Goal: Task Accomplishment & Management: Manage account settings

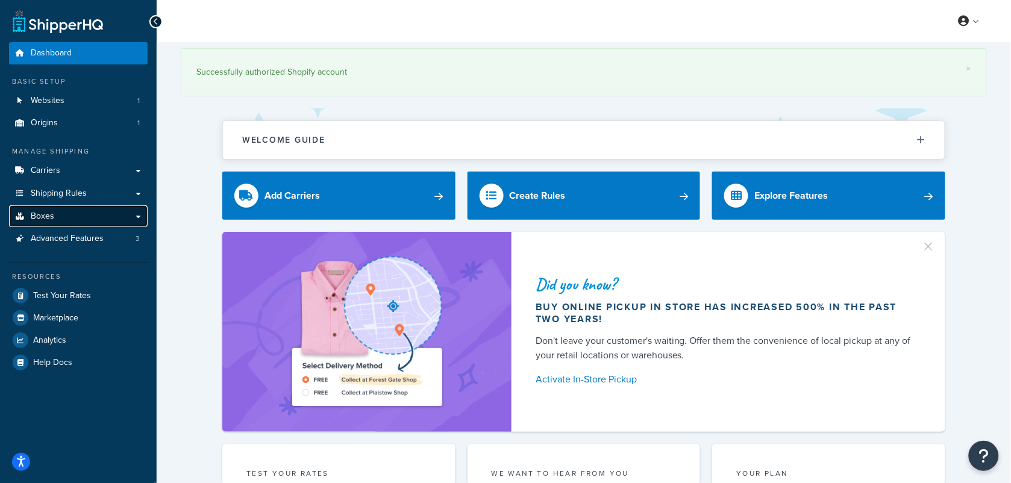
click at [58, 213] on link "Boxes" at bounding box center [78, 216] width 139 height 22
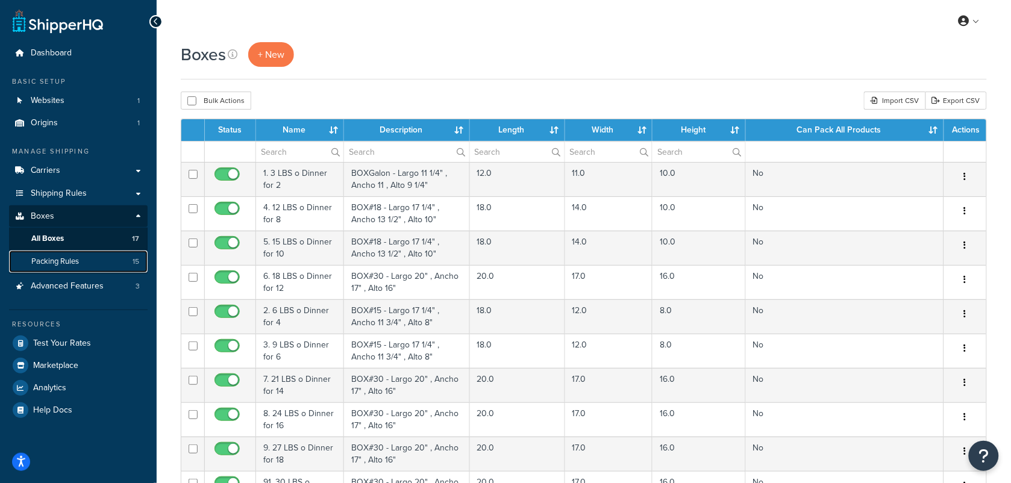
click at [72, 262] on span "Packing Rules" at bounding box center [55, 262] width 48 height 10
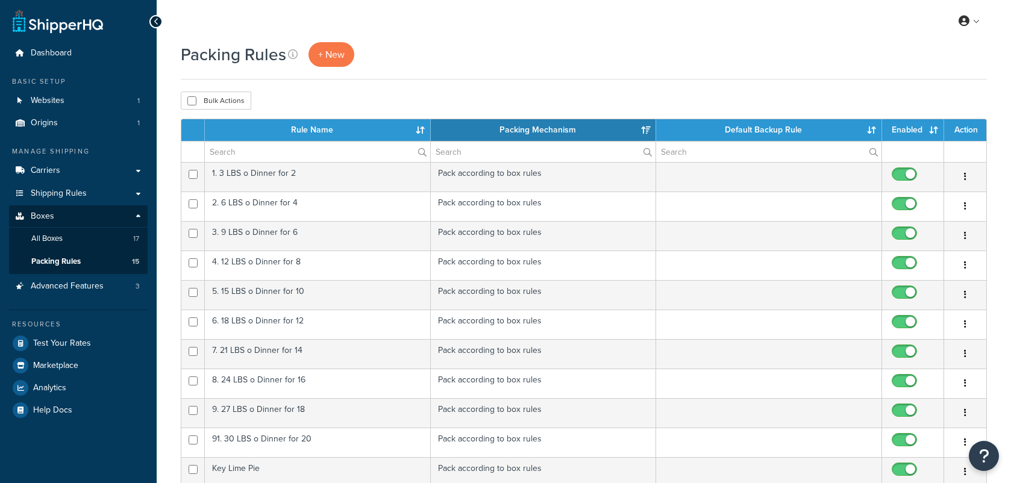
select select "15"
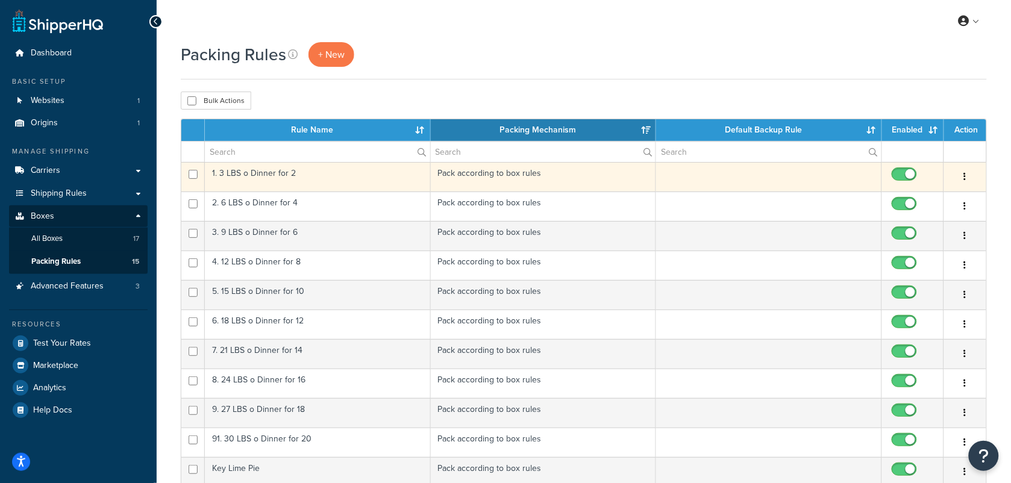
click at [336, 178] on td "1. 3 LBS o Dinner for 2" at bounding box center [318, 177] width 226 height 30
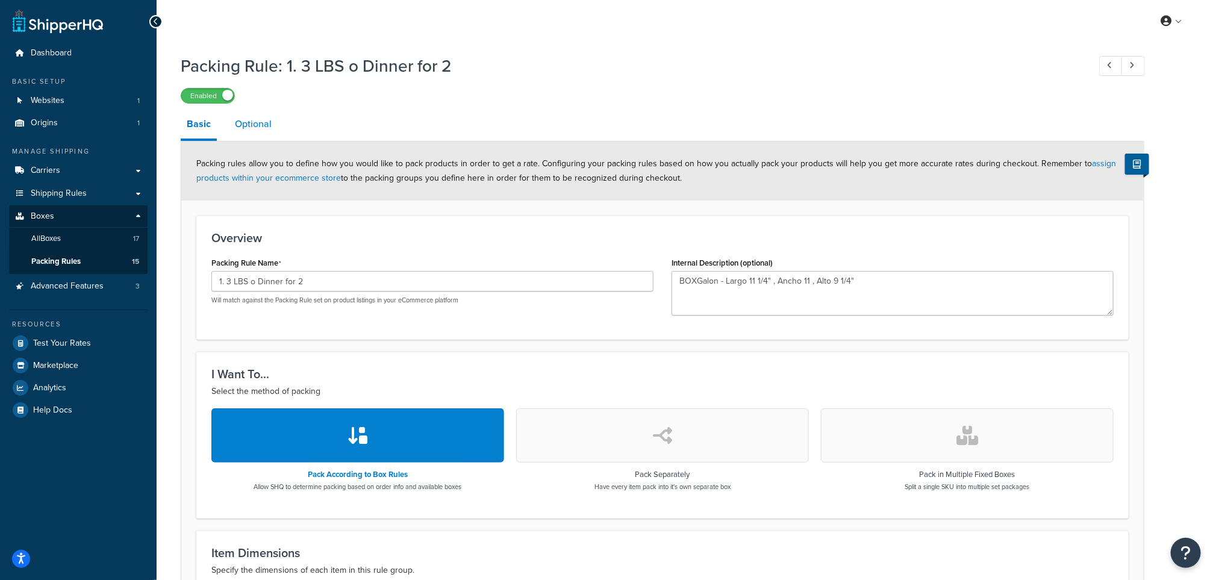
drag, startPoint x: 293, startPoint y: 125, endPoint x: 228, endPoint y: 128, distance: 65.8
click at [229, 127] on link "Optional" at bounding box center [253, 124] width 49 height 29
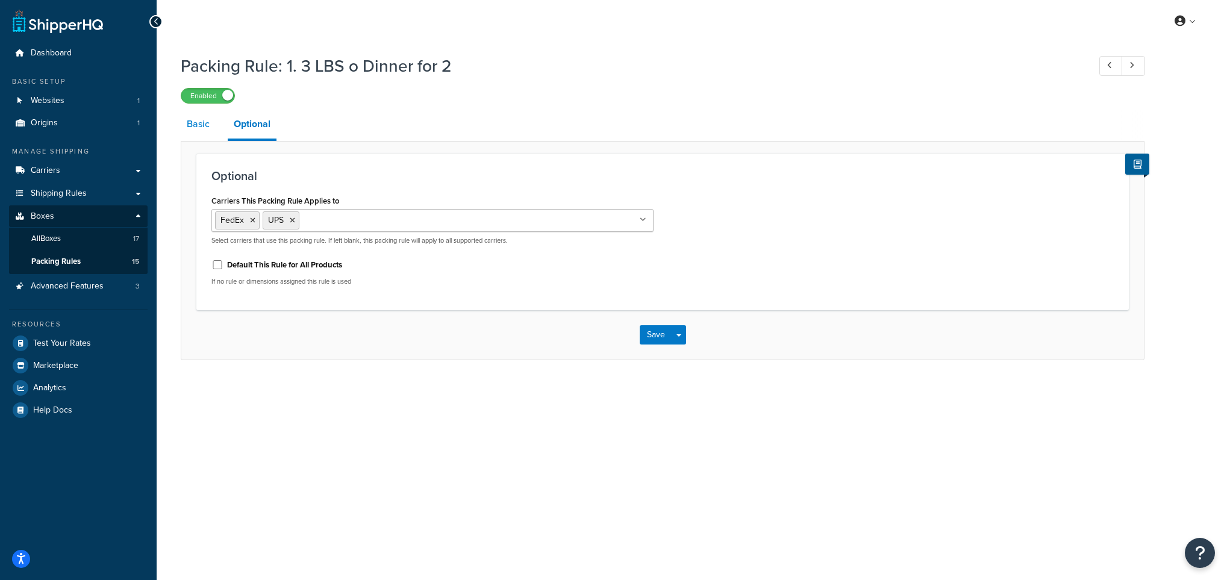
click at [201, 128] on link "Basic" at bounding box center [198, 124] width 35 height 29
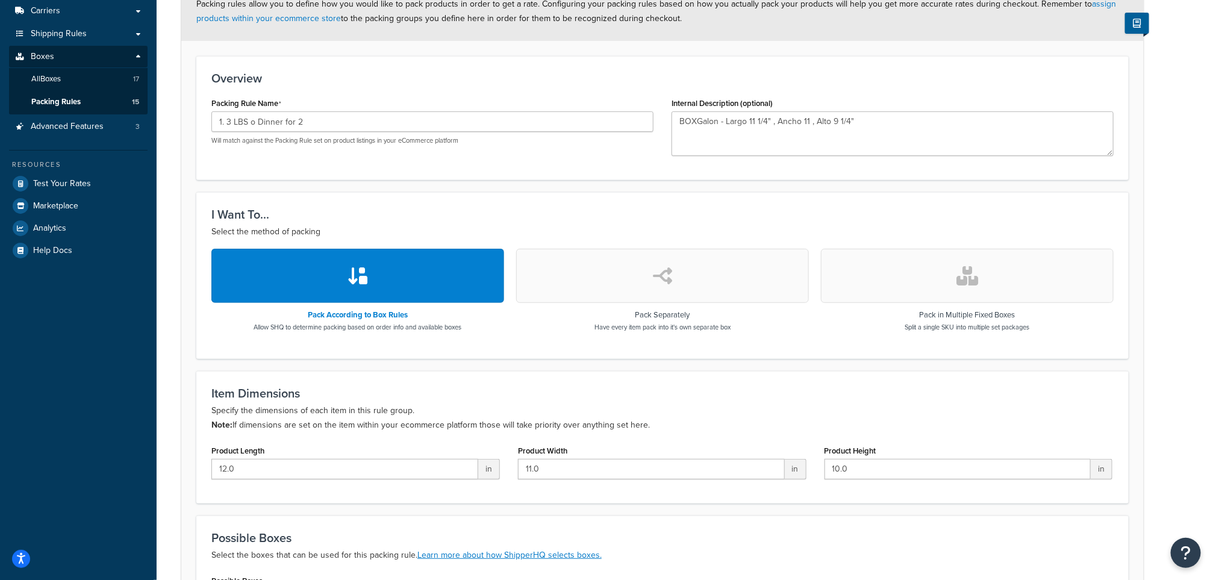
scroll to position [181, 0]
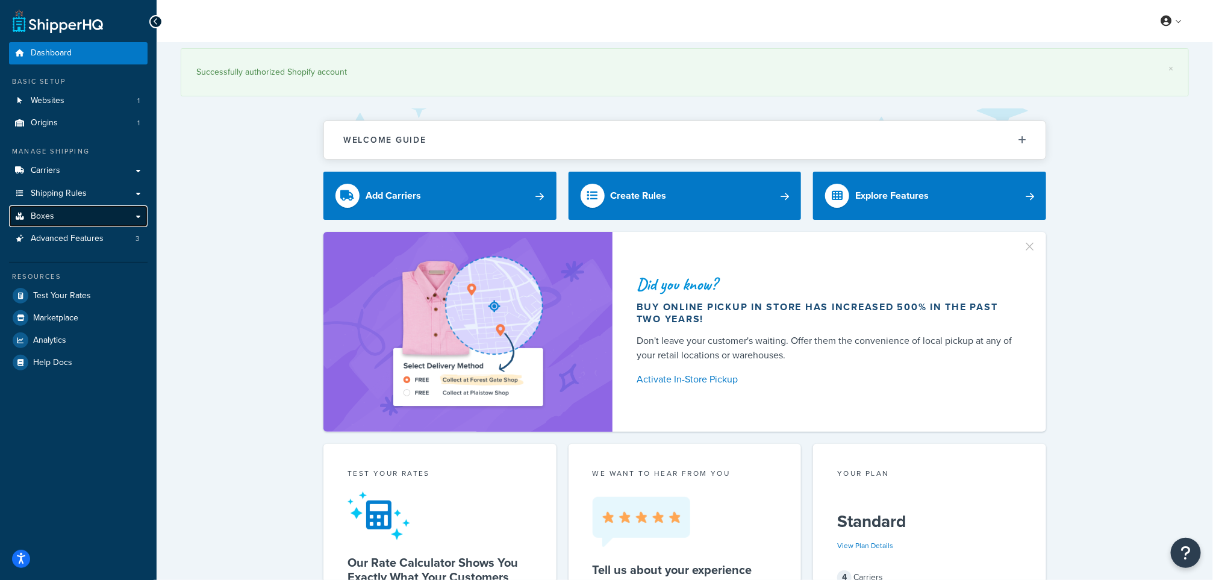
click at [37, 214] on span "Boxes" at bounding box center [42, 216] width 23 height 10
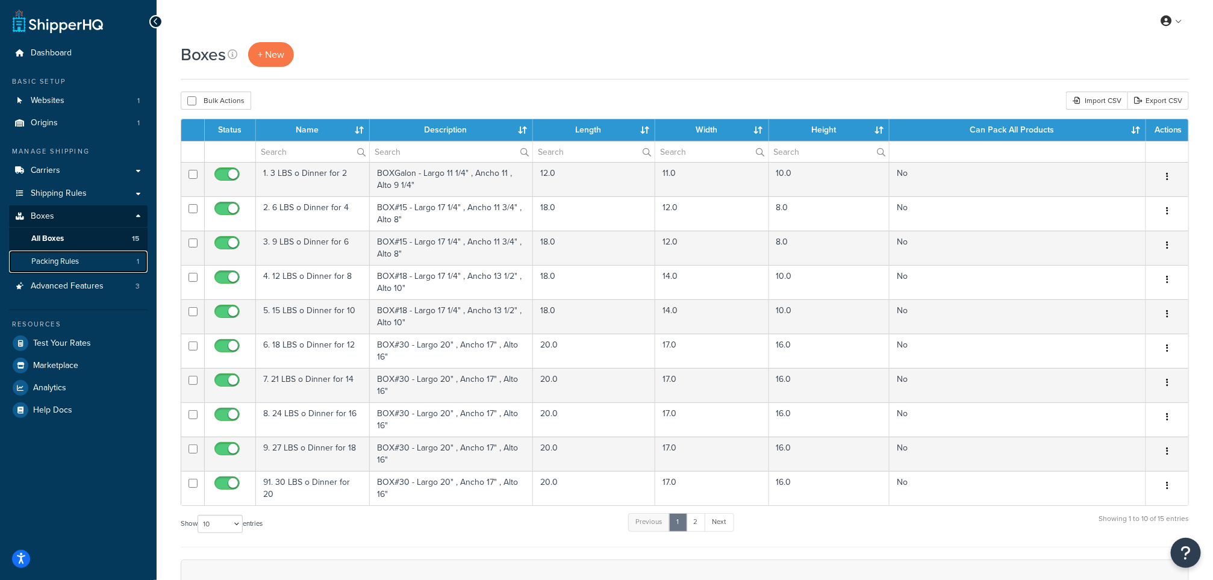
click at [60, 257] on span "Packing Rules" at bounding box center [55, 262] width 48 height 10
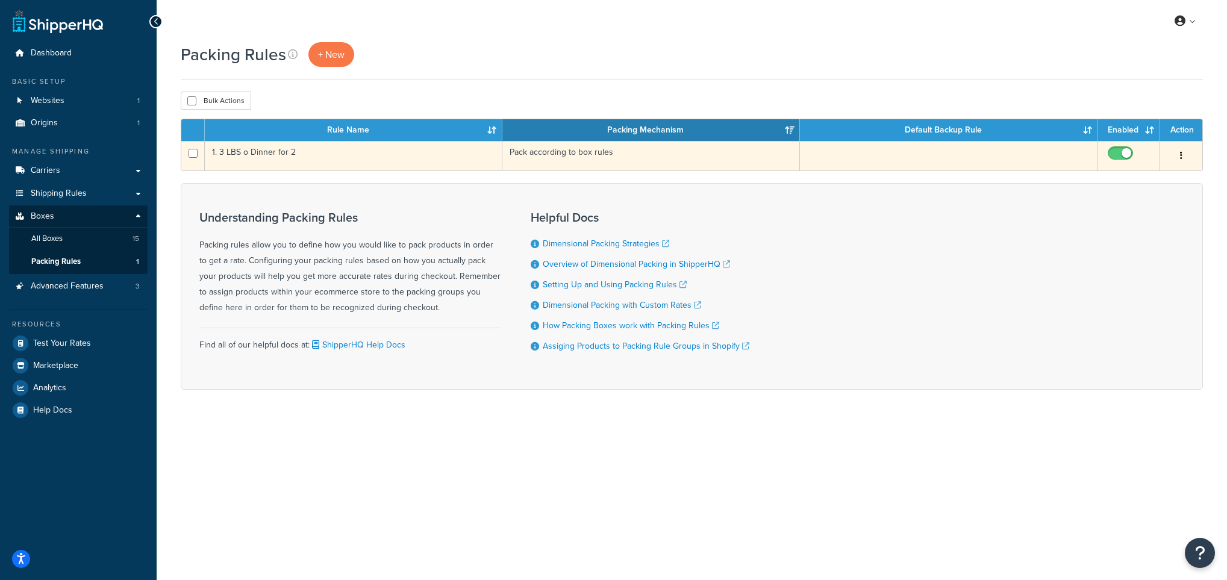
click at [452, 157] on td "1. 3 LBS o Dinner for 2" at bounding box center [354, 156] width 298 height 30
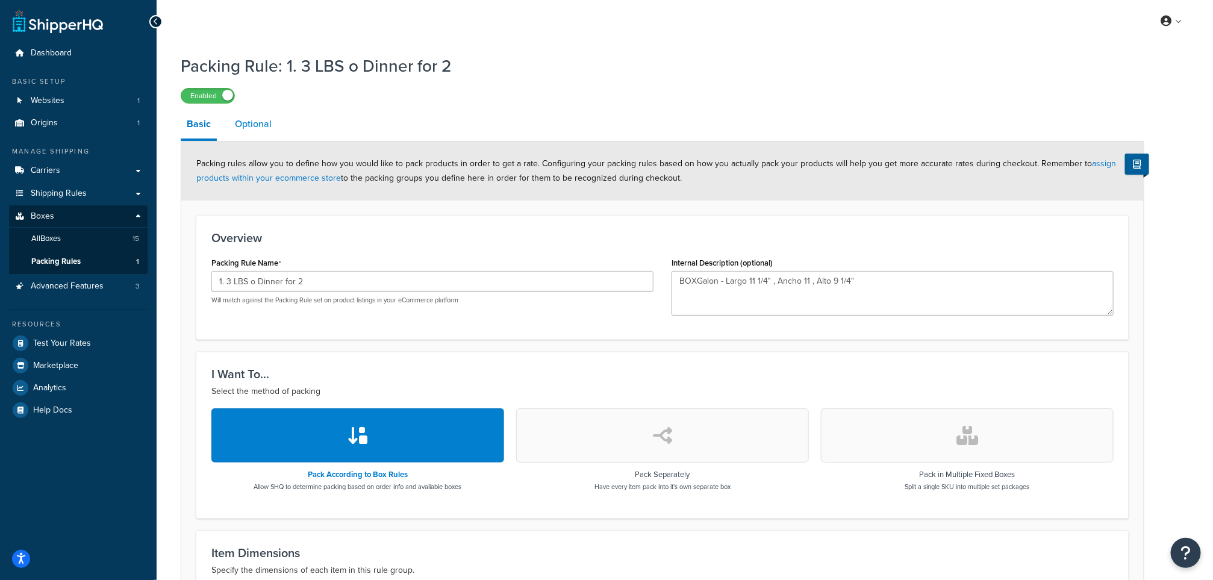
click at [255, 121] on link "Optional" at bounding box center [253, 124] width 49 height 29
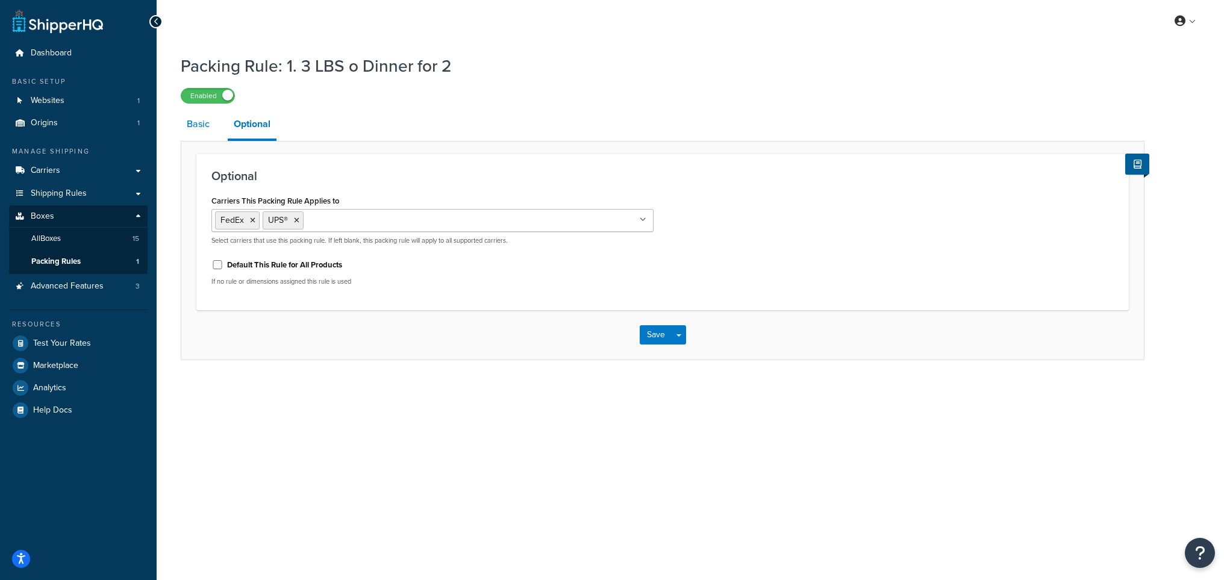
click at [198, 121] on link "Basic" at bounding box center [198, 124] width 35 height 29
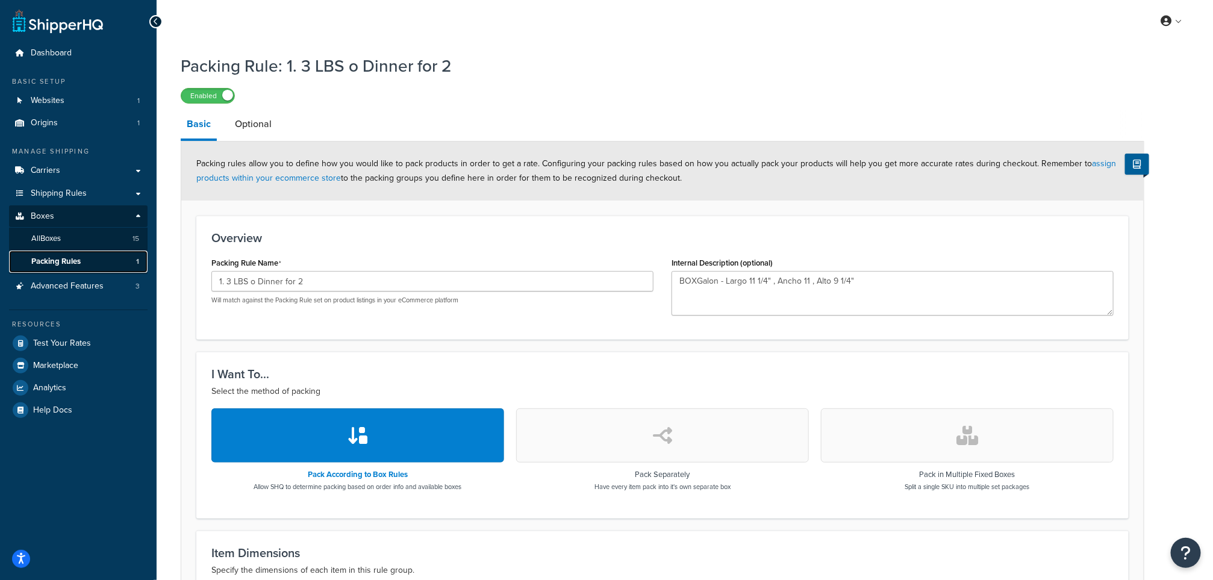
click at [57, 261] on span "Packing Rules" at bounding box center [55, 262] width 49 height 10
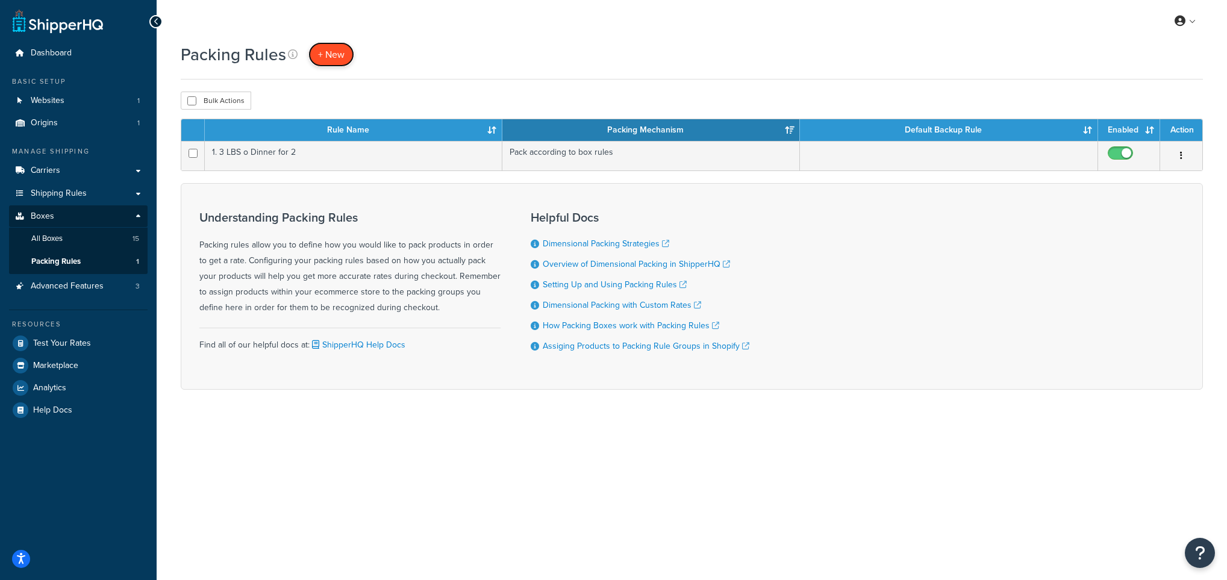
click at [329, 57] on span "+ New" at bounding box center [331, 55] width 27 height 14
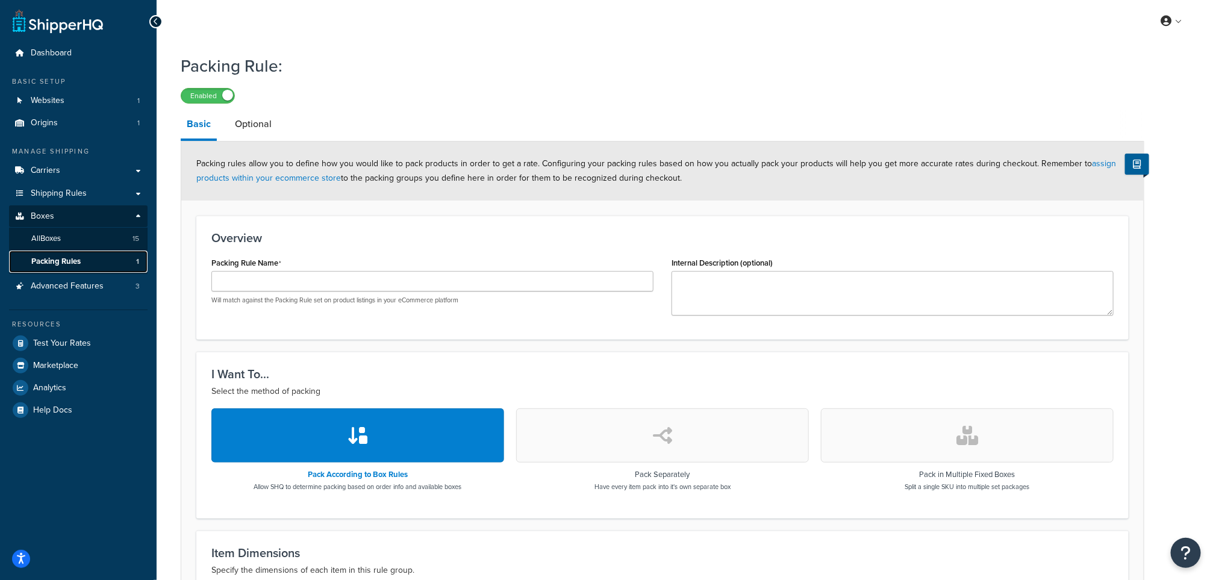
click at [53, 262] on span "Packing Rules" at bounding box center [55, 262] width 49 height 10
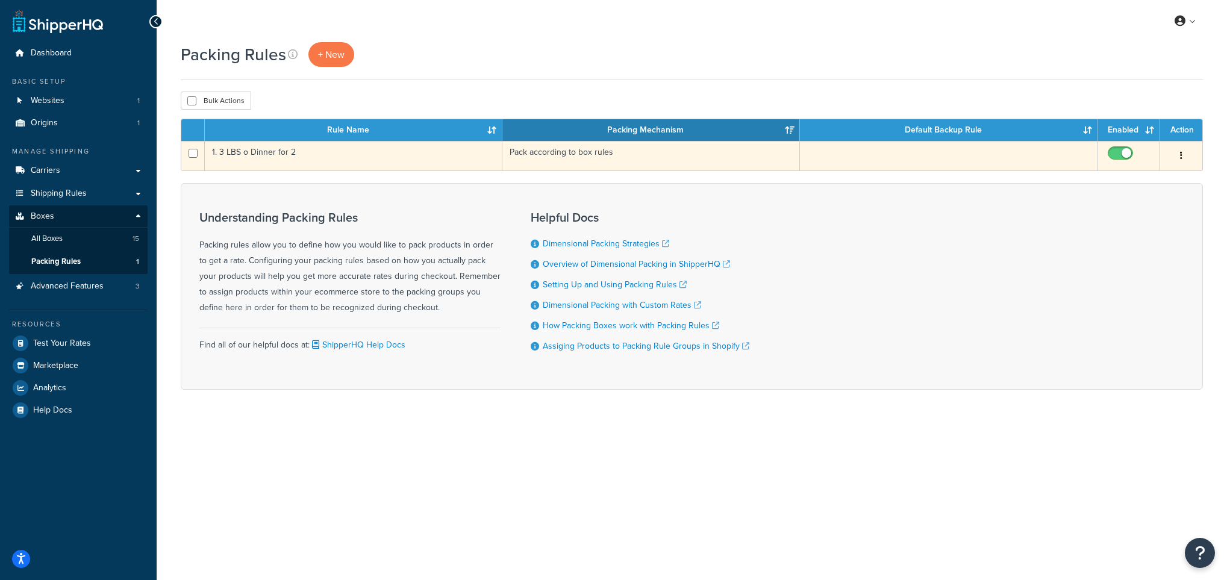
click at [185, 152] on td at bounding box center [192, 156] width 23 height 30
checkbox input "true"
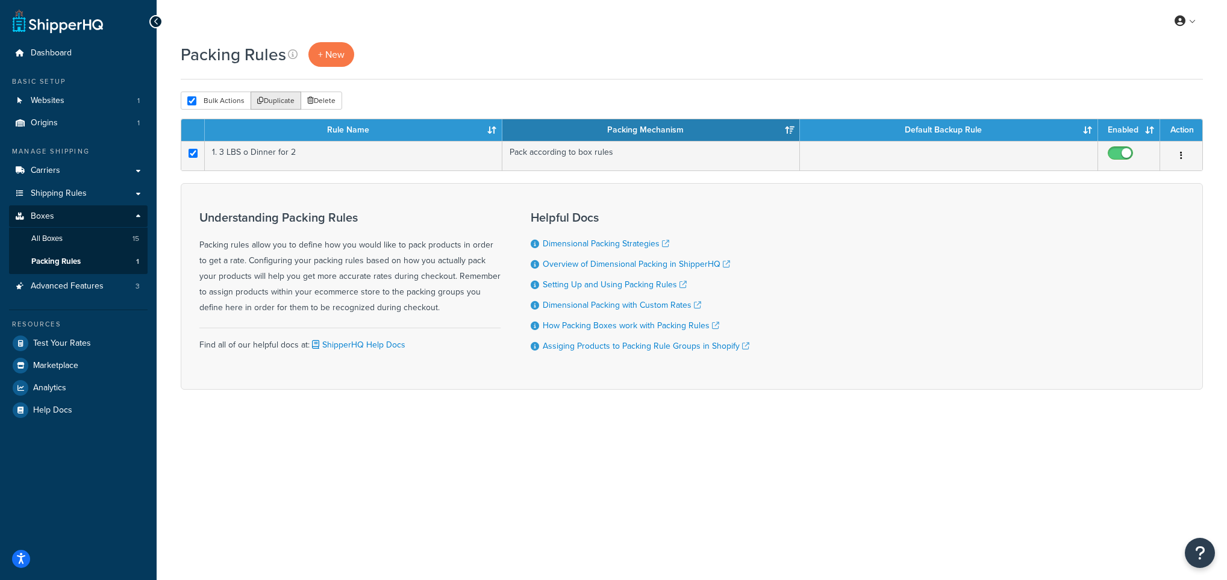
click at [273, 96] on button "Duplicate" at bounding box center [276, 101] width 51 height 18
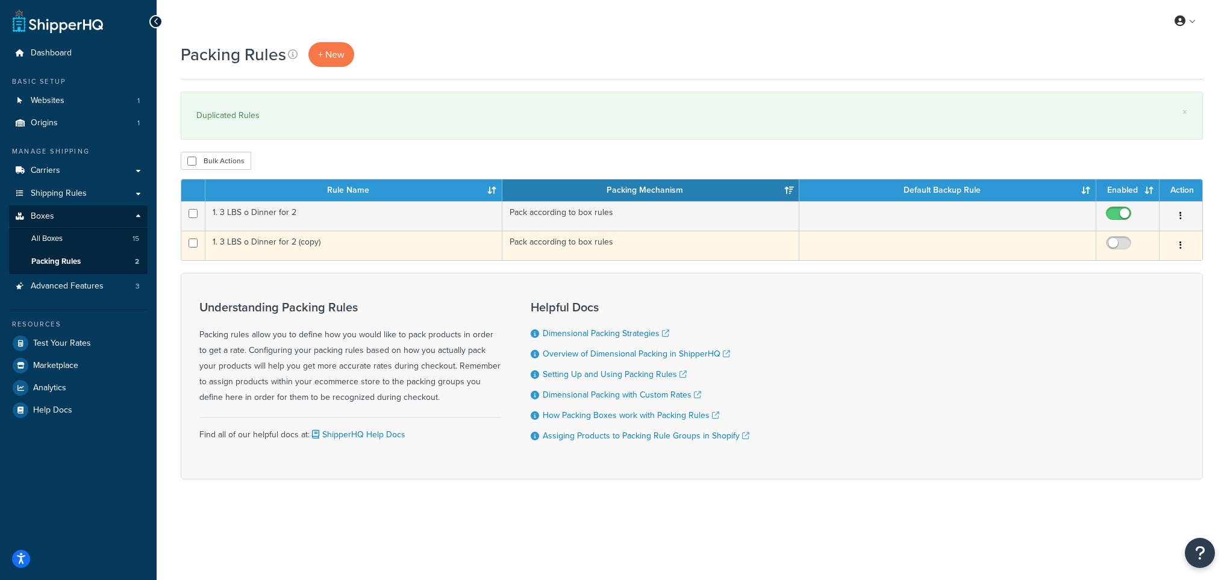
click at [269, 246] on td "1. 3 LBS o Dinner for 2 (copy)" at bounding box center [353, 246] width 297 height 30
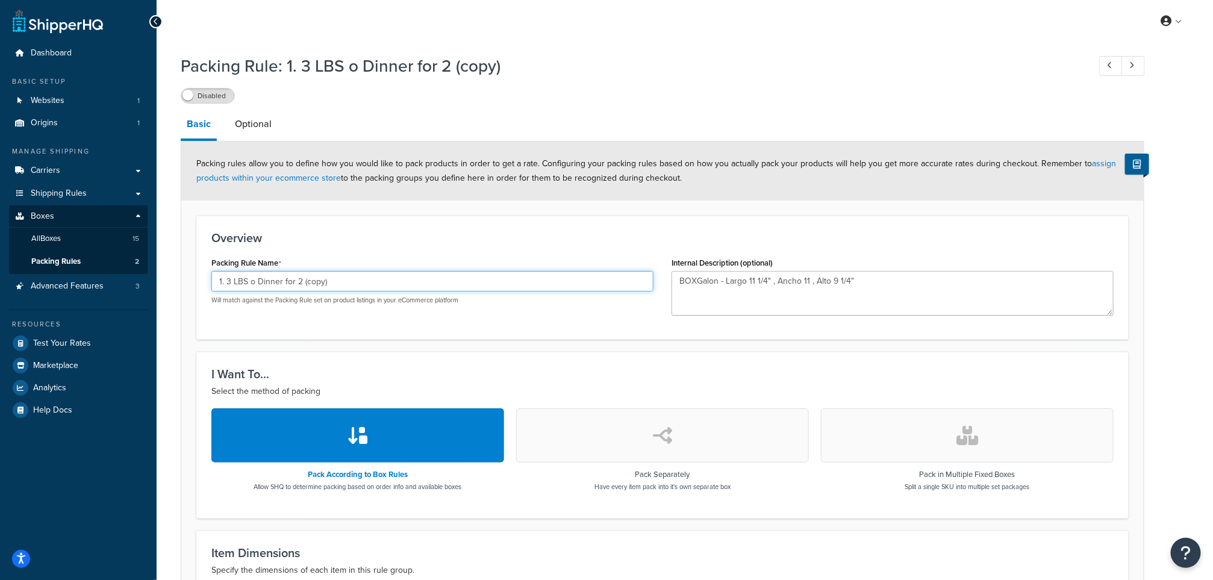
click at [232, 281] on input "1. 3 LBS o Dinner for 2 (copy)" at bounding box center [432, 281] width 442 height 20
click at [340, 276] on input "1. 6 LBS o Dinner for 2 (copy)" at bounding box center [432, 281] width 442 height 20
type input "1. 6 LBS o Dinner for 4"
click at [602, 221] on div "Overview Packing Rule Name 1. 6 LBS o Dinner for 4 Will match against the Packi…" at bounding box center [662, 278] width 932 height 124
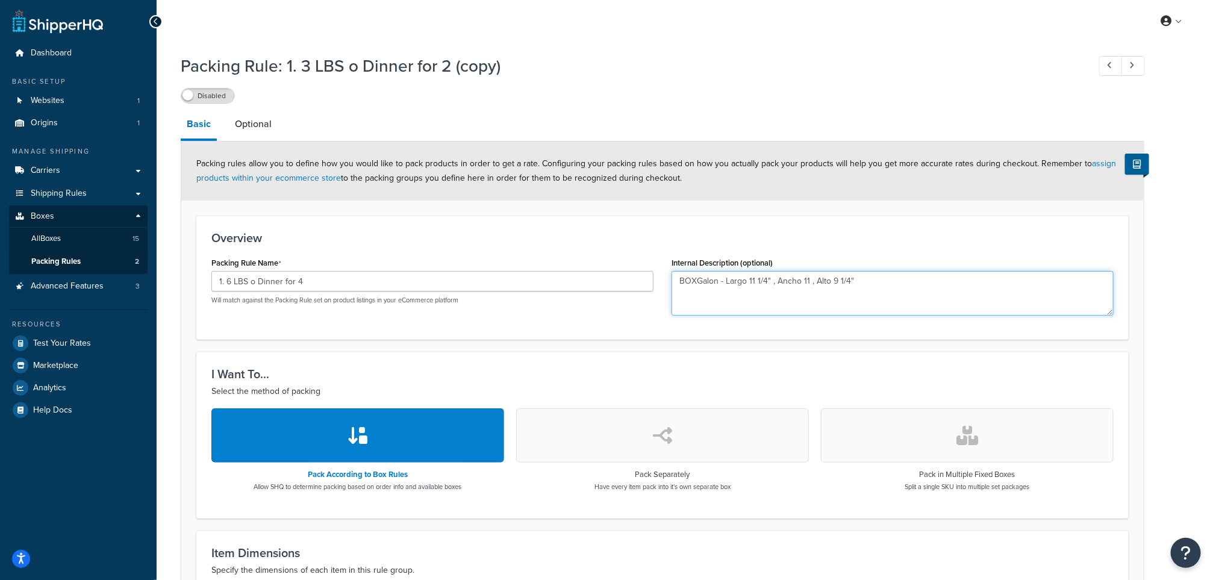
drag, startPoint x: 891, startPoint y: 279, endPoint x: 628, endPoint y: 266, distance: 263.5
click at [628, 266] on div "Packing Rule Name 1. 6 LBS o Dinner for 4 Will match against the Packing Rule s…" at bounding box center [662, 289] width 920 height 70
click at [633, 366] on div "I Want To... Select the method of packing Pack According to Box Rules Allow SHQ…" at bounding box center [662, 435] width 932 height 166
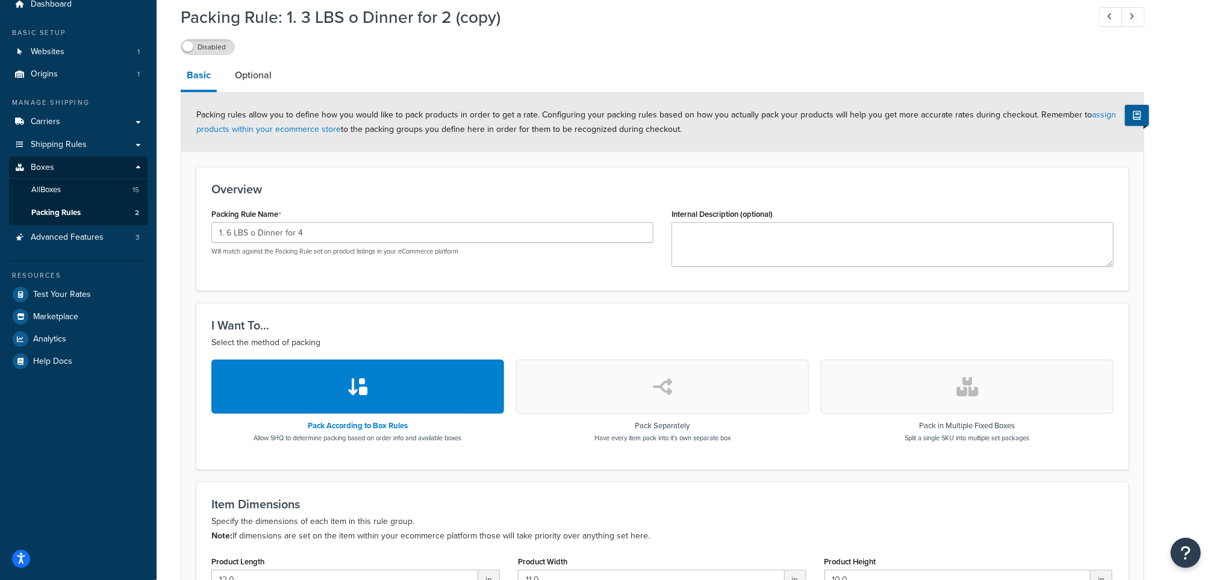
scroll to position [90, 0]
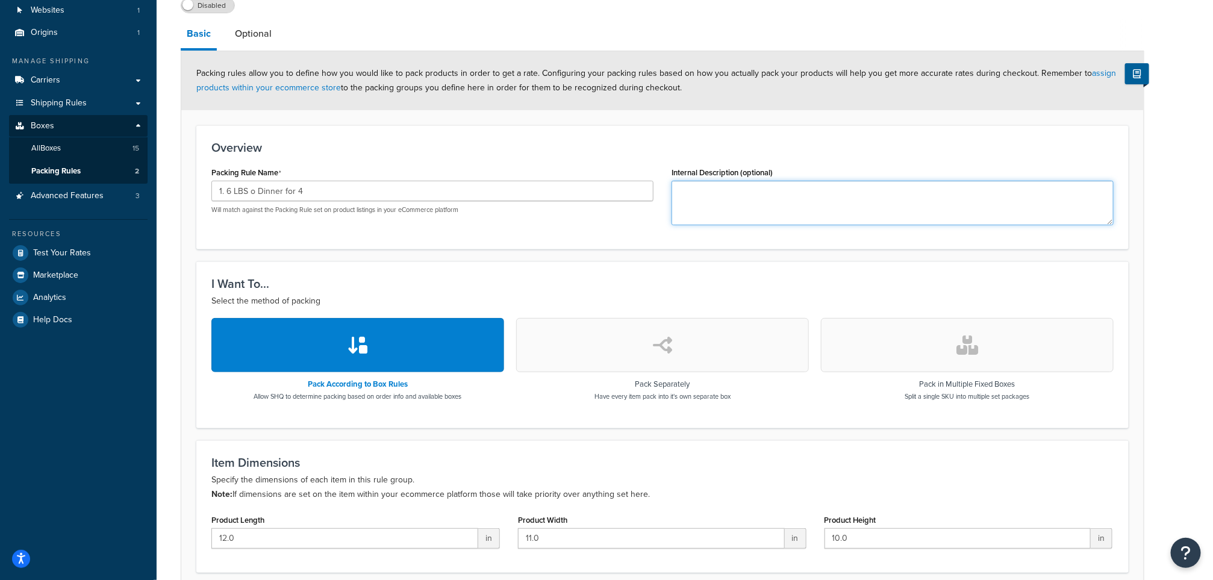
click at [685, 193] on textarea "Internal Description (optional)" at bounding box center [893, 203] width 442 height 45
paste textarea "BOX#15 - Largo 17 1/4" , Ancho 11 3/4" , Alto 8""
type textarea "BOX#15 - Largo 17 1/4" , Ancho 11 3/4" , Alto 8""
click at [280, 546] on input "12.0" at bounding box center [344, 538] width 267 height 20
drag, startPoint x: 280, startPoint y: 546, endPoint x: 131, endPoint y: 528, distance: 150.5
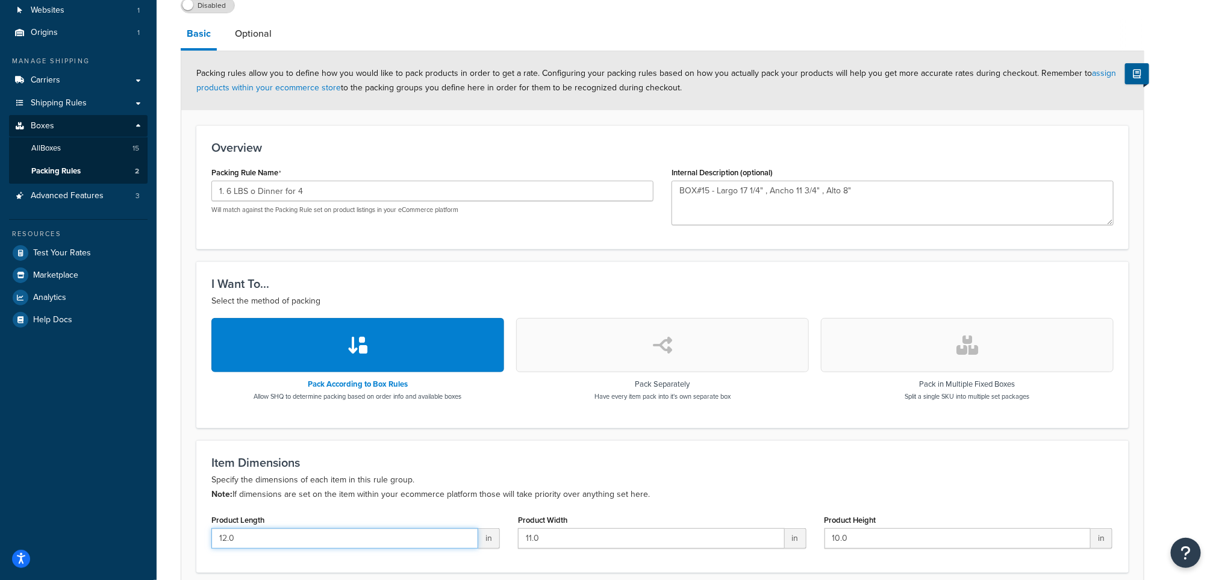
click at [131, 528] on div "Dashboard Basic Setup Websites 1 Origins 1 Manage Shipping Carriers Carriers Al…" at bounding box center [606, 363] width 1213 height 906
type input "18"
click at [581, 532] on input "11.0" at bounding box center [651, 538] width 267 height 20
drag, startPoint x: 575, startPoint y: 537, endPoint x: 485, endPoint y: 543, distance: 89.9
click at [485, 543] on div "Product Length 18 in Product Width 11.01 in Product Height 10.0 in" at bounding box center [662, 534] width 920 height 46
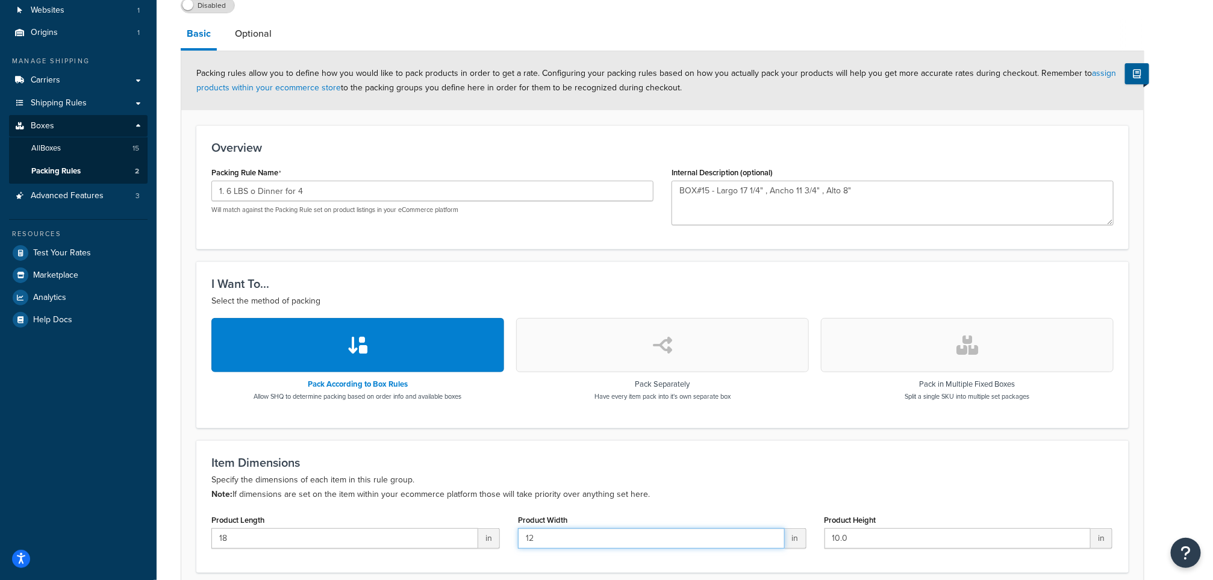
type input "12"
drag, startPoint x: 849, startPoint y: 533, endPoint x: 860, endPoint y: 540, distance: 13.0
click at [850, 533] on input "10.0" at bounding box center [958, 538] width 267 height 20
drag, startPoint x: 867, startPoint y: 539, endPoint x: 794, endPoint y: 531, distance: 73.9
click at [794, 531] on div "Product Length 18 in Product Width 12 in Product Height 10.0 in" at bounding box center [662, 534] width 920 height 46
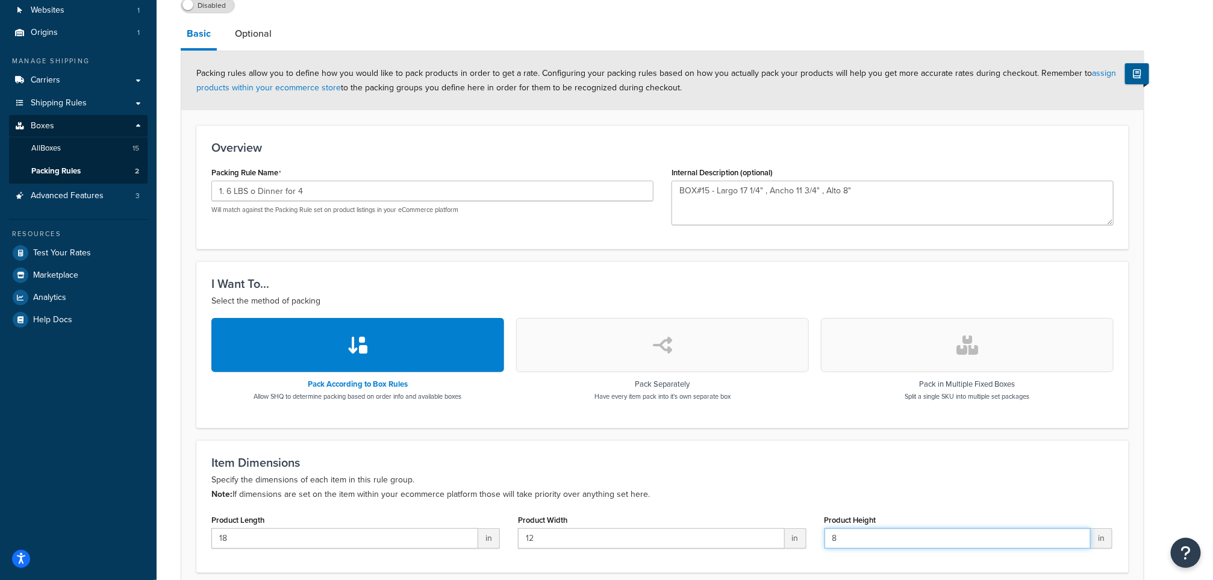
type input "8"
click at [790, 483] on p "Specify the dimensions of each item in this rule group. Note: If dimensions are…" at bounding box center [662, 487] width 902 height 29
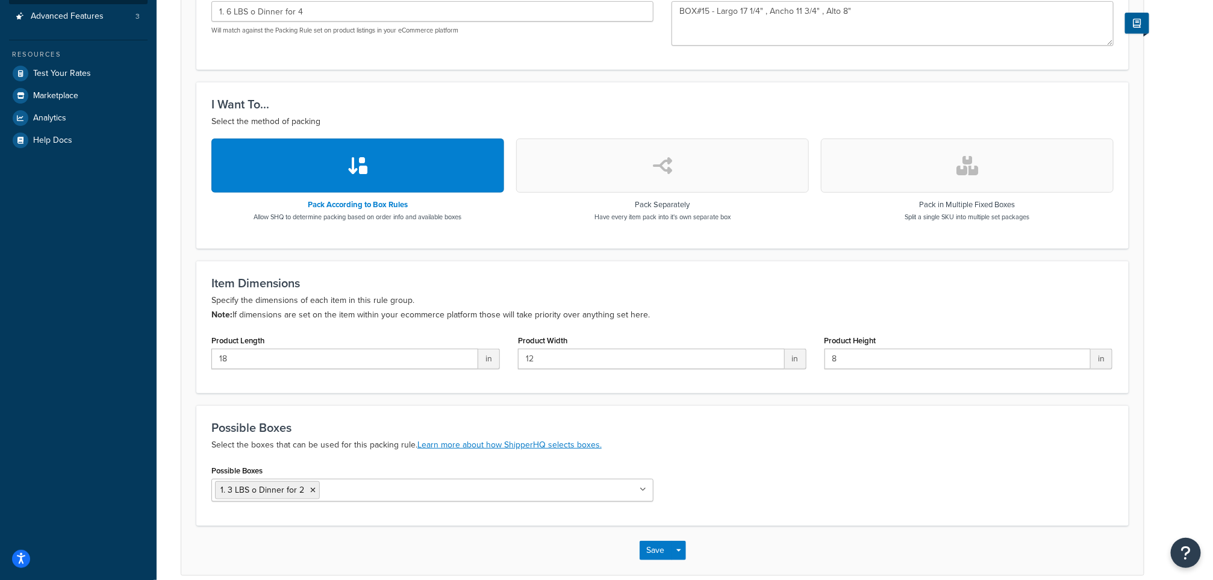
scroll to position [271, 0]
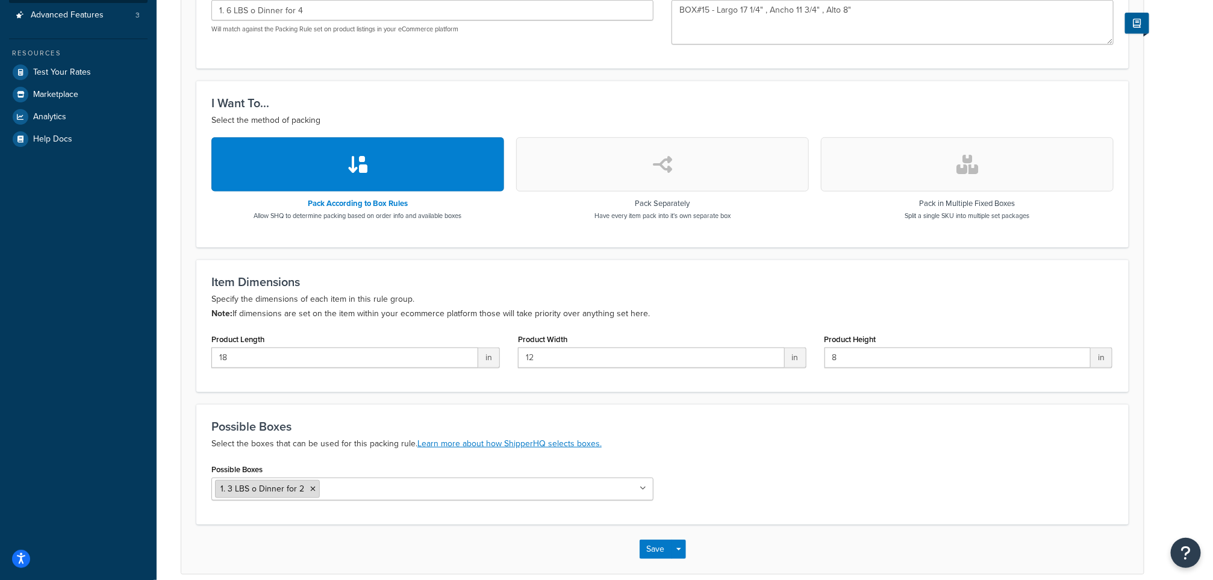
click at [311, 490] on icon at bounding box center [312, 488] width 5 height 7
click at [760, 479] on div "Possible Boxes 2. 6 LBS o Dinner for 4 1. 3 LBS o Dinner for 2 3. 9 LBS o Dinne…" at bounding box center [662, 485] width 920 height 49
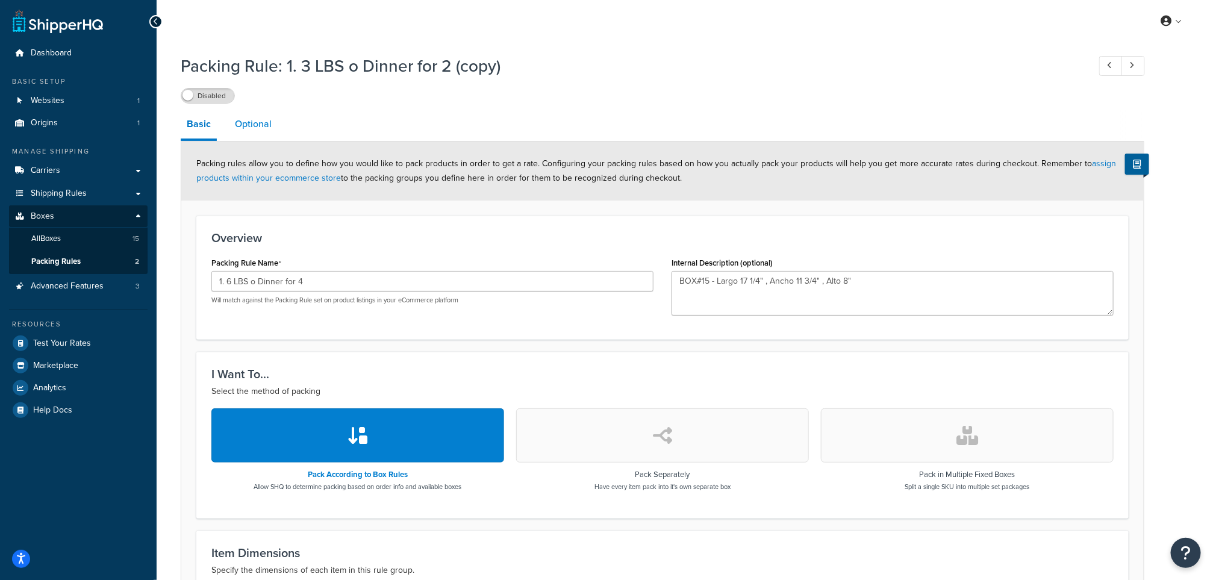
click at [253, 121] on link "Optional" at bounding box center [253, 124] width 49 height 29
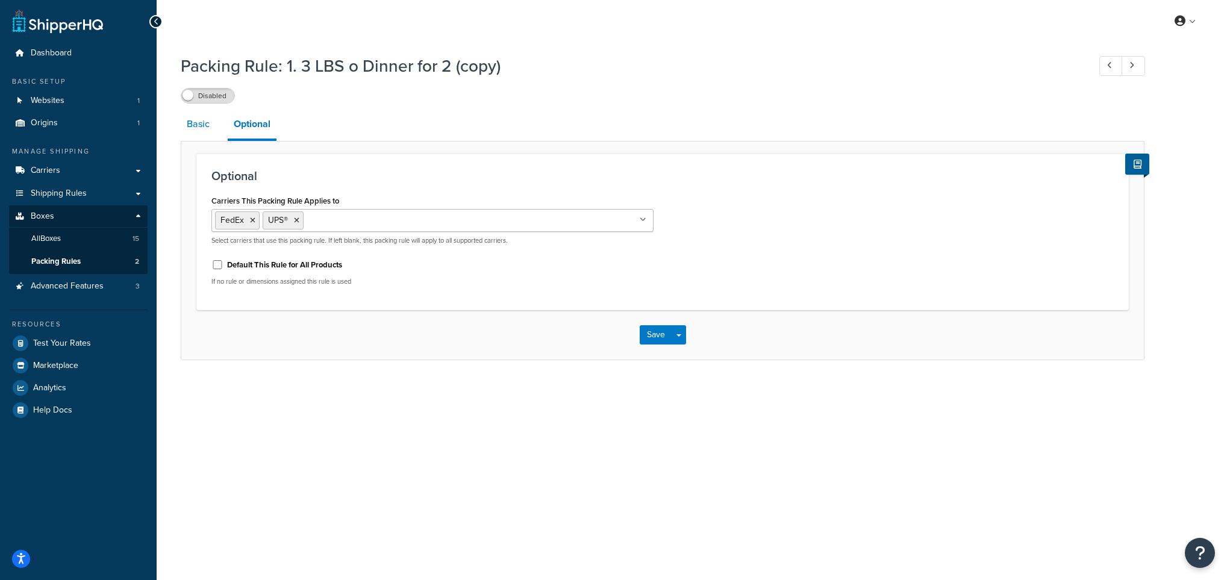
click at [204, 125] on link "Basic" at bounding box center [198, 124] width 35 height 29
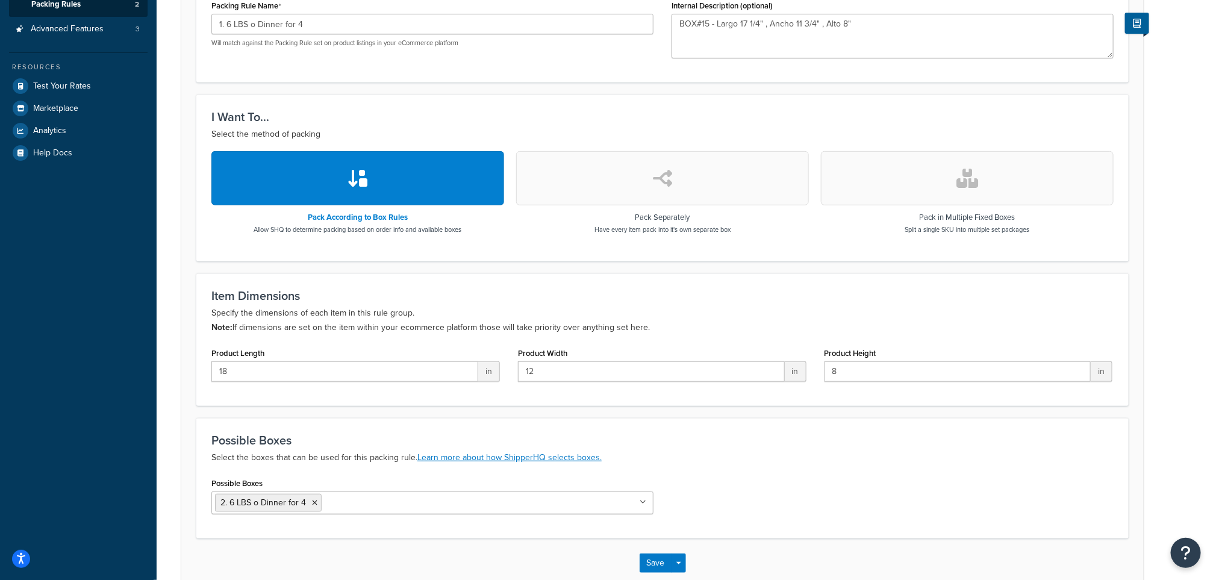
scroll to position [329, 0]
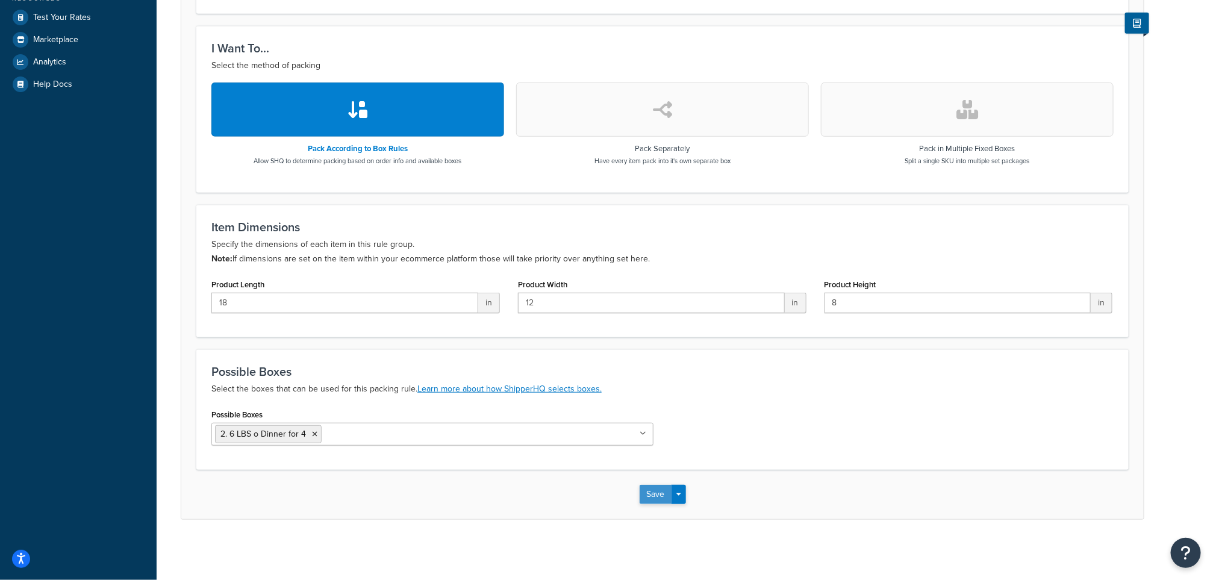
click at [657, 498] on button "Save" at bounding box center [656, 494] width 33 height 19
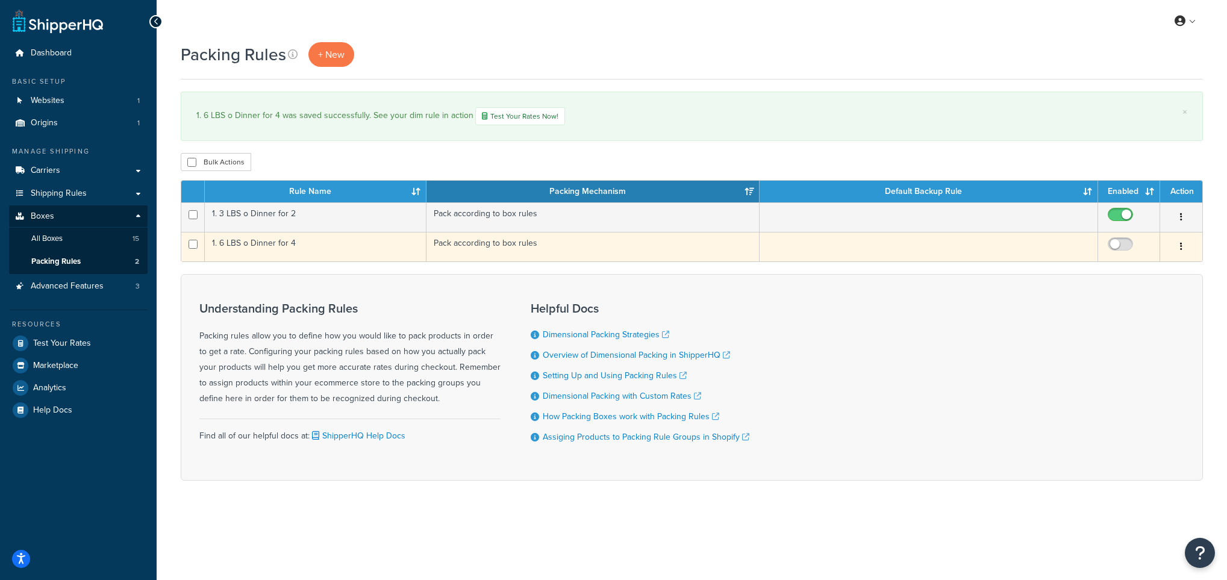
click at [234, 244] on td "1. 6 LBS o Dinner for 4" at bounding box center [316, 247] width 222 height 30
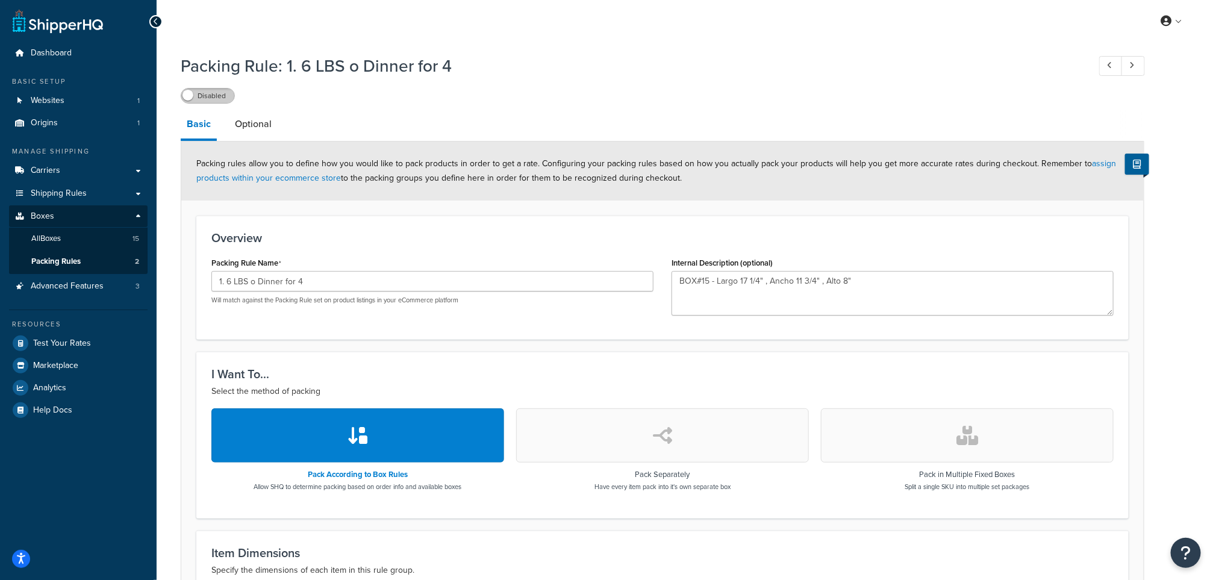
click at [220, 94] on label "Disabled" at bounding box center [207, 96] width 53 height 14
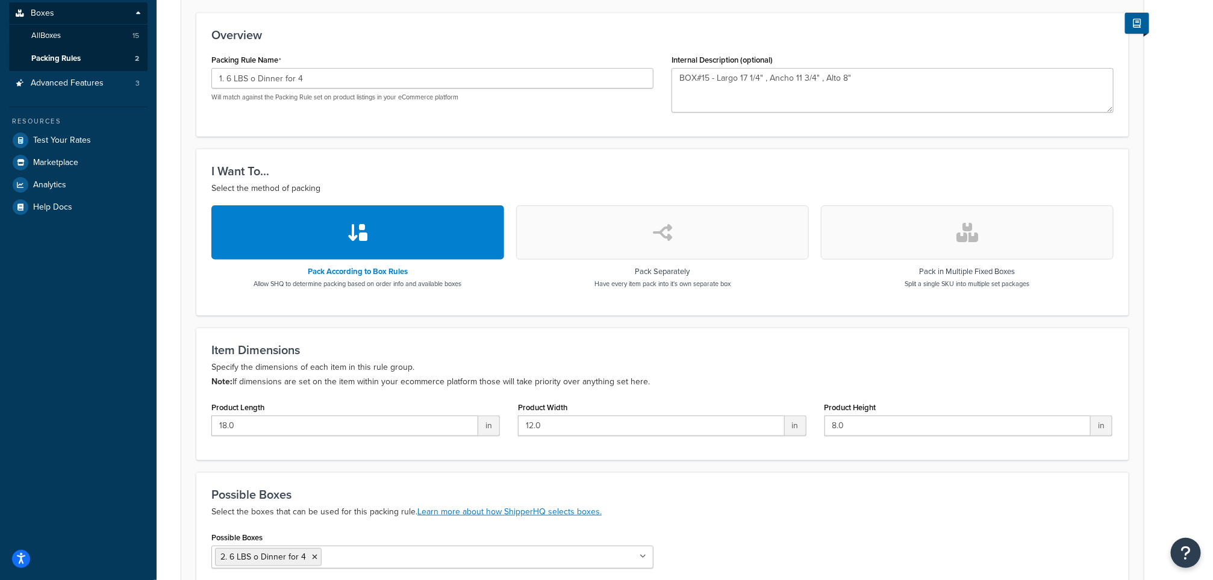
scroll to position [329, 0]
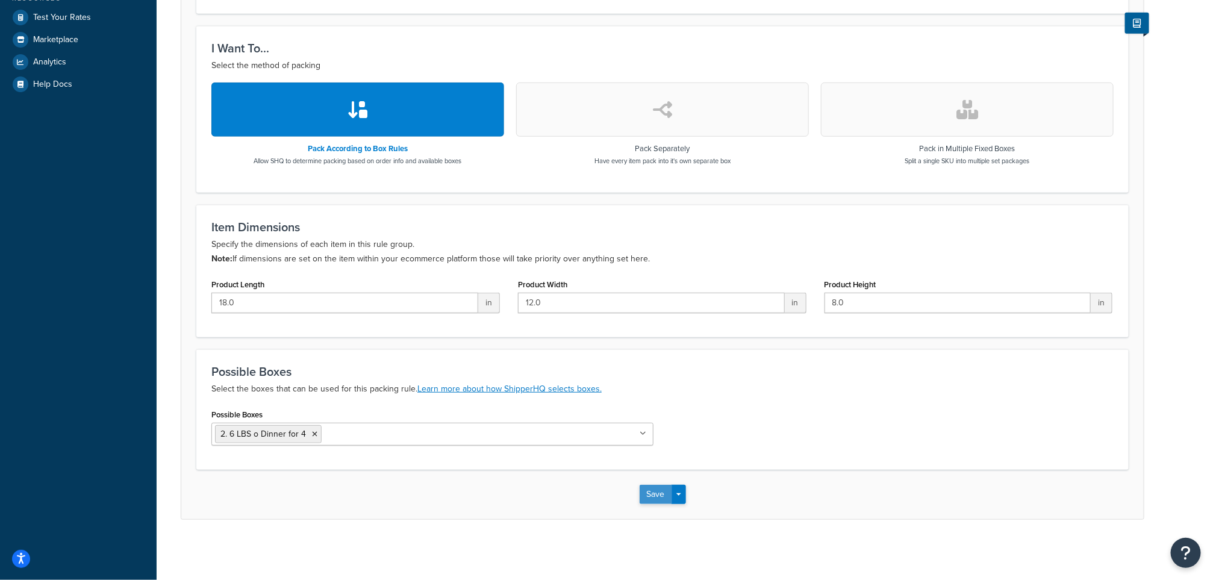
click at [656, 490] on button "Save" at bounding box center [656, 494] width 33 height 19
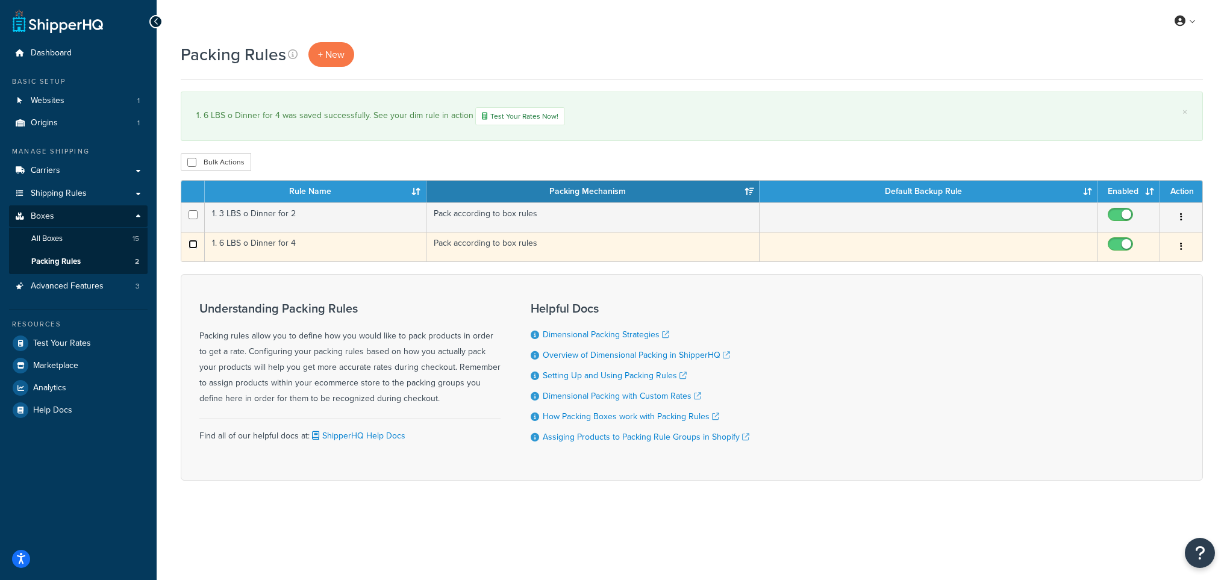
click at [192, 248] on input "checkbox" at bounding box center [193, 244] width 9 height 9
checkbox input "true"
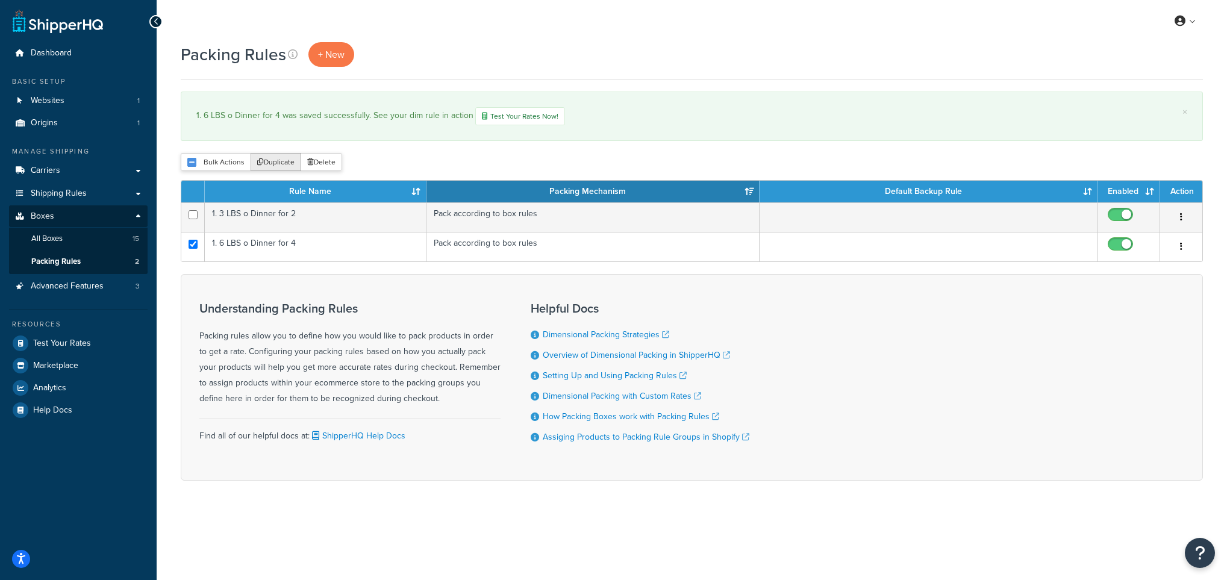
click at [279, 165] on button "Duplicate" at bounding box center [276, 162] width 51 height 18
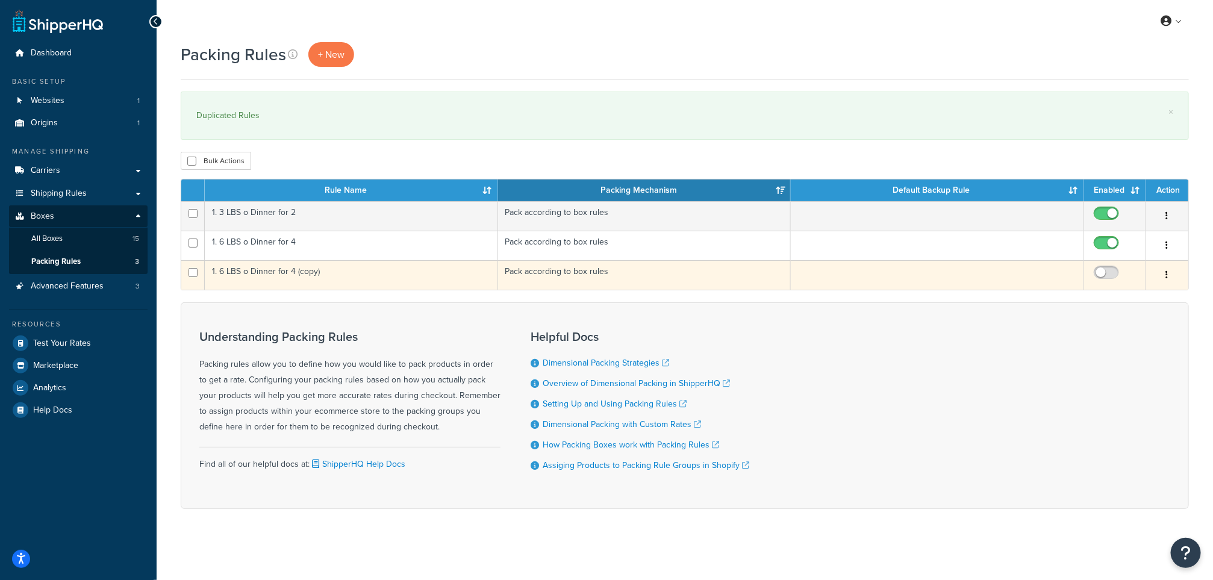
click at [267, 275] on td "1. 6 LBS o Dinner for 4 (copy)" at bounding box center [351, 275] width 293 height 30
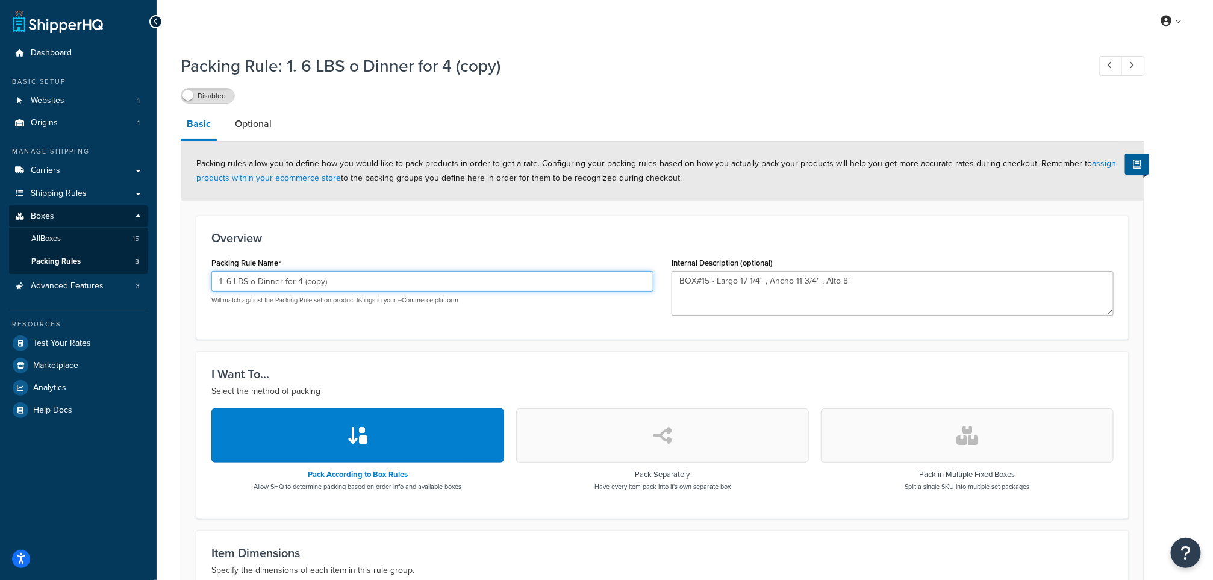
click at [231, 282] on input "1. 6 LBS o Dinner for 4 (copy)" at bounding box center [432, 281] width 442 height 20
click at [302, 282] on input "1. 9 LBS o Dinner for 4 (copy)" at bounding box center [432, 281] width 442 height 20
click at [373, 279] on input "1. 9 LBS o Dinner for 6 (copy)" at bounding box center [432, 281] width 442 height 20
drag, startPoint x: 373, startPoint y: 279, endPoint x: 304, endPoint y: 273, distance: 69.5
click at [304, 273] on input "1. 9 LBS o Dinner for 6 (copy)" at bounding box center [432, 281] width 442 height 20
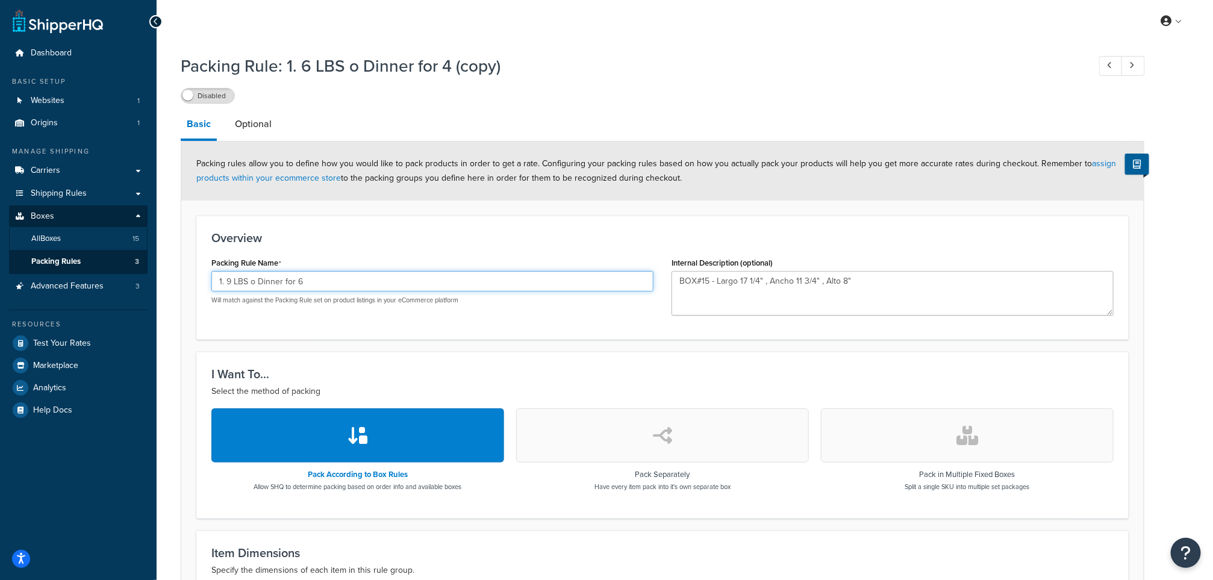
type input "1. 9 LBS o Dinner for 6"
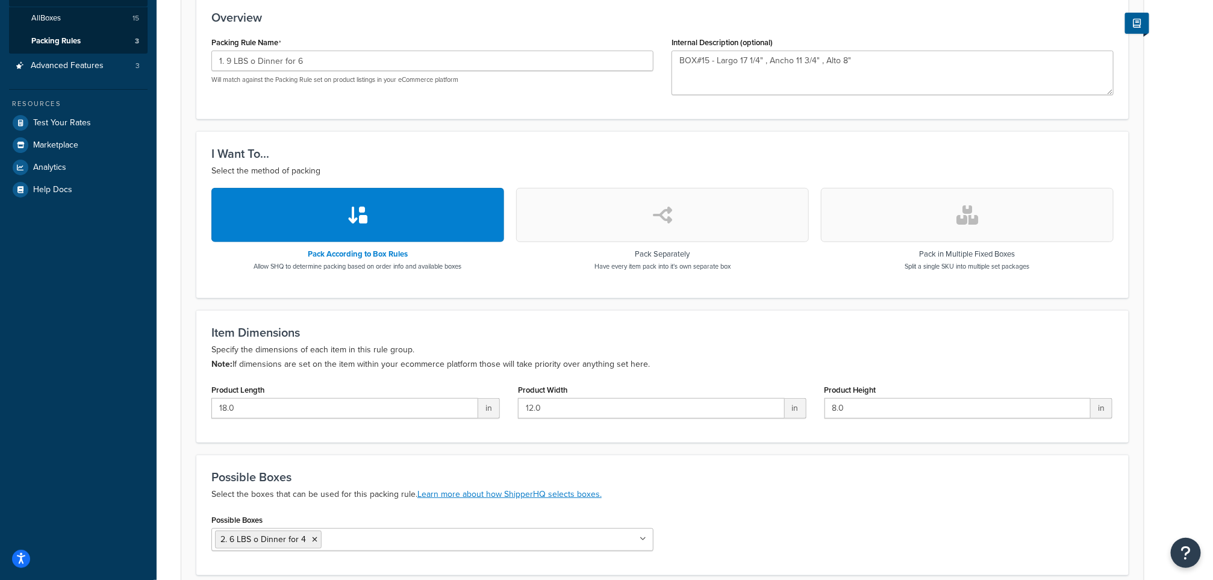
scroll to position [329, 0]
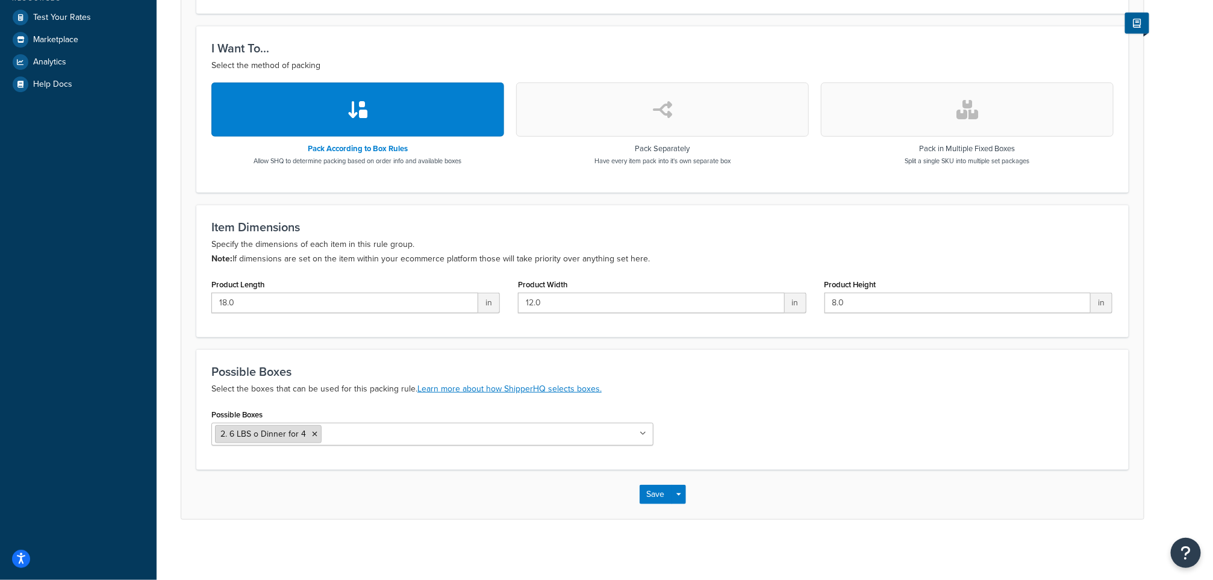
click at [315, 432] on icon at bounding box center [314, 434] width 5 height 7
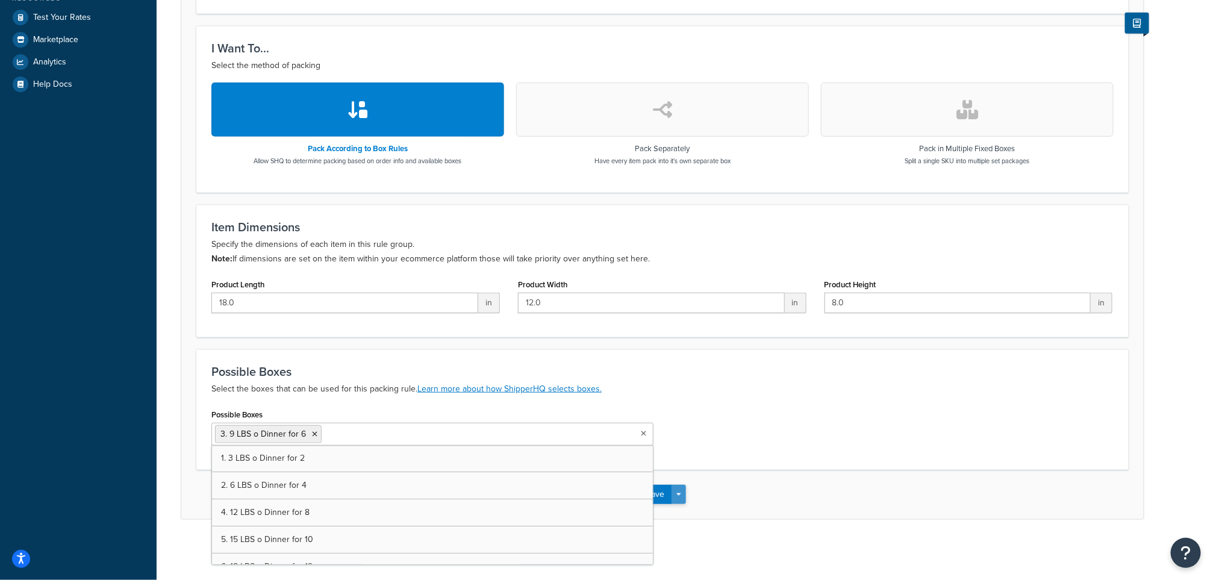
click at [673, 492] on button "Save Dropdown" at bounding box center [679, 494] width 14 height 19
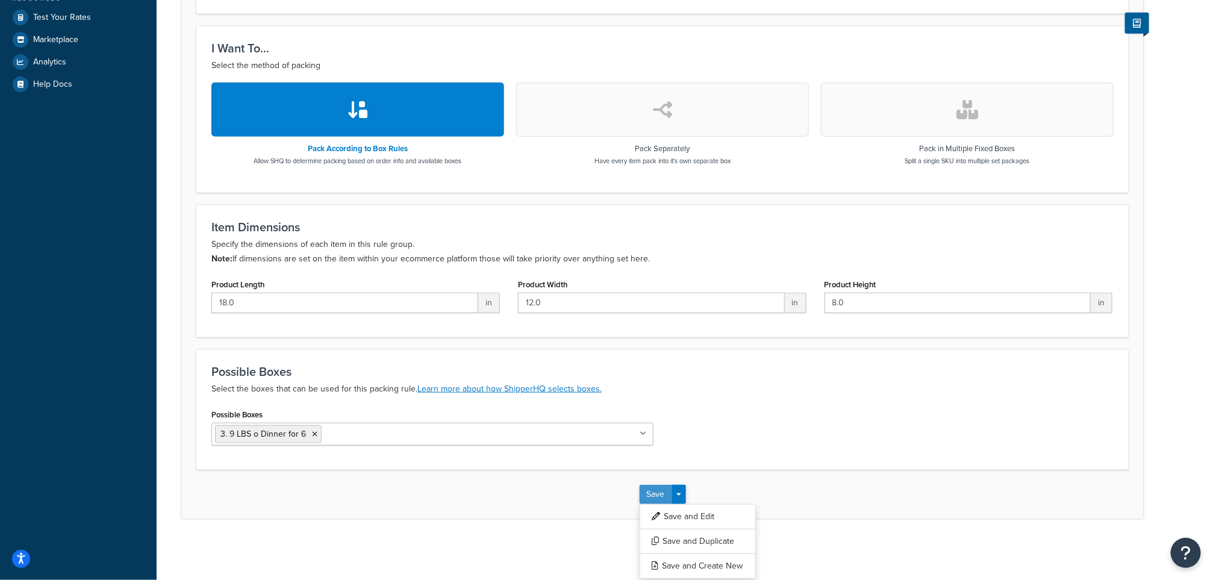
click at [651, 490] on button "Save" at bounding box center [656, 494] width 33 height 19
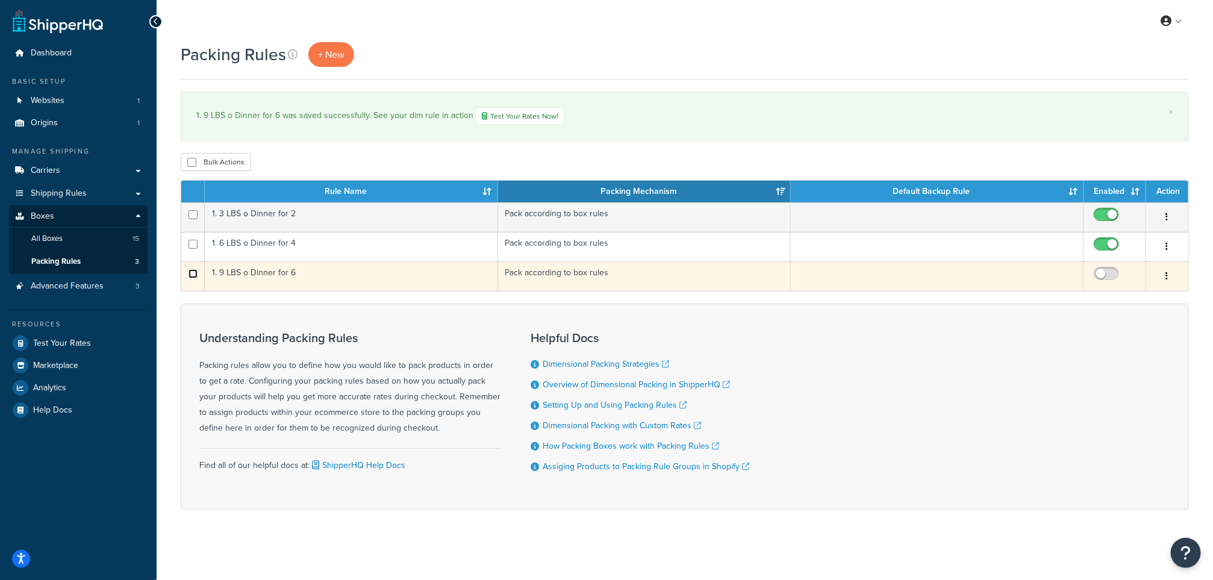
click at [192, 275] on input "checkbox" at bounding box center [193, 273] width 9 height 9
checkbox input "true"
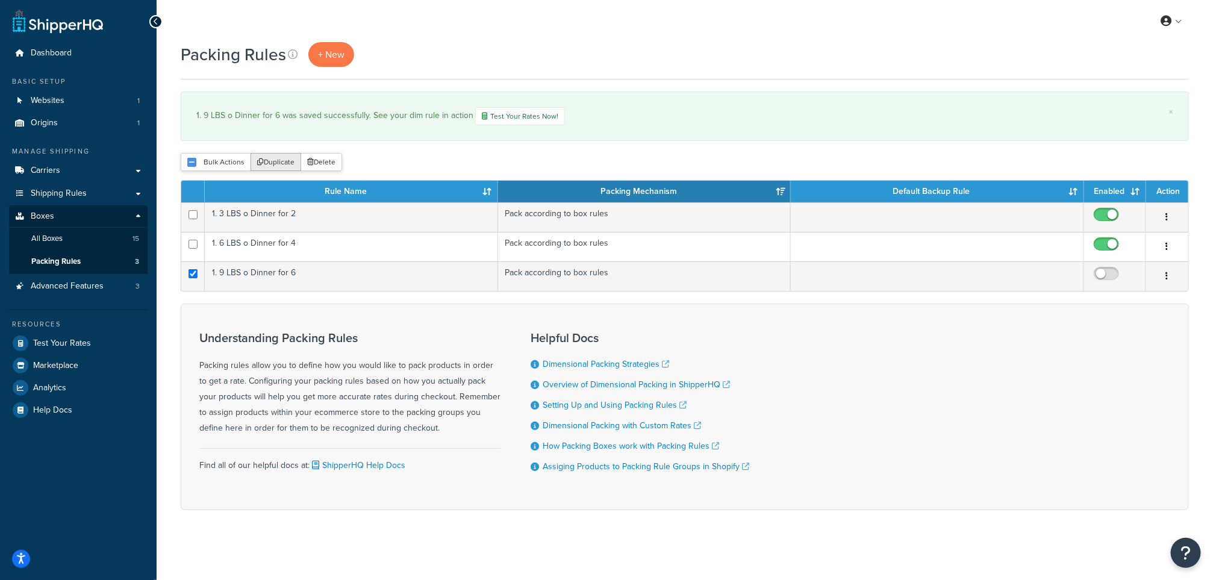
click at [277, 167] on button "Duplicate" at bounding box center [276, 162] width 51 height 18
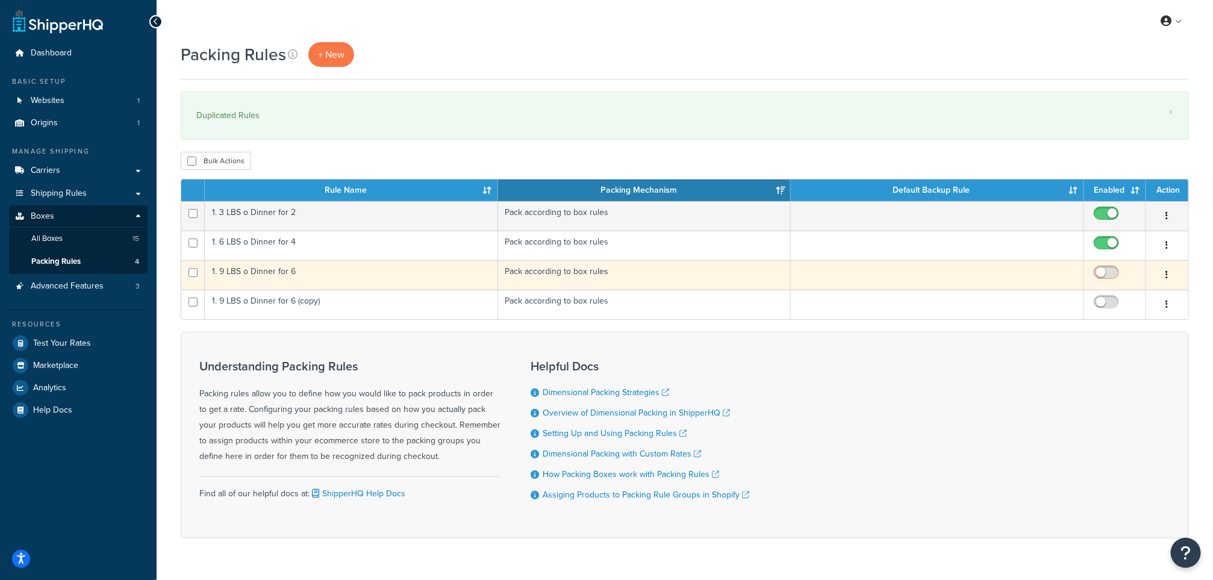
click at [1117, 277] on input "checkbox" at bounding box center [1107, 275] width 33 height 15
checkbox input "true"
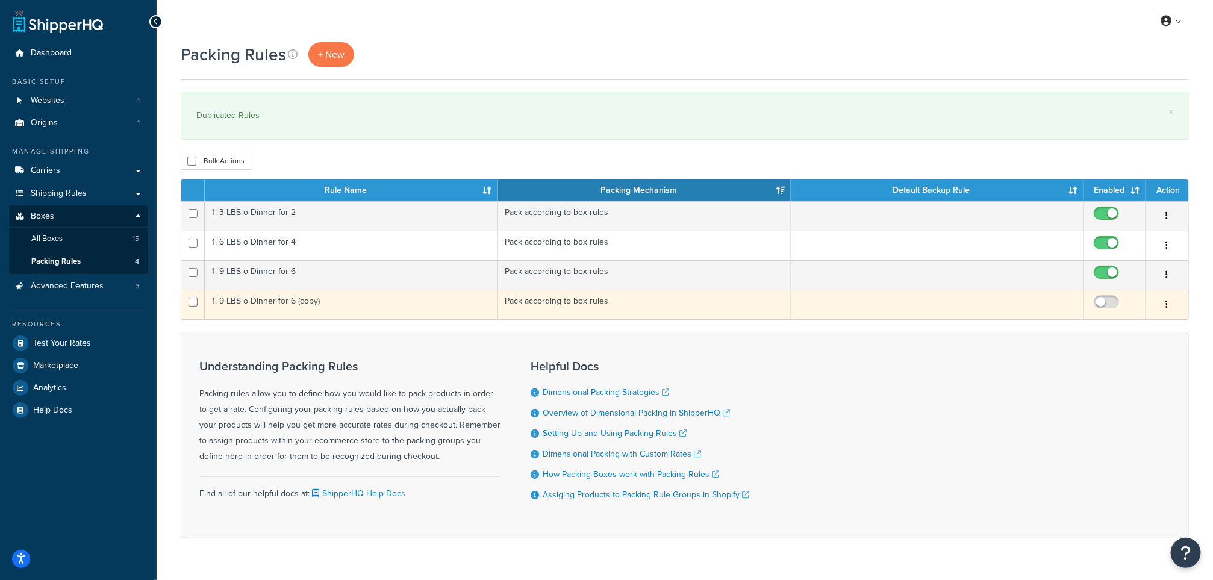
click at [253, 299] on td "1. 9 LBS o Dinner for 6 (copy)" at bounding box center [351, 305] width 293 height 30
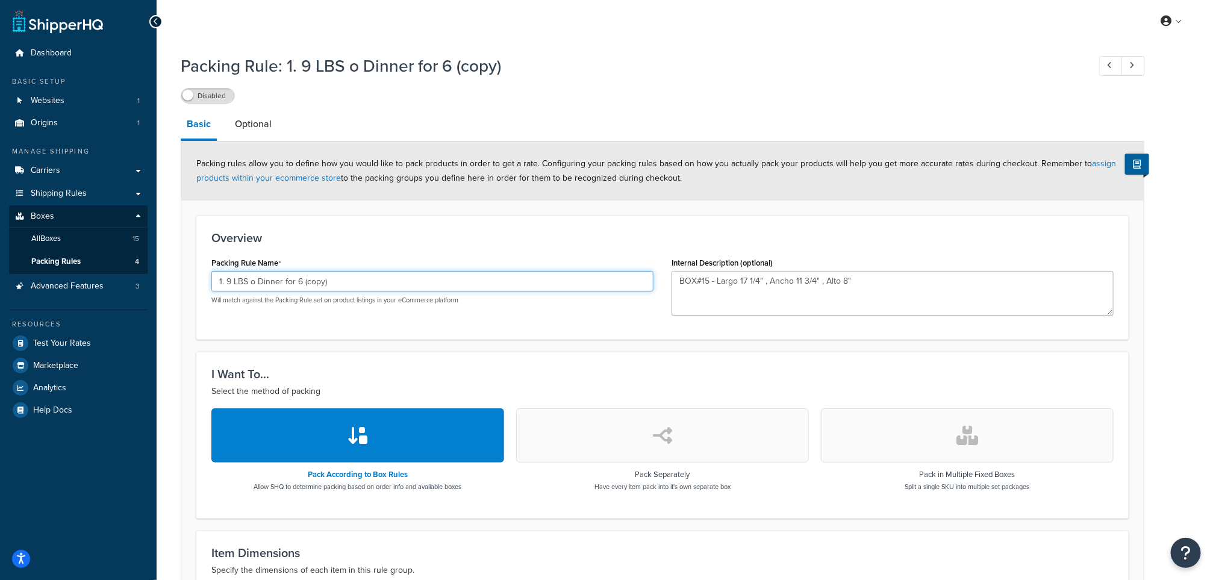
click at [229, 281] on input "1. 9 LBS o Dinner for 6 (copy)" at bounding box center [432, 281] width 442 height 20
click at [349, 282] on input "1. 12 LBS o Dinner for 6 (copy)" at bounding box center [432, 281] width 442 height 20
type input "1. 12 LBS o Dinner for 8"
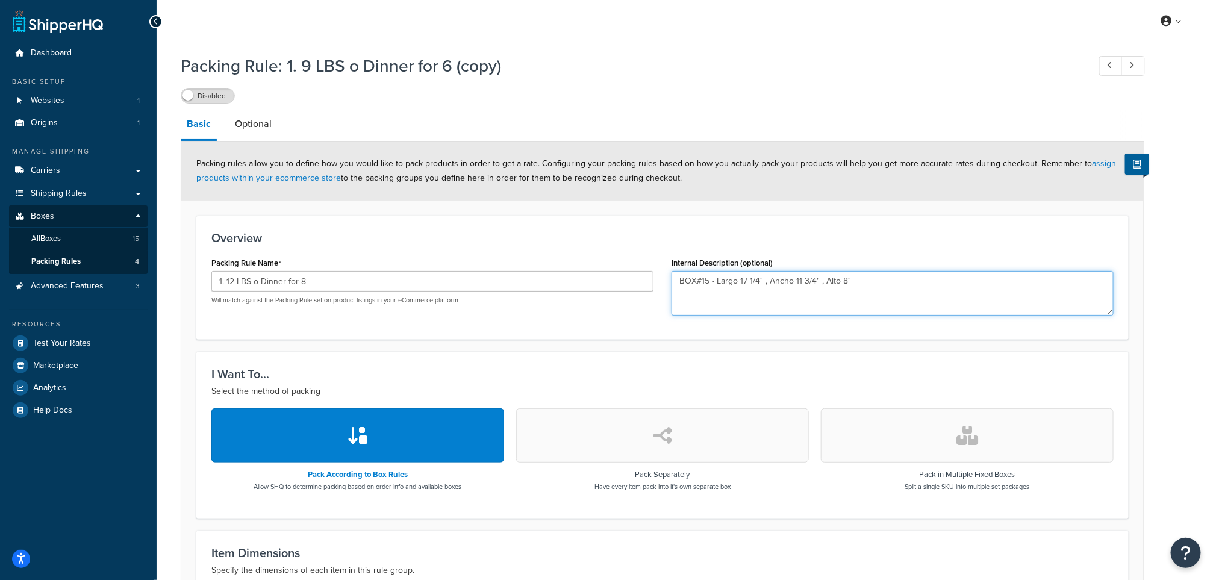
click at [882, 280] on textarea "BOX#15 - Largo 17 1/4" , Ancho 11 3/4" , Alto 8"" at bounding box center [893, 293] width 442 height 45
drag, startPoint x: 877, startPoint y: 284, endPoint x: 596, endPoint y: 270, distance: 281.1
click at [597, 270] on div "Packing Rule Name 1. 12 LBS o Dinner for 8 Will match against the Packing Rule …" at bounding box center [662, 289] width 920 height 70
paste textarea "BOX#18 - Largo 17 1/4" , Ancho 13 1/2" , Alto 10""
type textarea "BOX#18 - Largo 17 1/4" , Ancho 13 1/2" , Alto 10""
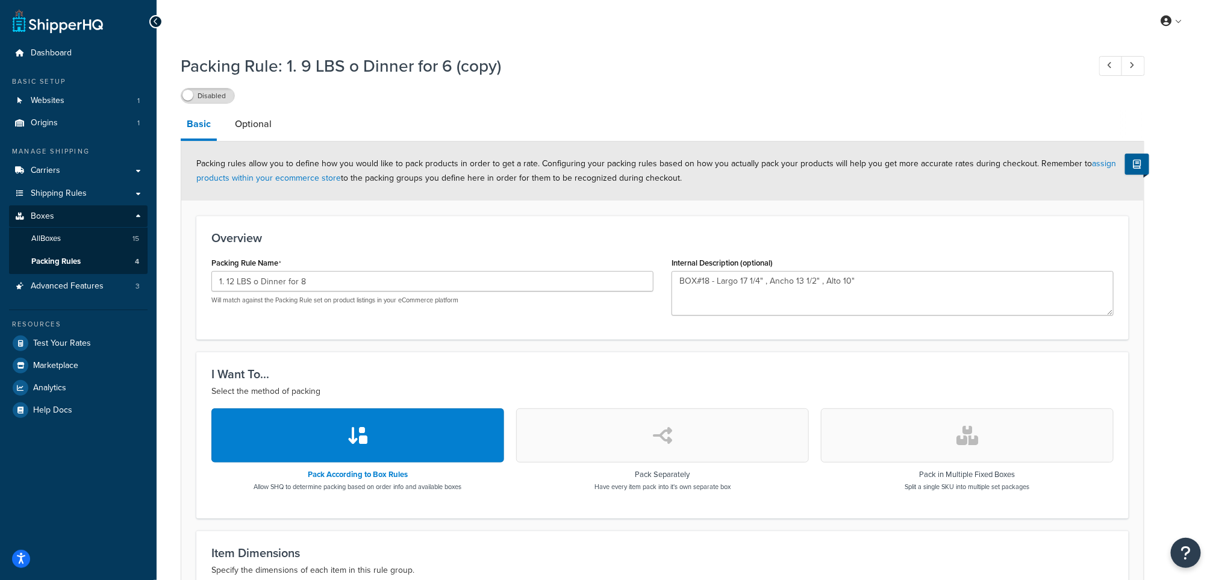
click at [666, 349] on form "Packing rules allow you to define how you would like to pack products in order …" at bounding box center [662, 493] width 963 height 703
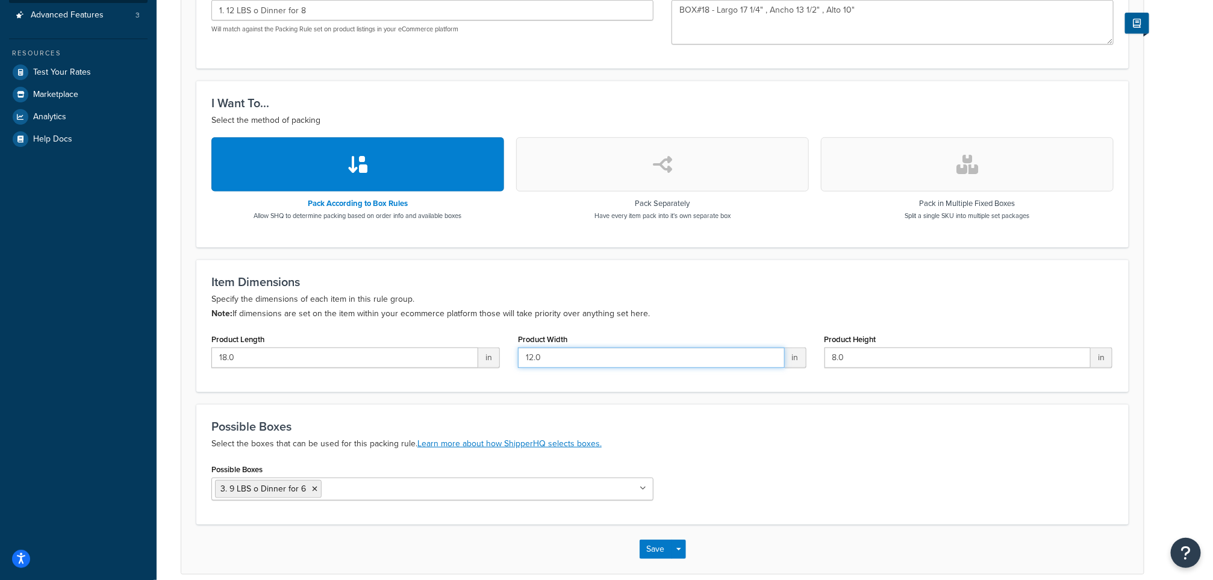
click at [566, 351] on input "12.0" at bounding box center [651, 358] width 267 height 20
type input "1"
type input "14"
click at [855, 363] on input "8.0" at bounding box center [958, 358] width 267 height 20
drag, startPoint x: 854, startPoint y: 358, endPoint x: 812, endPoint y: 361, distance: 41.7
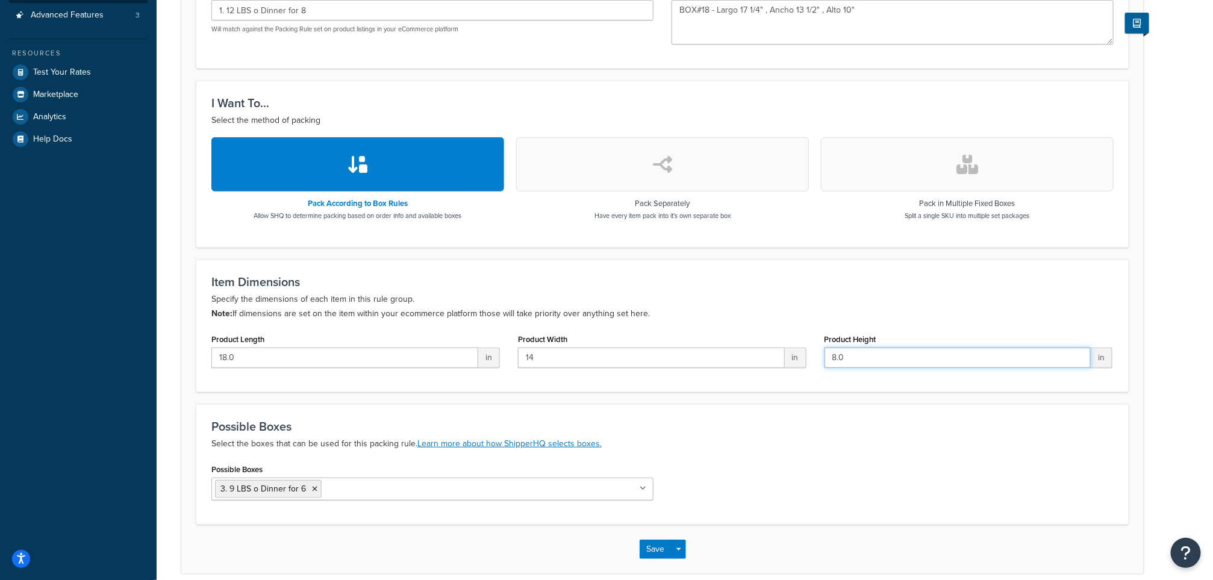
click at [812, 361] on div "Product Length 18.0 in Product Width 14 in Product Height 8.0 in" at bounding box center [662, 354] width 920 height 46
type input "10"
click at [788, 454] on div "Possible Boxes Select the boxes that can be used for this packing rule. Learn m…" at bounding box center [662, 464] width 932 height 120
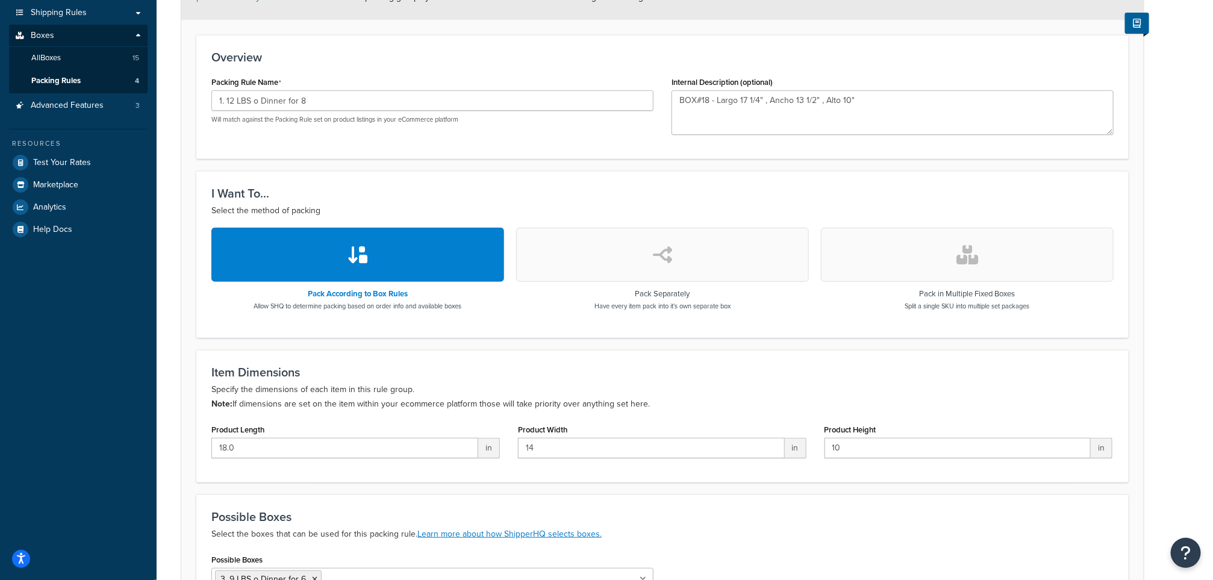
scroll to position [329, 0]
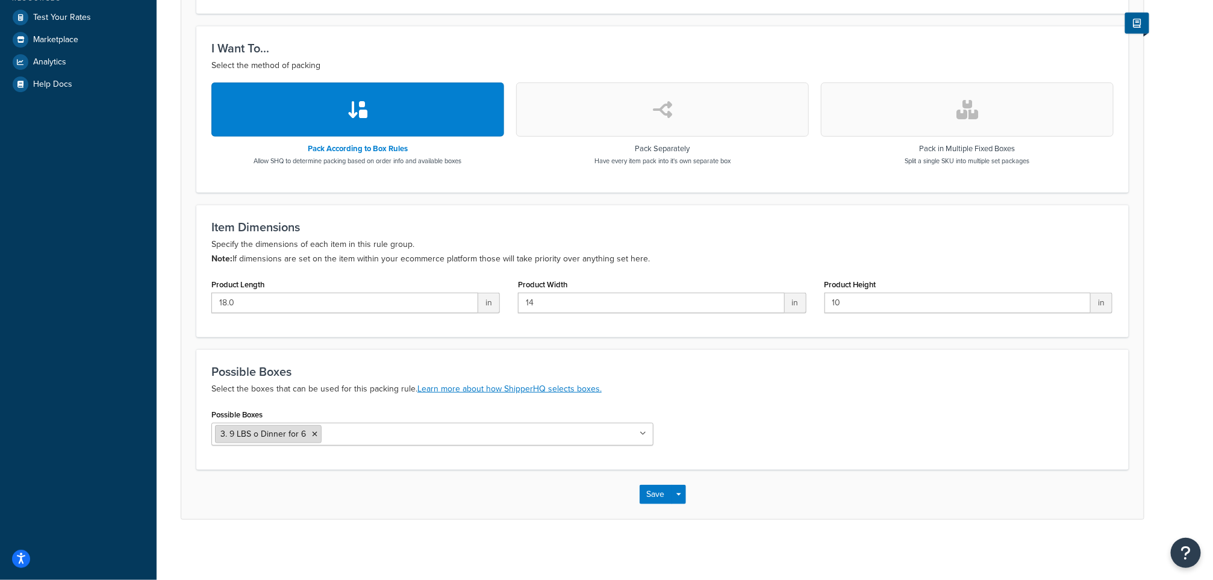
click at [313, 432] on icon at bounding box center [314, 434] width 5 height 7
click at [837, 423] on div "Possible Boxes 4. 12 LBS o Dinner for 8 1. 3 LBS o Dinner for 2 2. 6 LBS o Dinn…" at bounding box center [662, 430] width 920 height 49
click at [646, 492] on button "Save" at bounding box center [656, 494] width 33 height 19
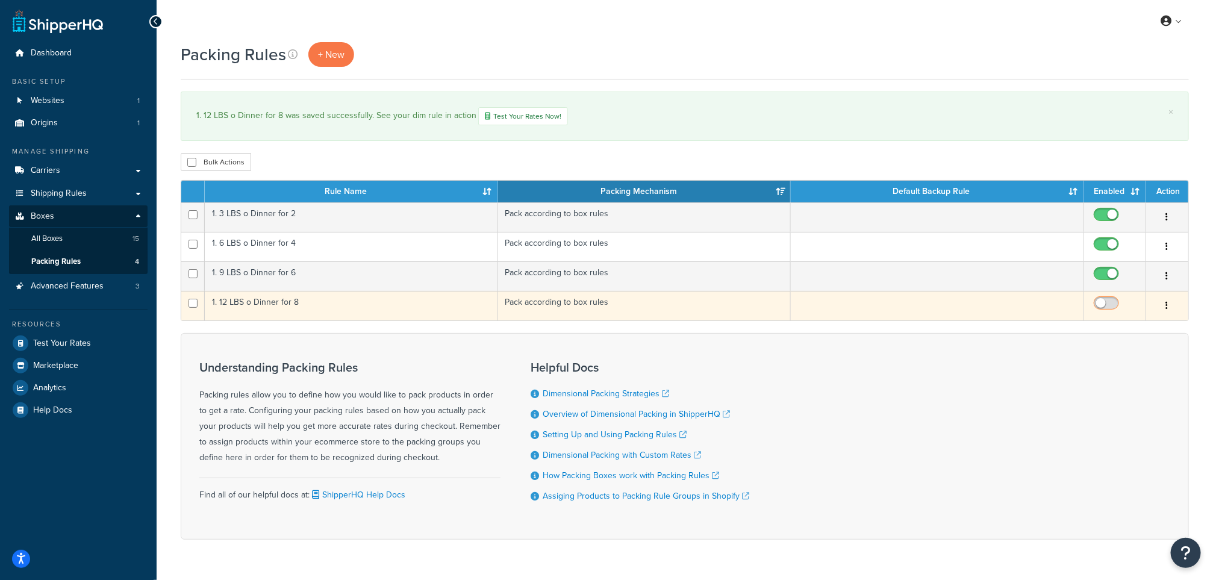
click at [1114, 310] on input "checkbox" at bounding box center [1107, 306] width 33 height 15
checkbox input "true"
click at [193, 308] on input "checkbox" at bounding box center [193, 303] width 9 height 9
checkbox input "true"
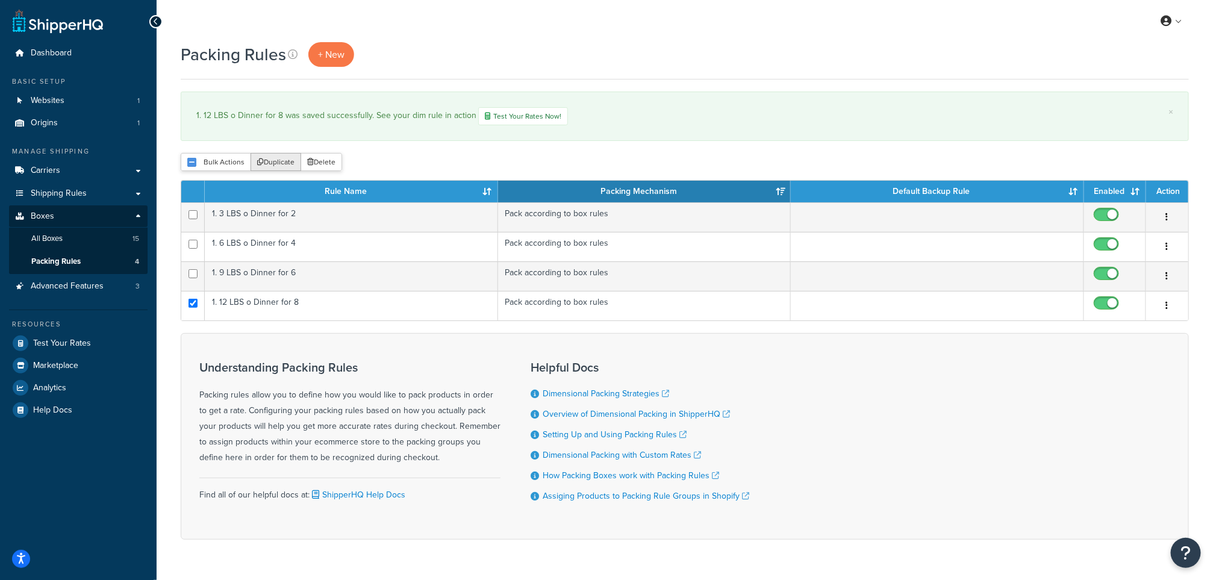
click at [280, 165] on button "Duplicate" at bounding box center [276, 162] width 51 height 18
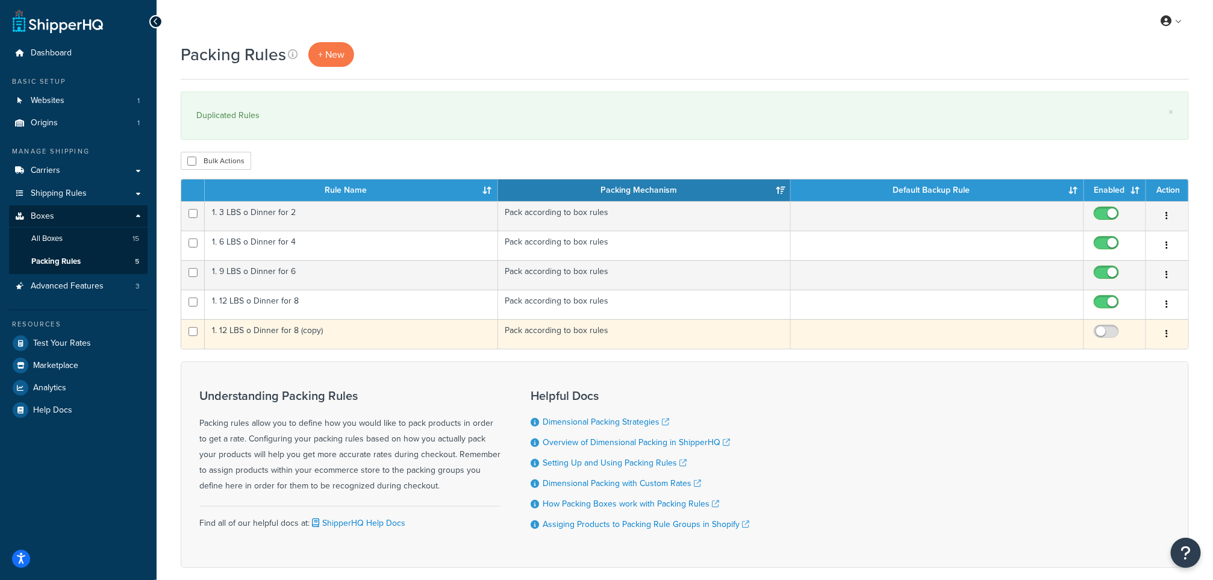
click at [281, 332] on td "1. 12 LBS o Dinner for 8 (copy)" at bounding box center [351, 334] width 293 height 30
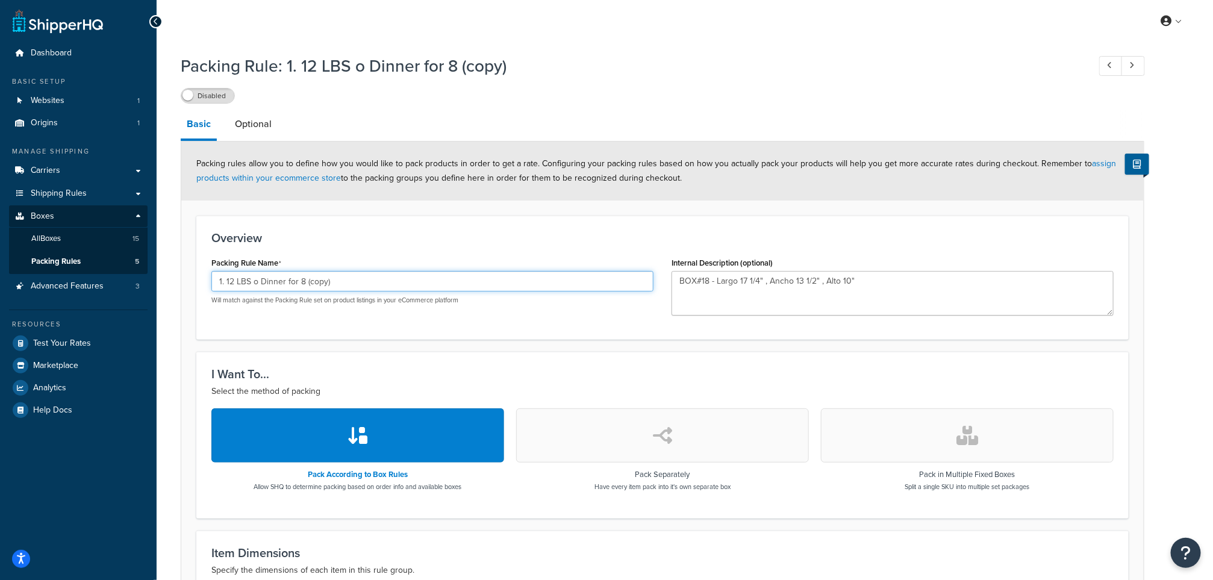
click at [233, 282] on input "1. 12 LBS o Dinner for 8 (copy)" at bounding box center [432, 281] width 442 height 20
click at [360, 278] on input "1. 15 LBS o Dinner for 8 (copy)" at bounding box center [432, 281] width 442 height 20
drag, startPoint x: 360, startPoint y: 278, endPoint x: 314, endPoint y: 286, distance: 45.8
click at [314, 286] on input "1. 15 LBS o Dinner for 8 (copy)" at bounding box center [432, 281] width 442 height 20
type input "1. 15 LBS o Dinner for 10"
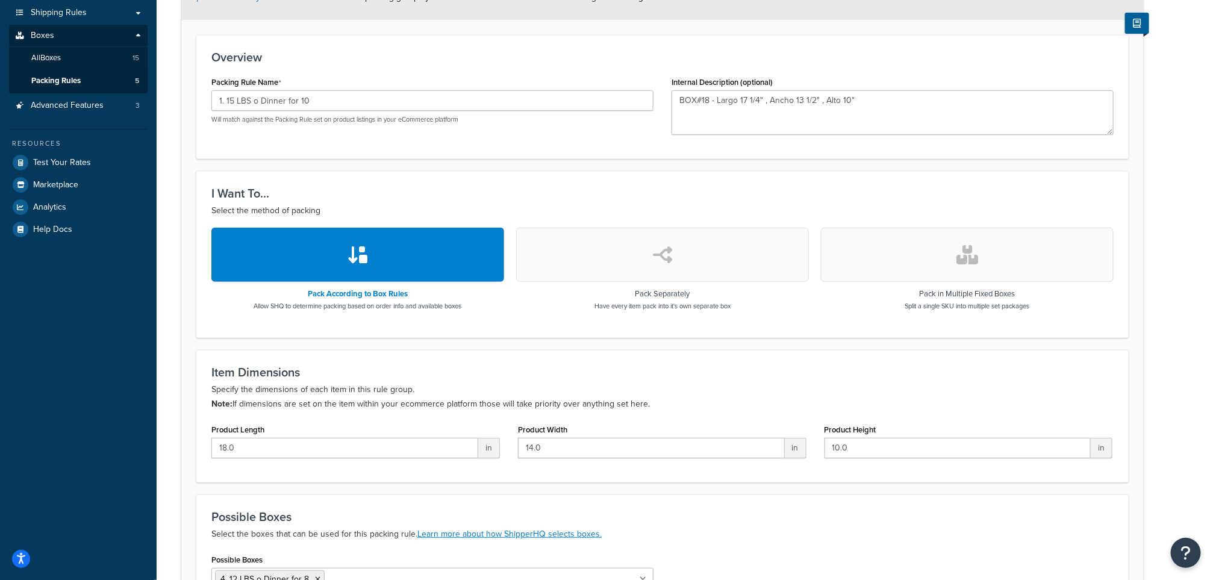
scroll to position [329, 0]
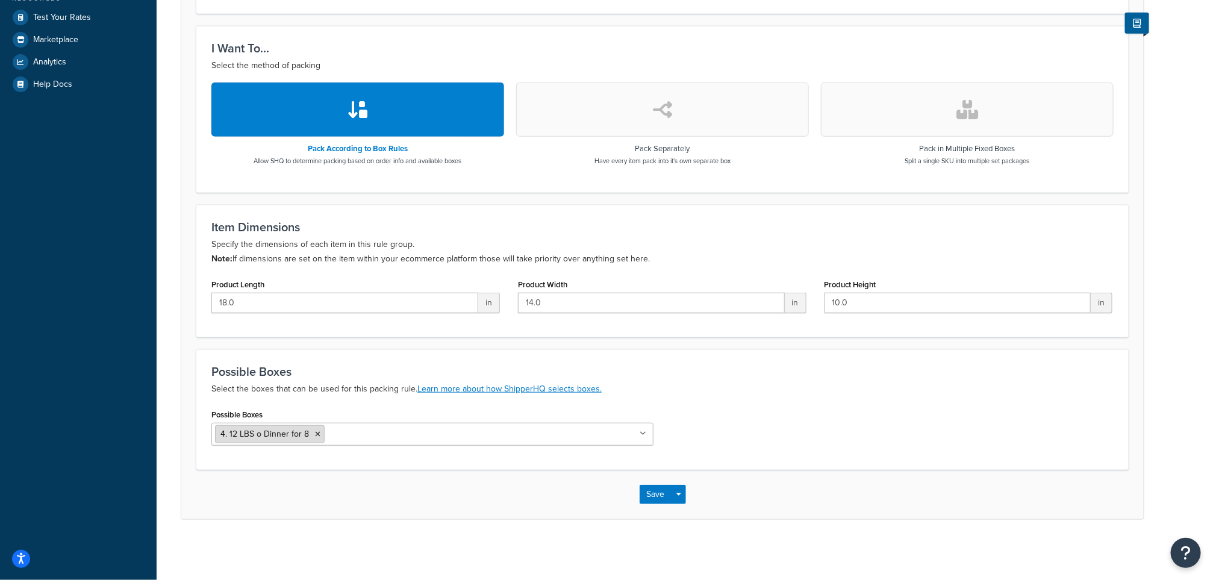
click at [318, 432] on icon at bounding box center [317, 434] width 5 height 7
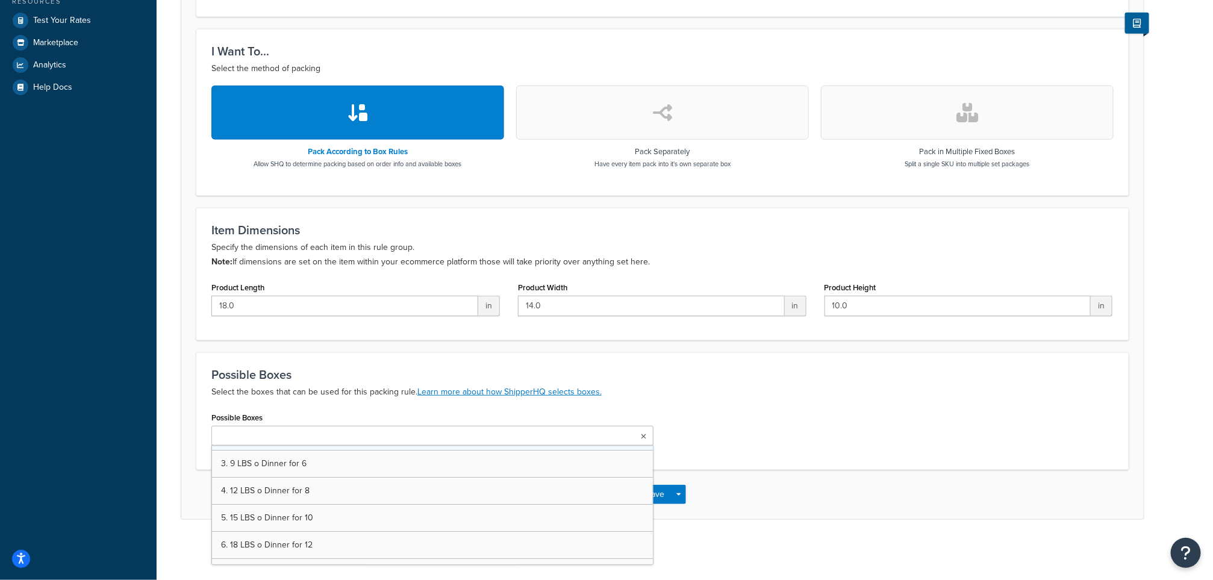
scroll to position [90, 0]
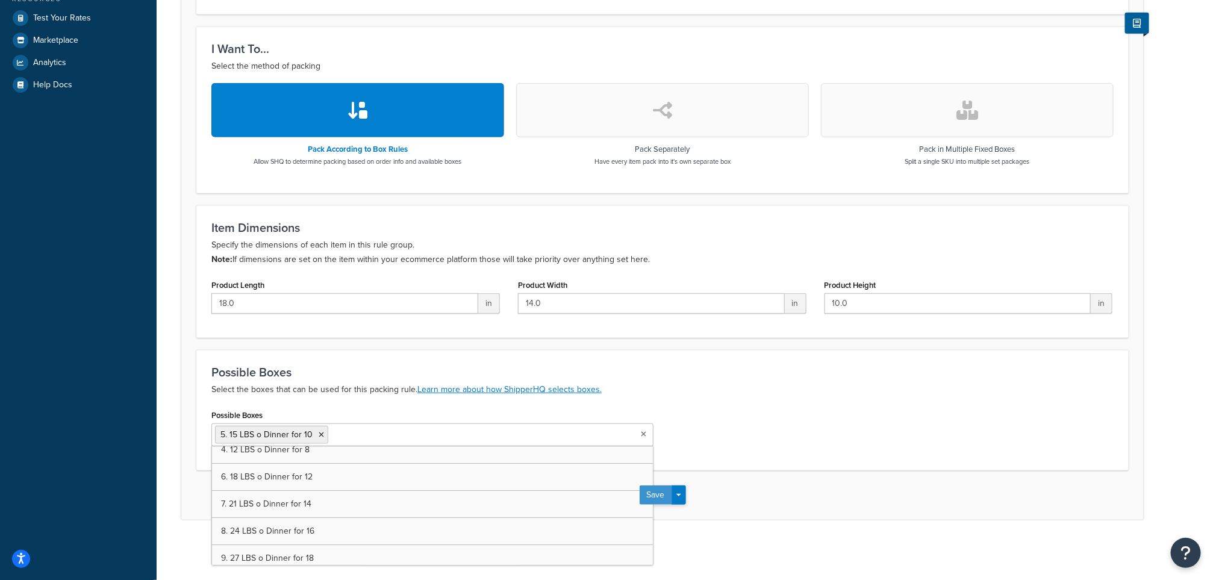
click at [662, 495] on button "Save" at bounding box center [656, 494] width 33 height 19
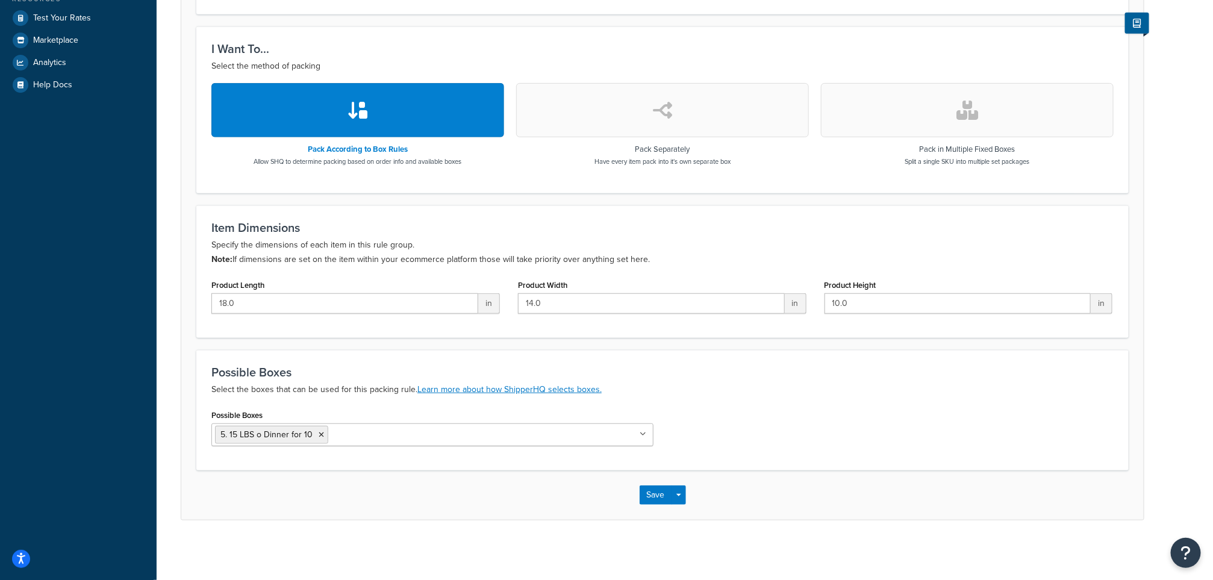
scroll to position [0, 0]
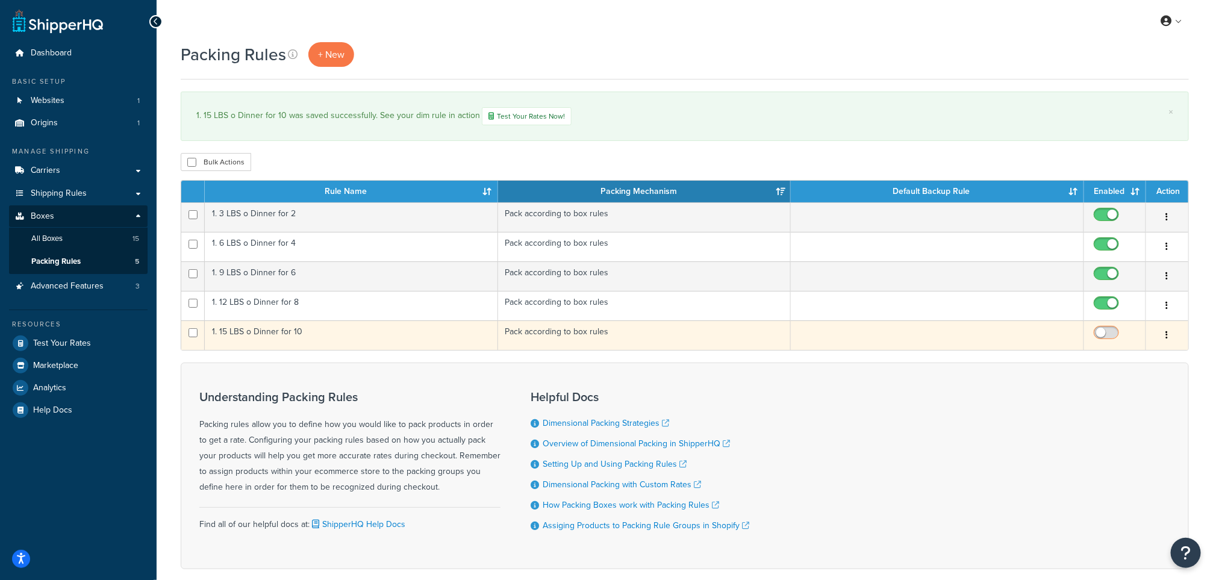
click at [1103, 332] on input "checkbox" at bounding box center [1107, 335] width 33 height 15
checkbox input "true"
click at [192, 334] on input "checkbox" at bounding box center [193, 332] width 9 height 9
checkbox input "true"
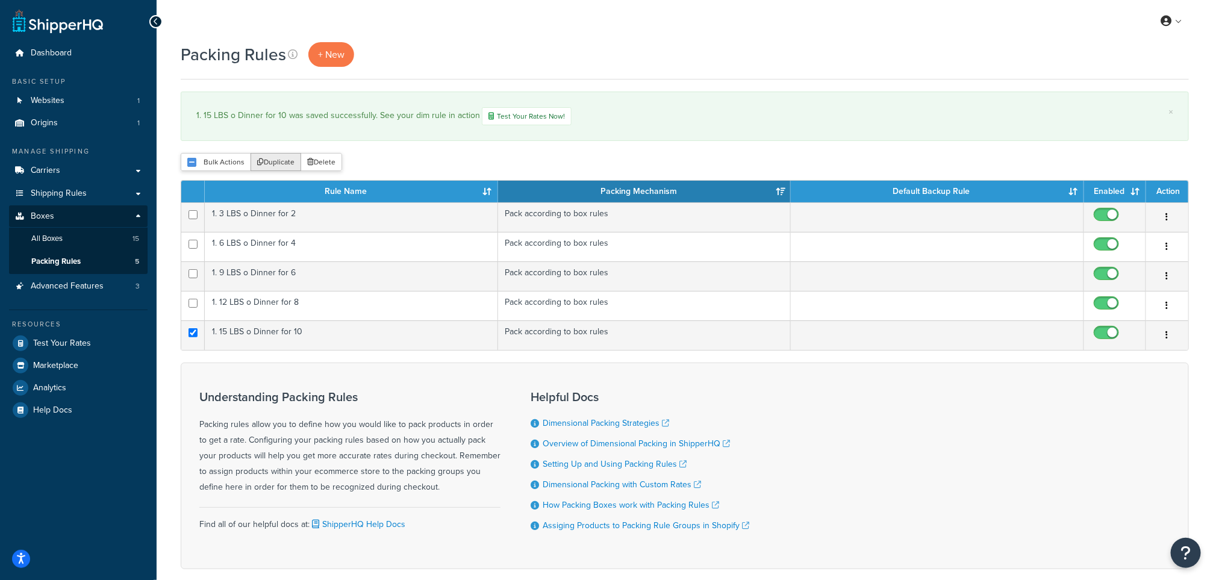
click at [284, 170] on button "Duplicate" at bounding box center [276, 162] width 51 height 18
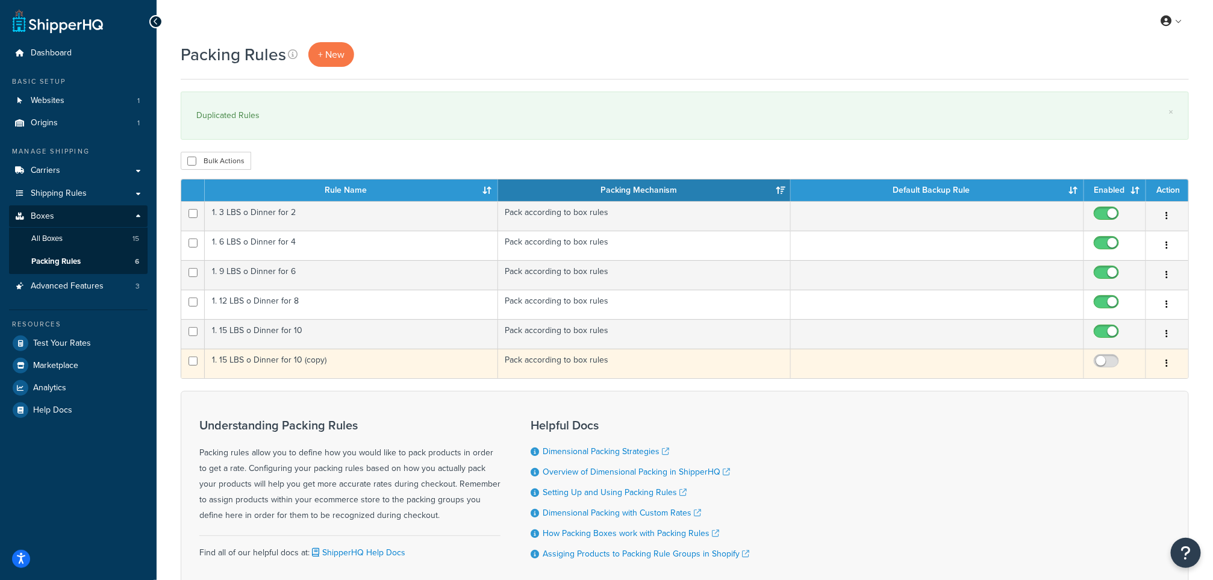
click at [286, 362] on td "1. 15 LBS o Dinner for 10 (copy)" at bounding box center [351, 364] width 293 height 30
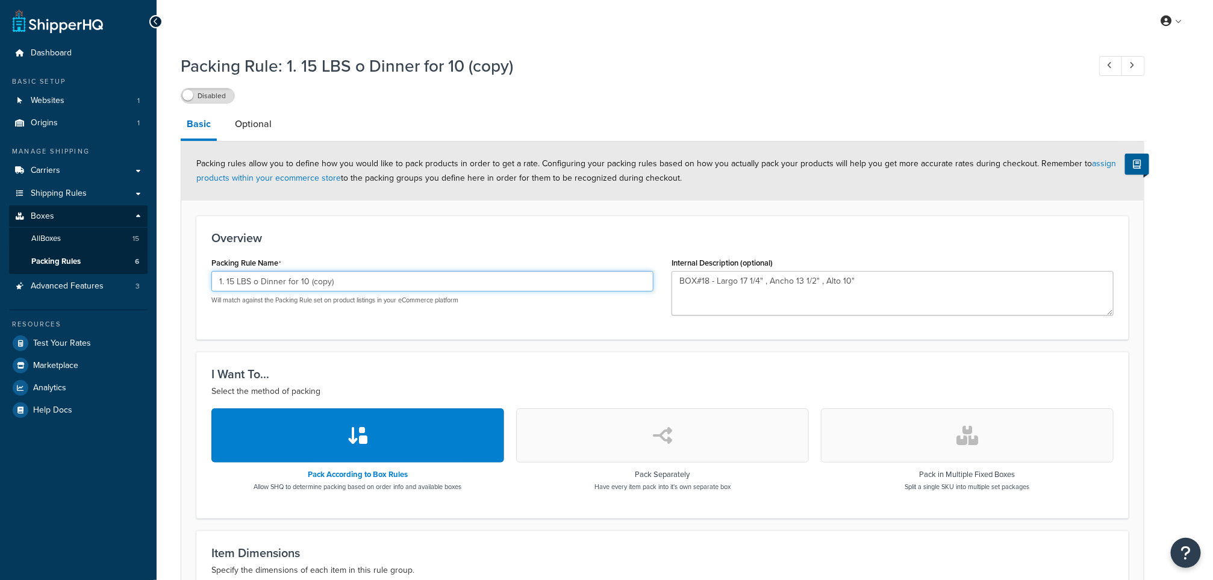
click at [307, 284] on input "1. 15 LBS o Dinner for 10 (copy)" at bounding box center [432, 281] width 442 height 20
click at [234, 279] on input "1. 15 LBS o Dinner for 12" at bounding box center [432, 281] width 442 height 20
type input "1. 18 LBS o Dinner for 12"
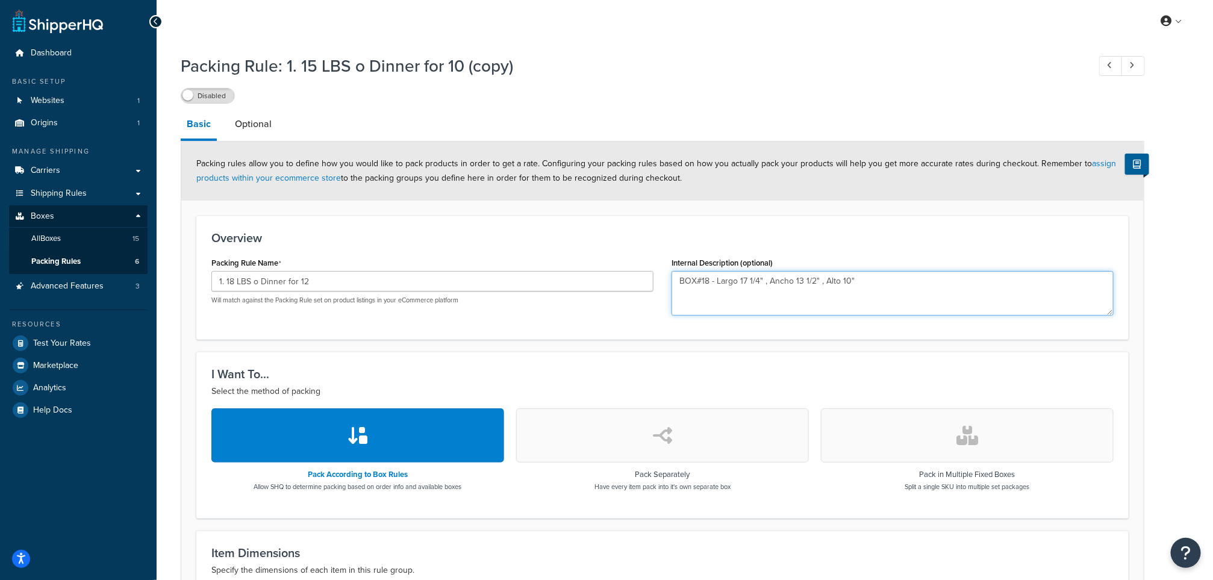
click at [869, 276] on textarea "BOX#18 - Largo 17 1/4" , Ancho 13 1/2" , Alto 10"" at bounding box center [893, 293] width 442 height 45
drag, startPoint x: 869, startPoint y: 276, endPoint x: 609, endPoint y: 279, distance: 260.2
click at [609, 279] on div "Packing Rule Name 1. 18 LBS o Dinner for 12 Will match against the Packing Rule…" at bounding box center [662, 289] width 920 height 70
paste textarea "BOX#30 - Largo 20" , Ancho 17" , Alto 16""
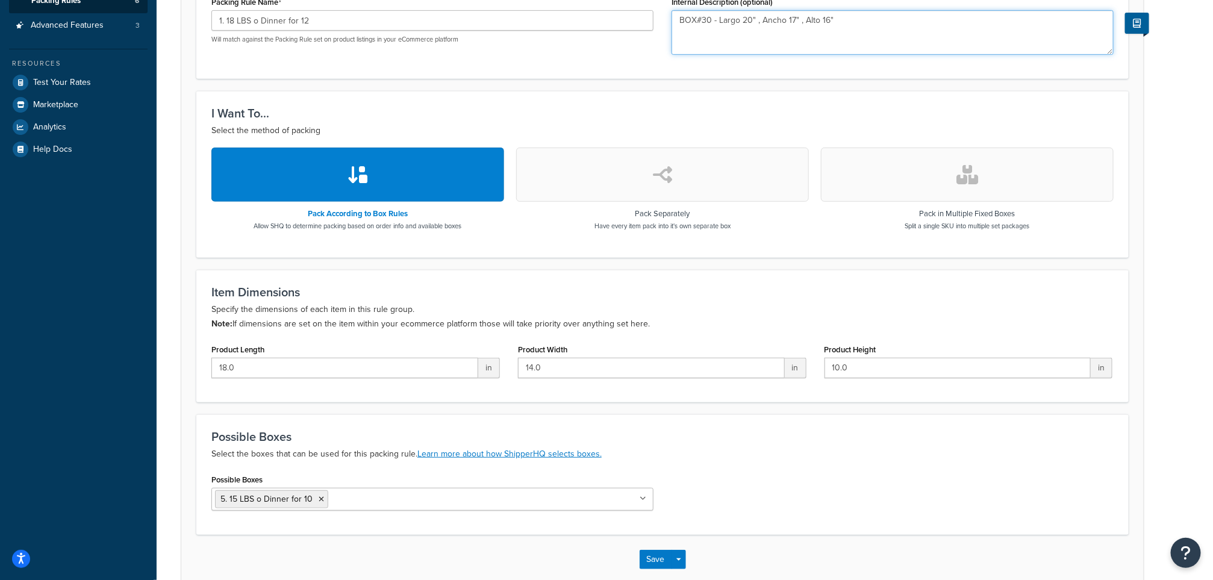
scroll to position [271, 0]
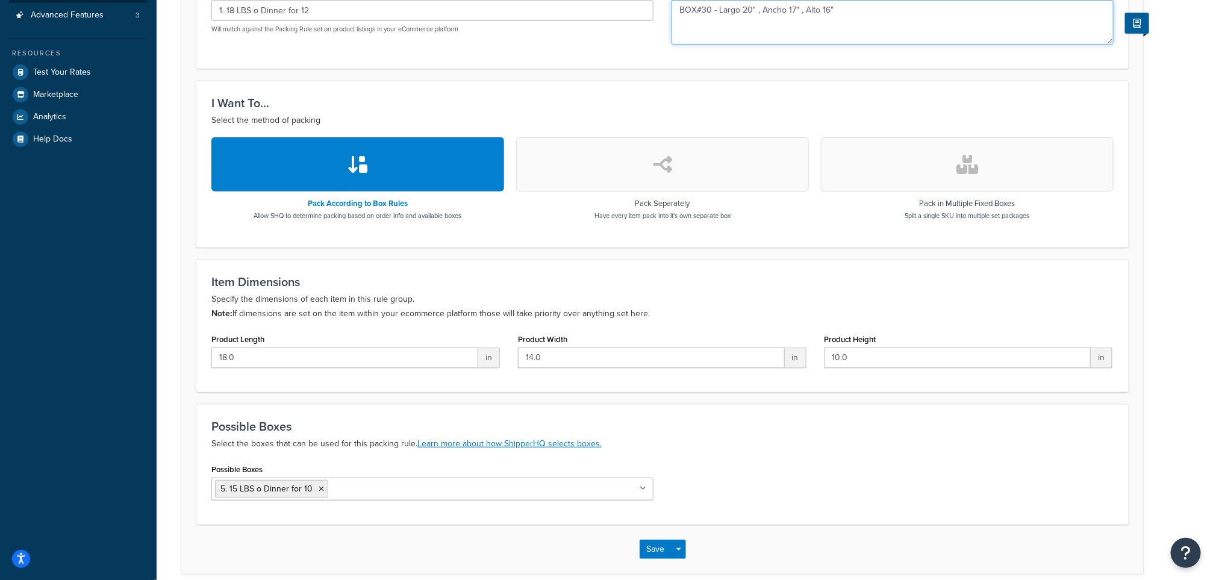
type textarea "BOX#30 - Largo 20" , Ancho 17" , Alto 16""
drag, startPoint x: 296, startPoint y: 360, endPoint x: 139, endPoint y: 363, distance: 157.2
click at [139, 363] on div "Dashboard Basic Setup Websites 1 Origins 1 Manage Shipping Carriers Carriers Al…" at bounding box center [606, 182] width 1213 height 906
type input "20"
click at [573, 354] on input "14.0" at bounding box center [651, 358] width 267 height 20
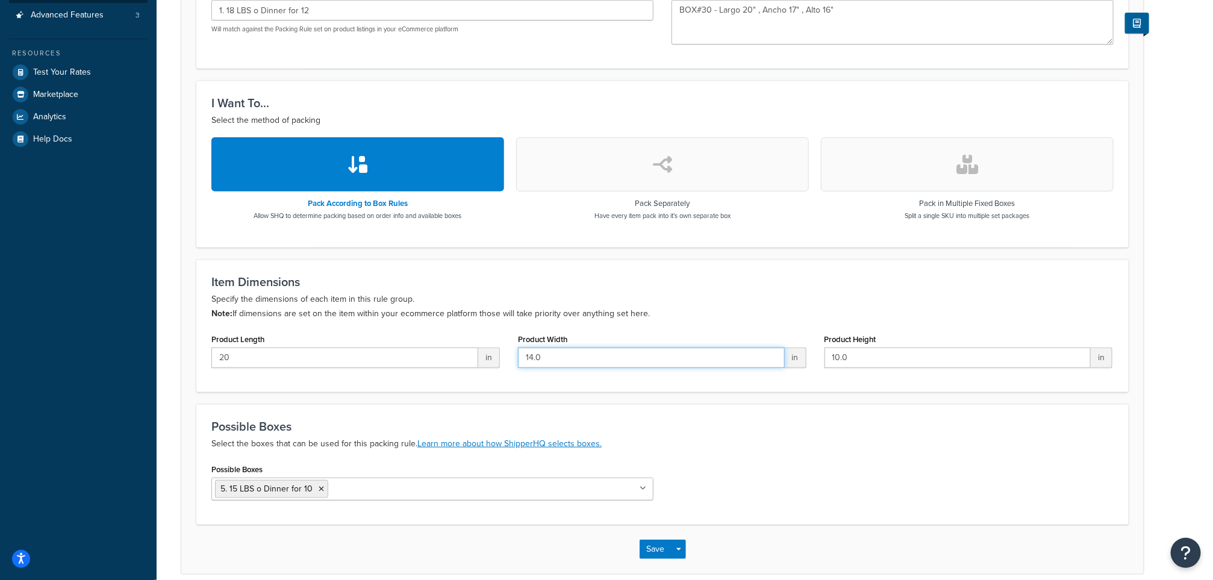
drag, startPoint x: 573, startPoint y: 354, endPoint x: 461, endPoint y: 349, distance: 112.1
click at [461, 349] on div "Product Length 20 in Product Width 14.0 in Product Height 10.0 in" at bounding box center [662, 354] width 920 height 46
type input "17"
click at [869, 367] on input "10.0" at bounding box center [958, 358] width 267 height 20
drag, startPoint x: 872, startPoint y: 362, endPoint x: 816, endPoint y: 358, distance: 56.1
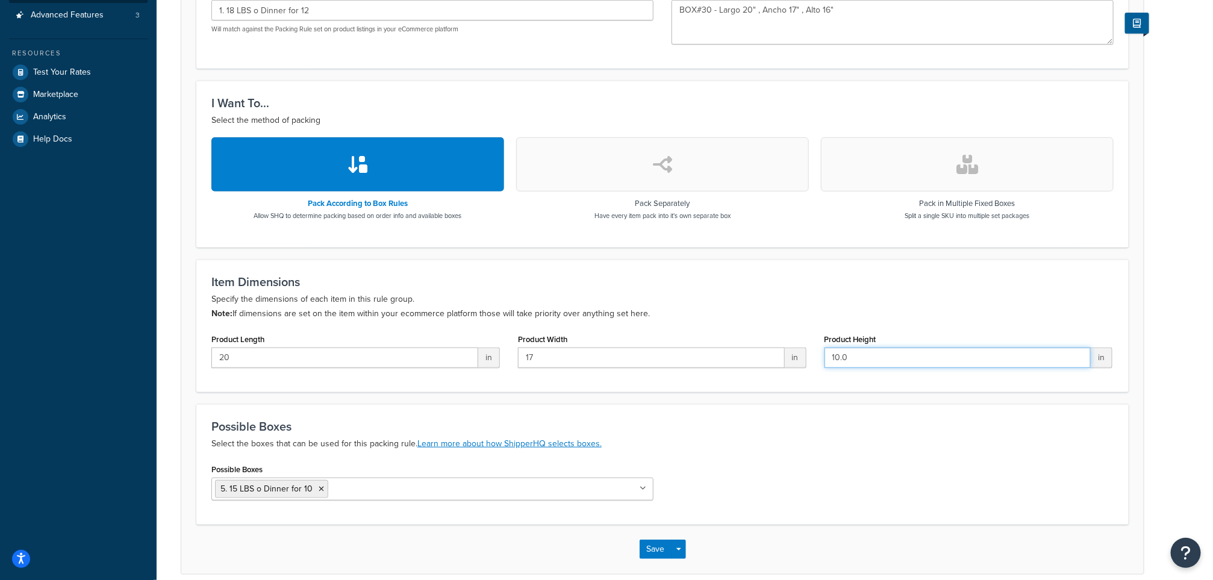
click at [816, 358] on div "Product Height 10.0 in" at bounding box center [969, 354] width 307 height 46
type input "16"
click at [319, 488] on icon at bounding box center [321, 488] width 5 height 7
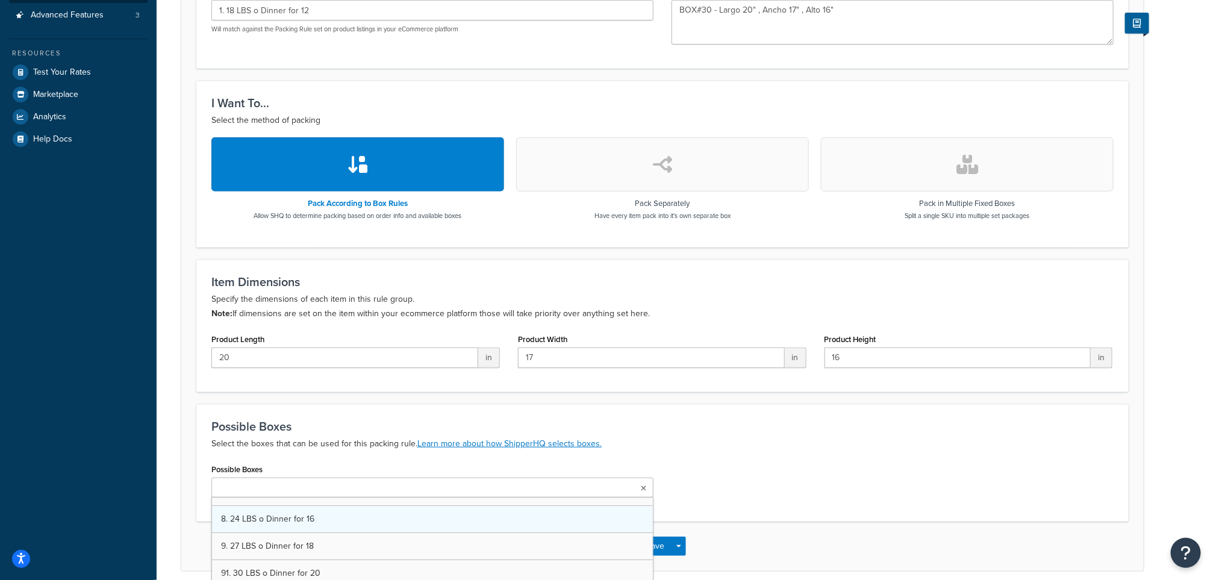
scroll to position [90, 0]
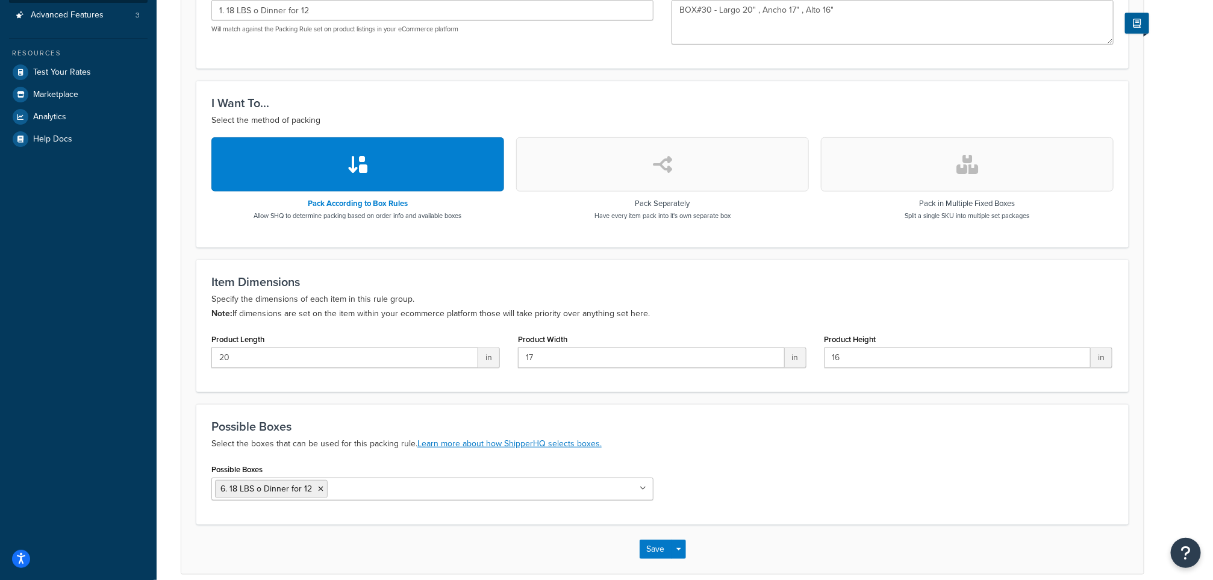
click at [825, 472] on div "Possible Boxes 6. 18 LBS o Dinner for 12 1. 3 LBS o Dinner for 2 2. 6 LBS o Din…" at bounding box center [662, 485] width 920 height 49
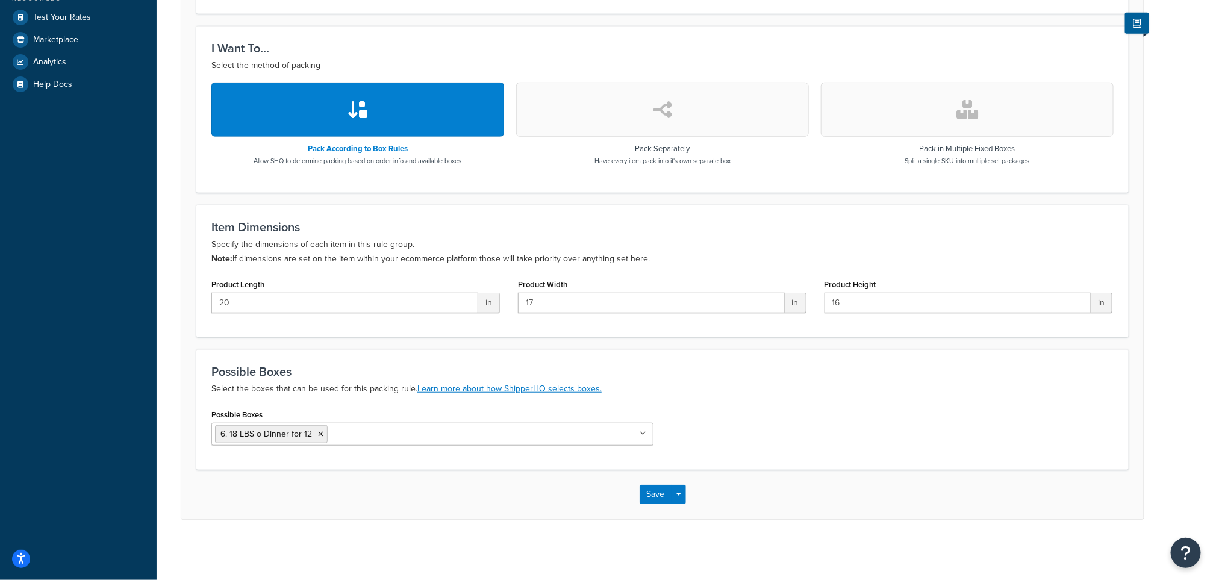
scroll to position [329, 0]
click at [658, 495] on button "Save" at bounding box center [656, 494] width 33 height 19
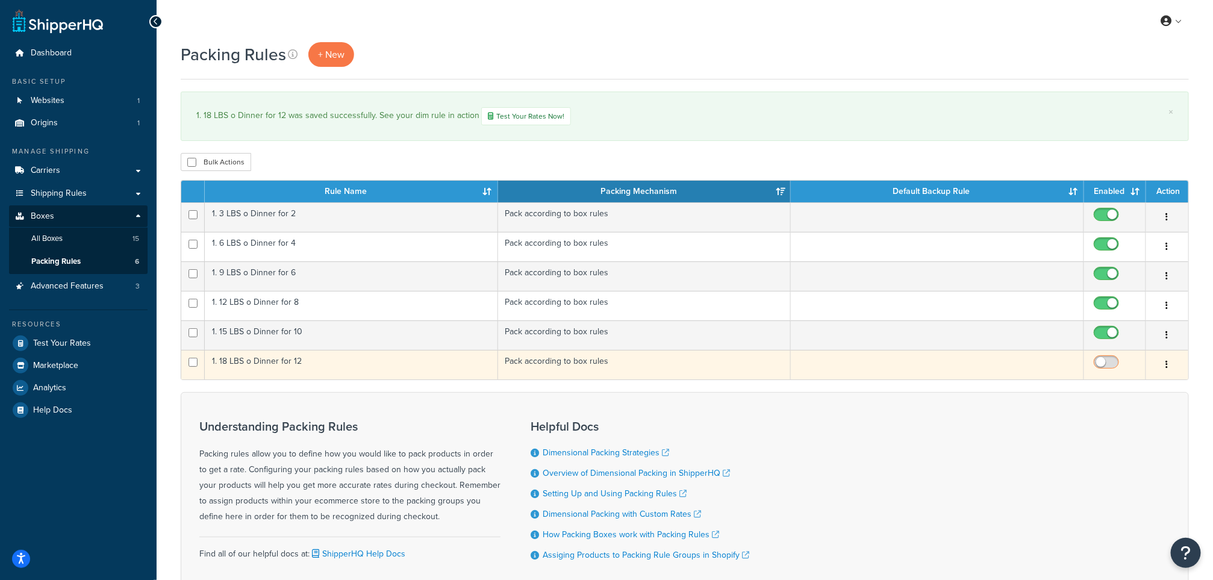
click at [1115, 366] on input "checkbox" at bounding box center [1107, 365] width 33 height 15
checkbox input "true"
click at [192, 367] on input "checkbox" at bounding box center [193, 362] width 9 height 9
checkbox input "true"
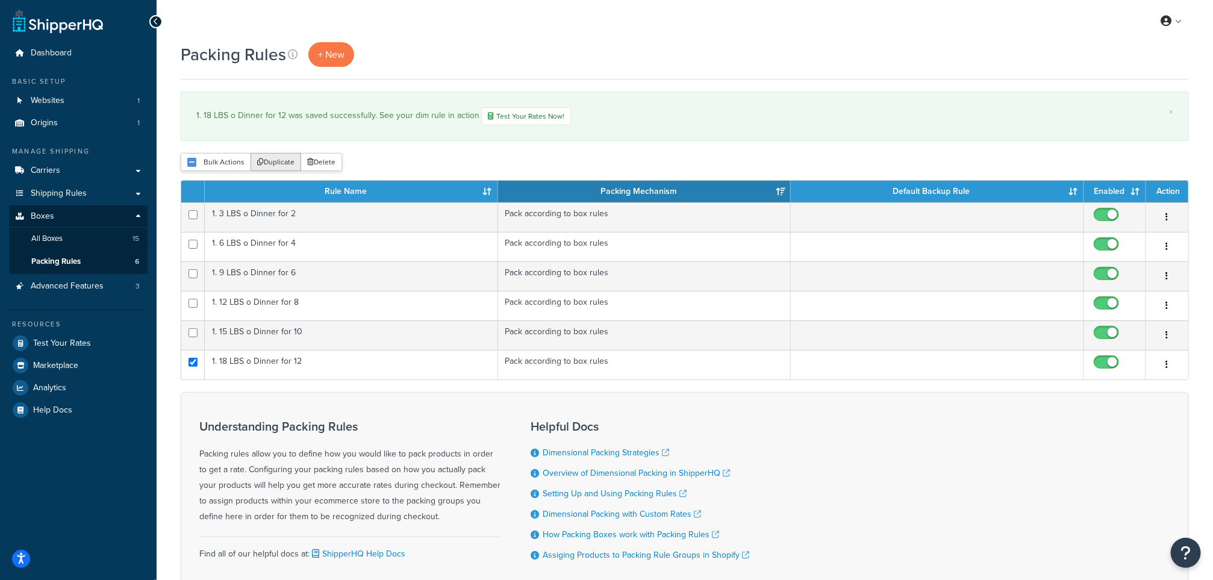
click at [266, 161] on button "Duplicate" at bounding box center [276, 162] width 51 height 18
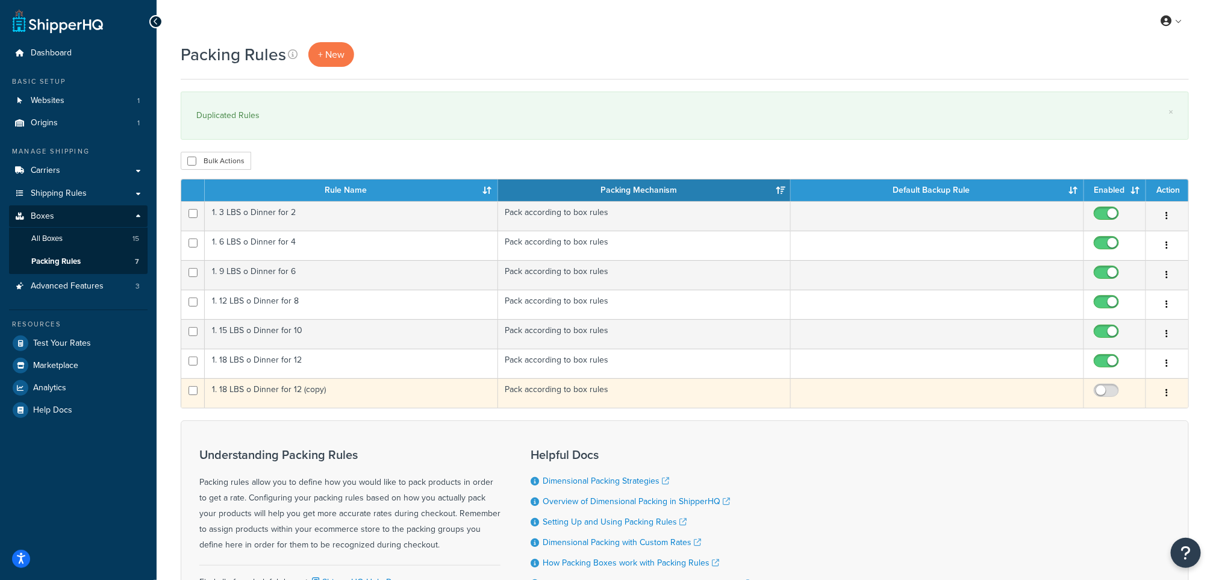
click at [282, 393] on td "1. 18 LBS o Dinner for 12 (copy)" at bounding box center [351, 393] width 293 height 30
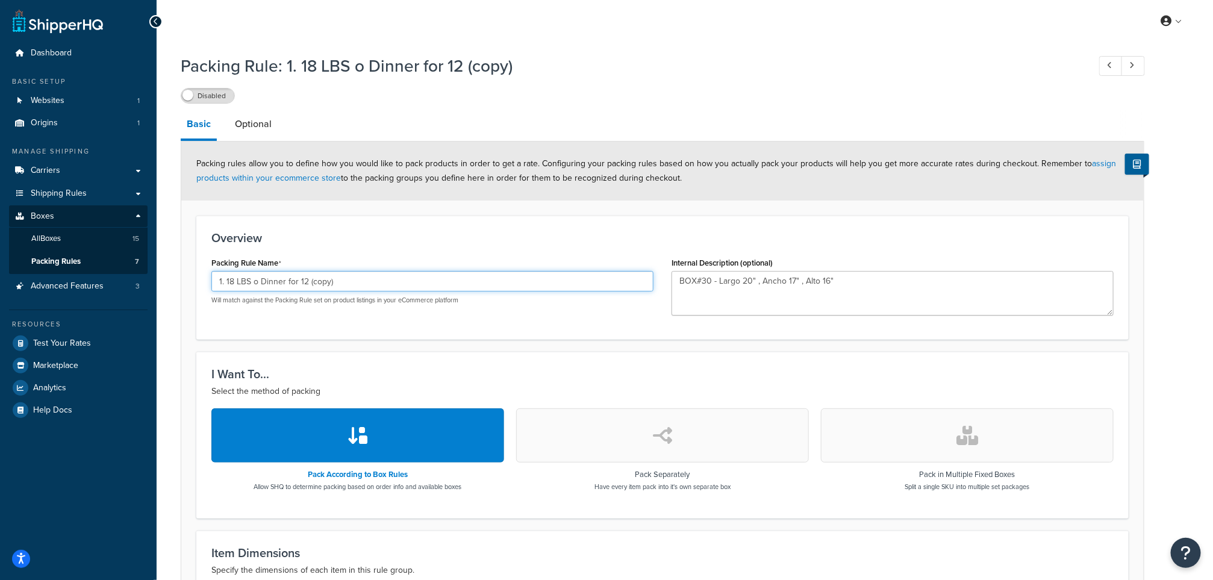
click at [232, 281] on input "1. 18 LBS o Dinner for 12 (copy)" at bounding box center [432, 281] width 442 height 20
click at [342, 282] on input "1. 21 LBS o Dinner for 12 (copy)" at bounding box center [432, 281] width 442 height 20
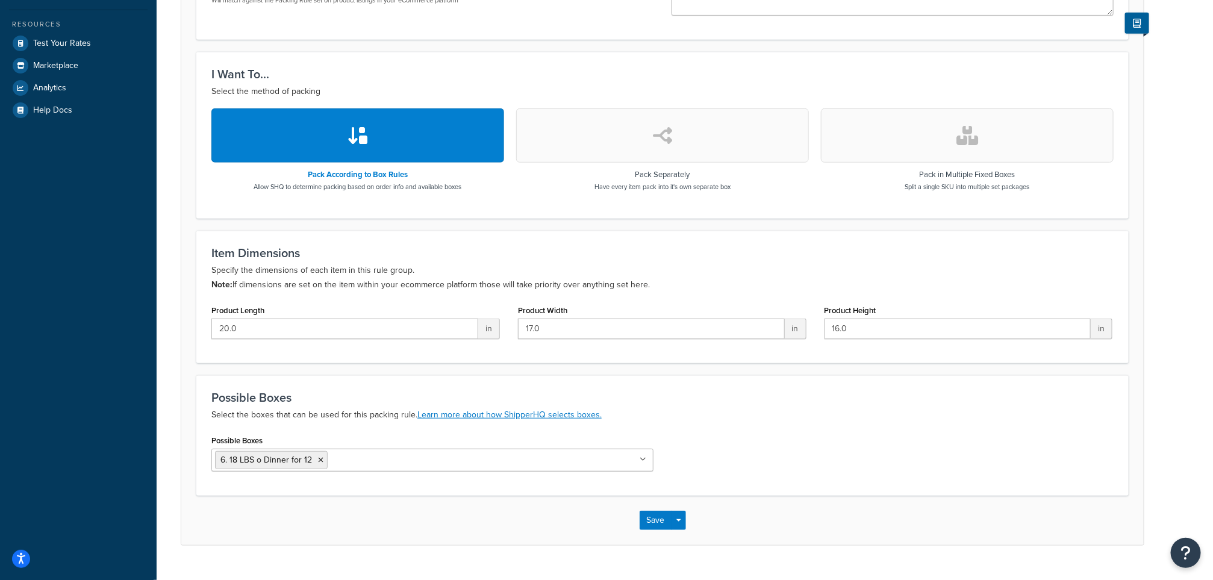
scroll to position [329, 0]
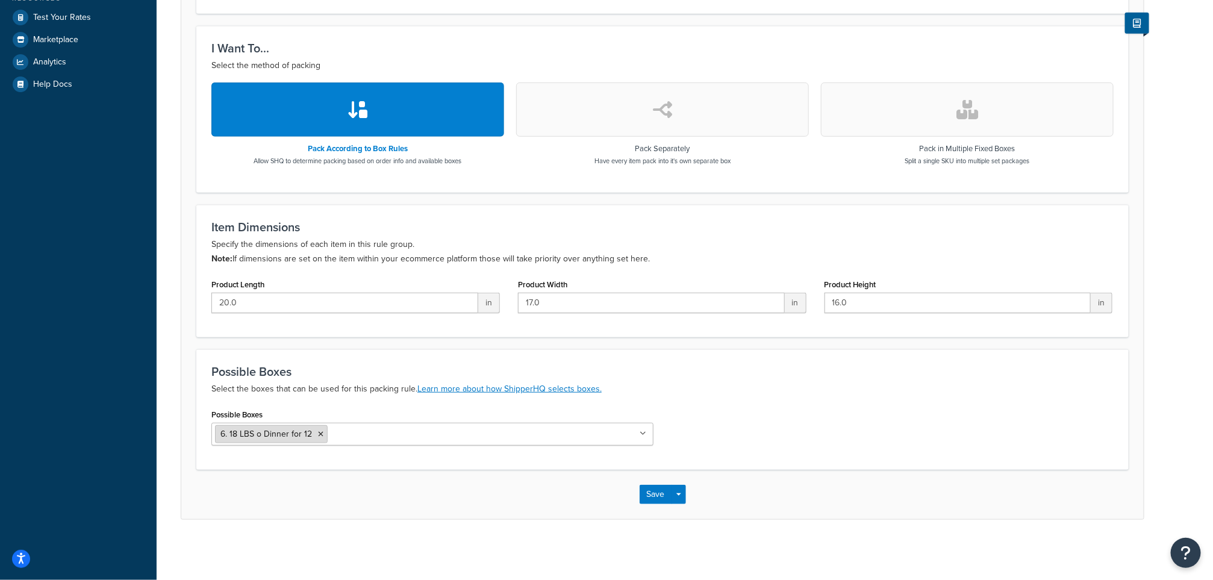
type input "1. 21 LBS o Dinner for 12"
click at [318, 432] on icon at bounding box center [320, 434] width 5 height 7
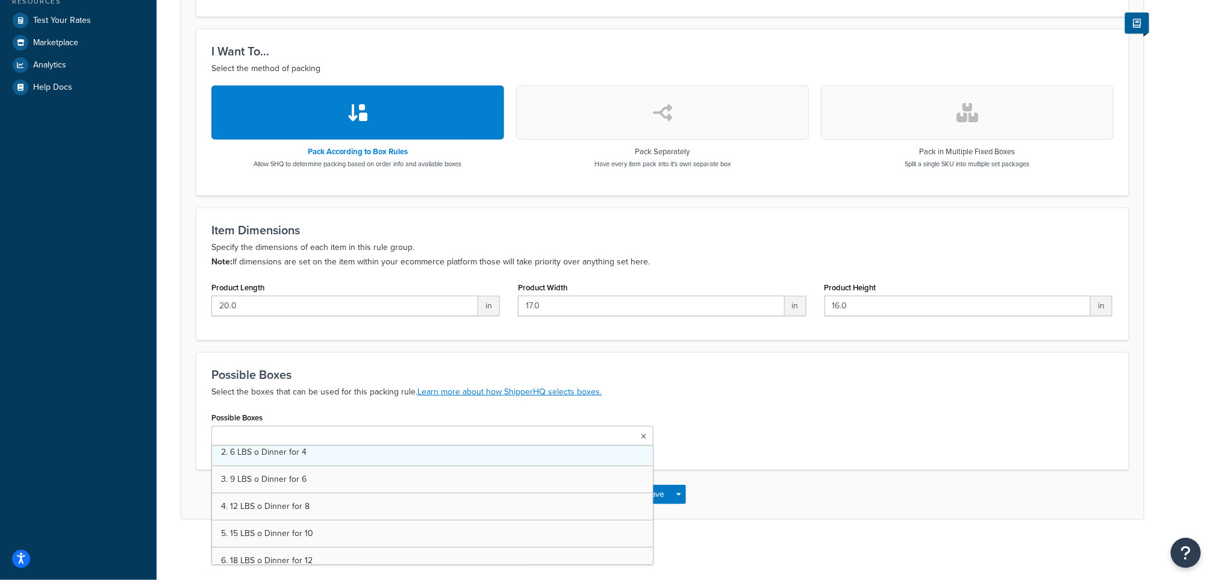
scroll to position [90, 0]
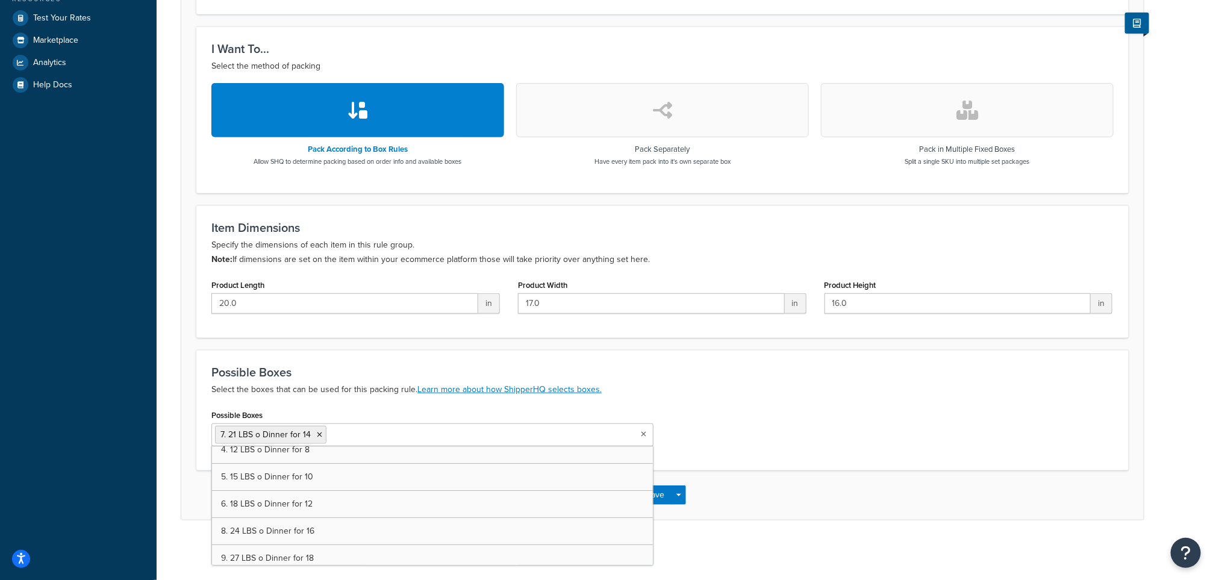
click at [902, 399] on div "Possible Boxes Select the boxes that can be used for this packing rule. Learn m…" at bounding box center [662, 410] width 932 height 120
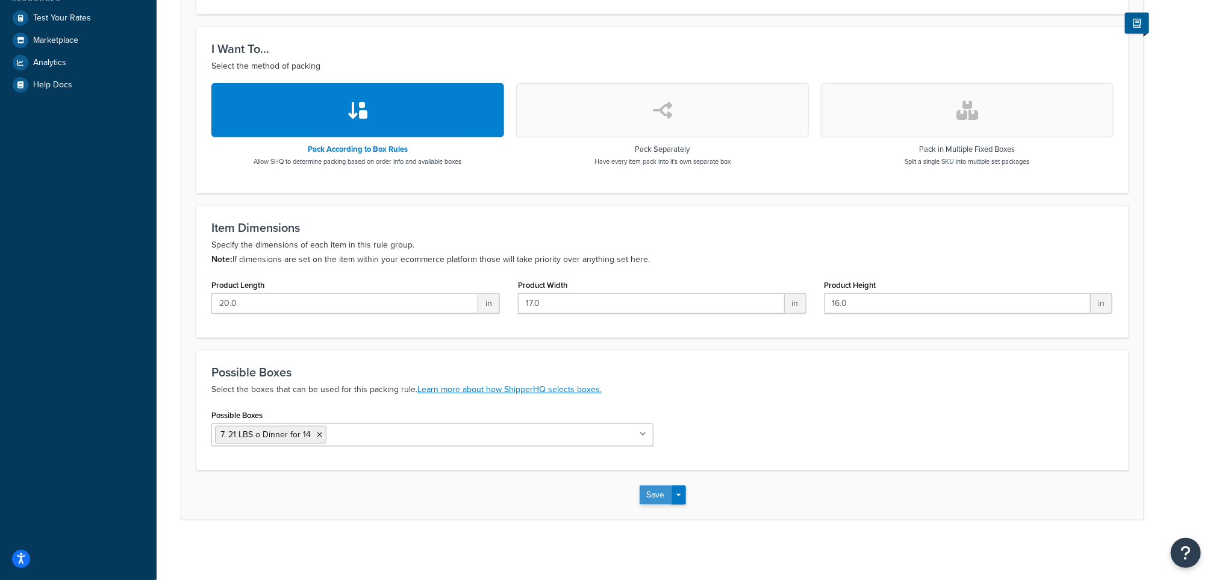
click at [653, 495] on button "Save" at bounding box center [656, 494] width 33 height 19
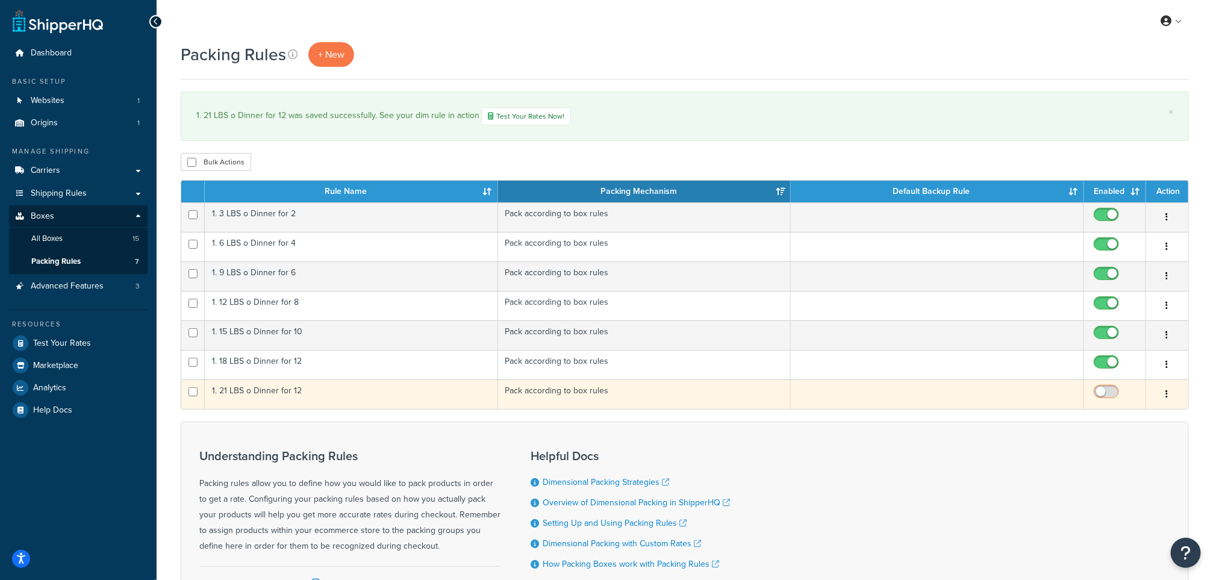
click at [1111, 395] on input "checkbox" at bounding box center [1107, 394] width 33 height 15
checkbox input "true"
click at [273, 394] on td "1. 21 LBS o Dinner for 12" at bounding box center [351, 394] width 293 height 30
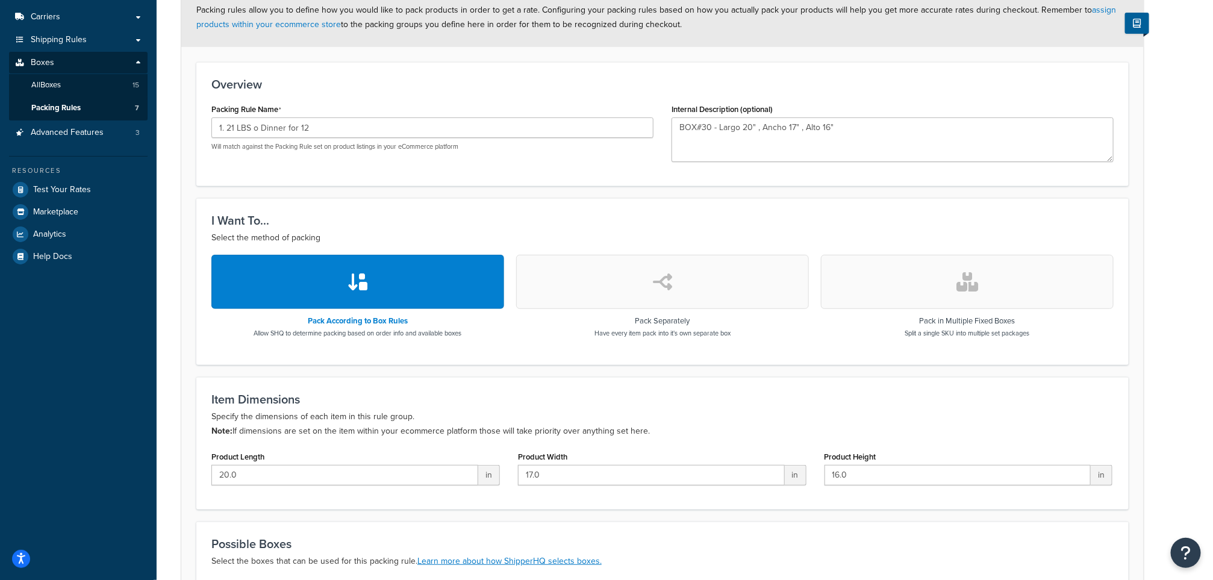
scroll to position [148, 0]
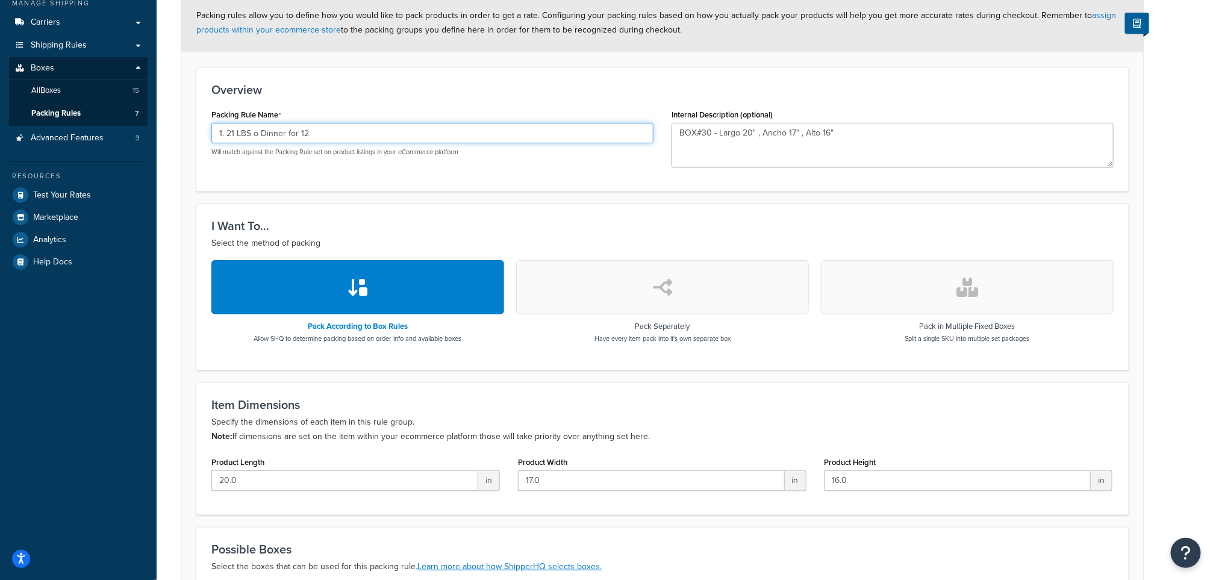
click at [320, 136] on input "1. 21 LBS o Dinner for 12" at bounding box center [432, 133] width 442 height 20
type input "1. 21 LBS o Dinner for 14"
click at [534, 197] on form "Packing rules allow you to define how you would like to pack products in order …" at bounding box center [662, 344] width 963 height 703
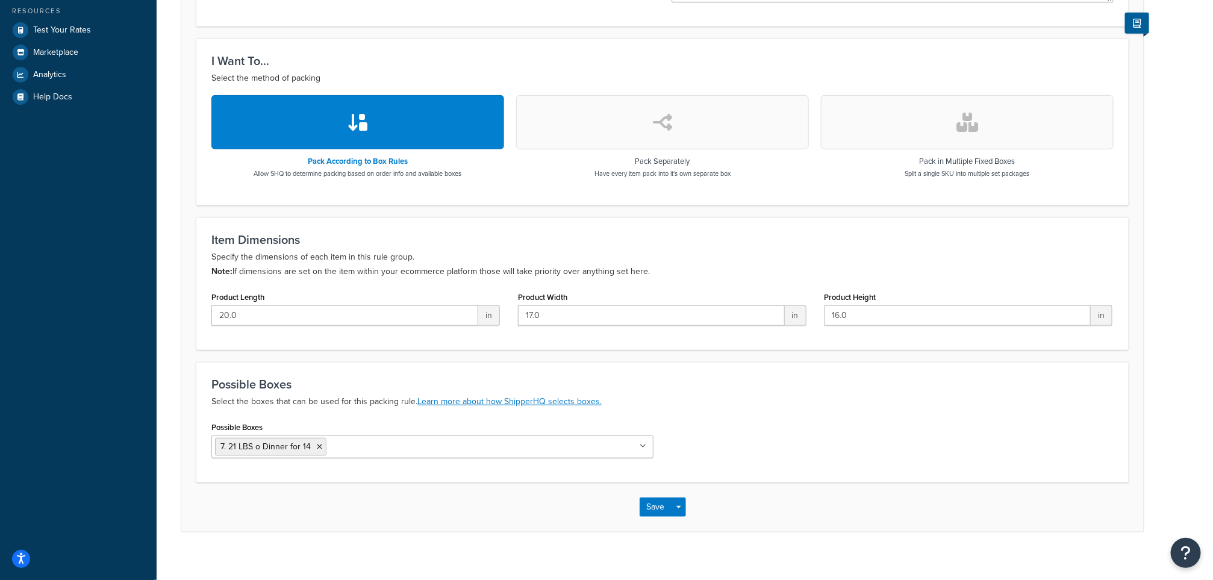
scroll to position [329, 0]
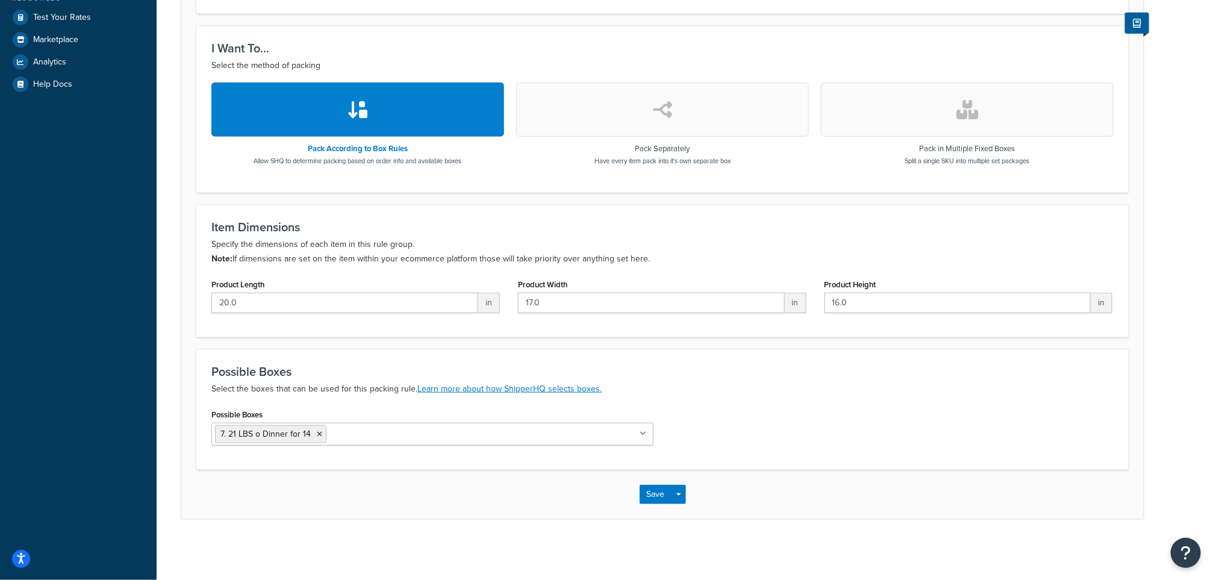
click at [638, 488] on div "Save Save Dropdown Save and Edit Save and Duplicate Save and Create New" at bounding box center [662, 494] width 963 height 49
click at [652, 494] on button "Save" at bounding box center [656, 494] width 33 height 19
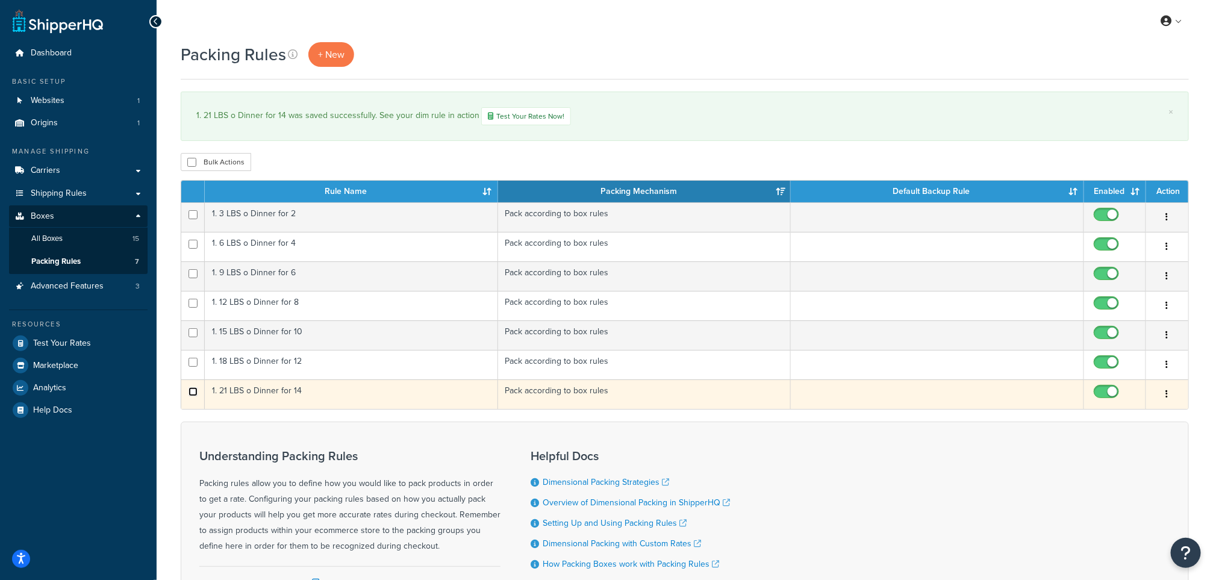
click at [194, 396] on input "checkbox" at bounding box center [193, 391] width 9 height 9
checkbox input "true"
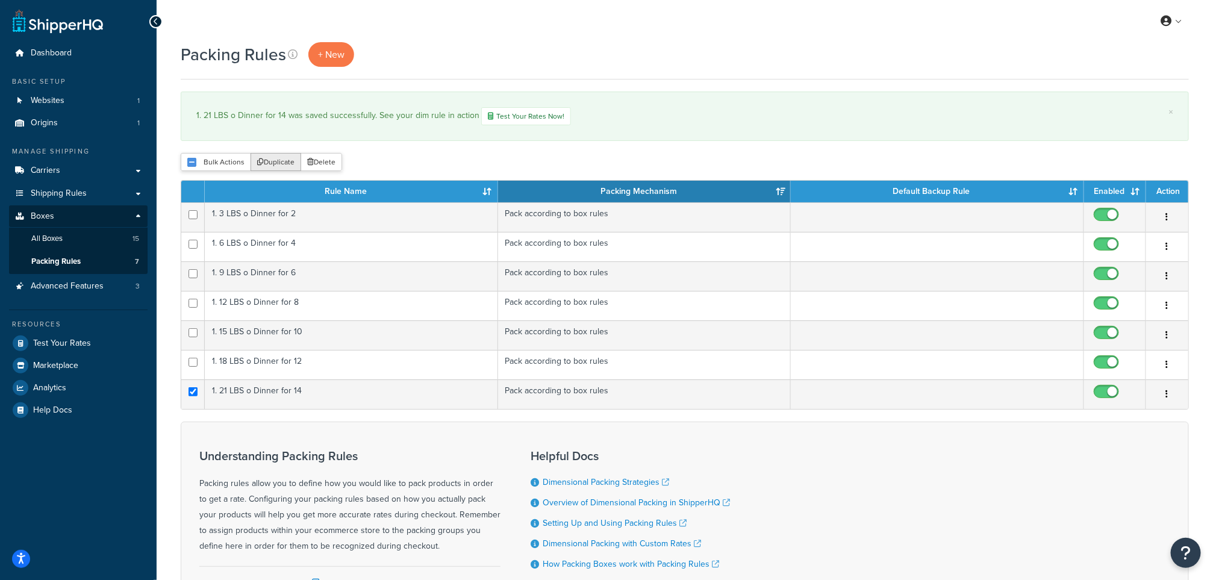
click at [288, 161] on button "Duplicate" at bounding box center [276, 162] width 51 height 18
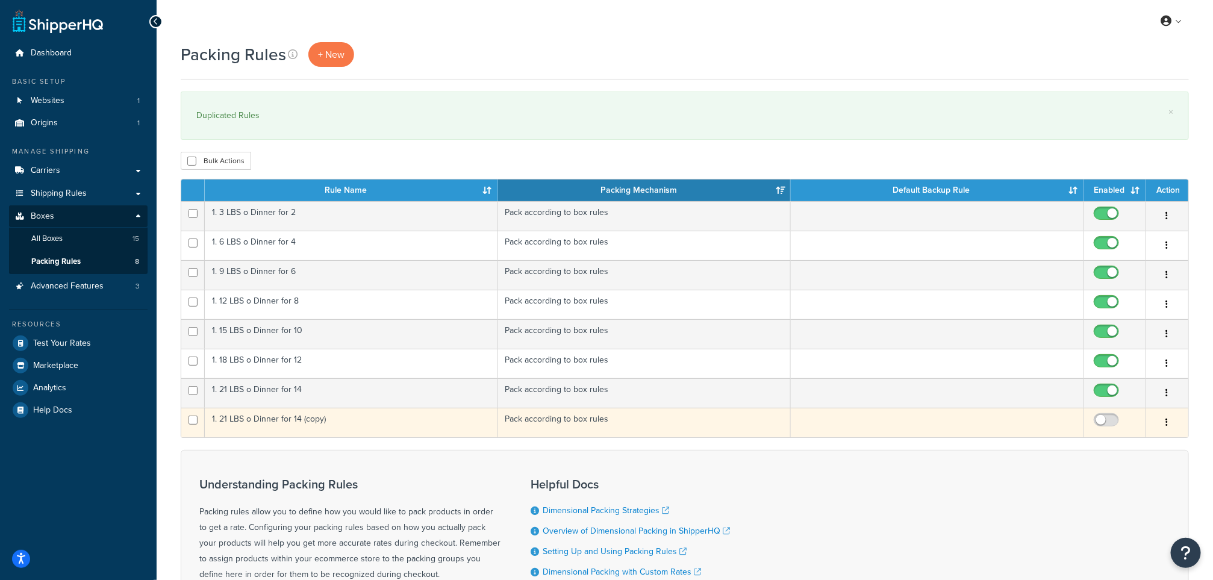
click at [307, 425] on td "1. 21 LBS o Dinner for 14 (copy)" at bounding box center [351, 423] width 293 height 30
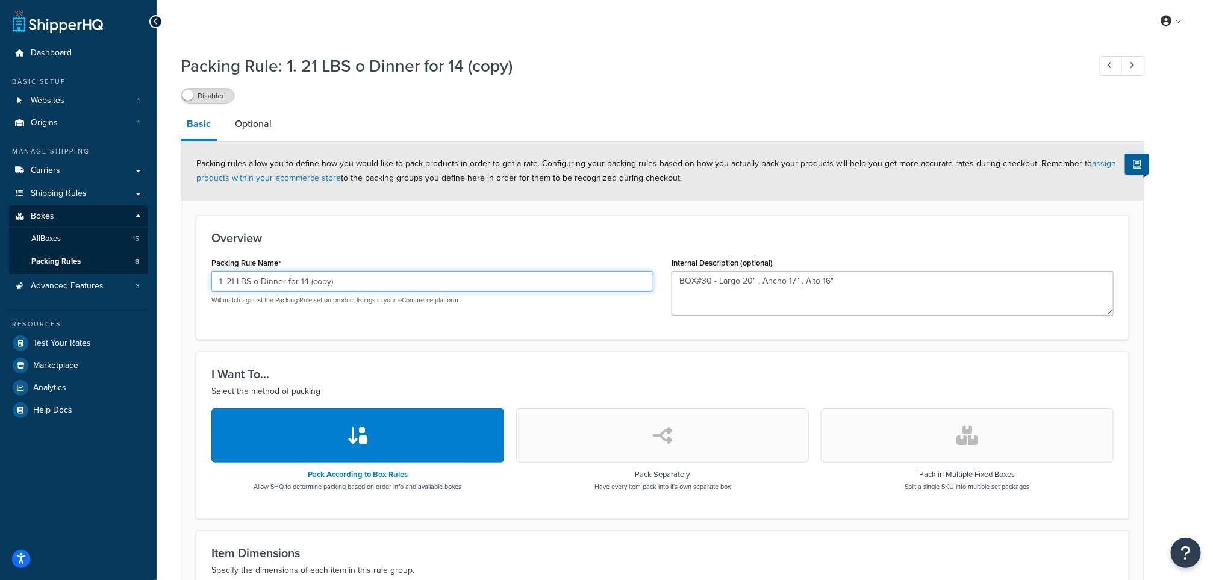
click at [337, 280] on input "1. 21 LBS o Dinner for 14 (copy)" at bounding box center [432, 281] width 442 height 20
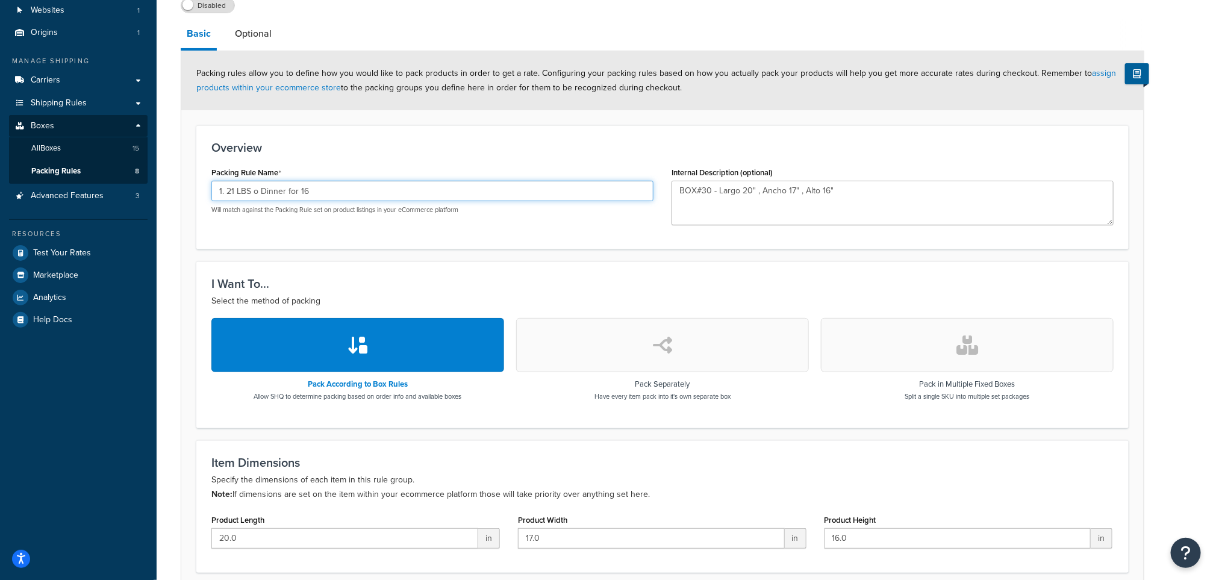
scroll to position [271, 0]
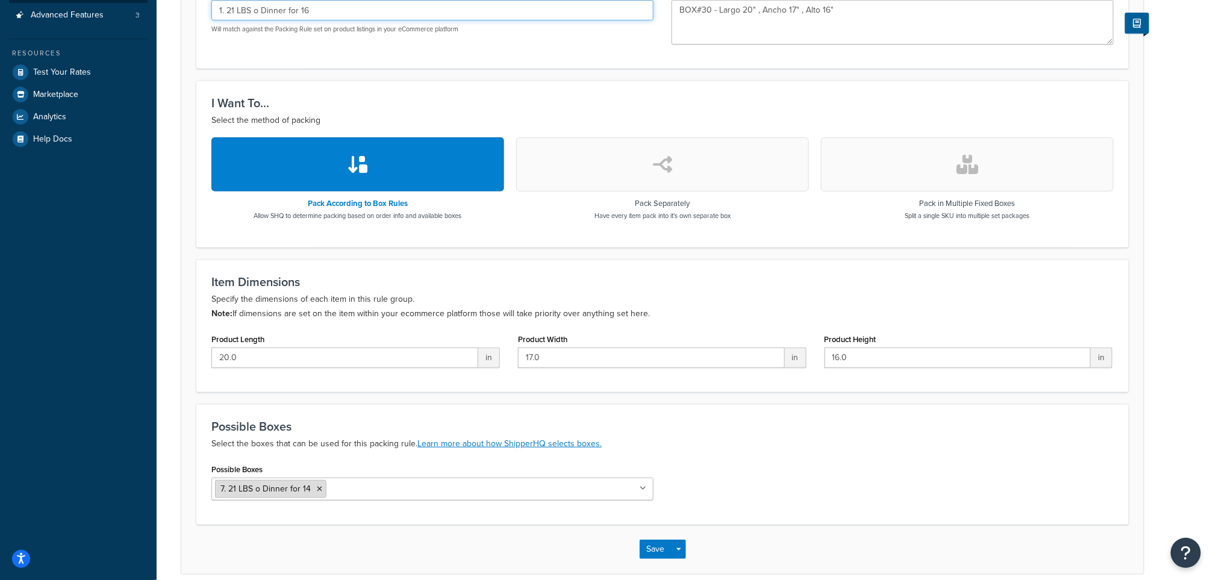
type input "1. 21 LBS o Dinner for 16"
click at [317, 490] on icon at bounding box center [319, 488] width 5 height 7
click at [766, 439] on p "Select the boxes that can be used for this packing rule. Learn more about how S…" at bounding box center [662, 444] width 902 height 14
click at [652, 551] on button "Save" at bounding box center [656, 549] width 33 height 19
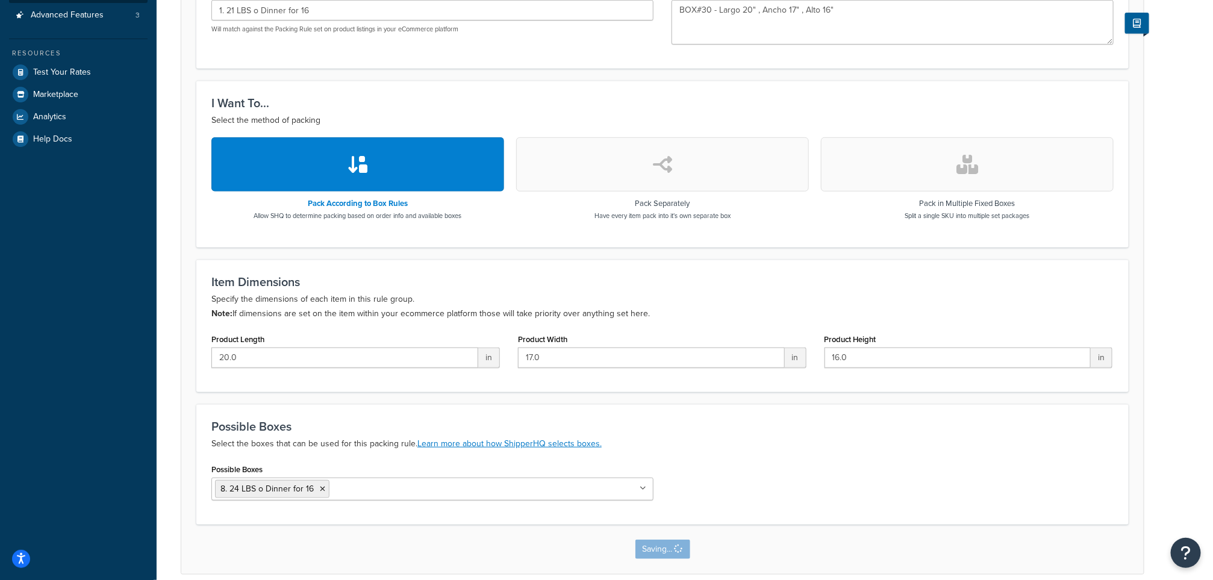
scroll to position [0, 0]
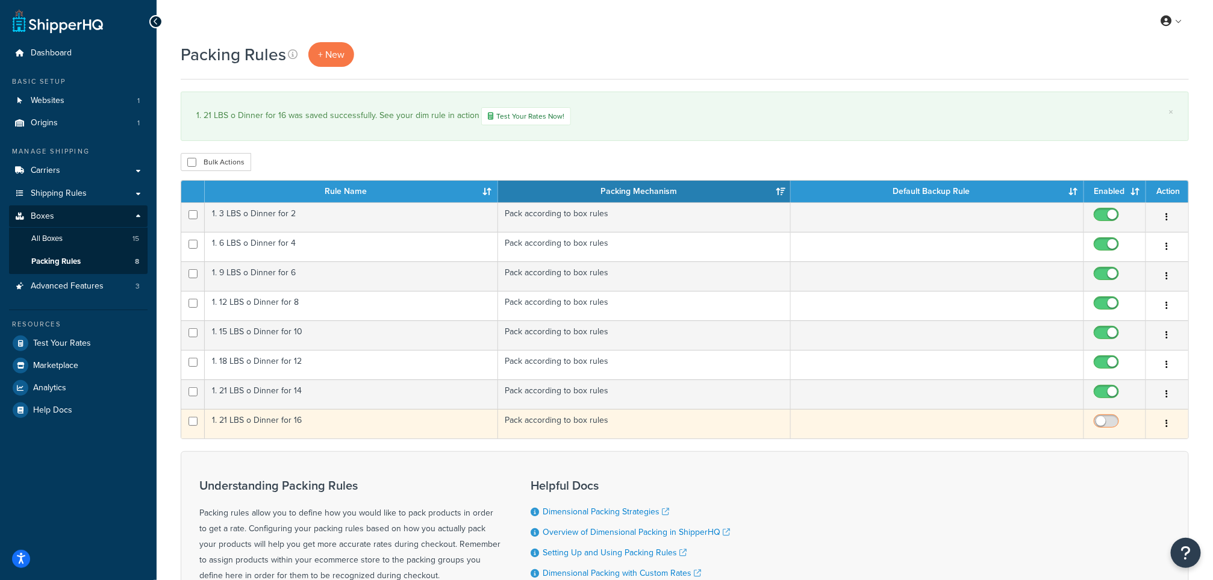
click at [1112, 425] on input "checkbox" at bounding box center [1107, 424] width 33 height 15
checkbox input "true"
click at [195, 426] on input "checkbox" at bounding box center [193, 421] width 9 height 9
checkbox input "true"
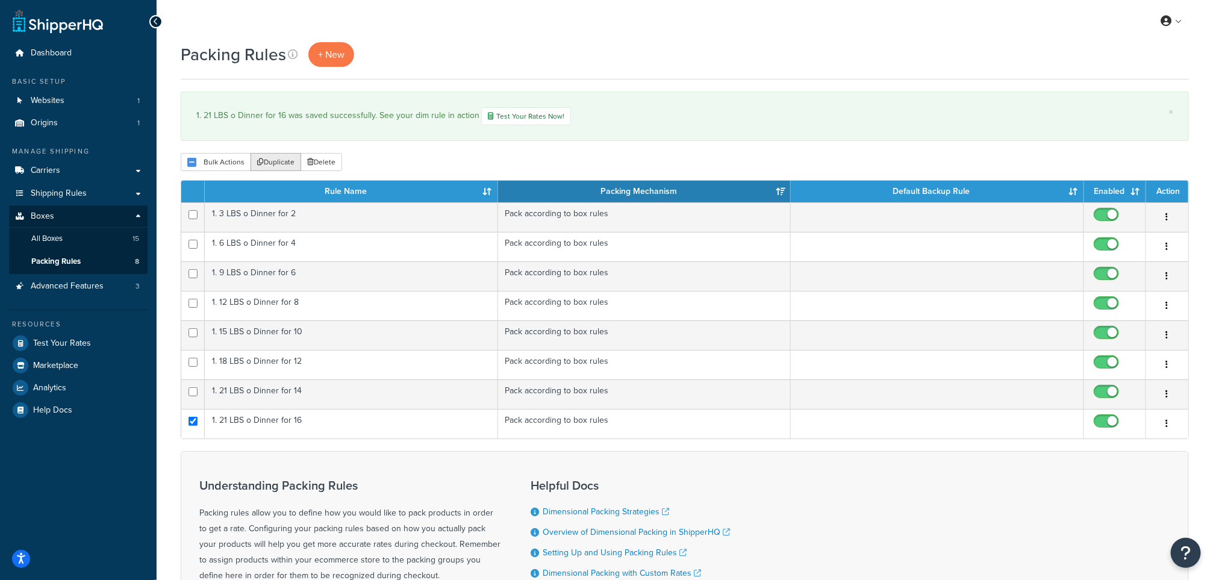
click at [277, 160] on button "Duplicate" at bounding box center [276, 162] width 51 height 18
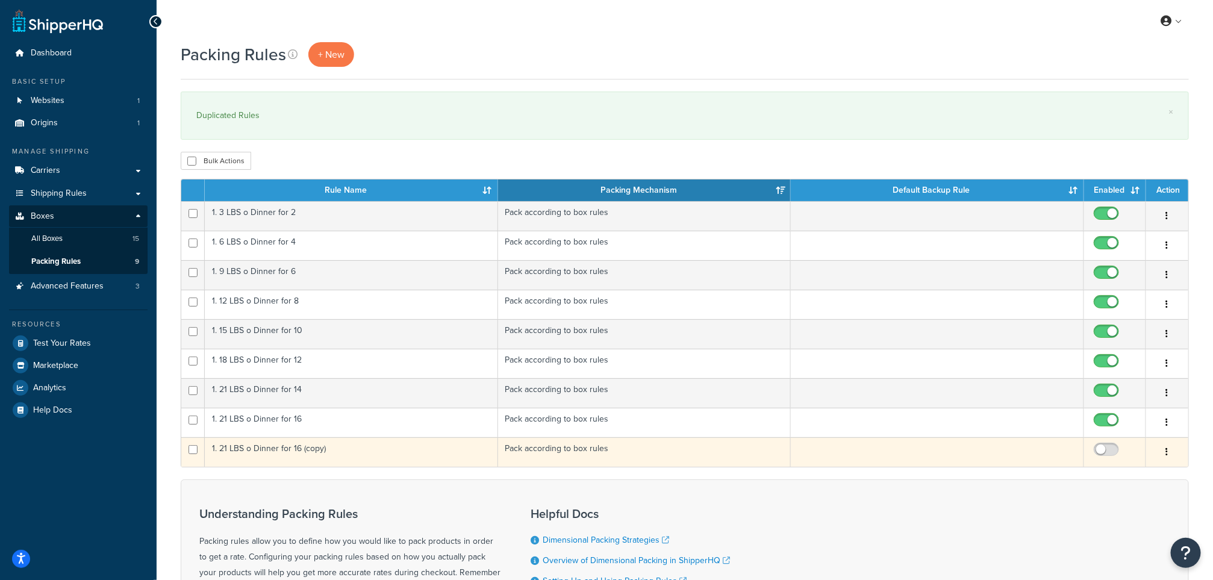
click at [300, 452] on td "1. 21 LBS o Dinner for 16 (copy)" at bounding box center [351, 452] width 293 height 30
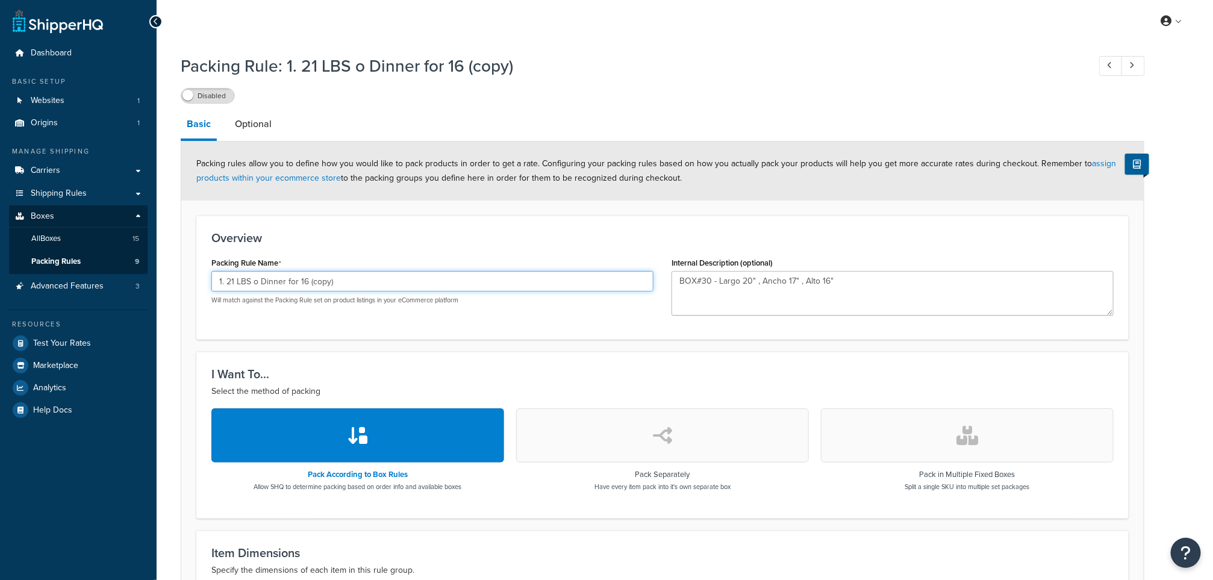
click at [347, 282] on input "1. 21 LBS o Dinner for 16 (copy)" at bounding box center [432, 281] width 442 height 20
type input "1. 21 LBS o Dinner for 18"
click at [568, 332] on div "Overview Packing Rule Name 1. 21 LBS o Dinner for 18 Will match against the Pac…" at bounding box center [662, 278] width 932 height 124
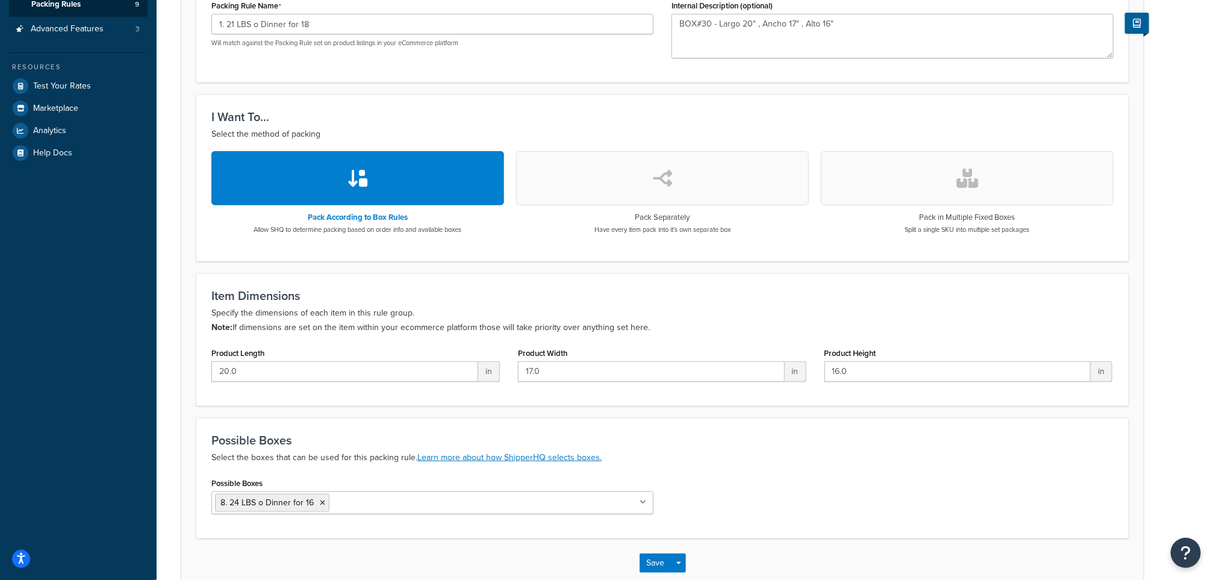
scroll to position [271, 0]
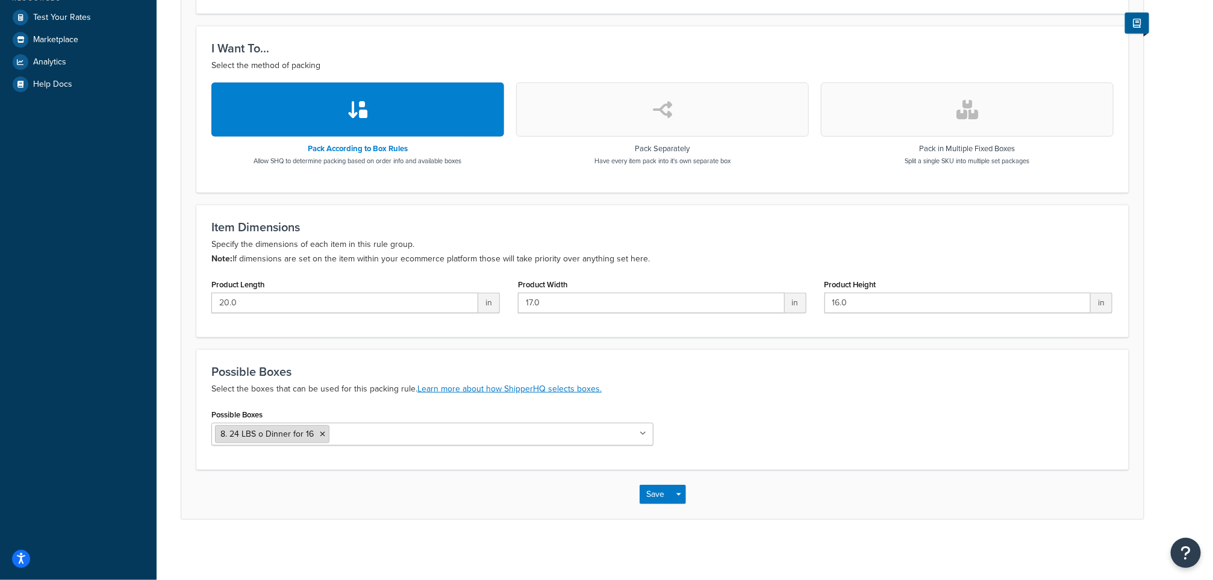
click at [322, 432] on icon at bounding box center [322, 434] width 5 height 7
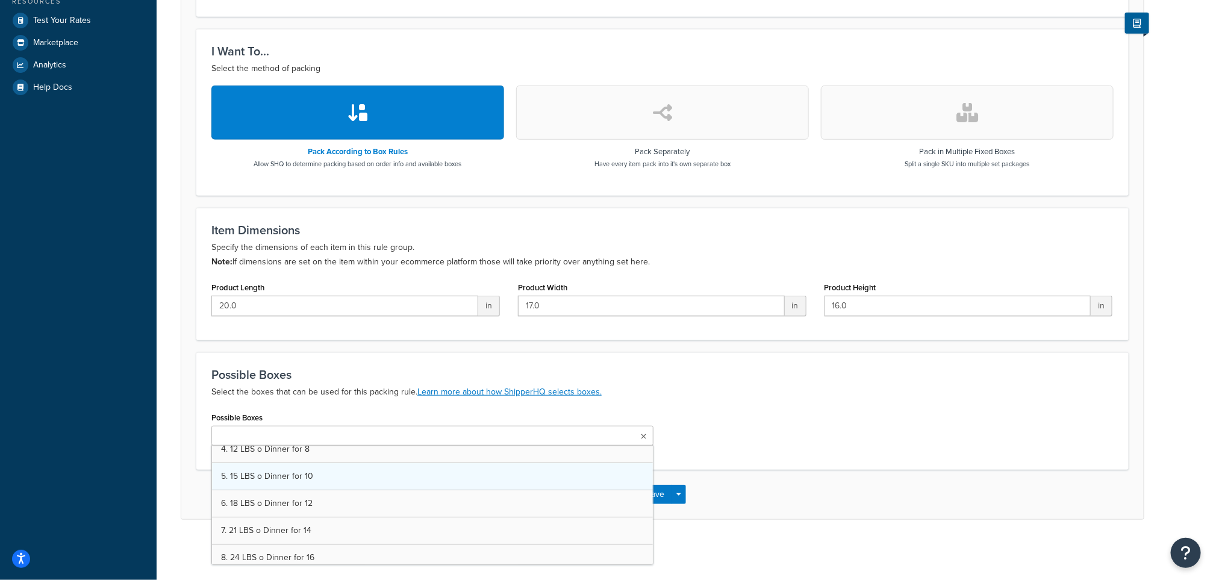
scroll to position [181, 0]
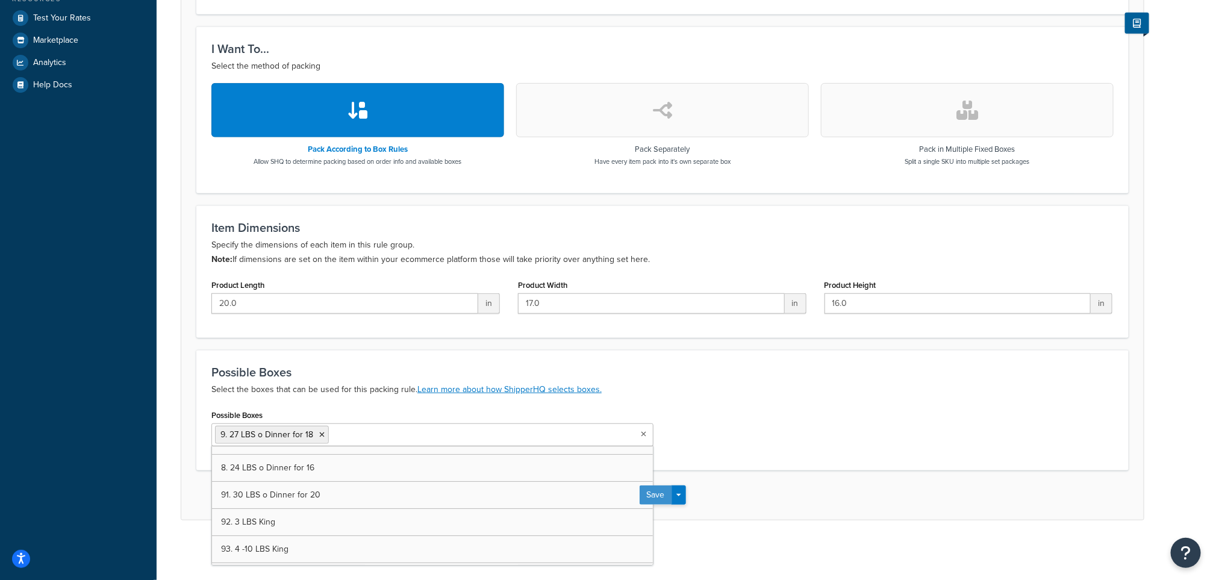
click at [662, 503] on button "Save" at bounding box center [656, 494] width 33 height 19
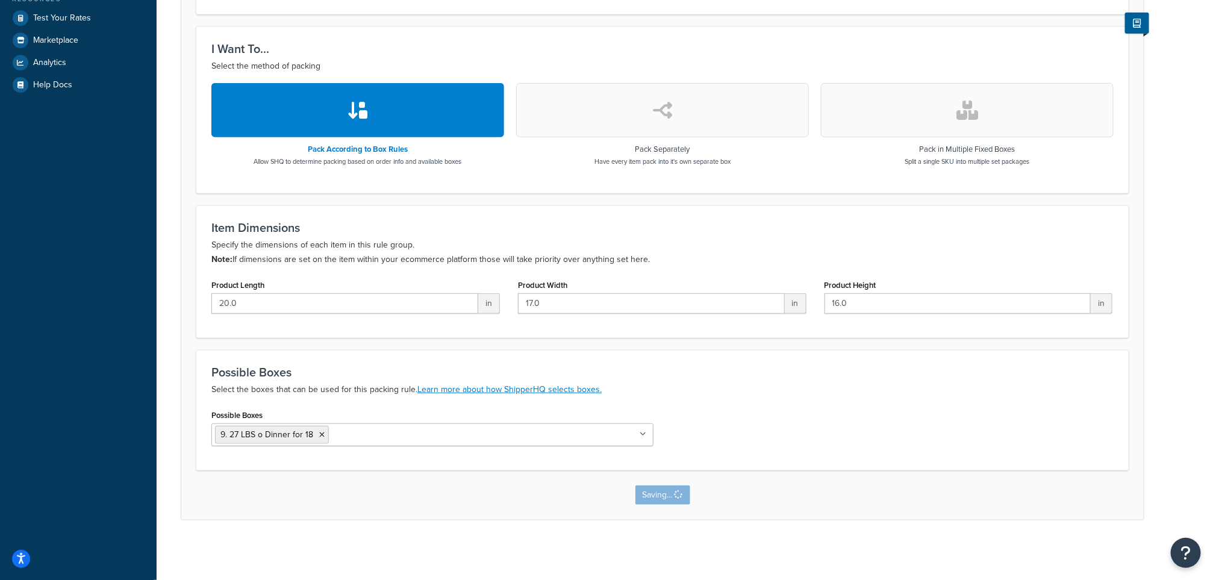
scroll to position [0, 0]
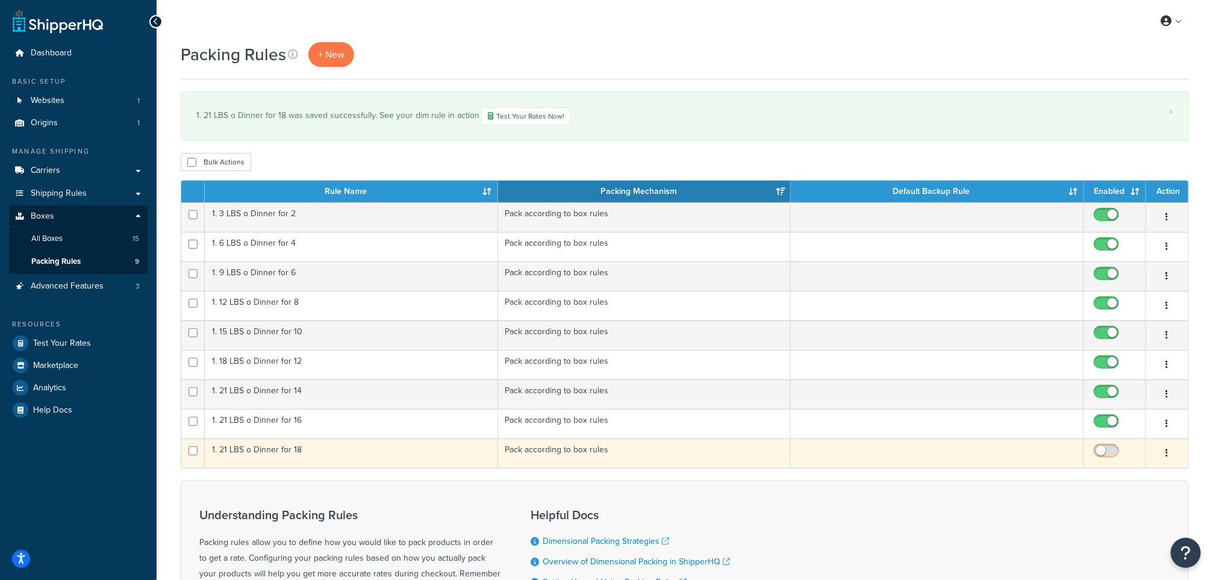
click at [1117, 456] on input "checkbox" at bounding box center [1107, 453] width 33 height 15
checkbox input "true"
click at [196, 455] on input "checkbox" at bounding box center [193, 450] width 9 height 9
checkbox input "true"
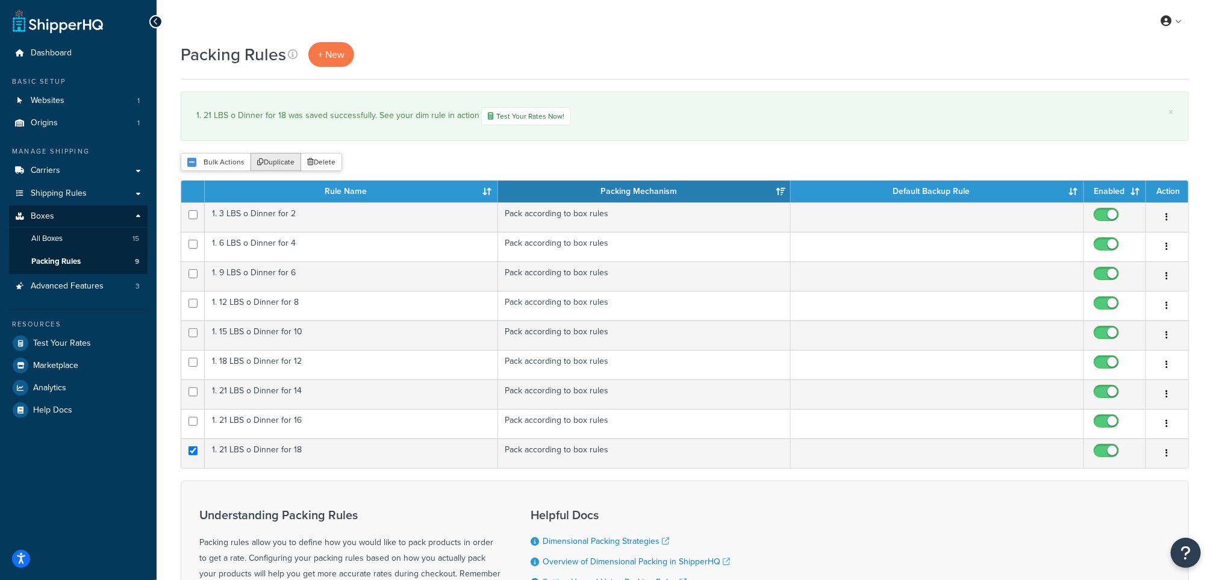
click at [279, 161] on button "Duplicate" at bounding box center [276, 162] width 51 height 18
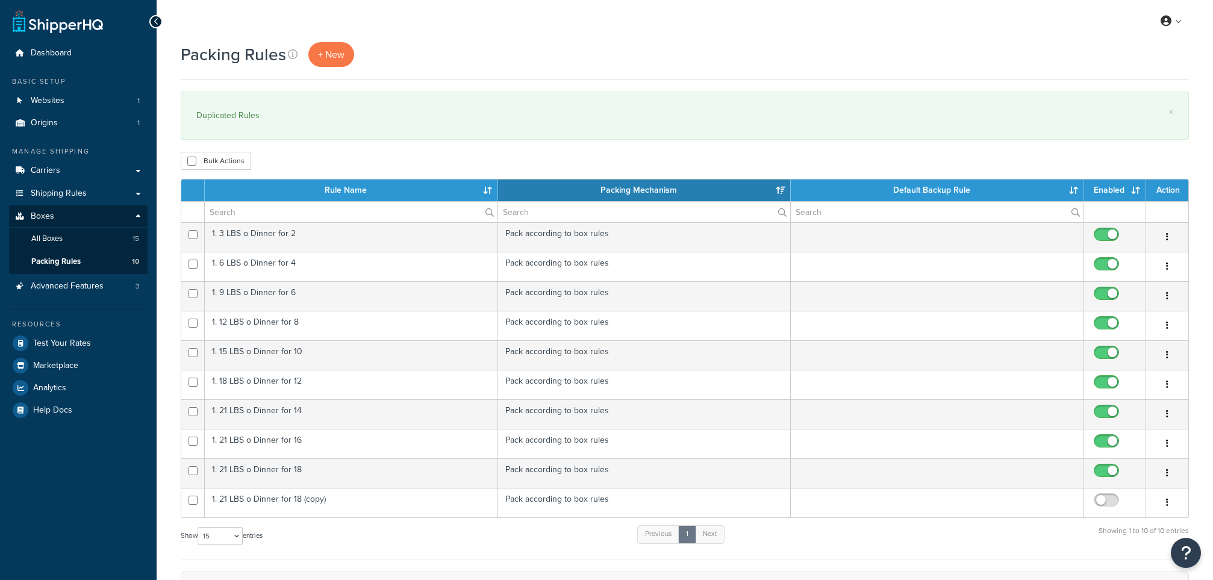
select select "15"
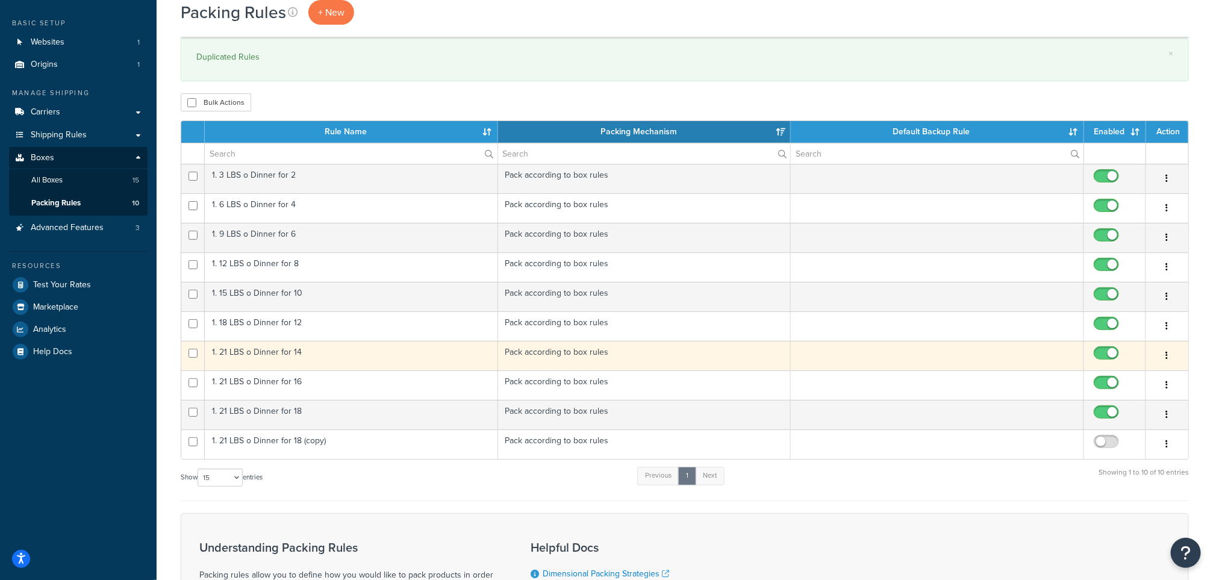
scroll to position [90, 0]
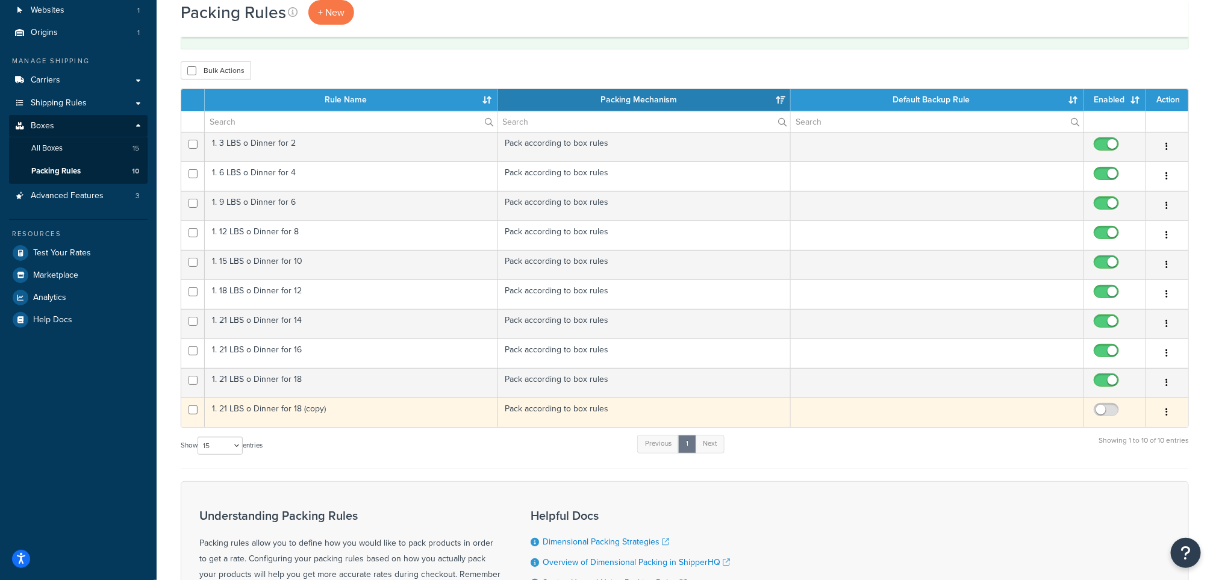
click at [298, 416] on td "1. 21 LBS o Dinner for 18 (copy)" at bounding box center [351, 413] width 293 height 30
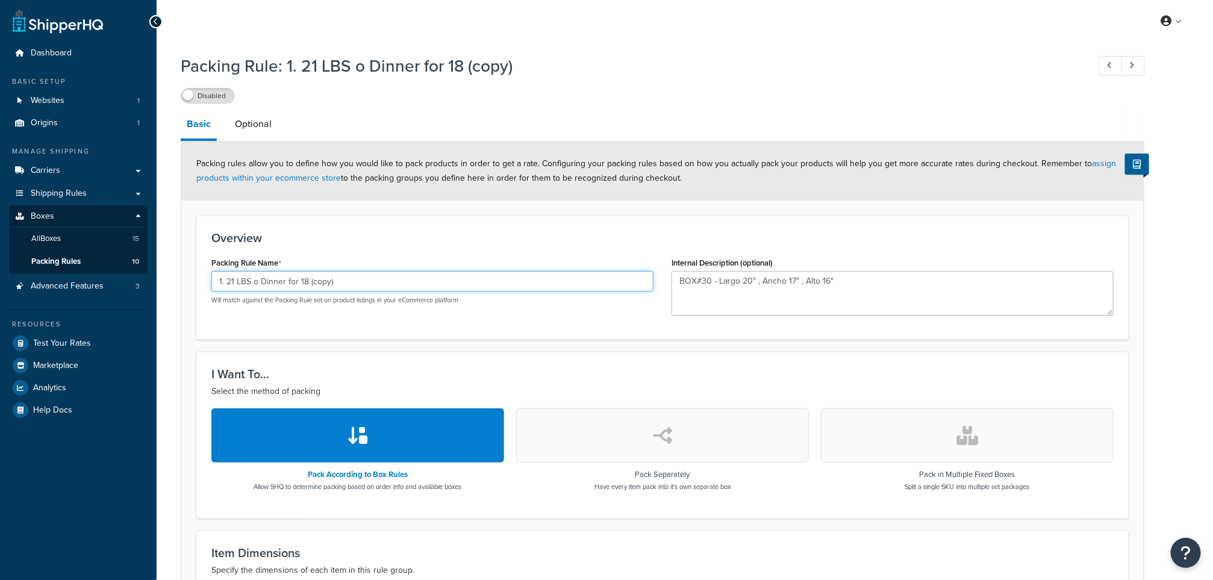
click at [342, 281] on input "1. 21 LBS o Dinner for 18 (copy)" at bounding box center [432, 281] width 442 height 20
click at [234, 284] on input "1. 21 LBS o Dinner for 20" at bounding box center [432, 281] width 442 height 20
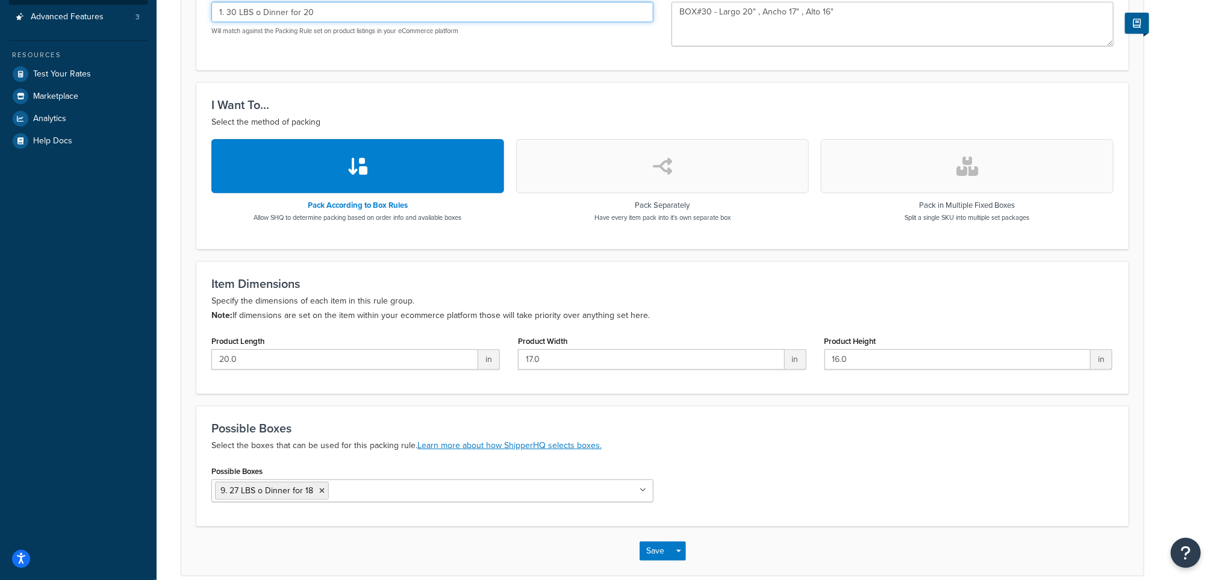
scroll to position [329, 0]
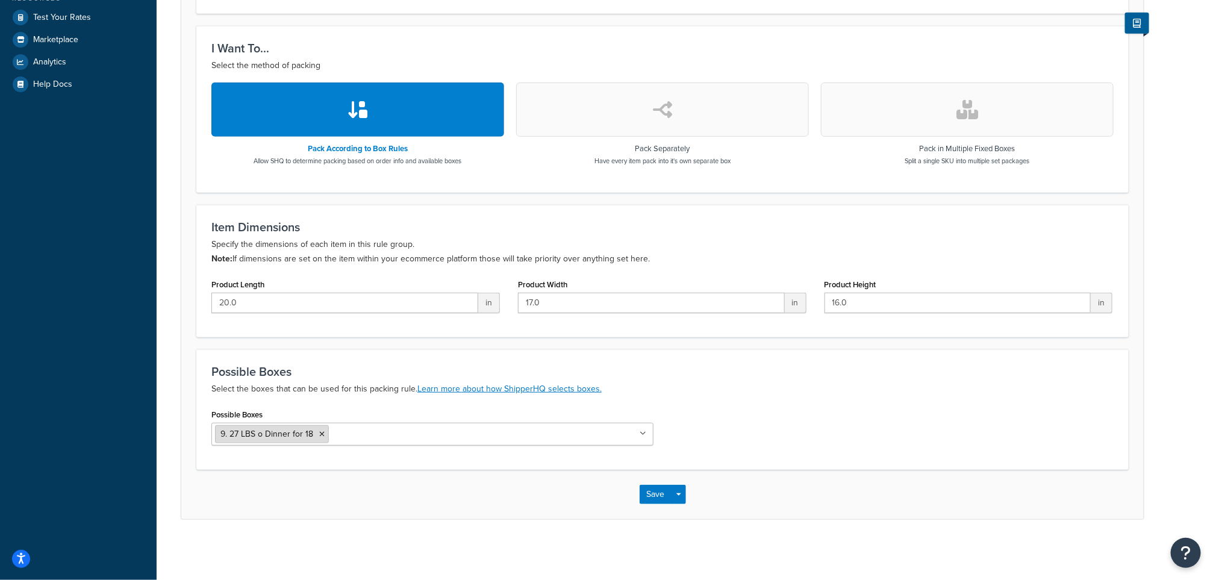
type input "1. 30 LBS o Dinner for 20"
click at [320, 432] on icon at bounding box center [321, 434] width 5 height 7
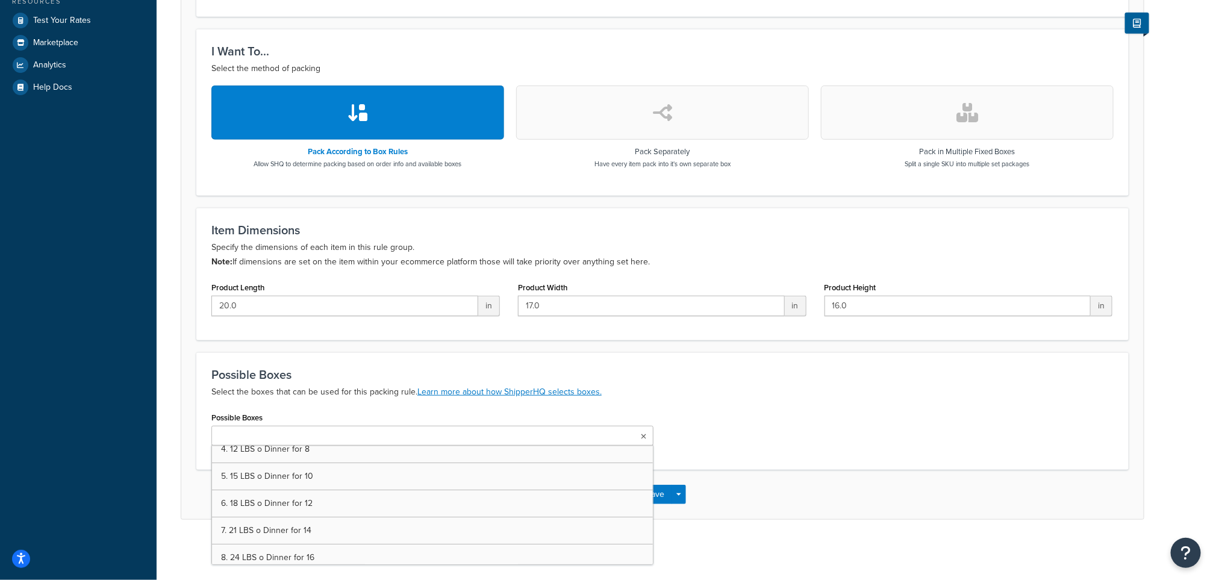
scroll to position [181, 0]
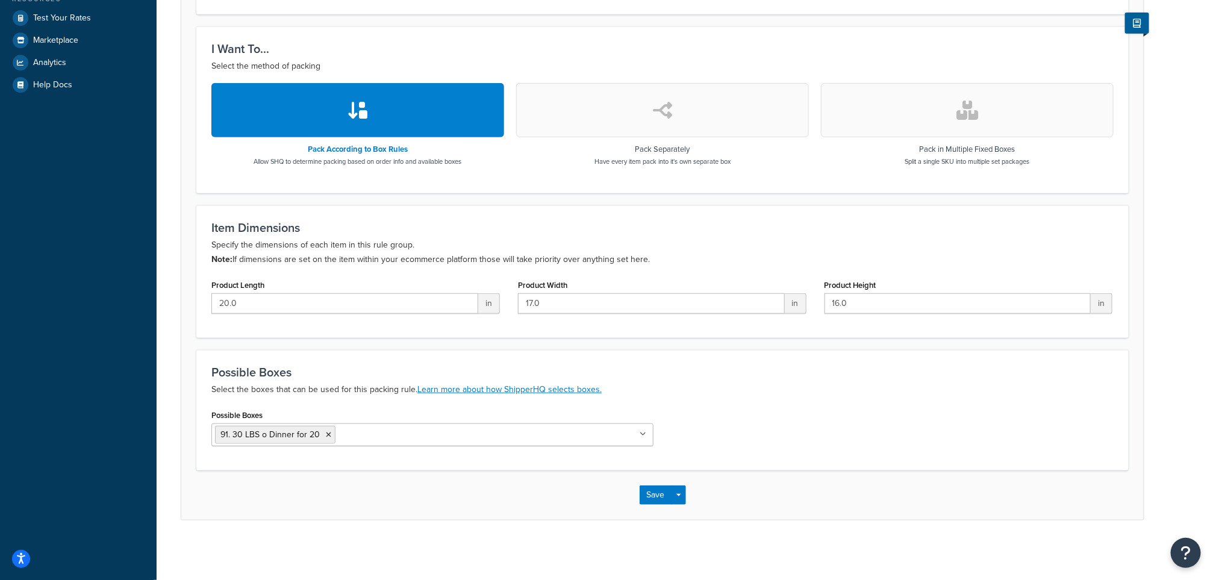
click at [823, 428] on div "Possible Boxes 91. 30 LBS o Dinner for 20 1. 3 LBS o Dinner for 2 2. 6 LBS o Di…" at bounding box center [662, 431] width 920 height 49
click at [658, 499] on button "Save" at bounding box center [656, 494] width 33 height 19
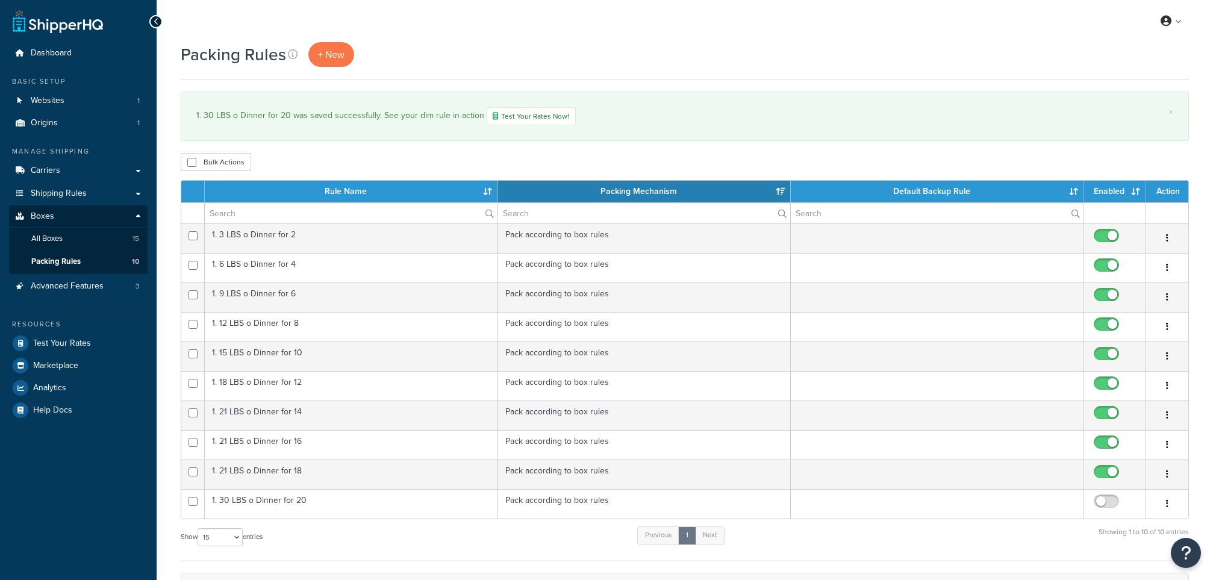
select select "15"
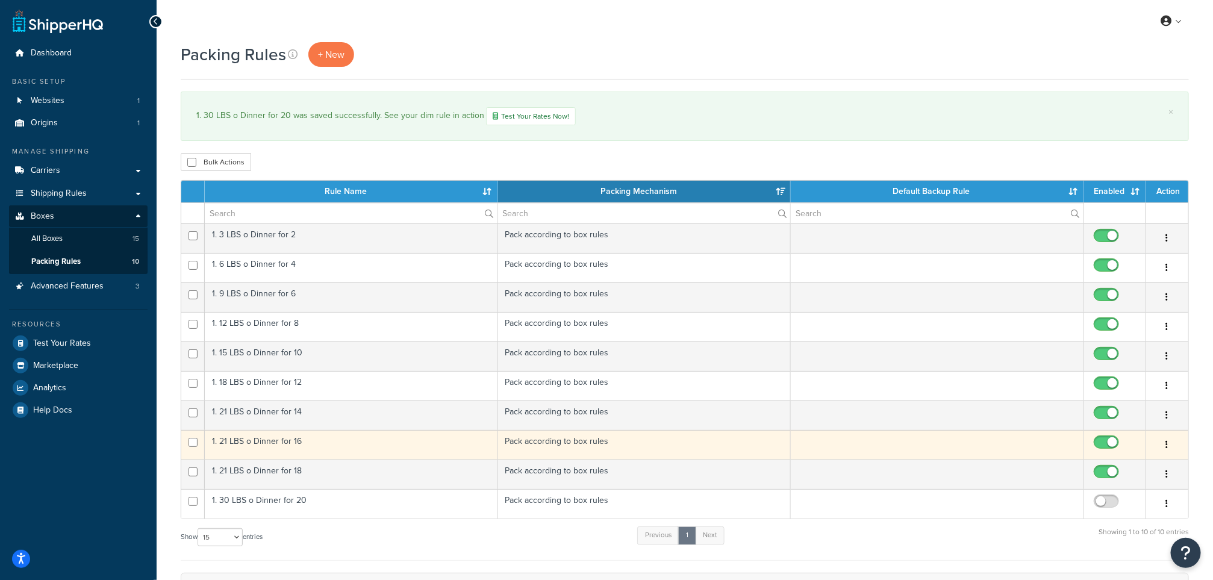
click at [253, 443] on td "1. 21 LBS o Dinner for 16" at bounding box center [351, 445] width 293 height 30
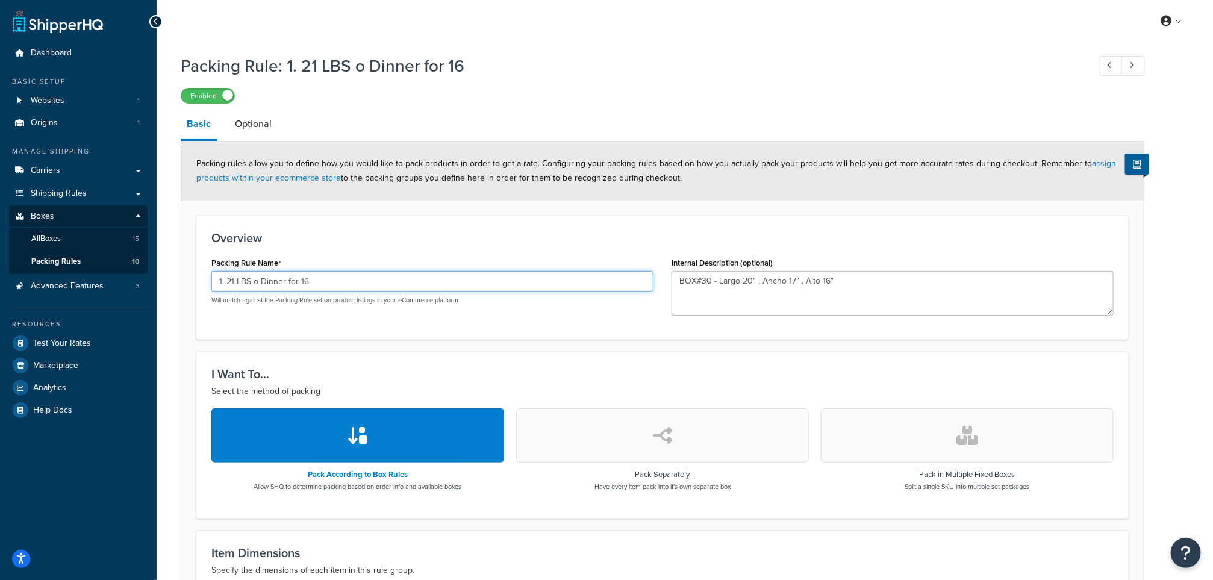
click at [234, 281] on input "1. 21 LBS o Dinner for 16" at bounding box center [432, 281] width 442 height 20
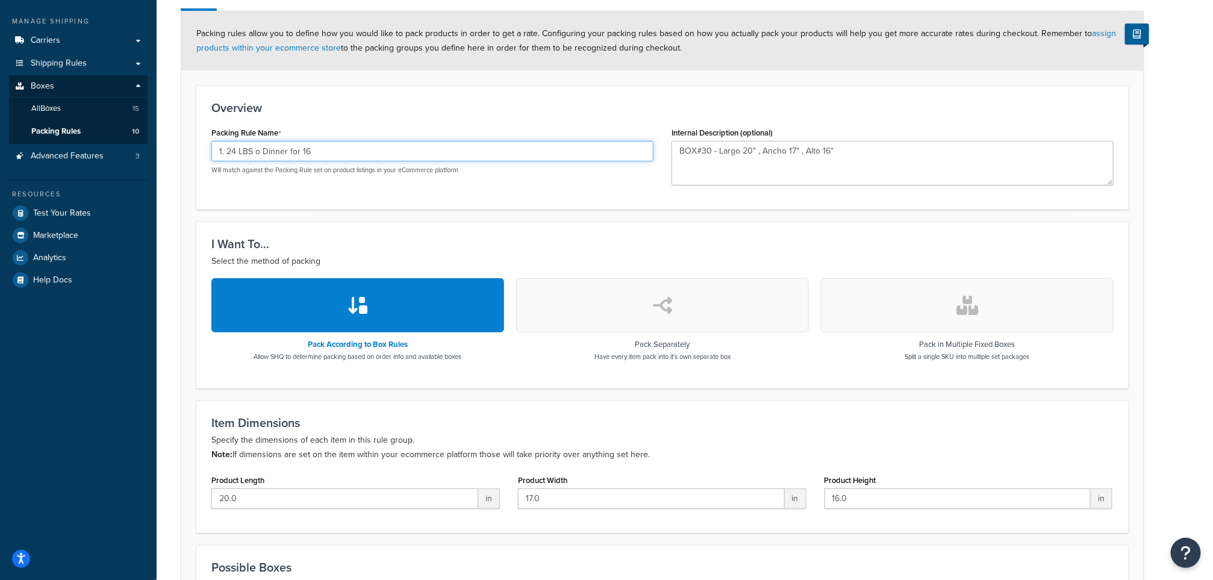
scroll to position [329, 0]
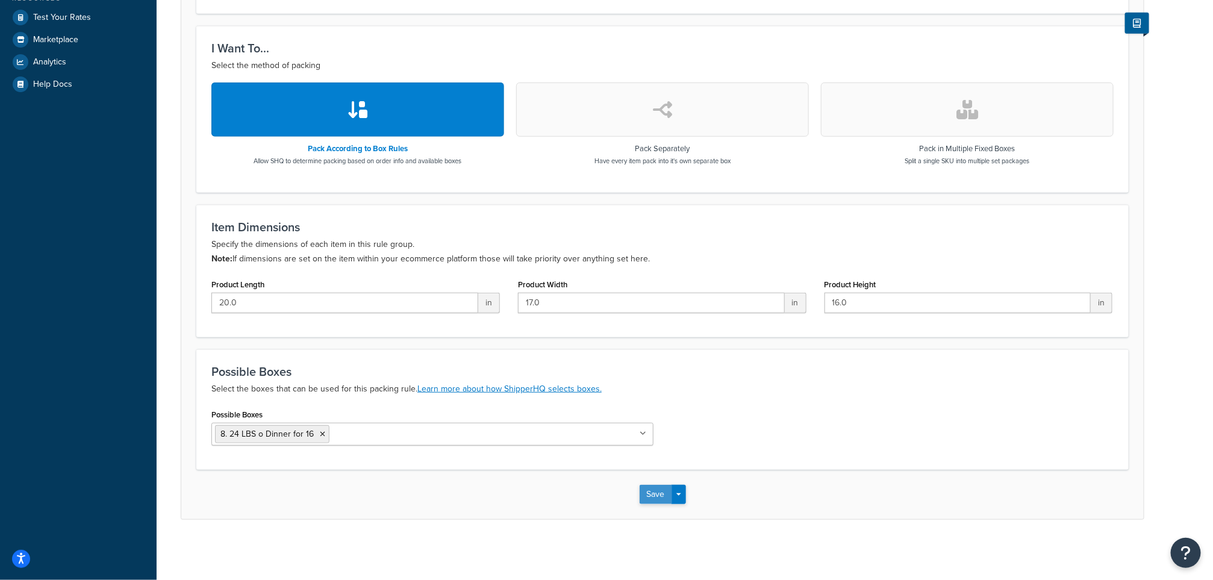
type input "1. 24 LBS o Dinner for 16"
click at [658, 493] on button "Save" at bounding box center [656, 494] width 33 height 19
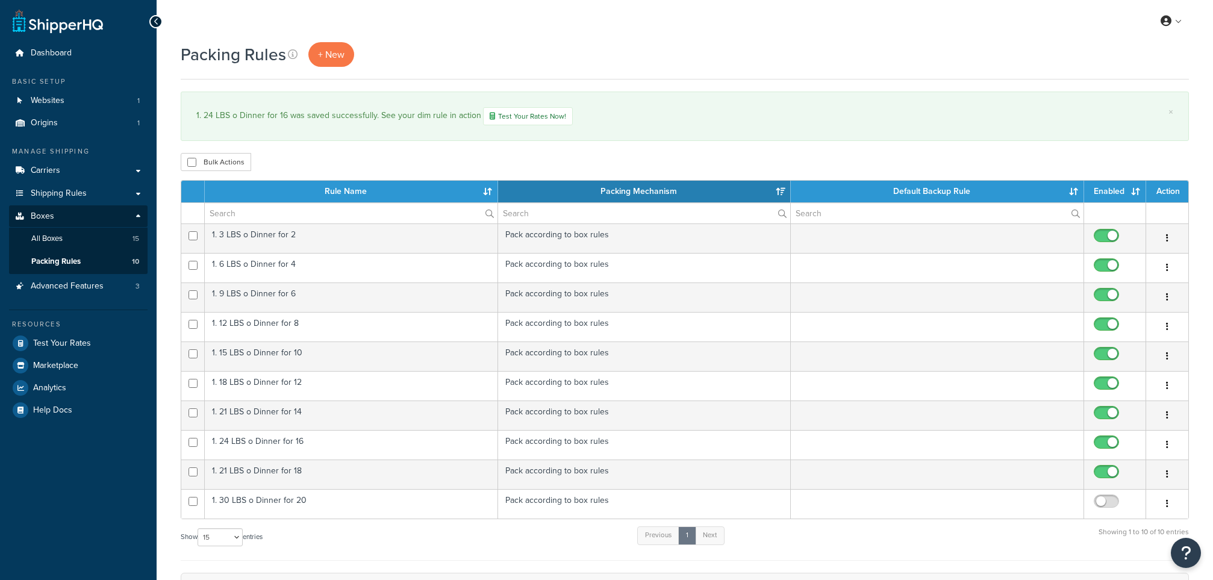
select select "15"
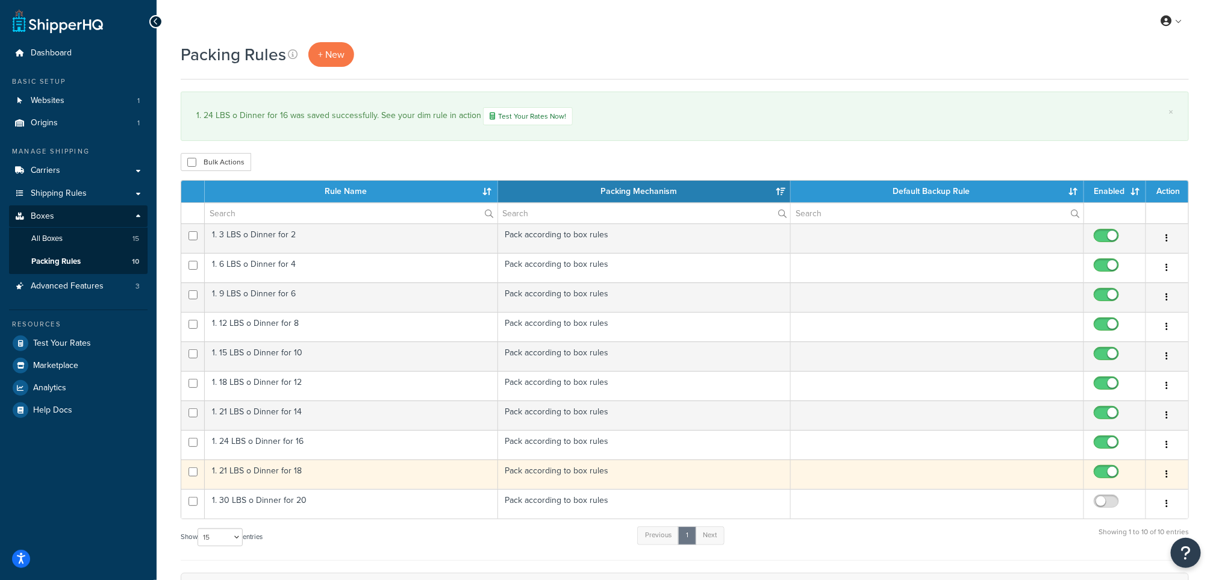
click at [257, 475] on td "1. 21 LBS o Dinner for 18" at bounding box center [351, 475] width 293 height 30
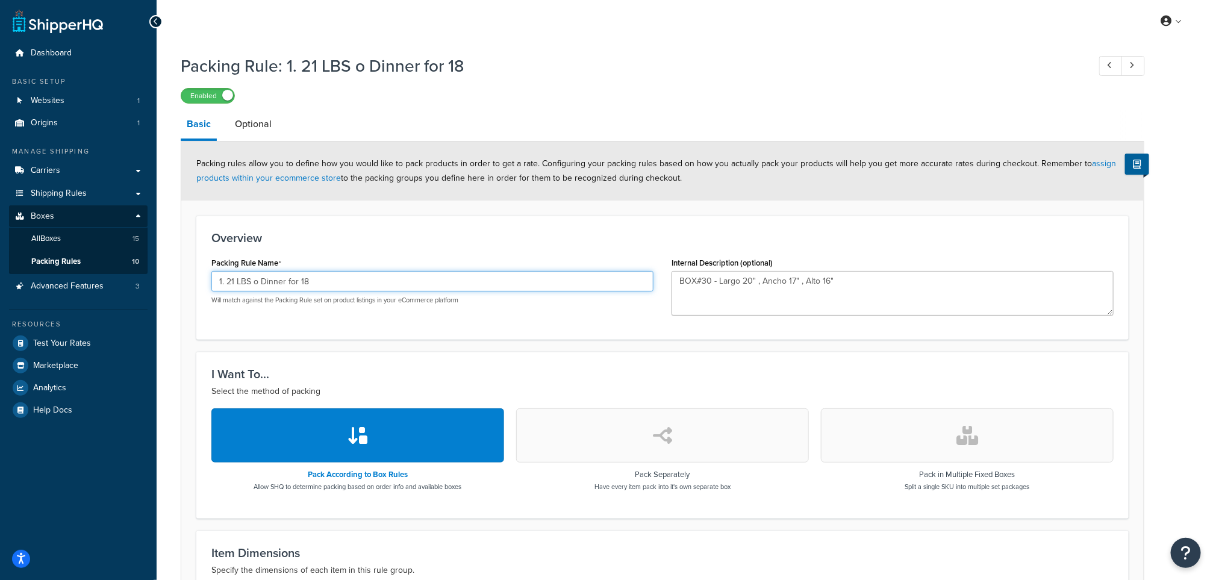
click at [232, 281] on input "1. 21 LBS o Dinner for 18" at bounding box center [432, 281] width 442 height 20
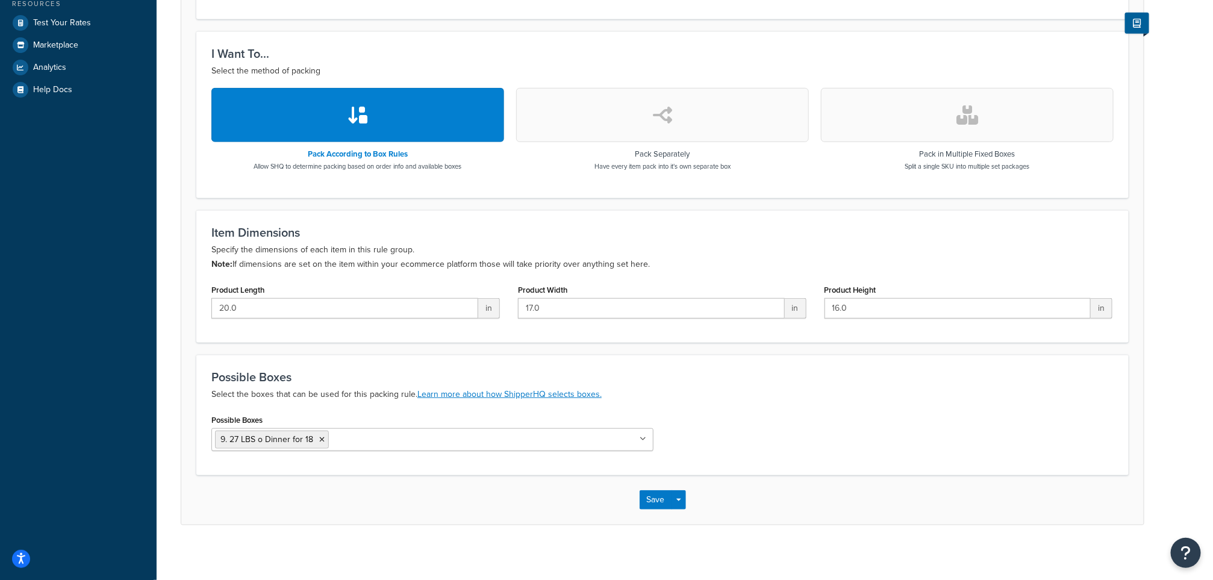
scroll to position [329, 0]
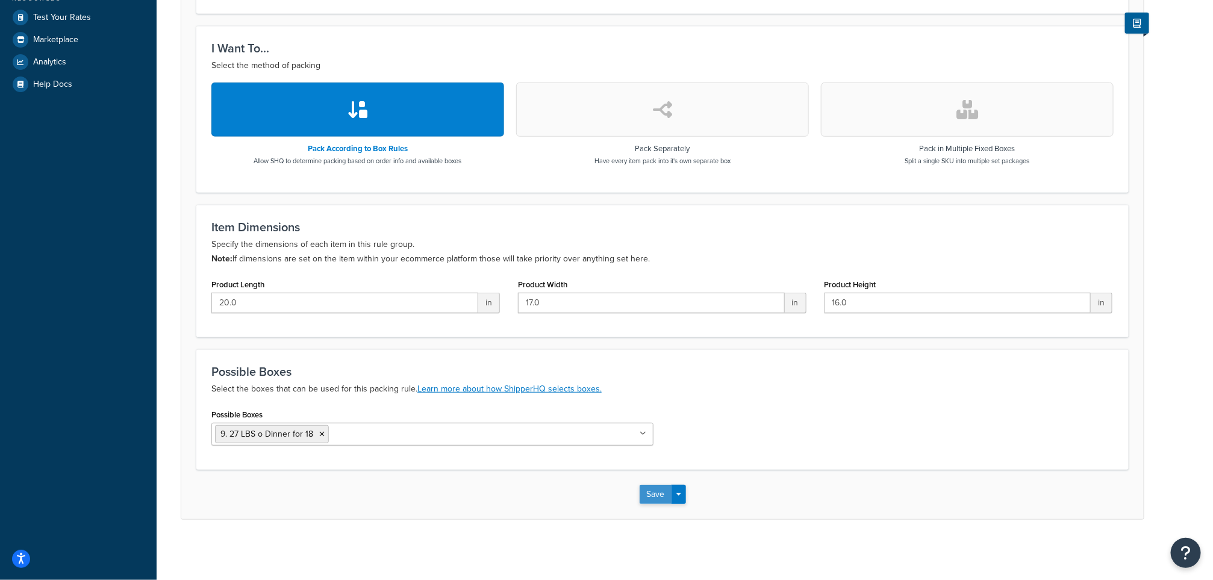
type input "1. 27 LBS o Dinner for 18"
click at [655, 494] on button "Save" at bounding box center [656, 494] width 33 height 19
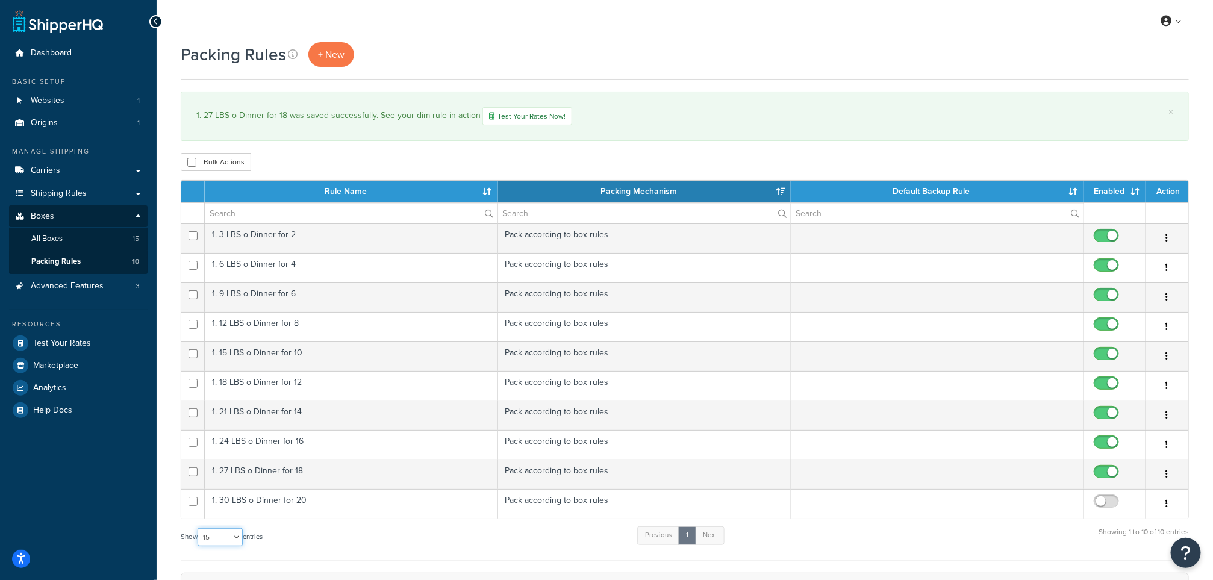
click at [239, 546] on select "10 15 25 50 100" at bounding box center [220, 537] width 45 height 18
select select "100"
click at [199, 534] on select "10 15 25 50 100" at bounding box center [220, 537] width 45 height 18
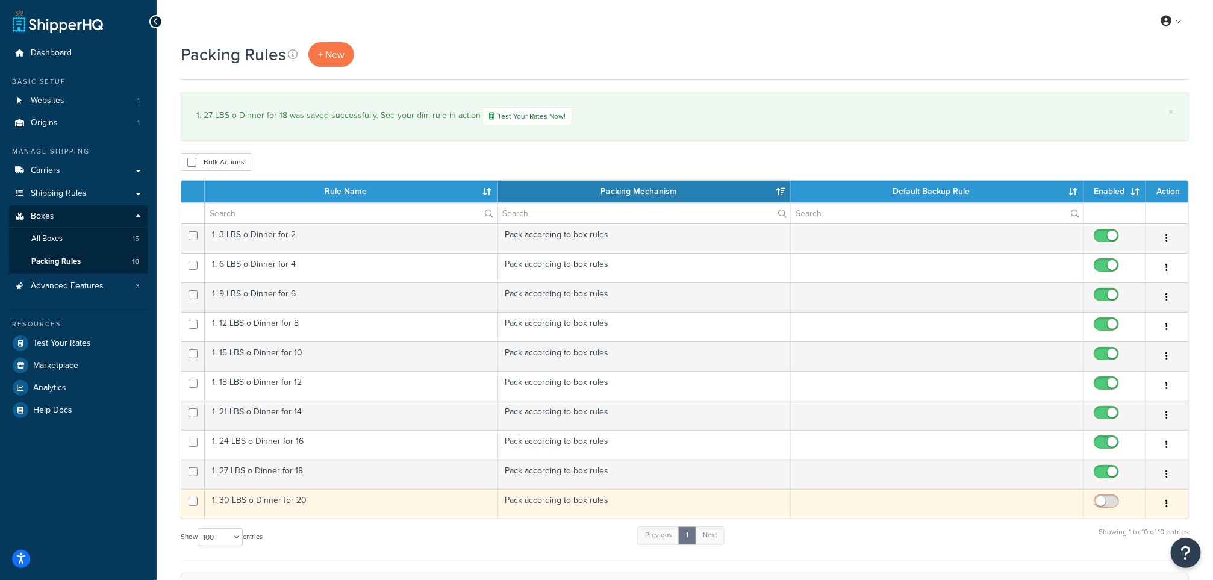
click at [1106, 507] on input "checkbox" at bounding box center [1107, 504] width 33 height 15
checkbox input "true"
click at [192, 506] on input "checkbox" at bounding box center [193, 501] width 9 height 9
checkbox input "true"
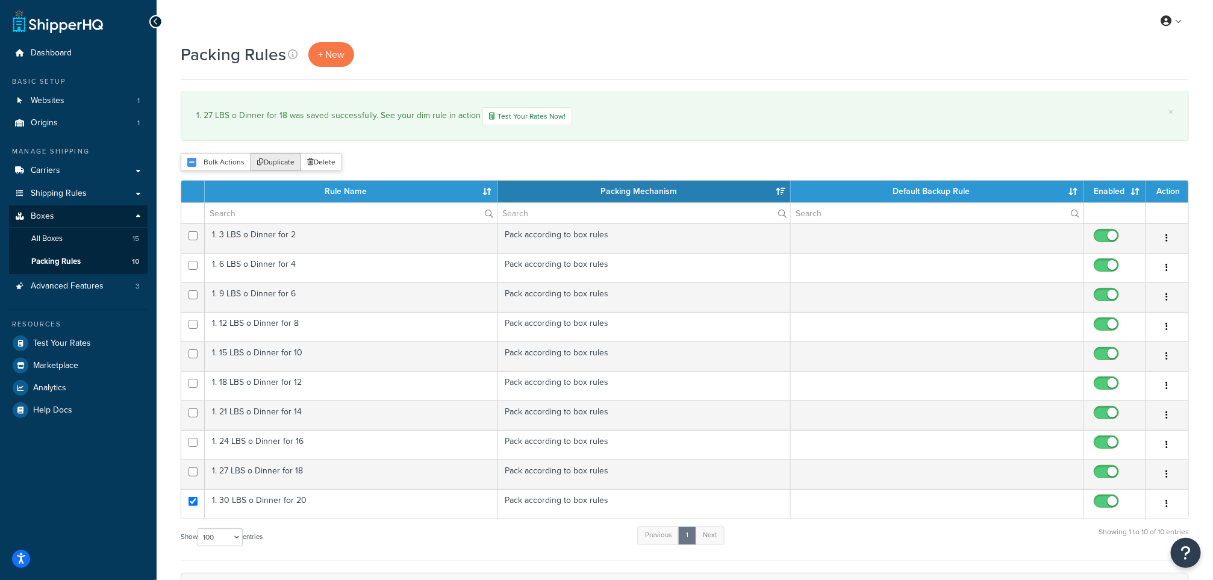
click at [275, 163] on button "Duplicate" at bounding box center [276, 162] width 51 height 18
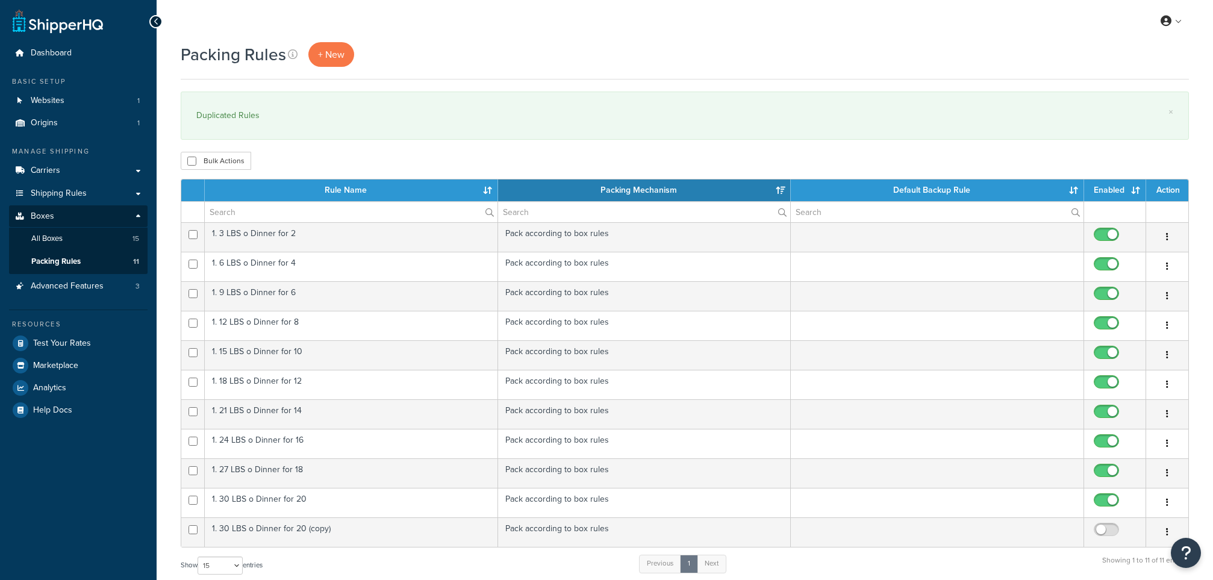
select select "15"
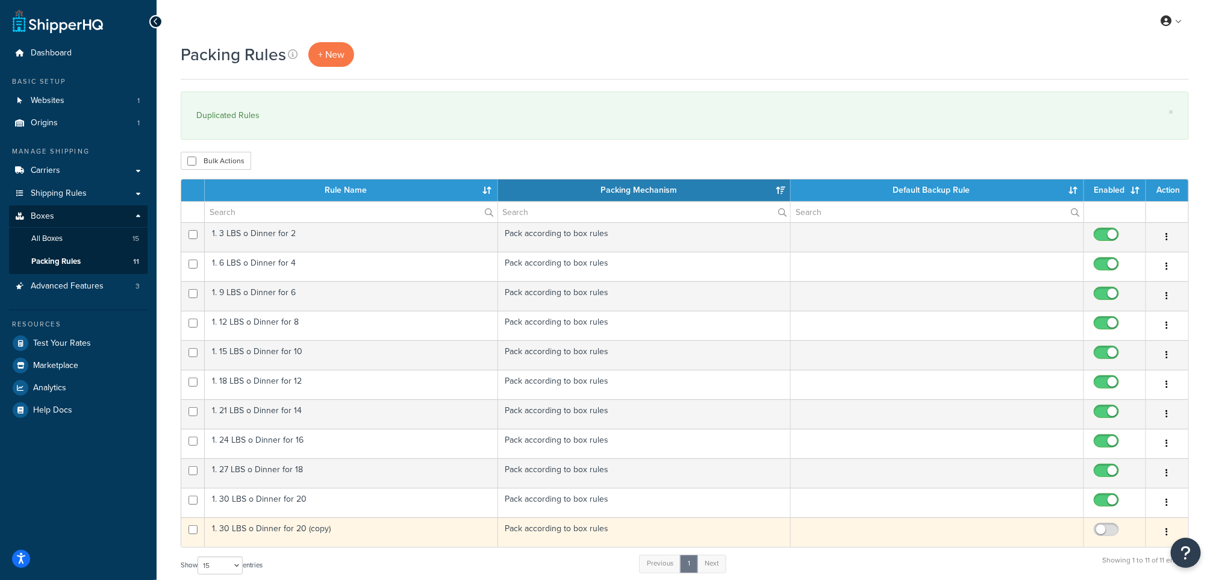
click at [280, 537] on td "1. 30 LBS o Dinner for 20 (copy)" at bounding box center [351, 532] width 293 height 30
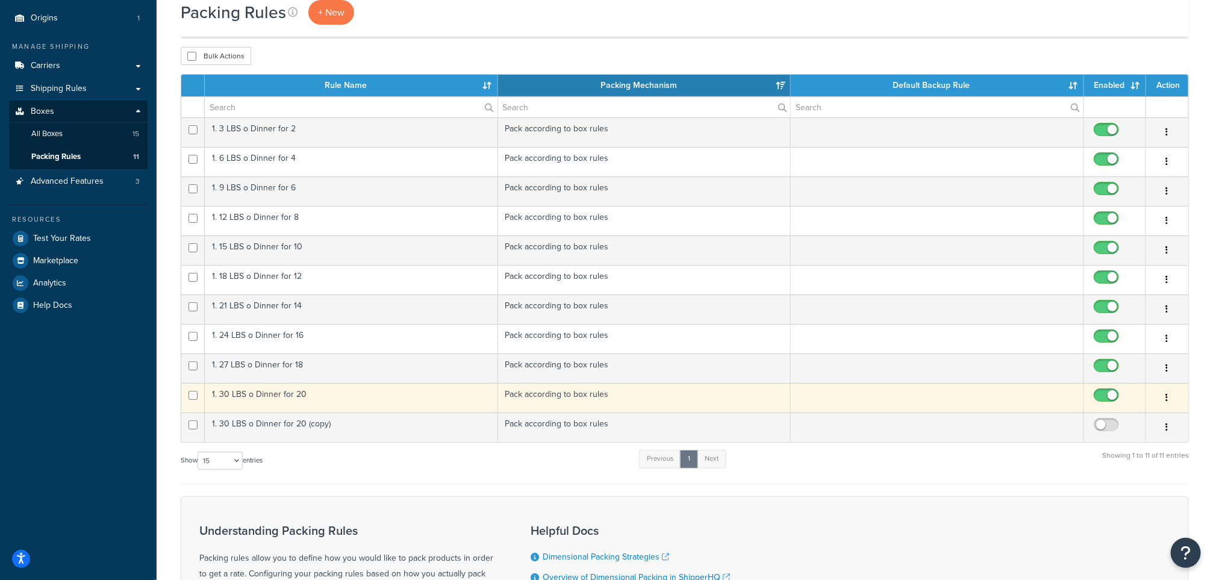
scroll to position [181, 0]
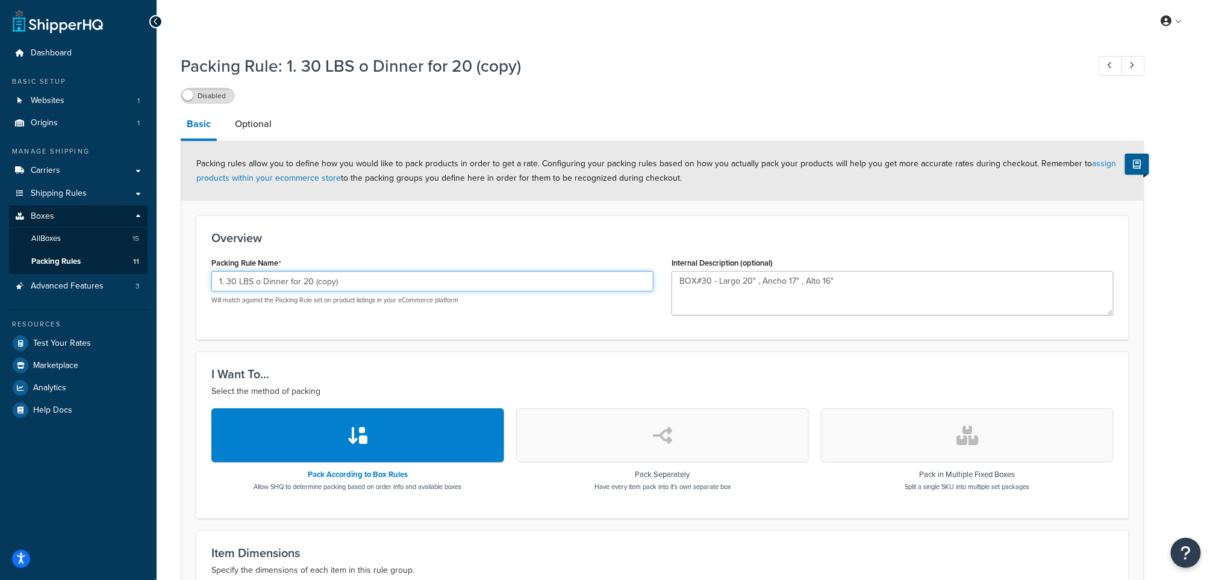
click at [235, 282] on input "1. 30 LBS o Dinner for 20 (copy)" at bounding box center [432, 281] width 442 height 20
click at [383, 286] on input "1. 3 LBS o Dinner for 20 (copy)" at bounding box center [432, 281] width 442 height 20
type input "1. 3 LBS King"
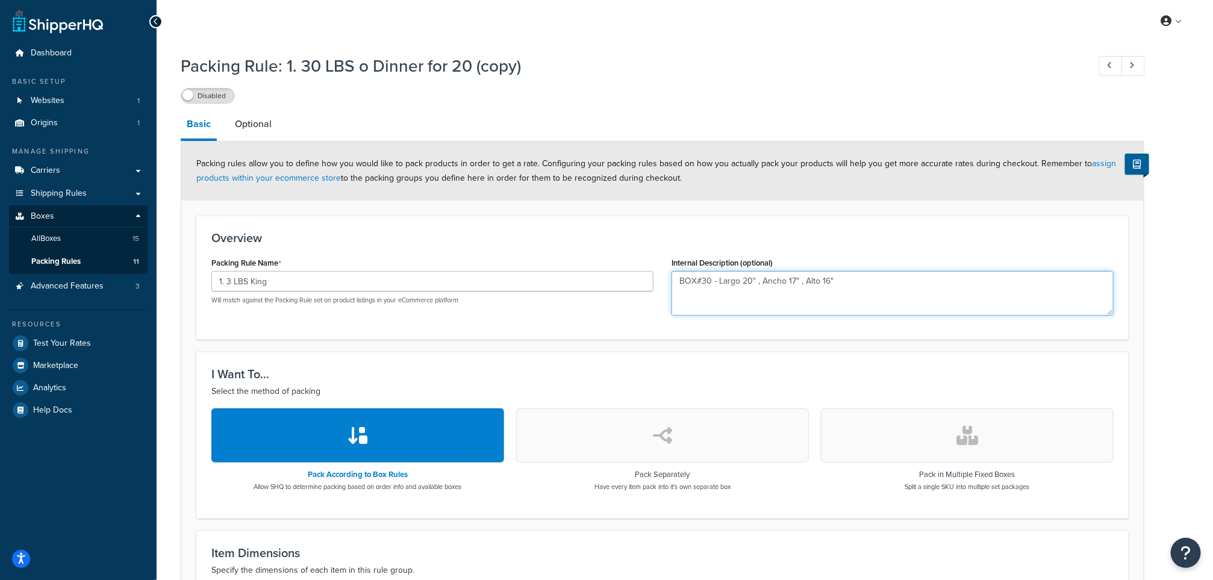
click at [840, 291] on textarea "BOX#30 - Largo 20" , Ancho 17" , Alto 16"" at bounding box center [893, 293] width 442 height 45
drag, startPoint x: 860, startPoint y: 286, endPoint x: 641, endPoint y: 275, distance: 218.9
click at [641, 275] on div "Packing Rule Name 1. 3 LBS King Will match against the Packing Rule set on prod…" at bounding box center [662, 289] width 920 height 70
click at [713, 282] on textarea "Internal Description (optional)" at bounding box center [893, 293] width 442 height 45
paste textarea "Box#22 King - largo 24, ancho 10, alto 7"
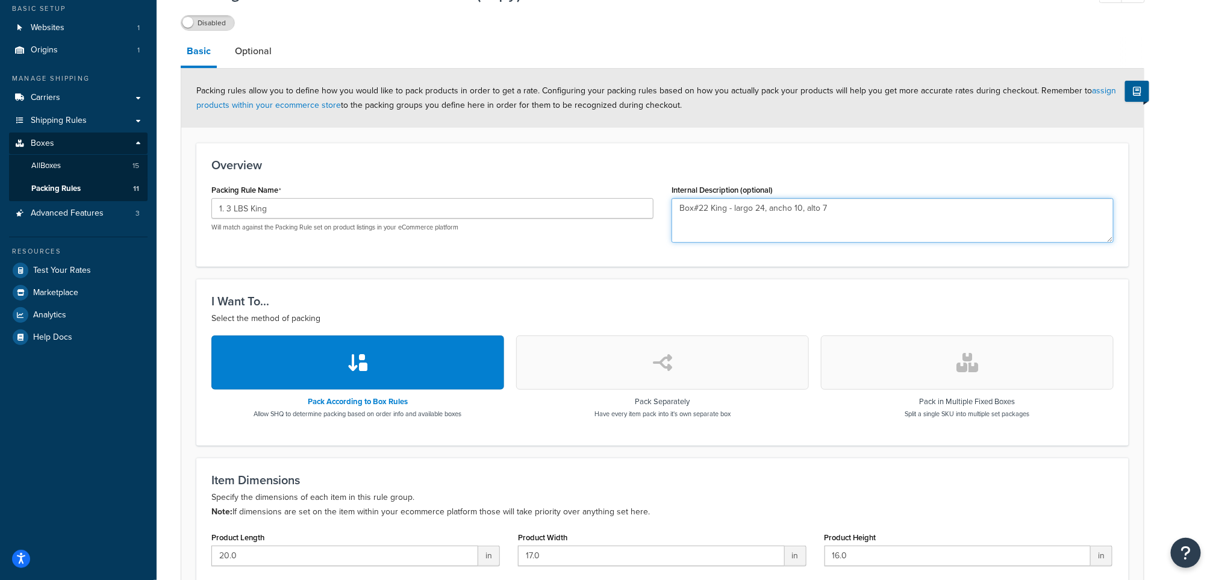
scroll to position [181, 0]
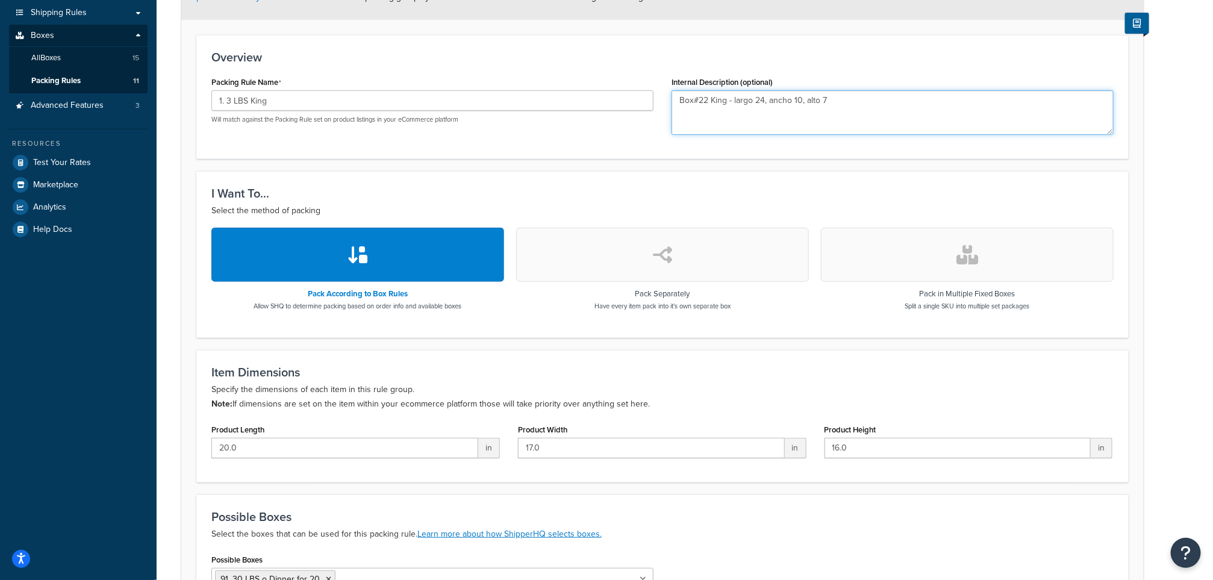
type textarea "Box#22 King - largo 24, ancho 10, alto 7"
drag, startPoint x: 284, startPoint y: 454, endPoint x: 176, endPoint y: 452, distance: 107.8
click at [176, 452] on div "Packing Rule: 1. 30 LBS o Dinner for 20 (copy) Disabled Basic Optional Packing …" at bounding box center [685, 281] width 1056 height 828
type input "24"
drag, startPoint x: 563, startPoint y: 452, endPoint x: 502, endPoint y: 452, distance: 60.2
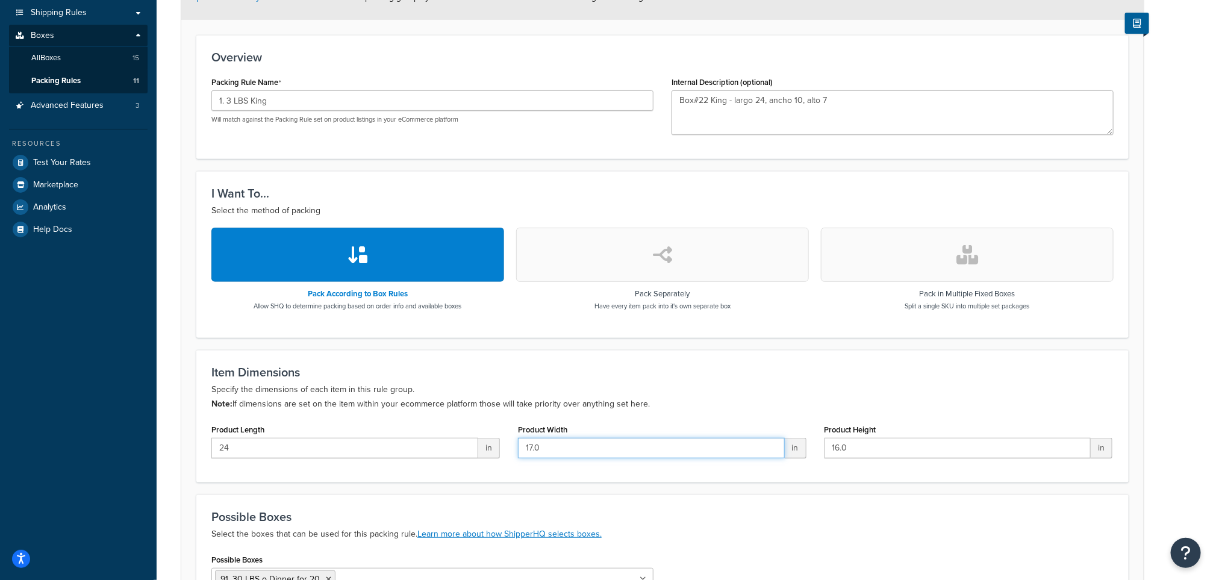
click at [502, 452] on div "Product Length 24 in Product Width 17.0 in Product Height 16.0 in" at bounding box center [662, 444] width 920 height 46
type input "10"
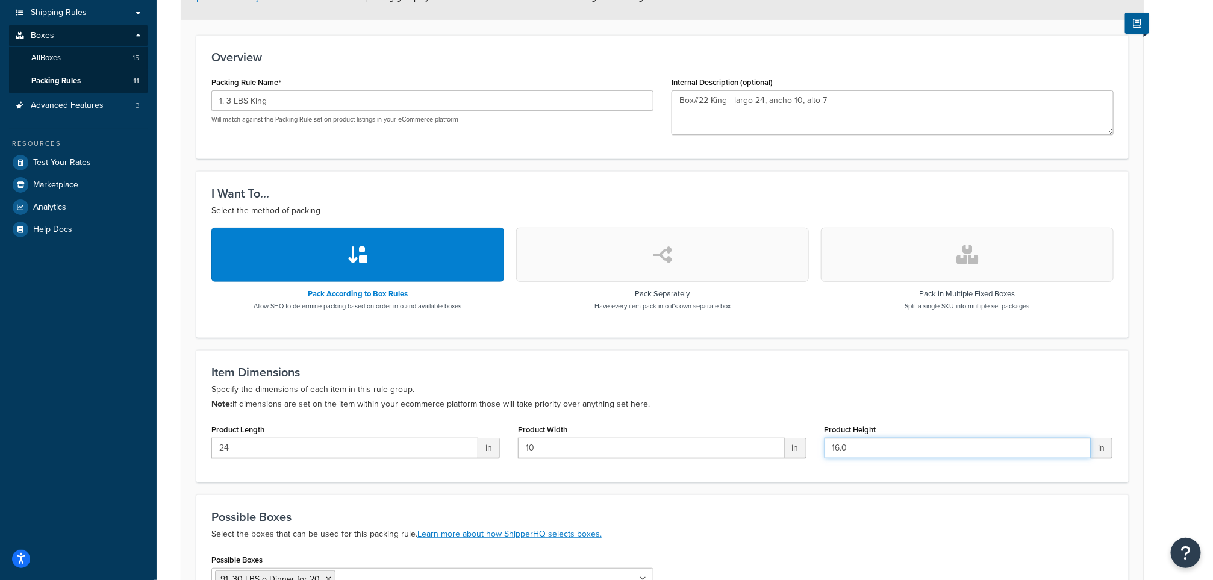
click at [881, 446] on input "16.0" at bounding box center [958, 448] width 267 height 20
drag, startPoint x: 875, startPoint y: 449, endPoint x: 808, endPoint y: 449, distance: 66.9
click at [808, 449] on div "Product Length 24 in Product Width 10 in Product Height 16.0 in" at bounding box center [662, 444] width 920 height 46
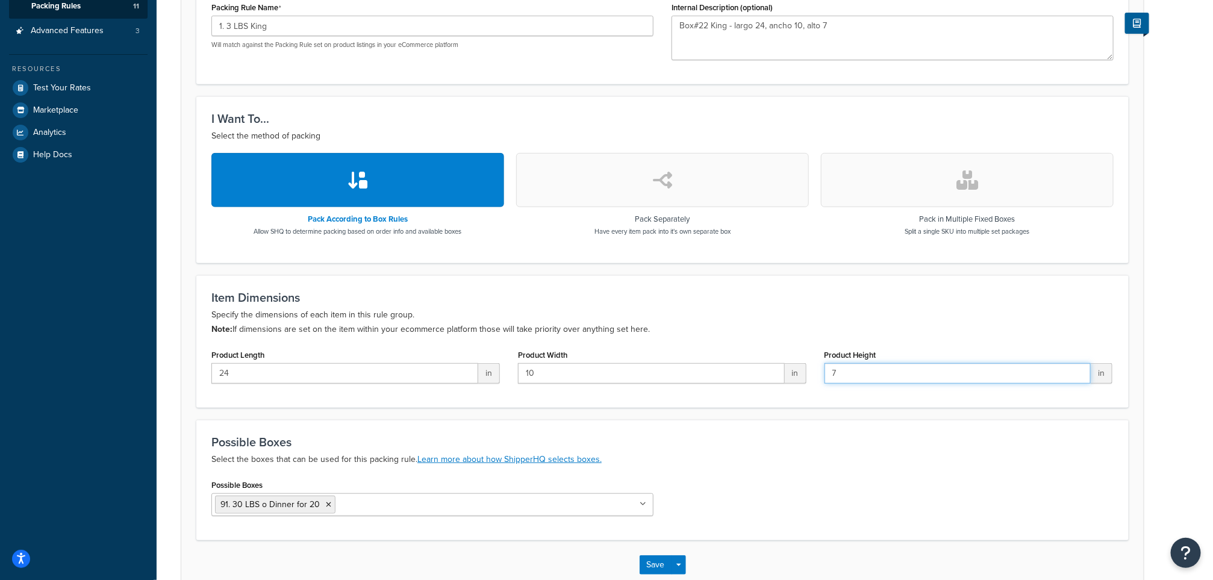
scroll to position [329, 0]
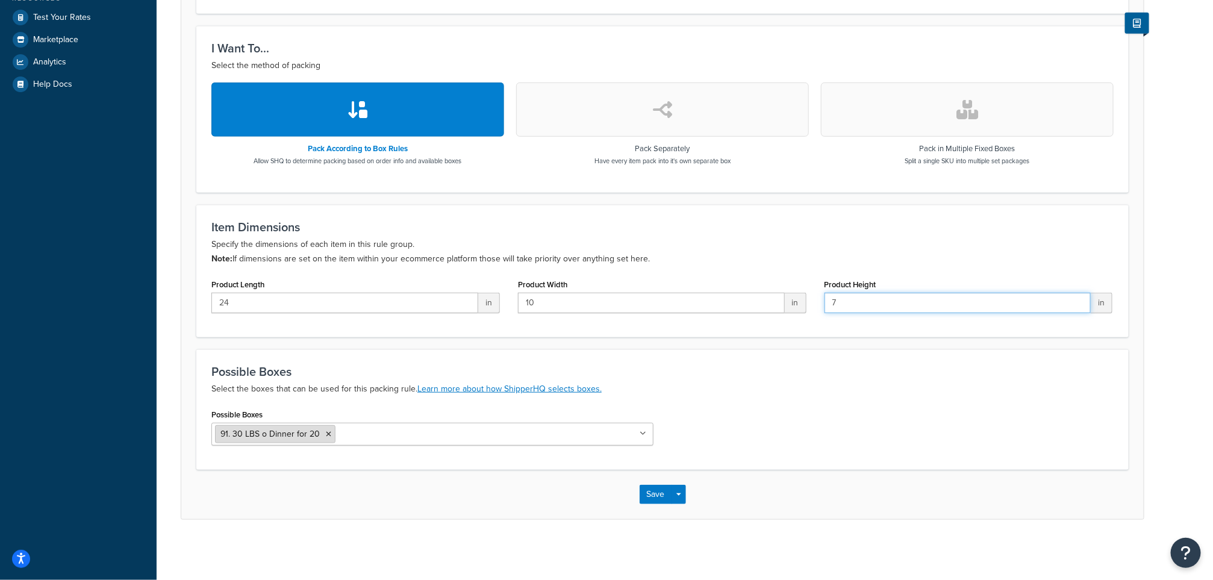
type input "7"
click at [326, 434] on icon at bounding box center [328, 434] width 5 height 7
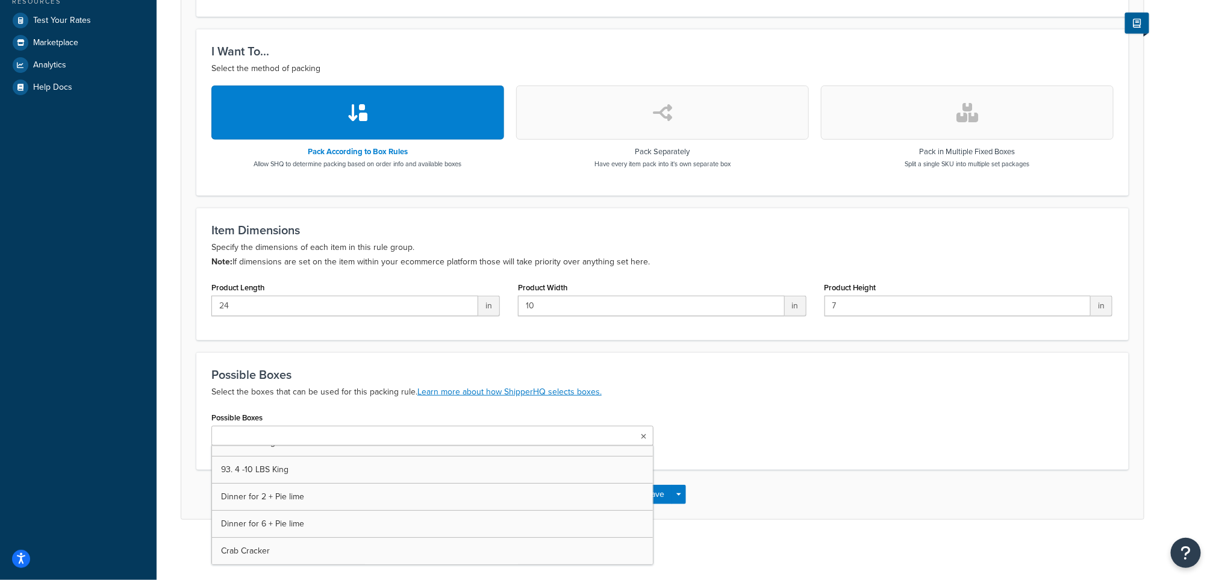
scroll to position [201, 0]
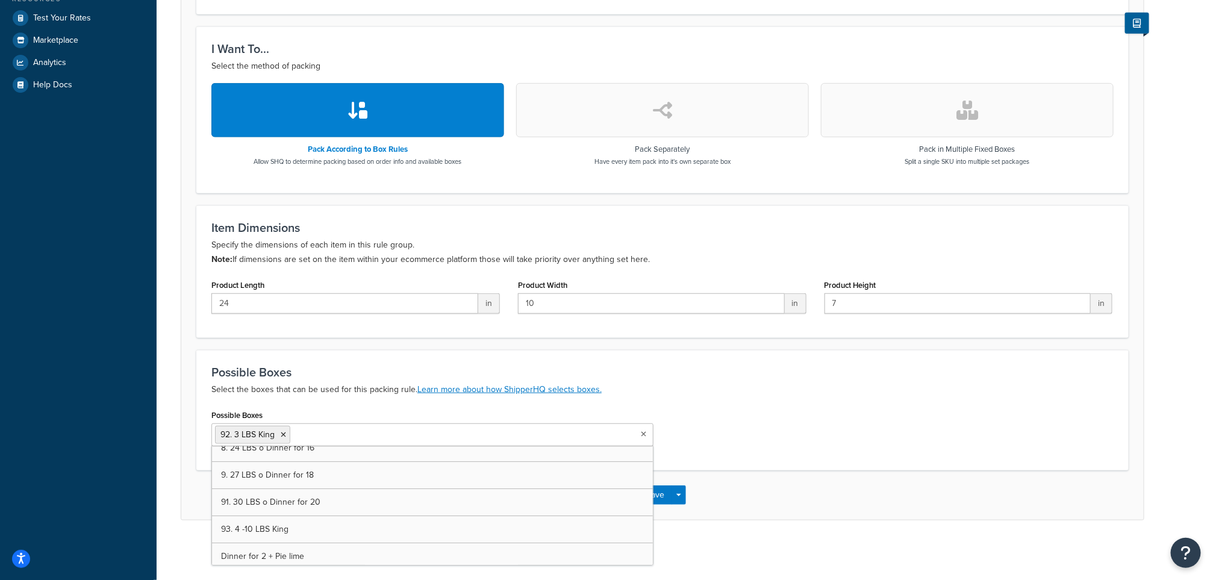
click at [896, 412] on div "Possible Boxes 92. 3 LBS King 1. 3 LBS o Dinner for 2 2. 6 LBS o Dinner for 4 3…" at bounding box center [662, 431] width 920 height 49
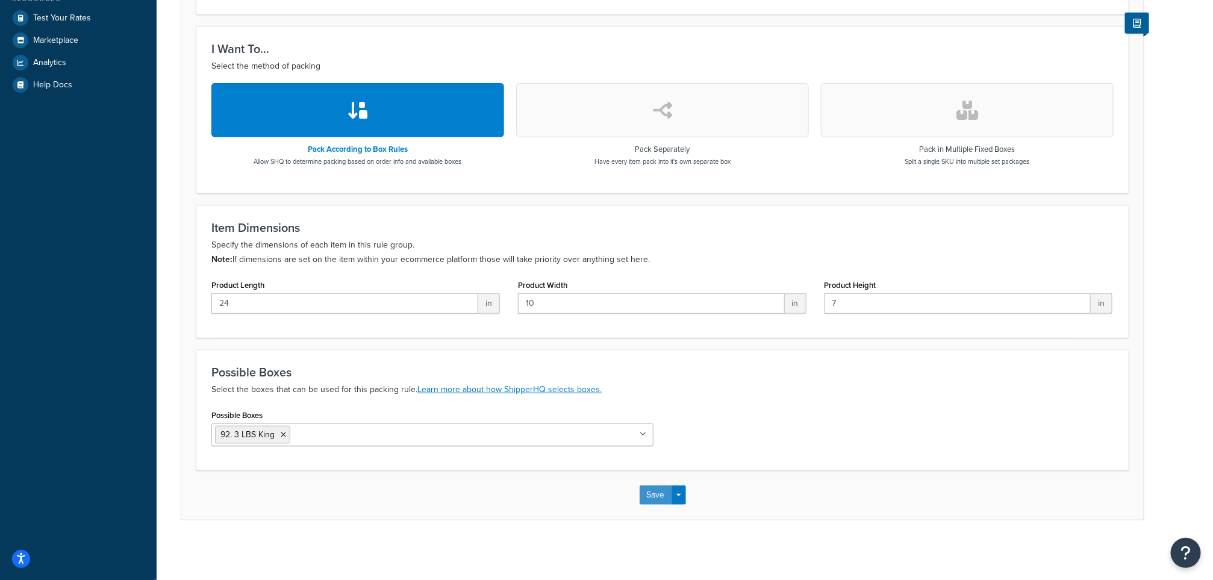
click at [669, 492] on button "Save" at bounding box center [656, 494] width 33 height 19
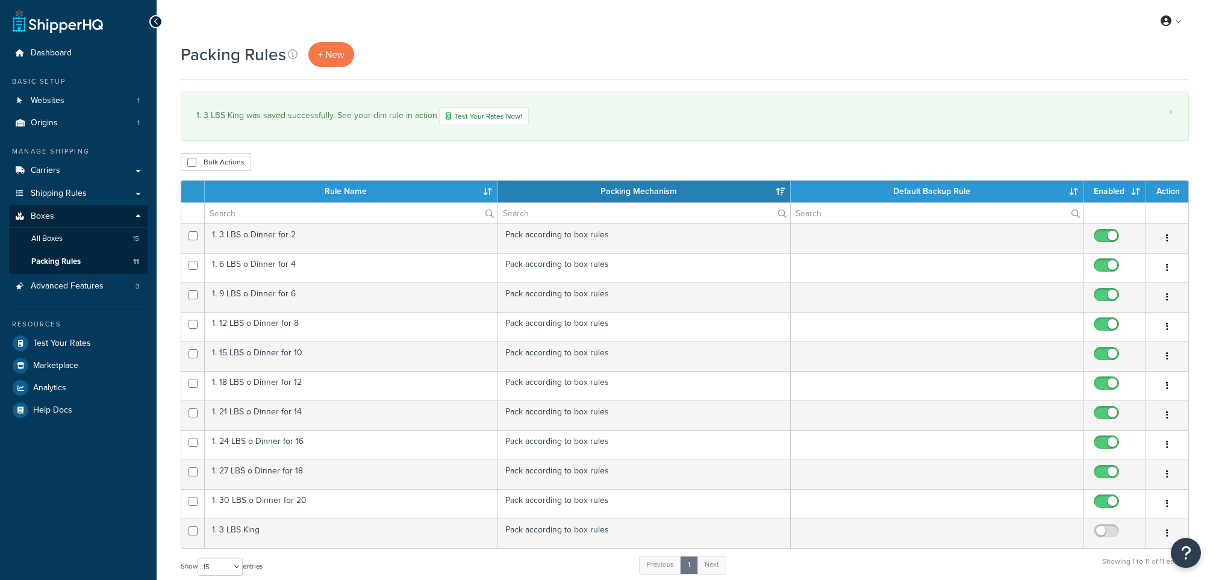
select select "15"
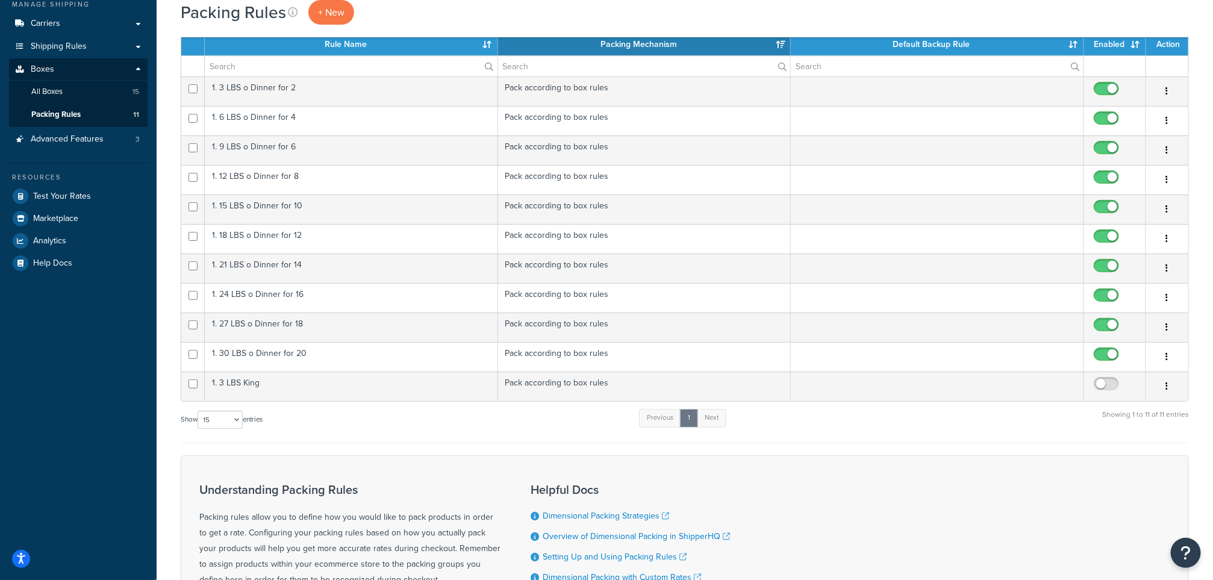
scroll to position [181, 0]
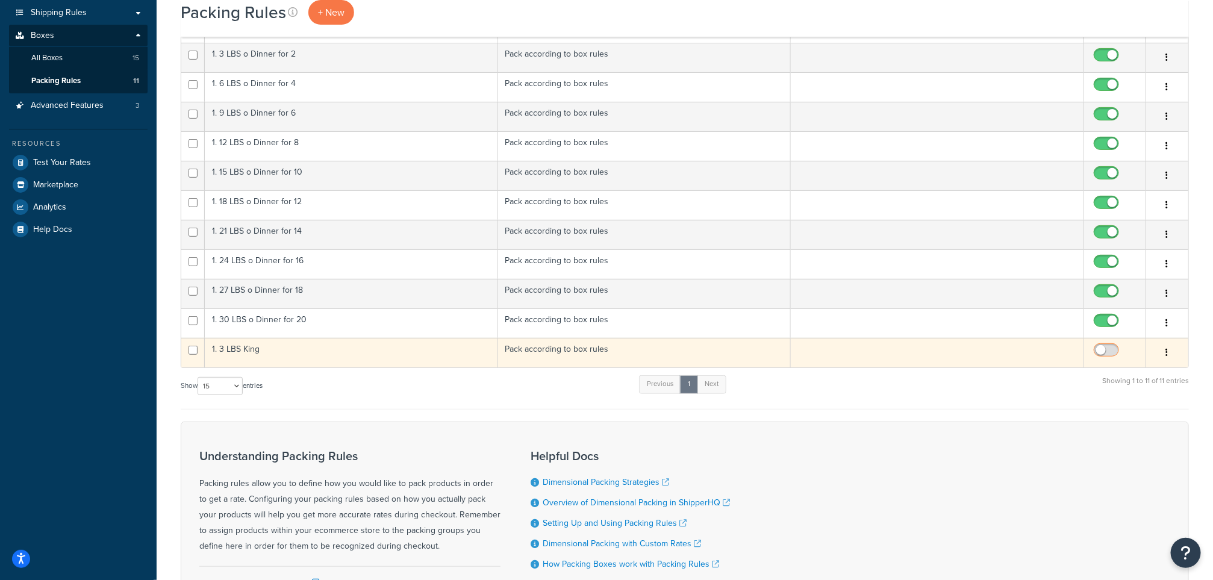
click at [1109, 360] on input "checkbox" at bounding box center [1107, 353] width 33 height 15
checkbox input "true"
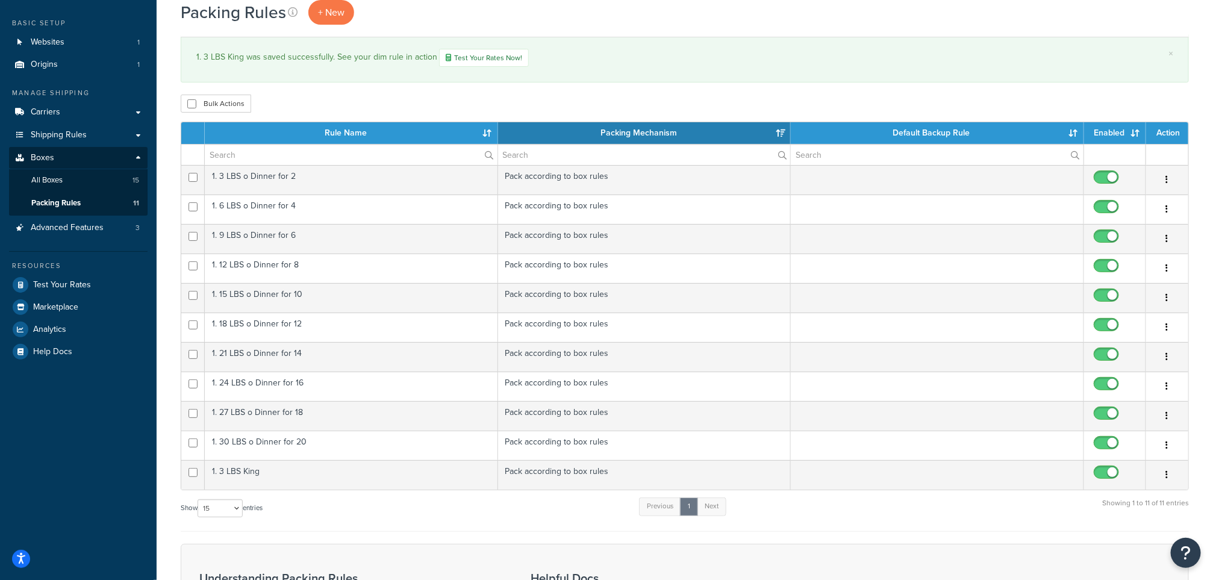
scroll to position [90, 0]
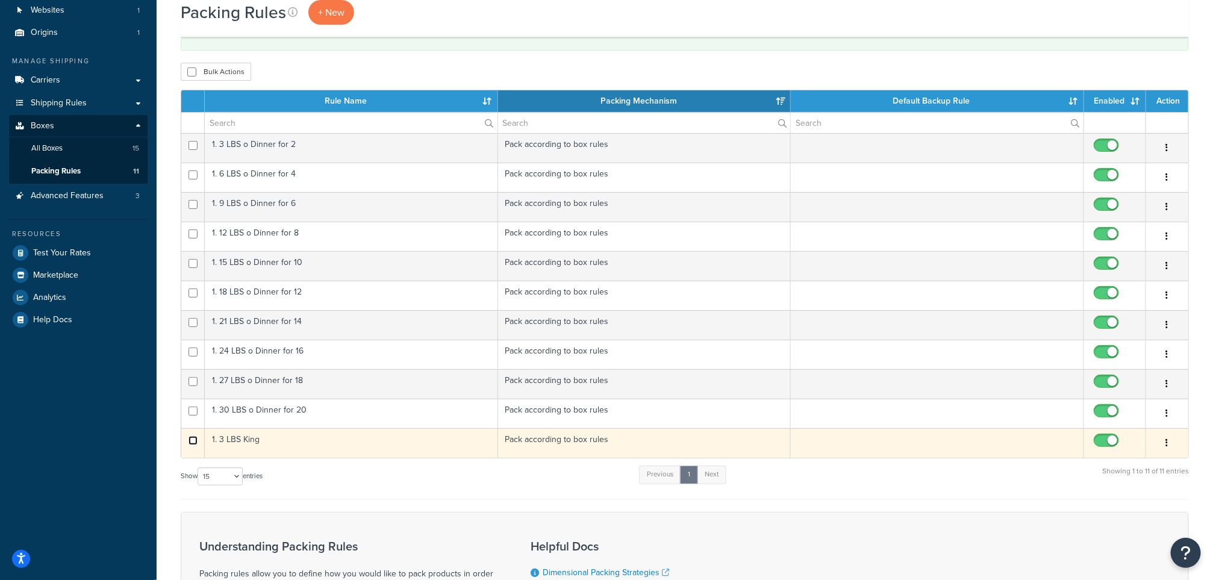
click at [194, 445] on input "checkbox" at bounding box center [193, 440] width 9 height 9
checkbox input "true"
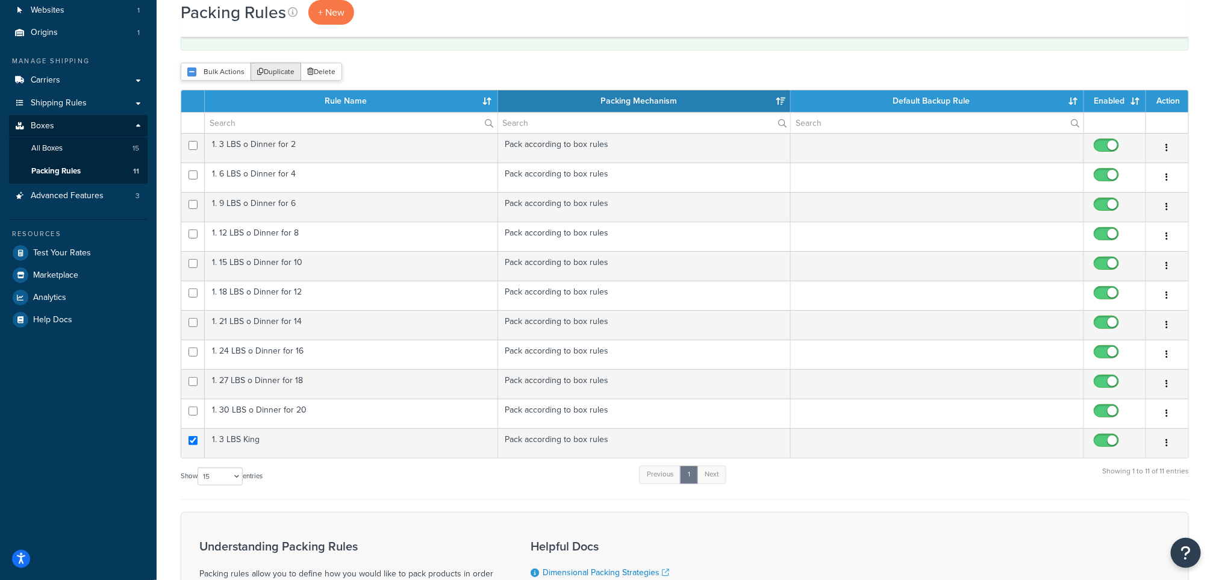
click at [272, 75] on button "Duplicate" at bounding box center [276, 72] width 51 height 18
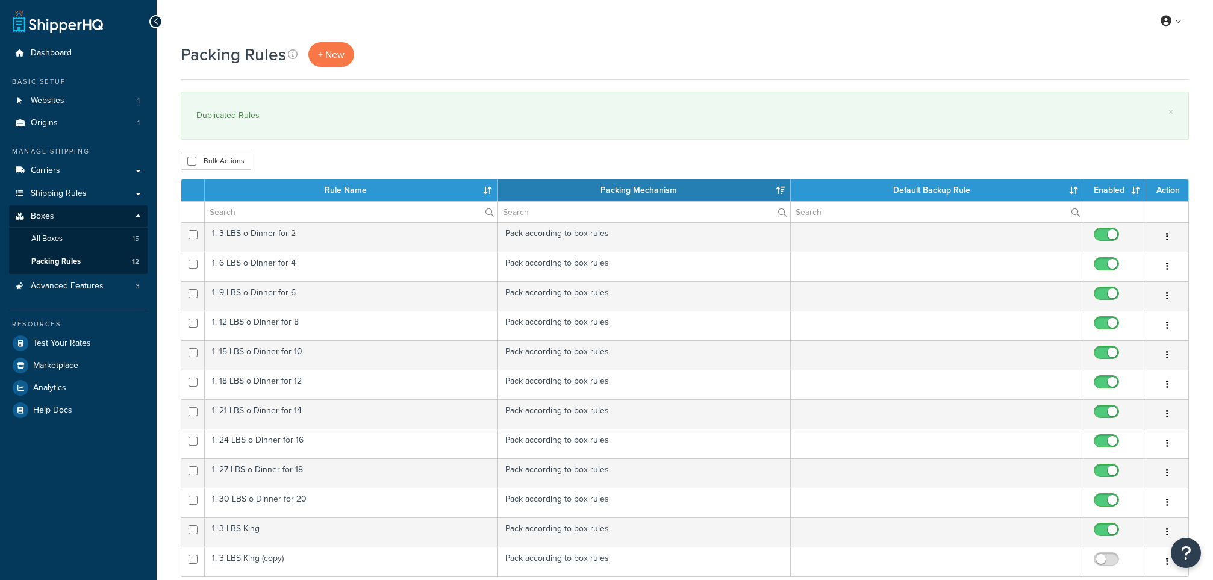
select select "15"
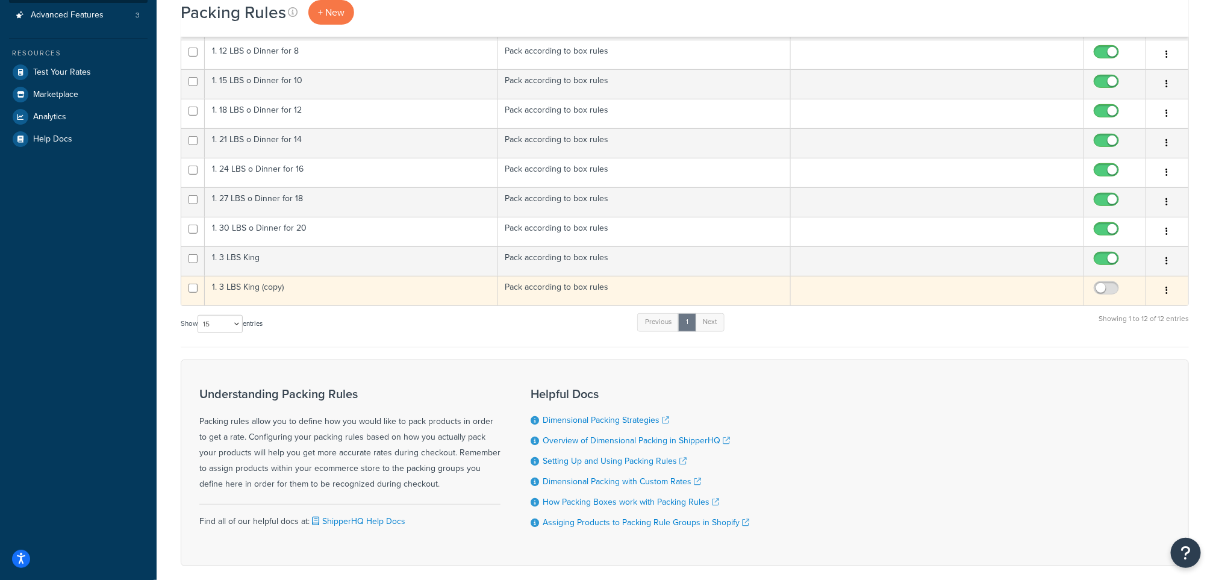
click at [308, 295] on td "1. 3 LBS King (copy)" at bounding box center [351, 291] width 293 height 30
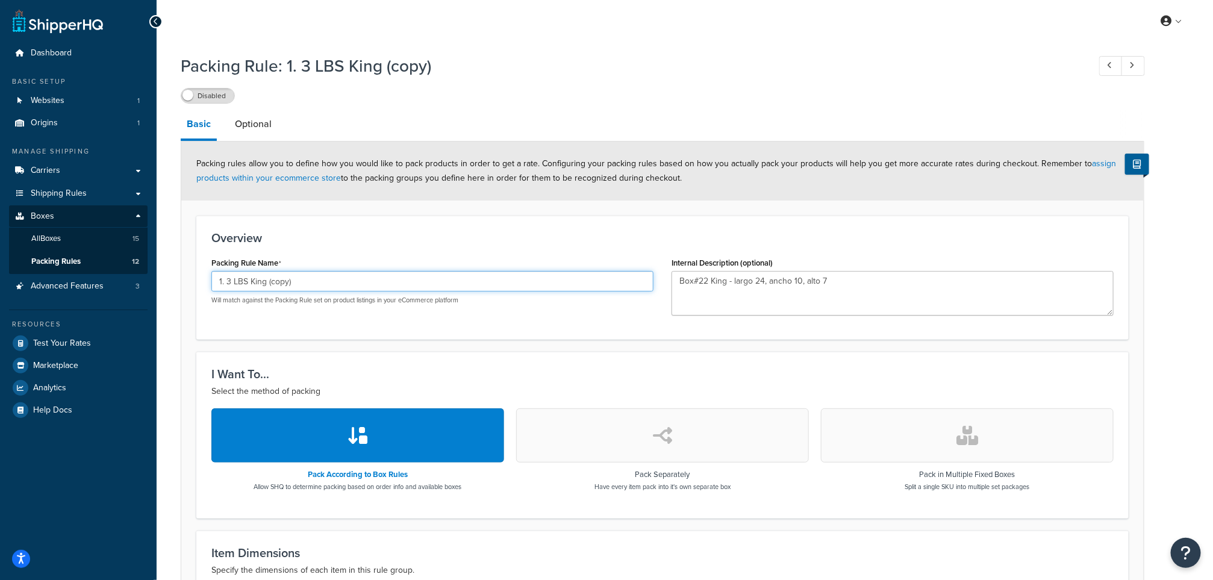
drag, startPoint x: 229, startPoint y: 281, endPoint x: 268, endPoint y: 279, distance: 38.6
click at [232, 281] on input "1. 3 LBS King (copy)" at bounding box center [432, 281] width 442 height 20
click at [315, 280] on input "1. 4 - 10 LBS King (copy)" at bounding box center [432, 281] width 442 height 20
type input "1. 4 - 10 LBS King"
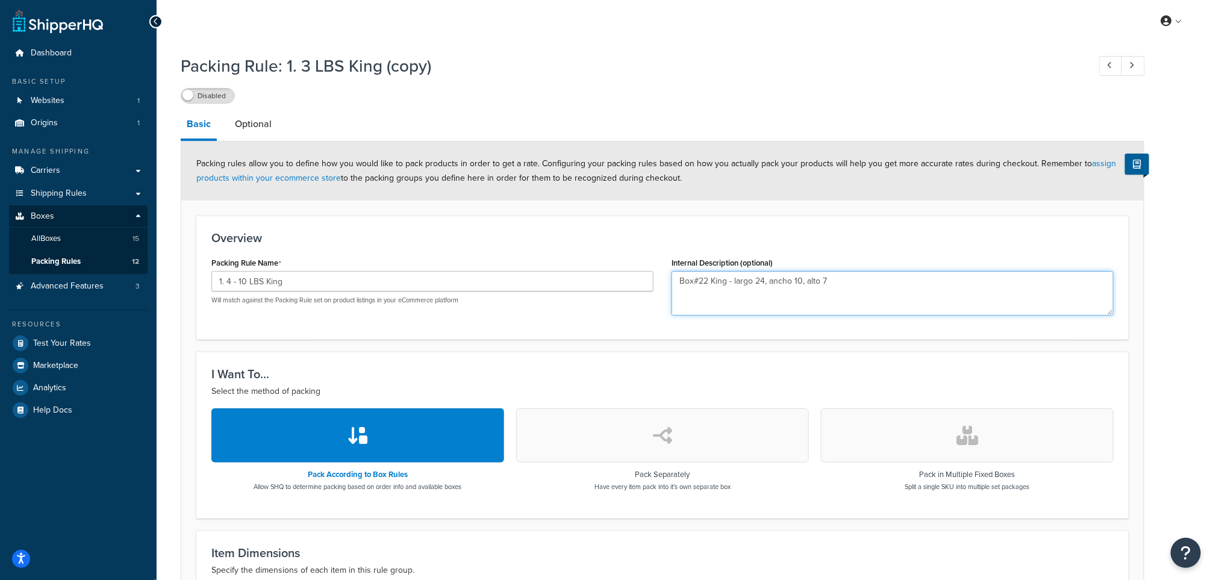
drag, startPoint x: 857, startPoint y: 286, endPoint x: 611, endPoint y: 268, distance: 245.8
click at [611, 268] on div "Packing Rule Name 1. 4 - 10 LBS King Will match against the Packing Rule set on…" at bounding box center [662, 289] width 920 height 70
paste textarea "Box#44 King - largo 30, ancho 12, alto 10"
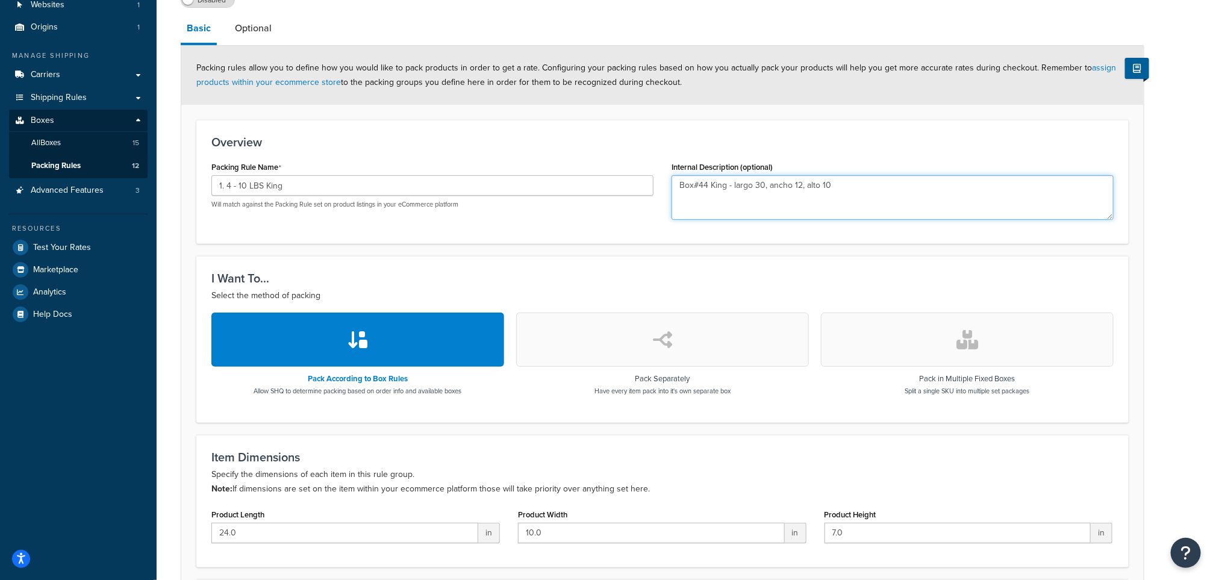
scroll to position [181, 0]
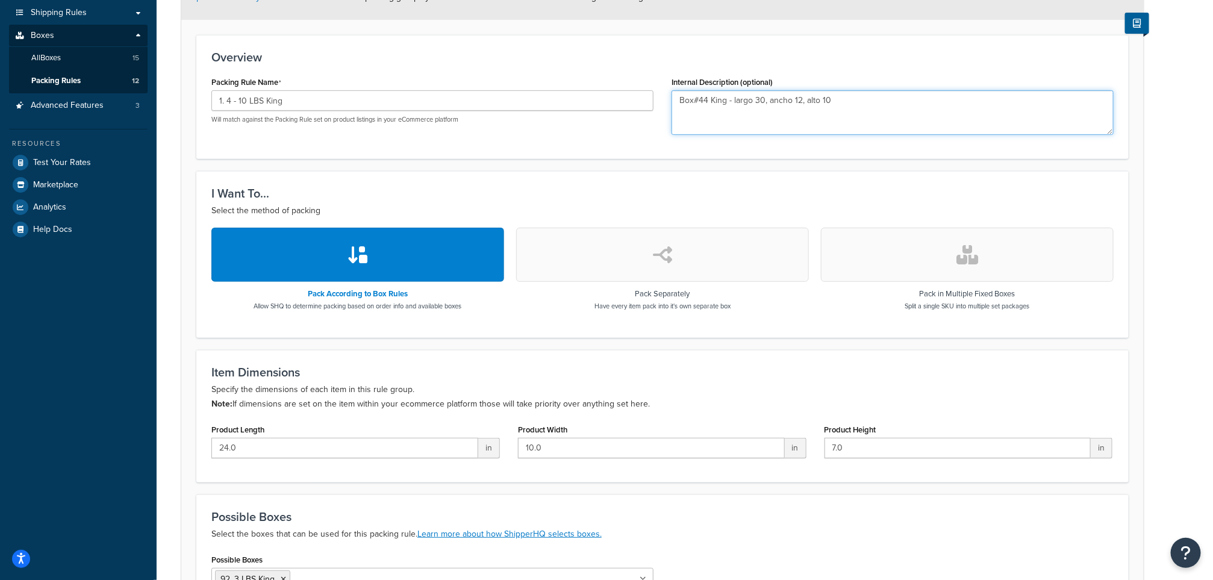
type textarea "Box#44 King - largo 30, ancho 12, alto 10"
drag, startPoint x: 268, startPoint y: 443, endPoint x: 194, endPoint y: 452, distance: 74.7
click at [194, 452] on form "Packing rules allow you to define how you would like to pack products in order …" at bounding box center [662, 312] width 963 height 703
type input "30"
drag, startPoint x: 622, startPoint y: 455, endPoint x: 443, endPoint y: 432, distance: 180.4
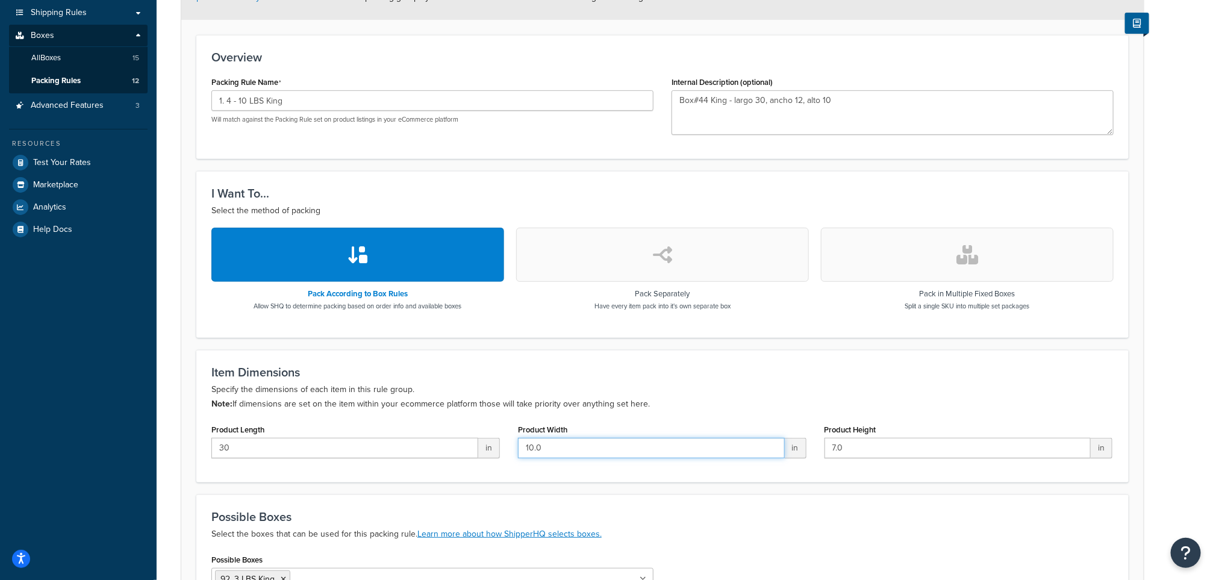
click at [443, 432] on div "Product Length 30 in Product Width 10.0 in Product Height 7.0 in" at bounding box center [662, 444] width 920 height 46
type input "12"
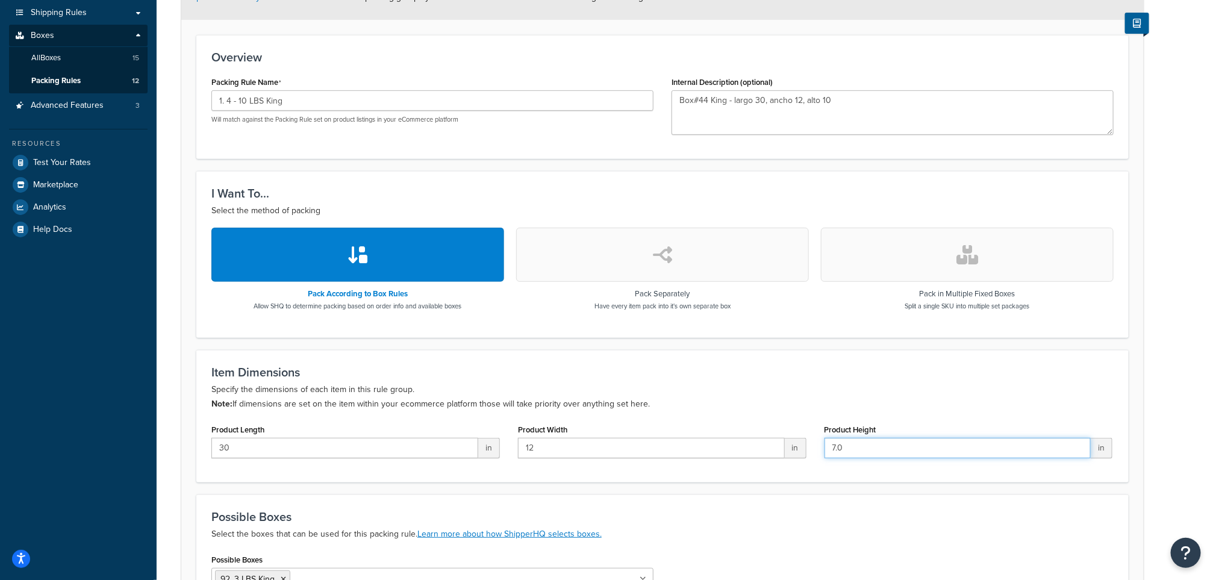
click at [884, 448] on input "7.0" at bounding box center [958, 448] width 267 height 20
drag, startPoint x: 884, startPoint y: 448, endPoint x: 820, endPoint y: 439, distance: 64.5
click at [825, 440] on input "7.0" at bounding box center [958, 448] width 267 height 20
type input "10"
click at [773, 373] on h3 "Item Dimensions" at bounding box center [662, 372] width 902 height 13
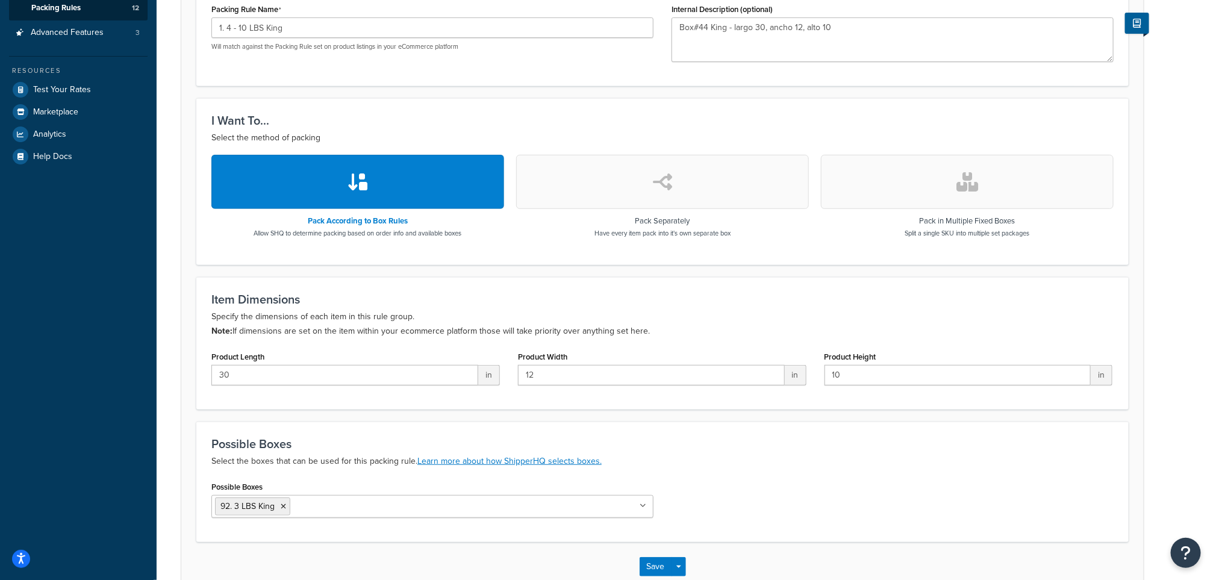
scroll to position [329, 0]
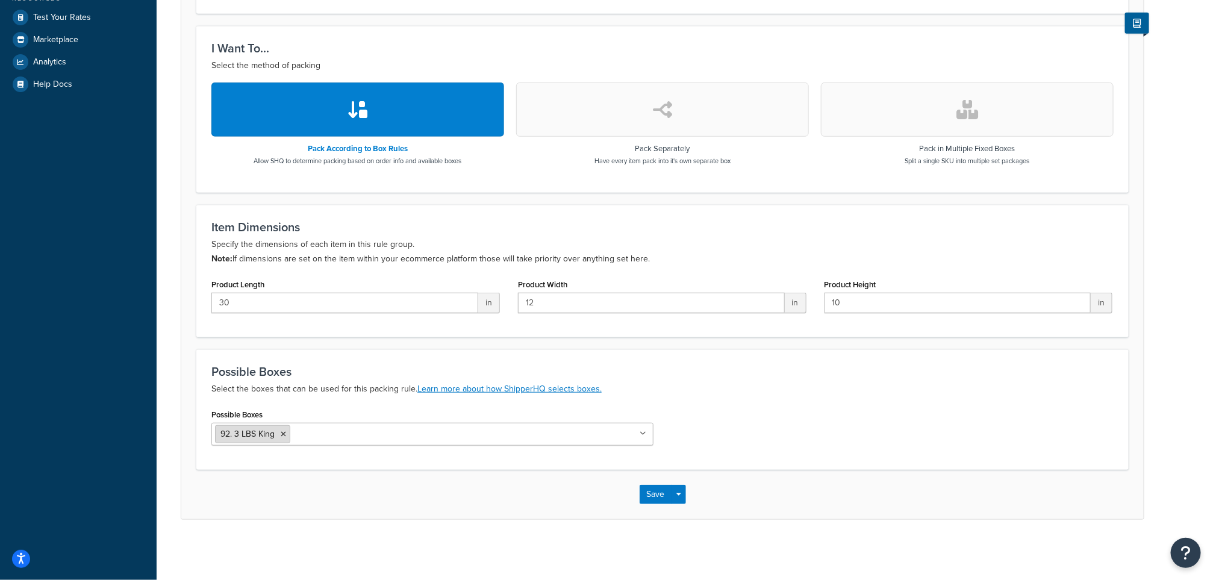
click at [282, 432] on icon at bounding box center [283, 434] width 5 height 7
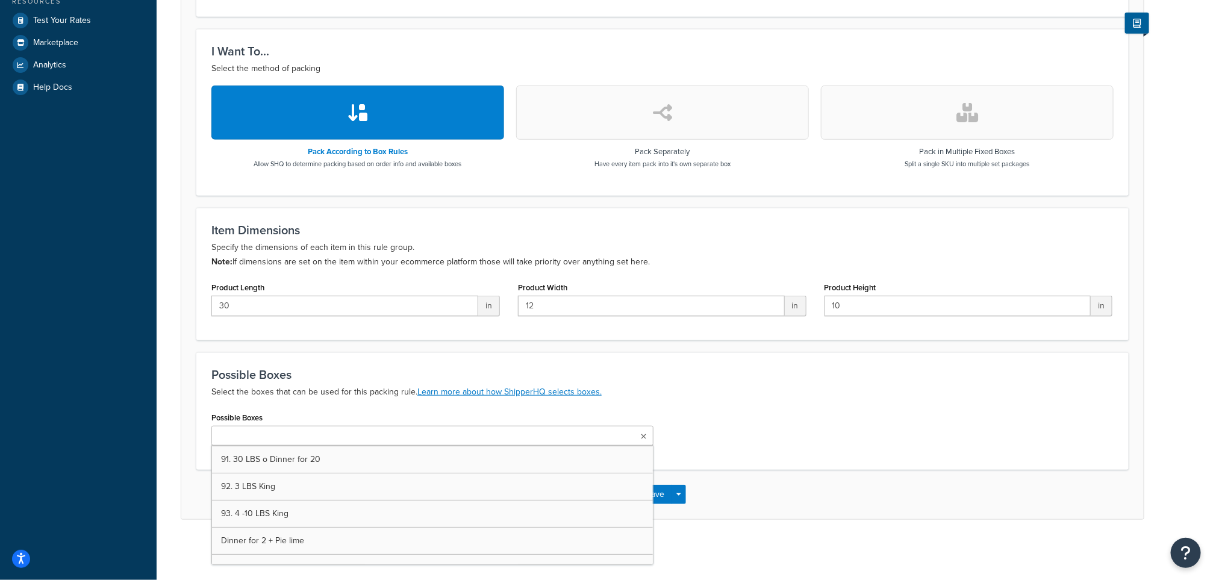
scroll to position [262, 0]
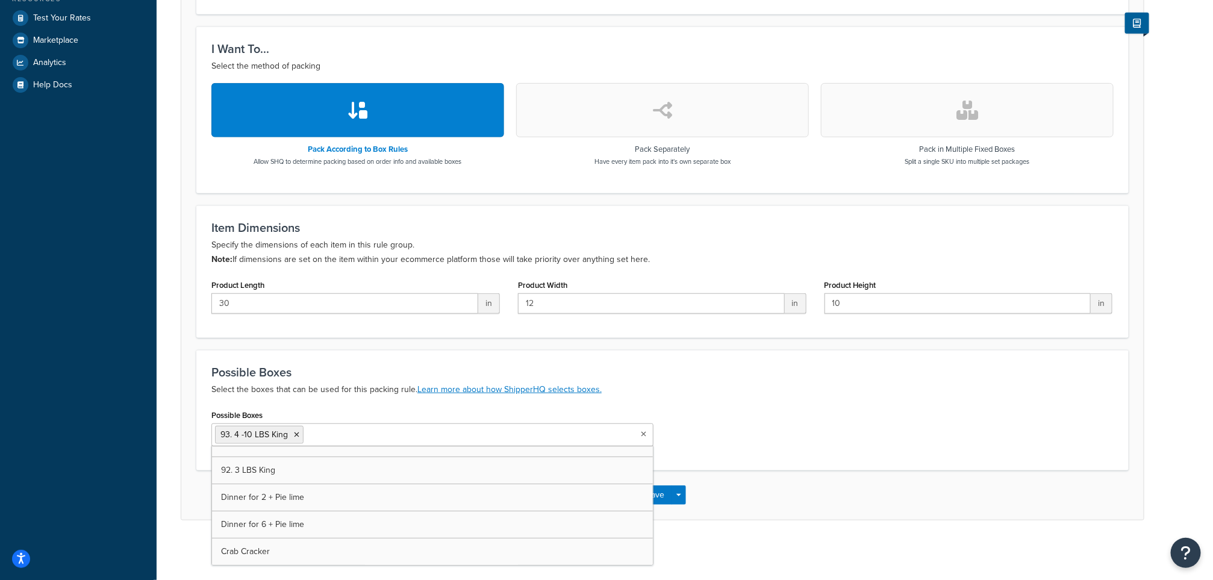
click at [807, 412] on div "Possible Boxes 93. 4 -10 LBS King 1. 3 LBS o Dinner for 2 2. 6 LBS o Dinner for…" at bounding box center [662, 431] width 920 height 49
click at [651, 496] on button "Save" at bounding box center [656, 494] width 33 height 19
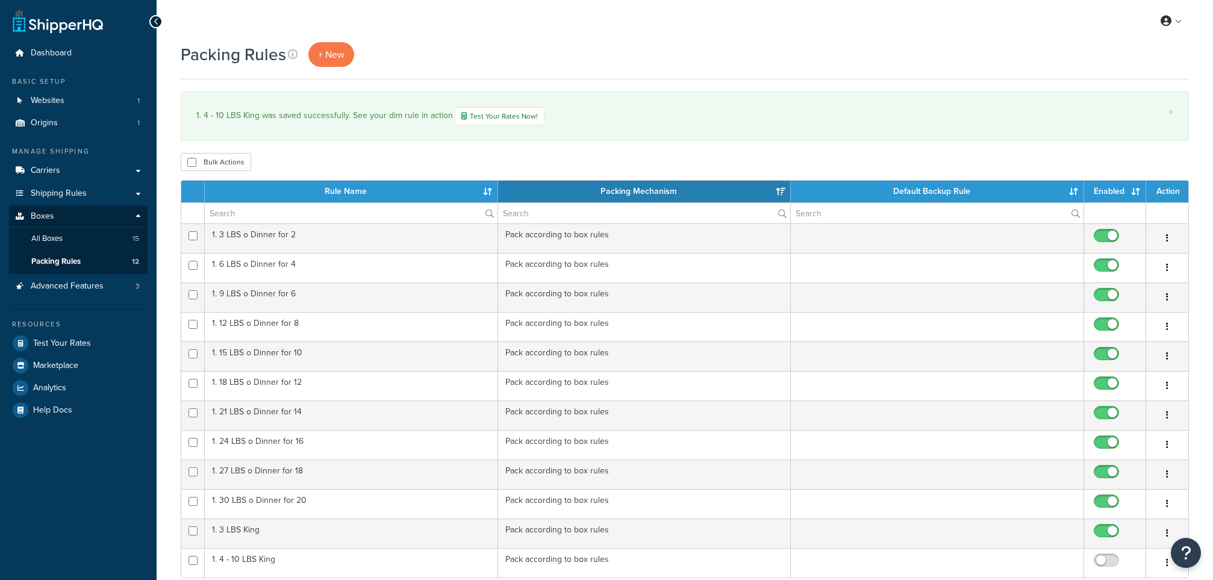
select select "15"
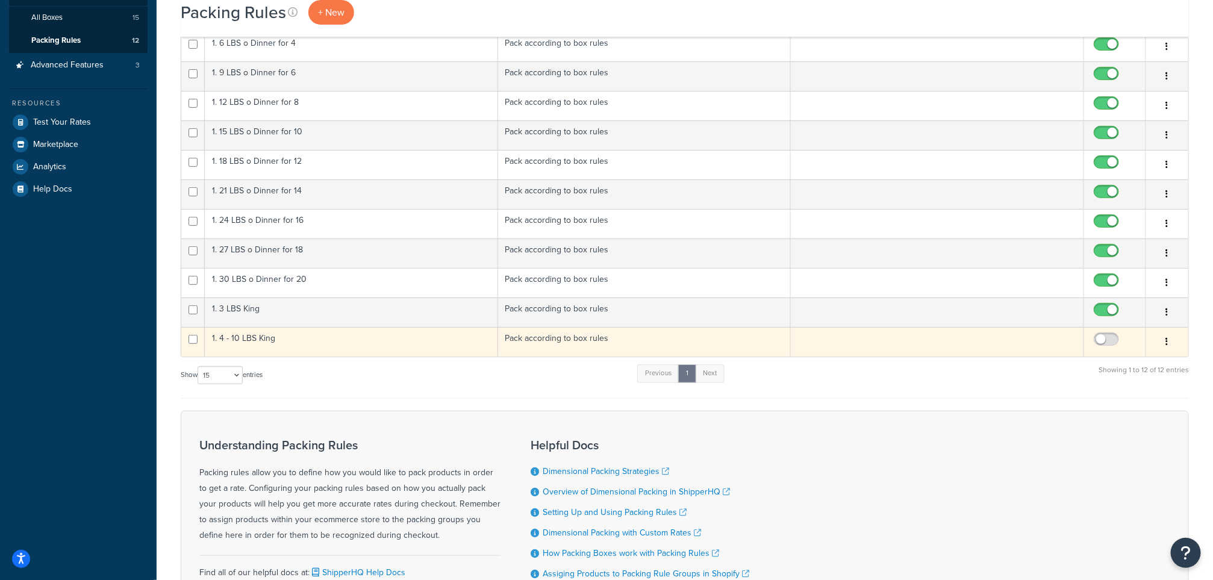
scroll to position [338, 0]
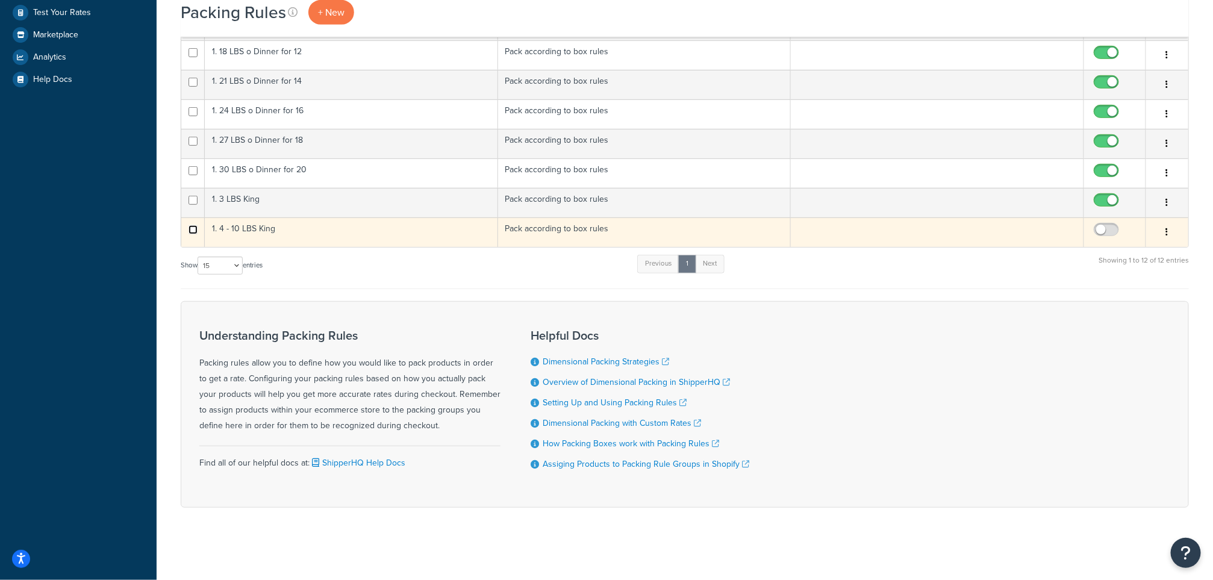
click at [193, 229] on input "checkbox" at bounding box center [193, 229] width 9 height 9
checkbox input "true"
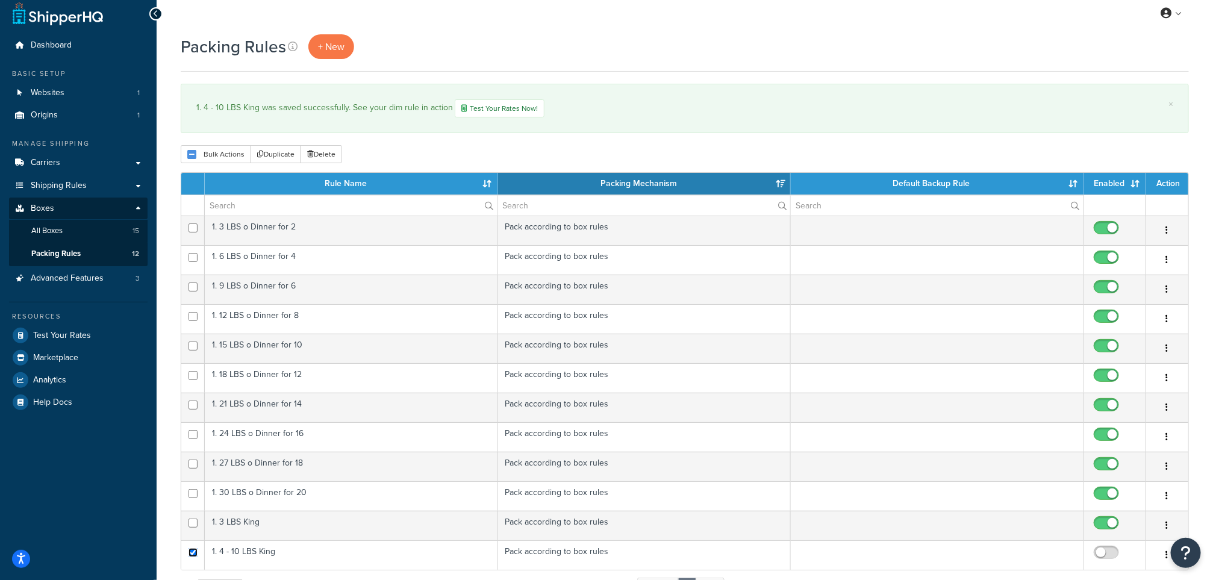
scroll to position [0, 0]
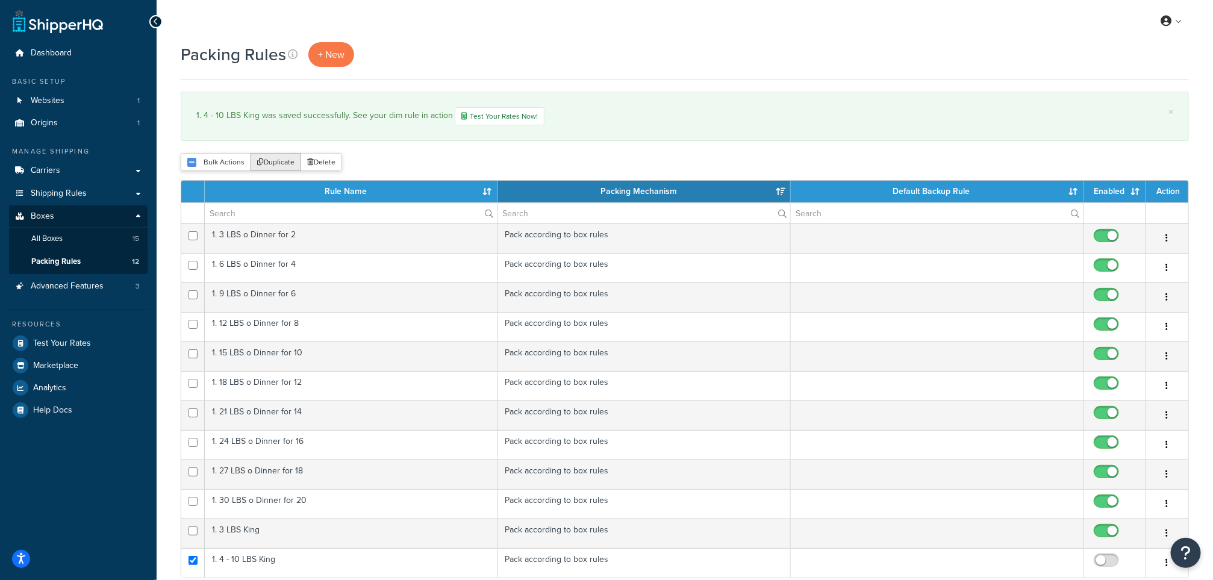
click at [270, 163] on button "Duplicate" at bounding box center [276, 162] width 51 height 18
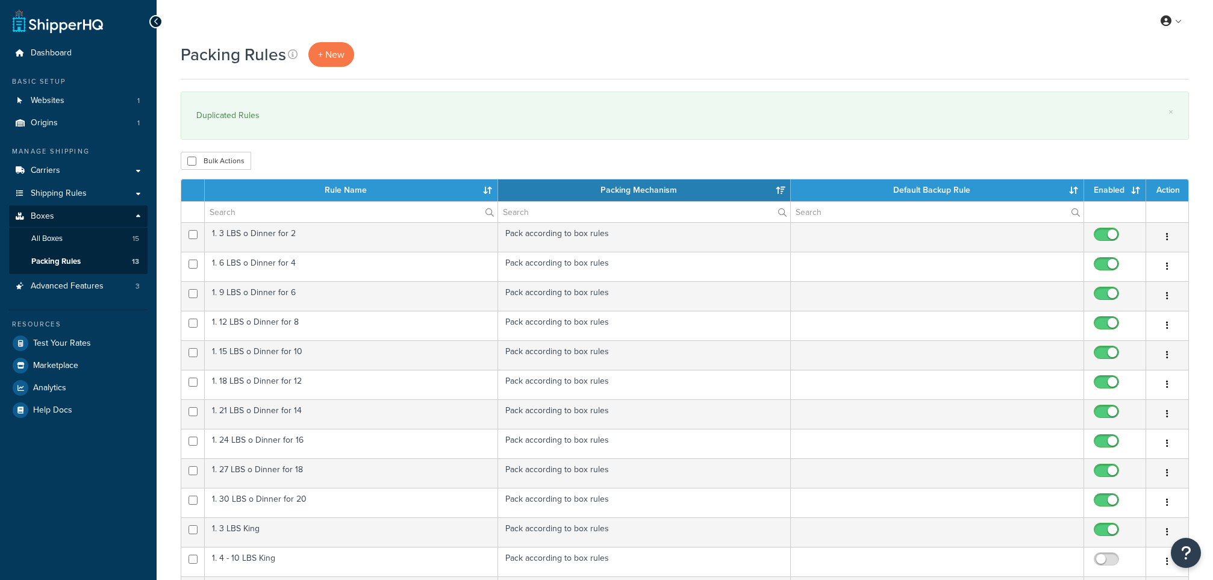
select select "15"
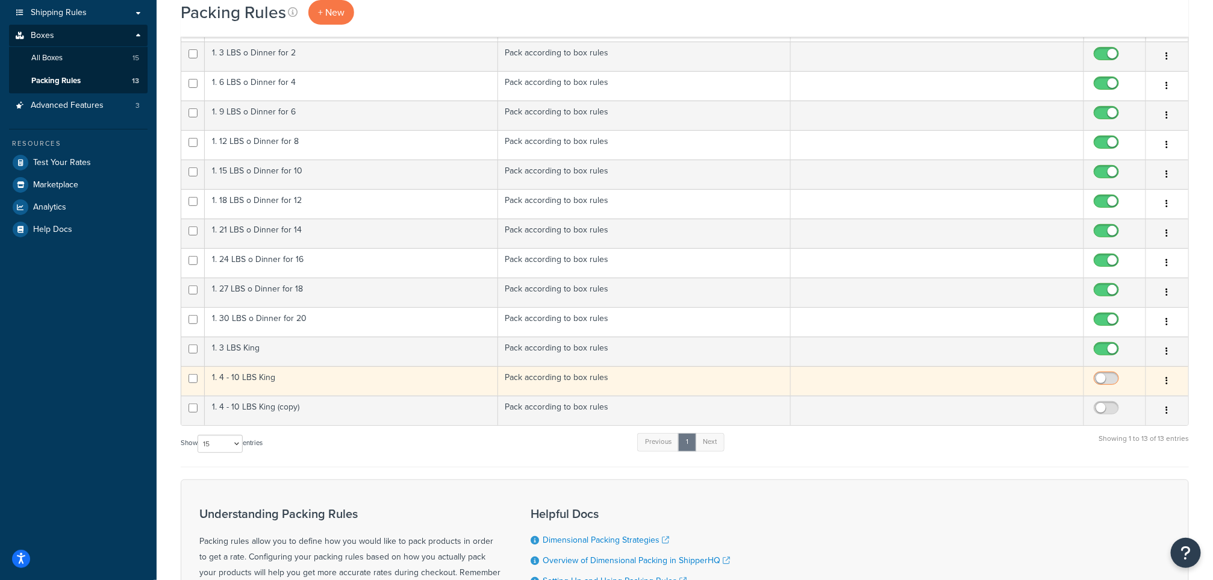
click at [1117, 380] on input "checkbox" at bounding box center [1107, 381] width 33 height 15
checkbox input "true"
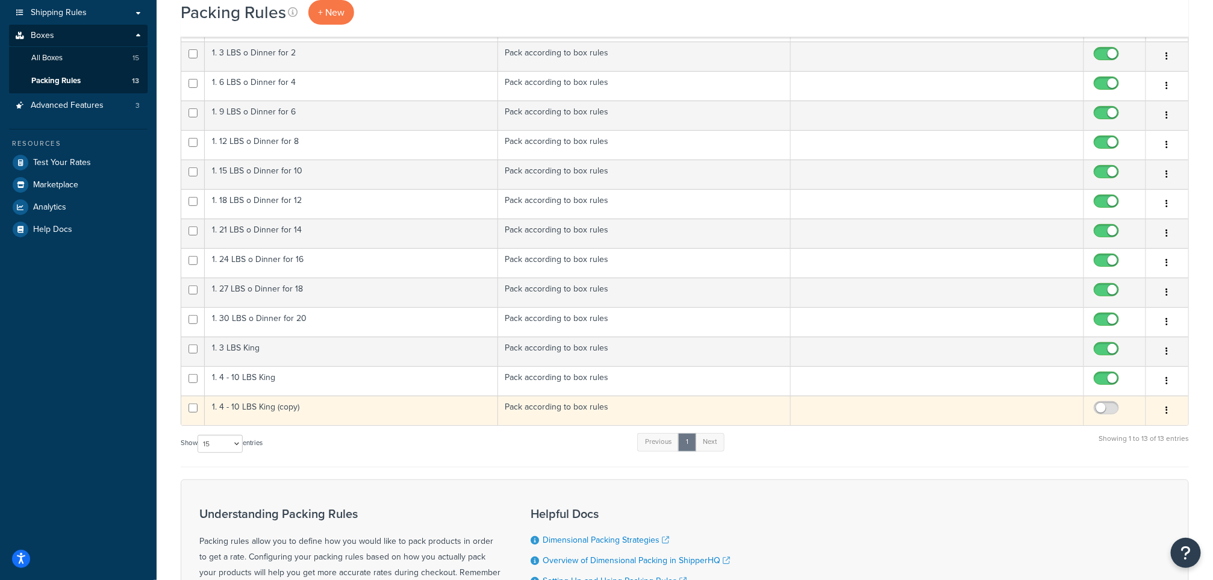
click at [255, 407] on td "1. 4 - 10 LBS King (copy)" at bounding box center [351, 411] width 293 height 30
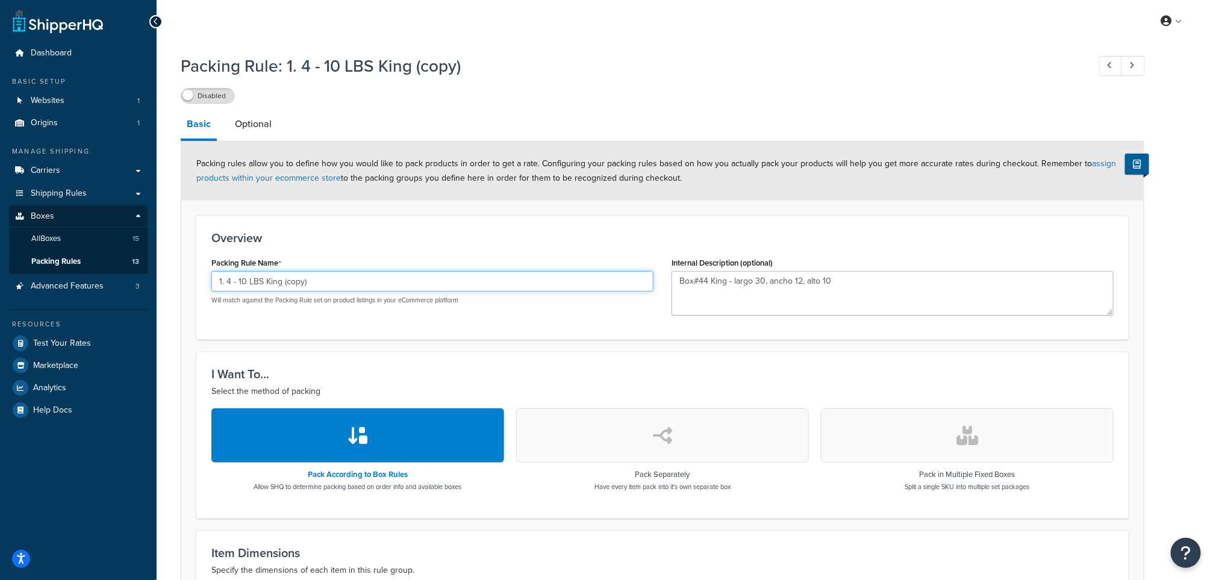
drag, startPoint x: 342, startPoint y: 286, endPoint x: 228, endPoint y: 278, distance: 114.7
click at [228, 278] on input "1. 4 - 10 LBS King (copy)" at bounding box center [432, 281] width 442 height 20
type input "1. Dinner + Key Lime Pie"
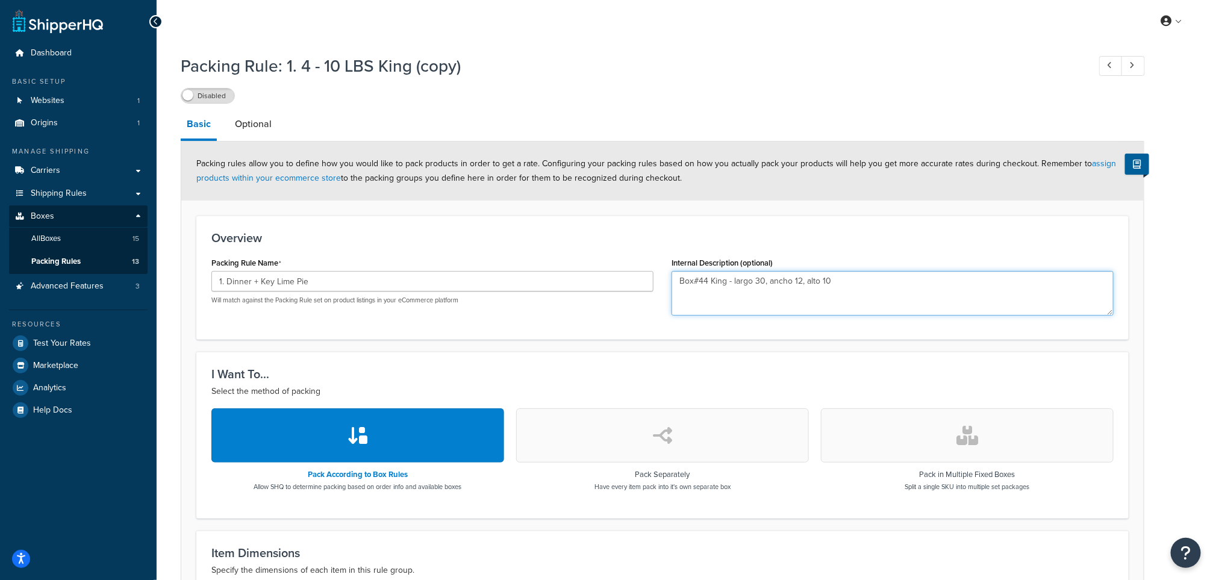
drag, startPoint x: 846, startPoint y: 273, endPoint x: 658, endPoint y: 275, distance: 187.9
click at [658, 275] on div "Packing Rule Name 1. Dinner + Key Lime Pie Will match against the Packing Rule …" at bounding box center [662, 289] width 920 height 70
click at [730, 277] on textarea "Internal Description (optional)" at bounding box center [893, 293] width 442 height 45
paste textarea "BOX#15 - Largo 17 1/4" , Ancho 11 3/4" , Alto 13""
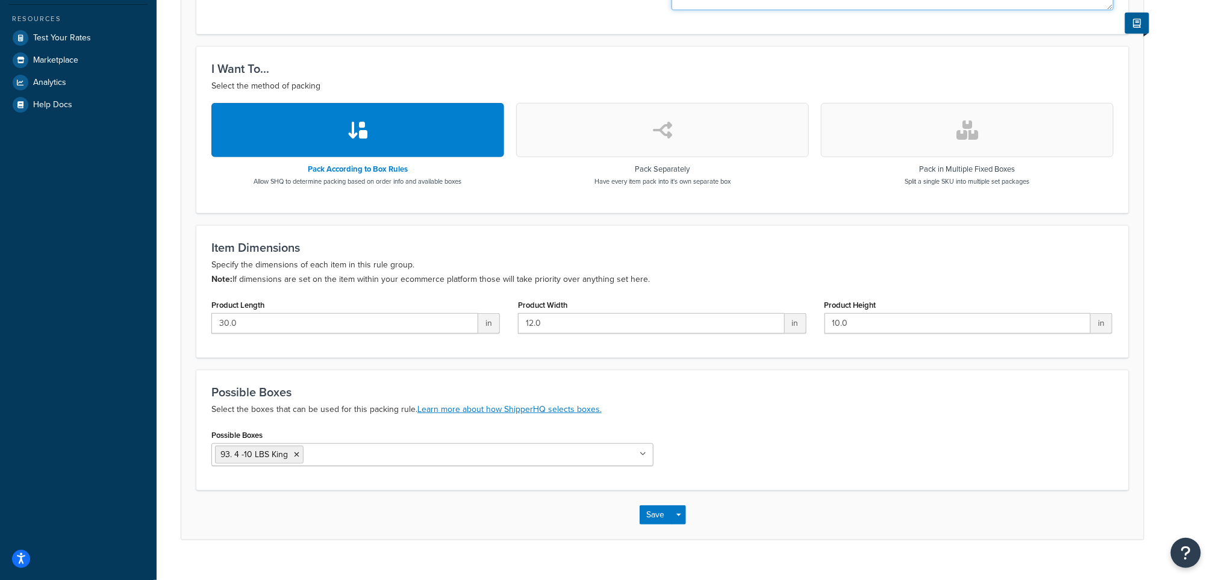
scroll to position [329, 0]
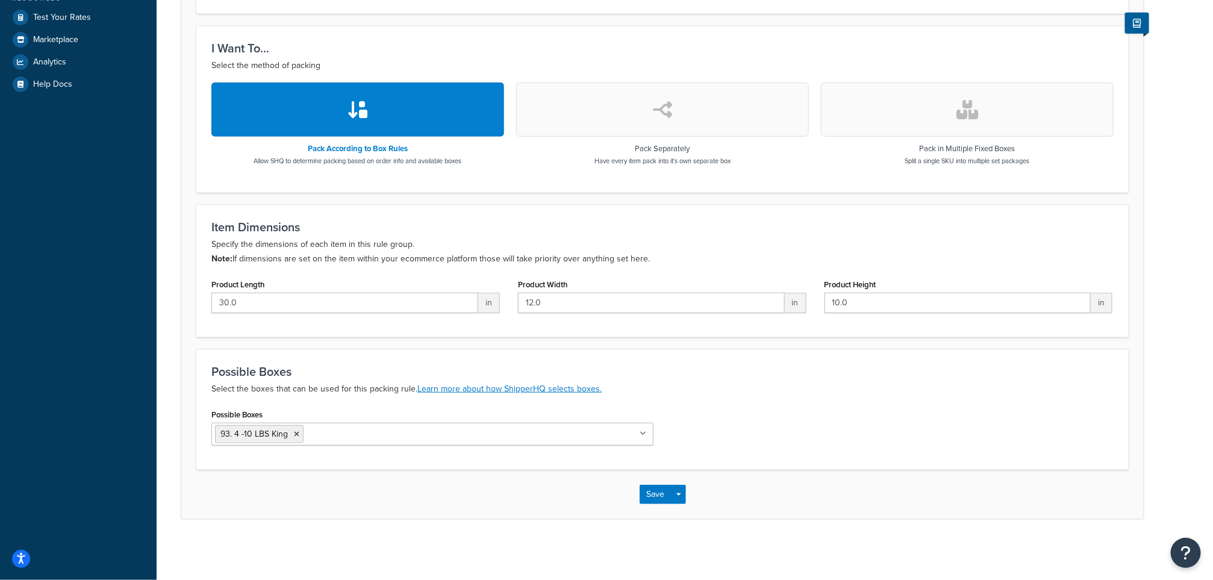
type textarea "BOX#15 - Largo 17 1/4" , Ancho 11 3/4" , Alto 13""
drag, startPoint x: 154, startPoint y: 295, endPoint x: 127, endPoint y: 295, distance: 26.5
click at [127, 295] on div "Dashboard Basic Setup Websites 1 Origins 1 Manage Shipping Carriers Carriers Al…" at bounding box center [606, 127] width 1213 height 906
type input "18"
click at [871, 308] on input "10.0" at bounding box center [958, 303] width 267 height 20
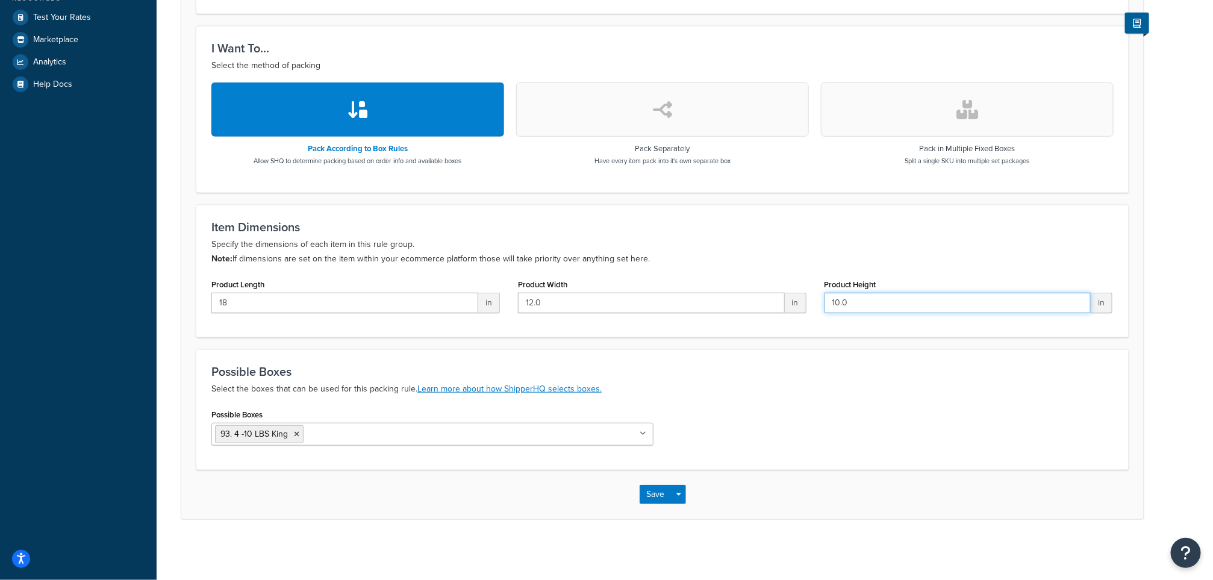
drag, startPoint x: 871, startPoint y: 308, endPoint x: 831, endPoint y: 304, distance: 40.0
click at [831, 304] on input "10.0" at bounding box center [958, 303] width 267 height 20
type input "13"
click at [297, 432] on icon at bounding box center [296, 434] width 5 height 7
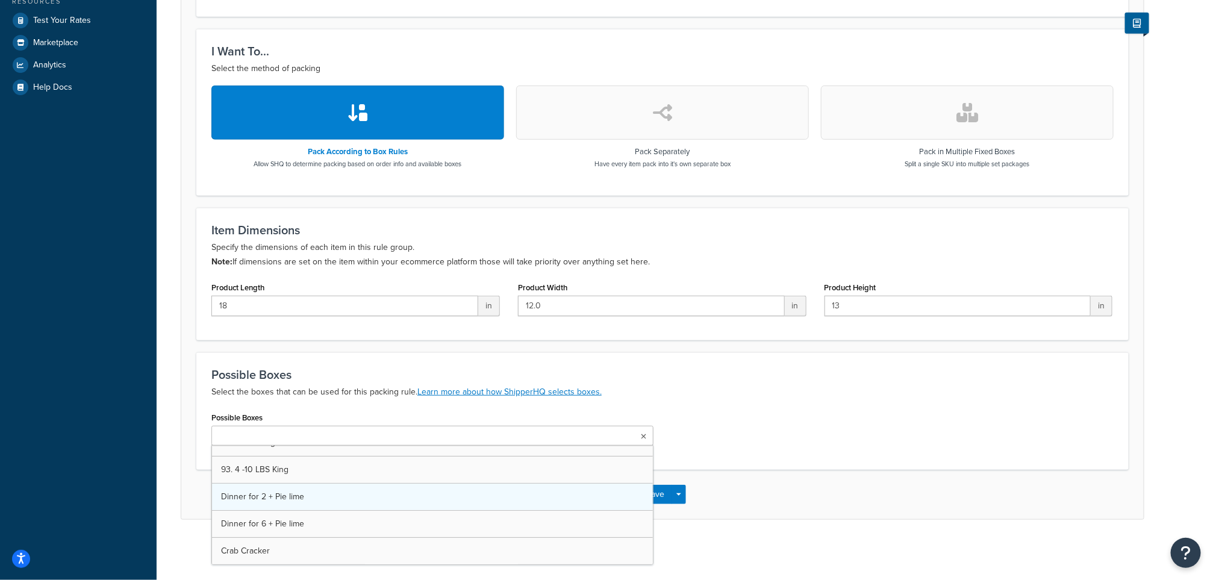
scroll to position [264, 0]
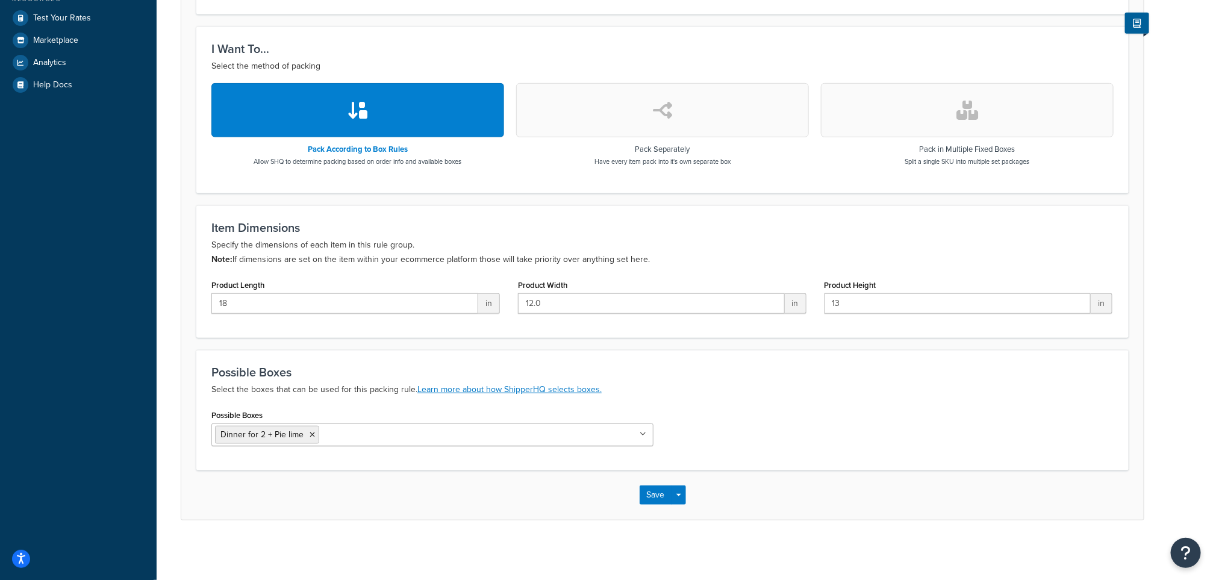
click at [882, 401] on div "Possible Boxes Select the boxes that can be used for this packing rule. Learn m…" at bounding box center [662, 410] width 932 height 120
click at [644, 501] on button "Save" at bounding box center [656, 494] width 33 height 19
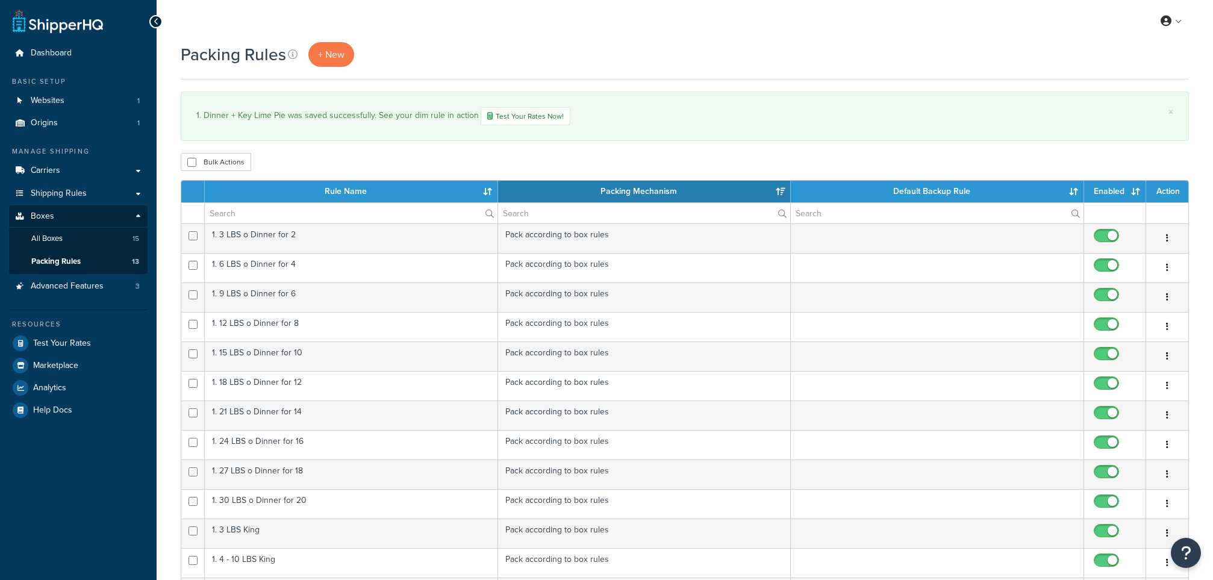
select select "15"
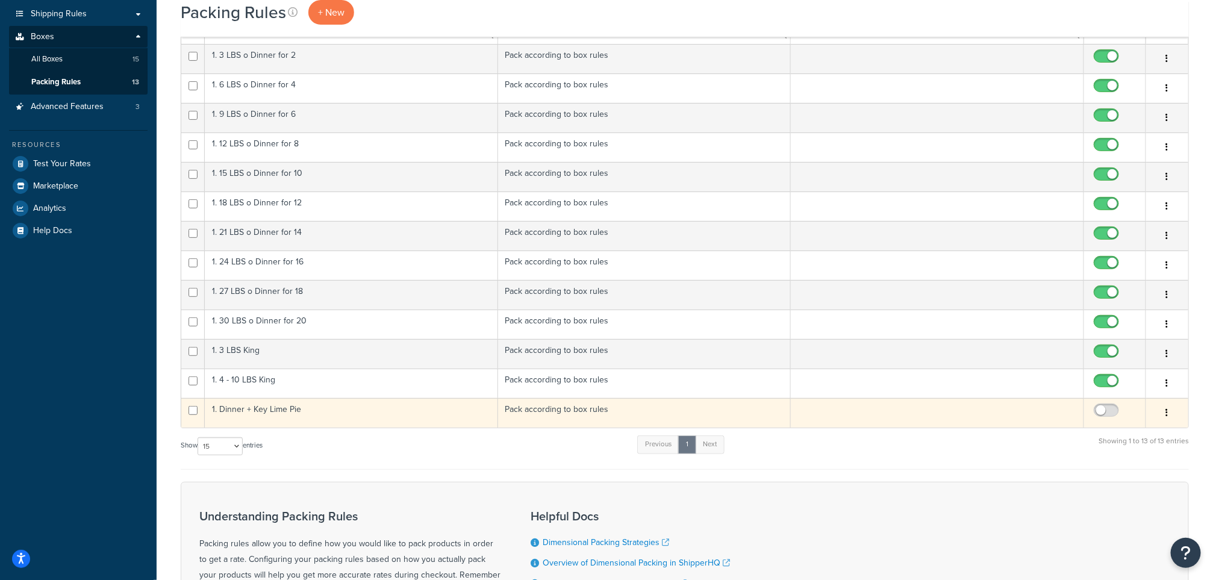
scroll to position [181, 0]
drag, startPoint x: 1106, startPoint y: 414, endPoint x: 1112, endPoint y: 417, distance: 7.0
click at [1108, 414] on input "checkbox" at bounding box center [1107, 412] width 33 height 15
checkbox input "true"
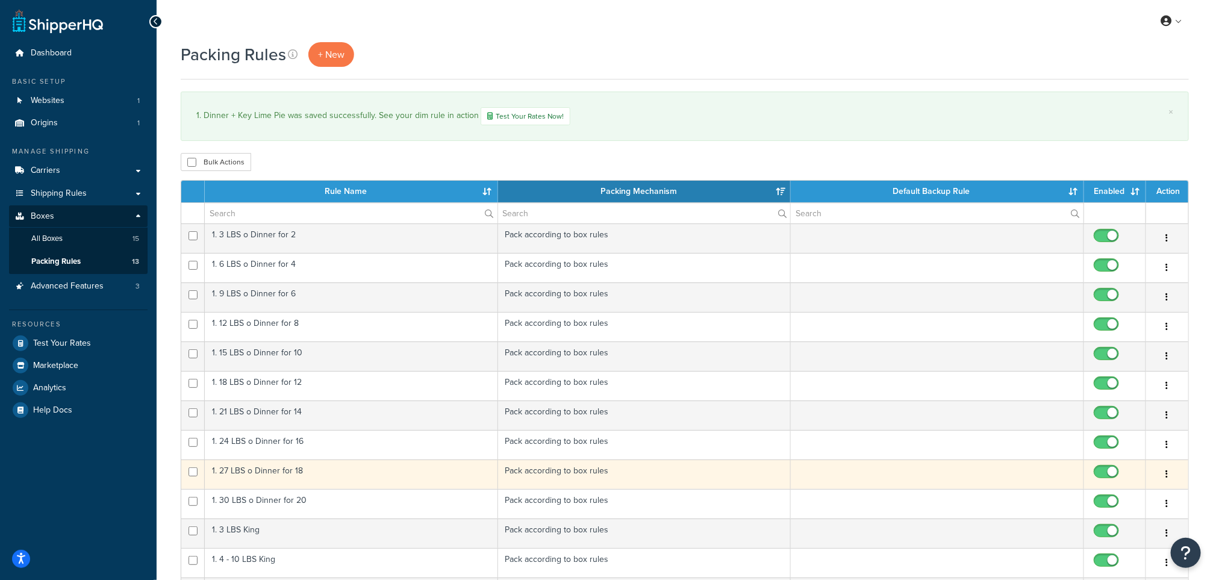
scroll to position [90, 0]
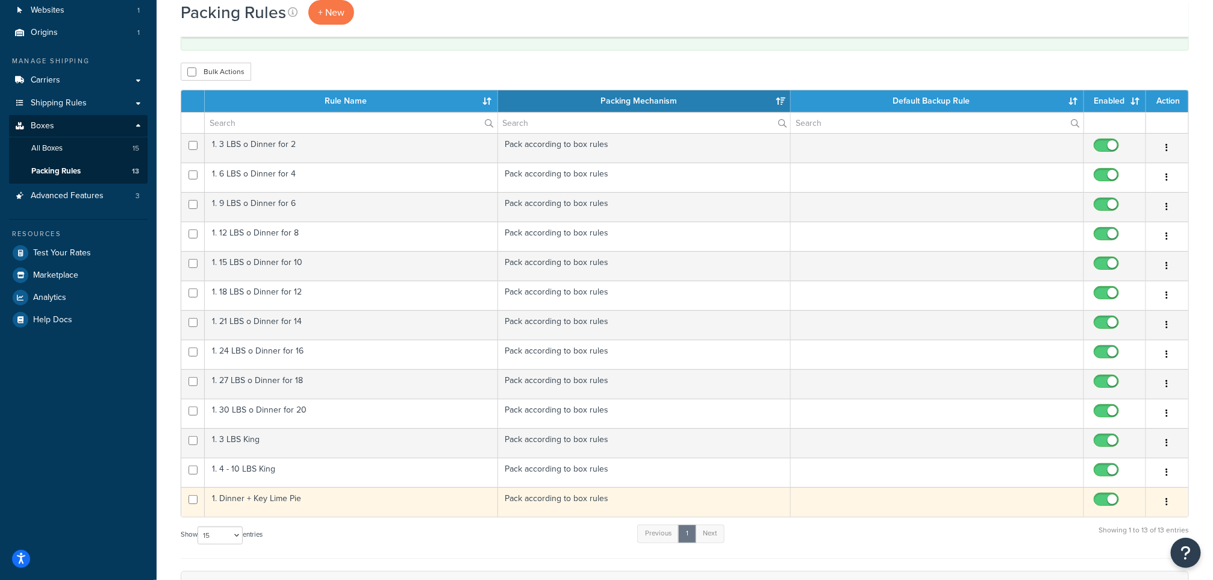
drag, startPoint x: 261, startPoint y: 505, endPoint x: 470, endPoint y: 499, distance: 209.1
click at [261, 505] on td "1. Dinner + Key Lime Pie" at bounding box center [351, 502] width 293 height 30
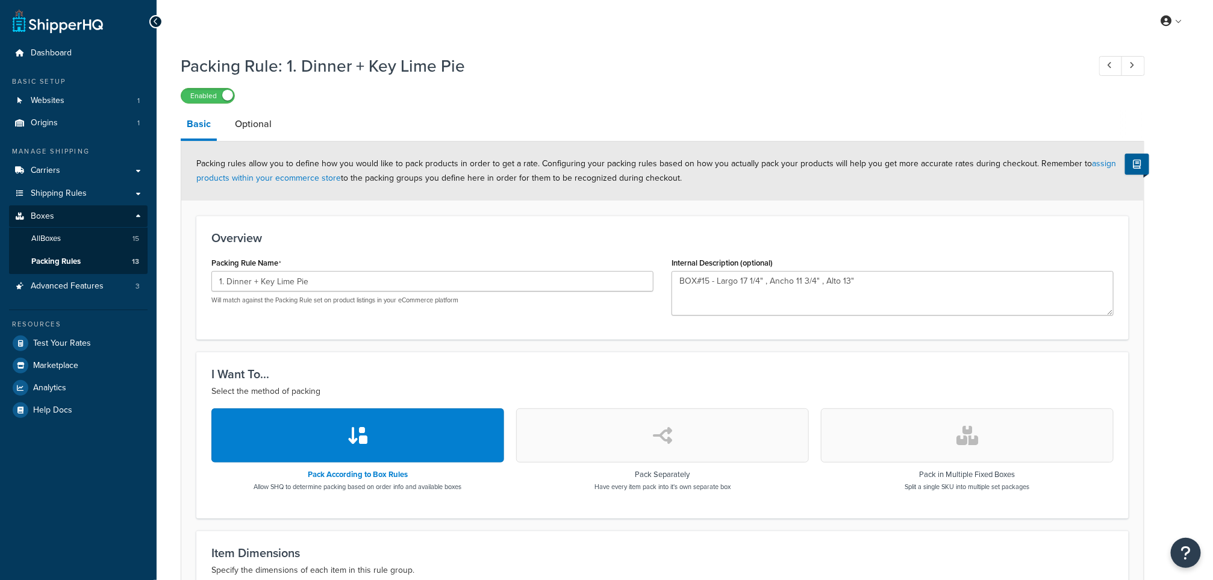
scroll to position [271, 0]
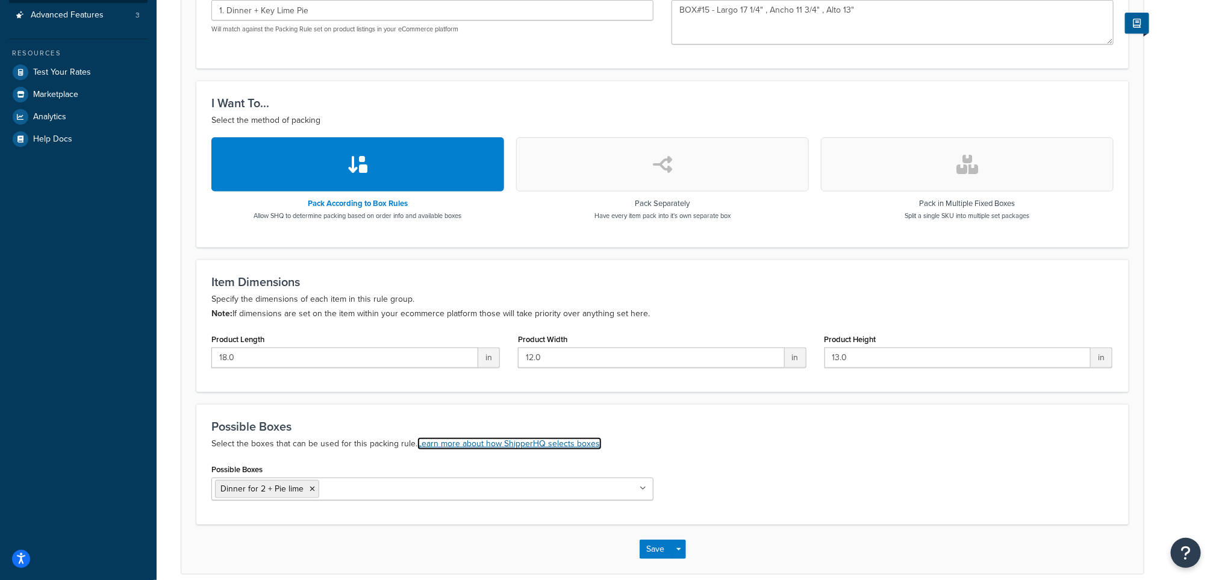
click at [515, 445] on link "Learn more about how ShipperHQ selects boxes." at bounding box center [509, 443] width 184 height 13
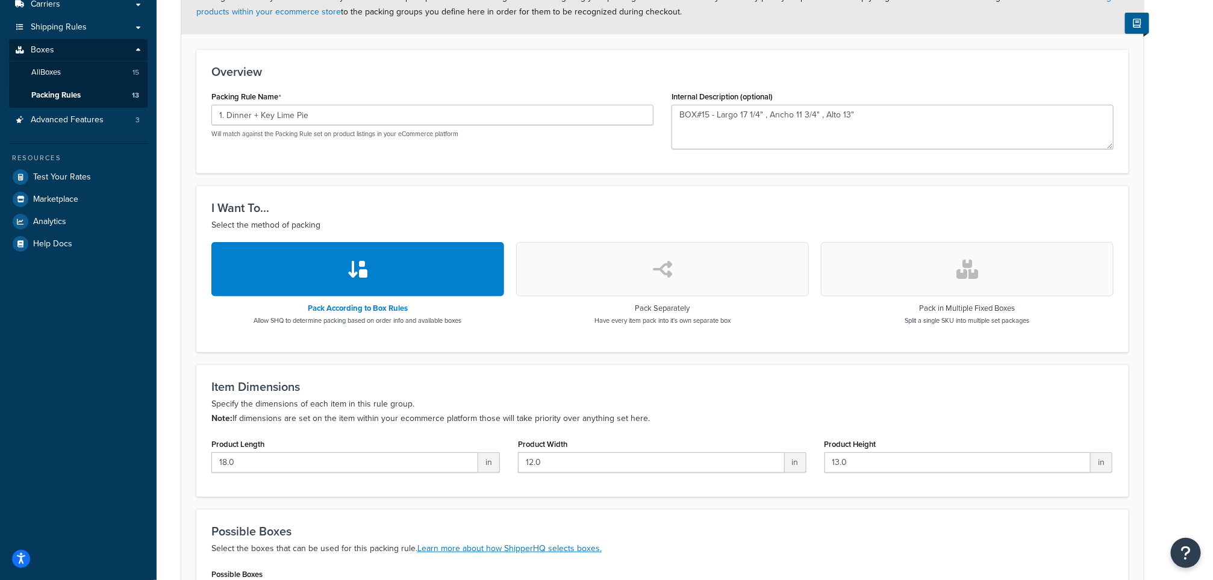
scroll to position [0, 0]
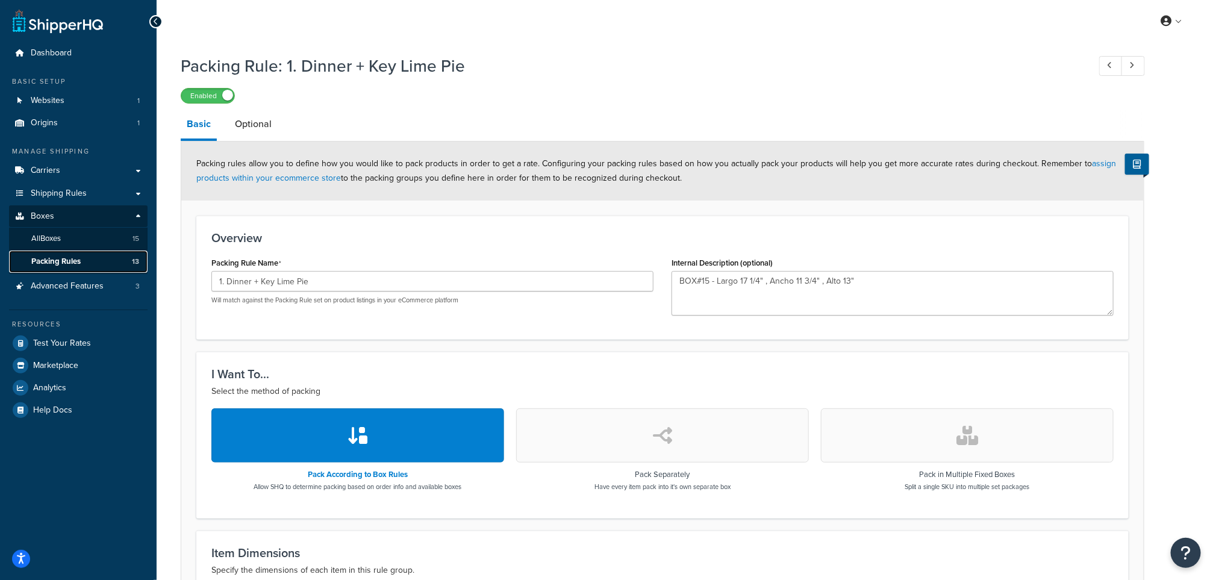
click at [49, 262] on span "Packing Rules" at bounding box center [55, 262] width 49 height 10
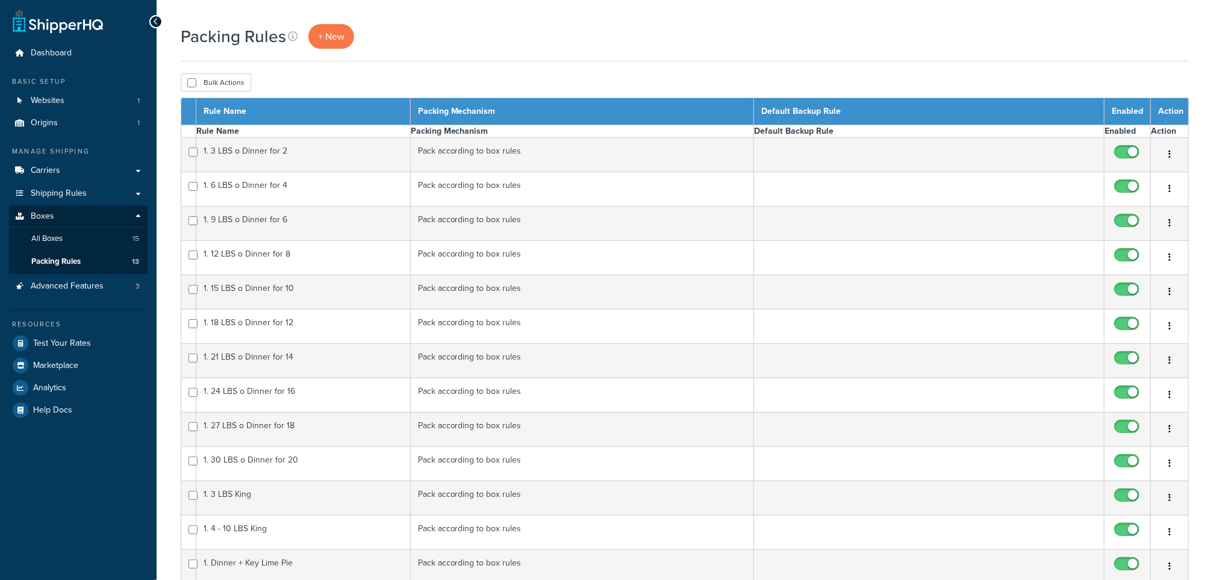
select select "15"
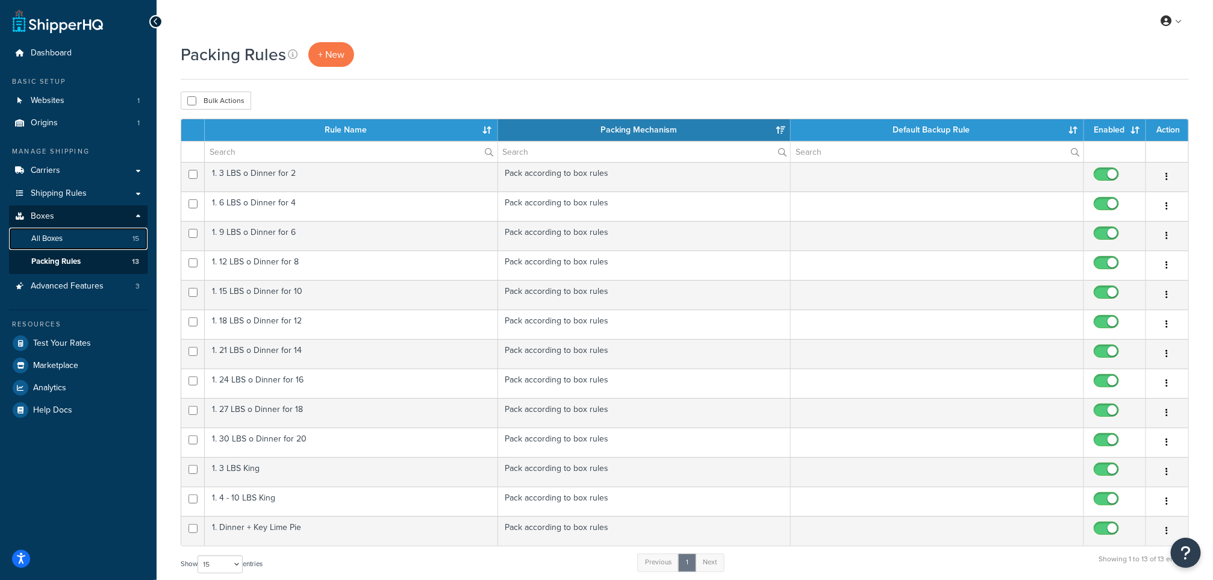
click at [52, 237] on span "All Boxes" at bounding box center [46, 239] width 31 height 10
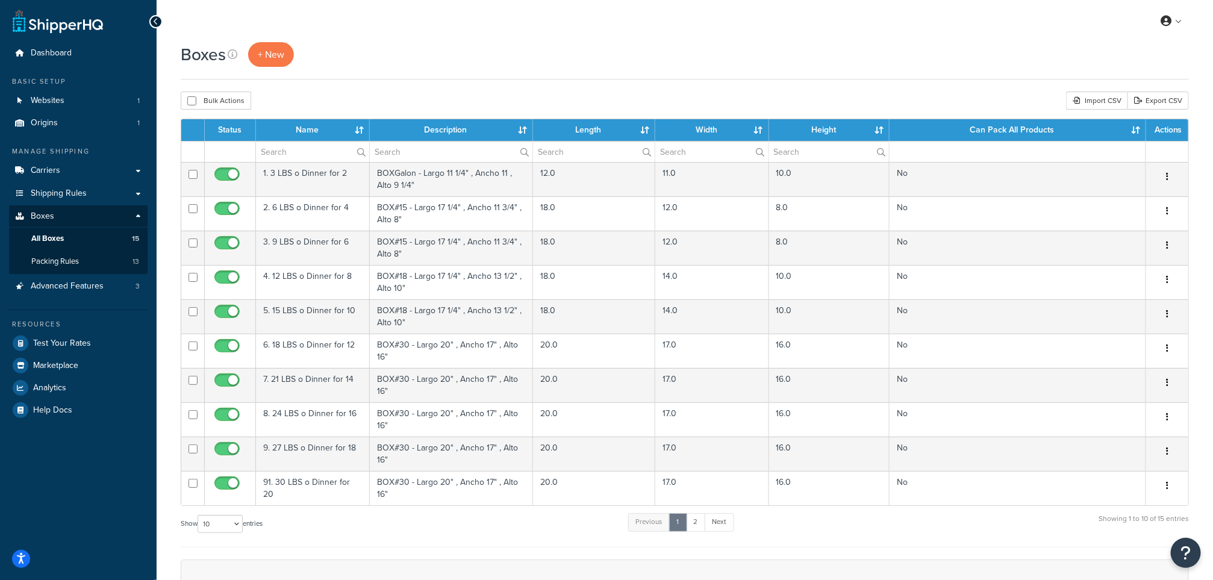
scroll to position [181, 0]
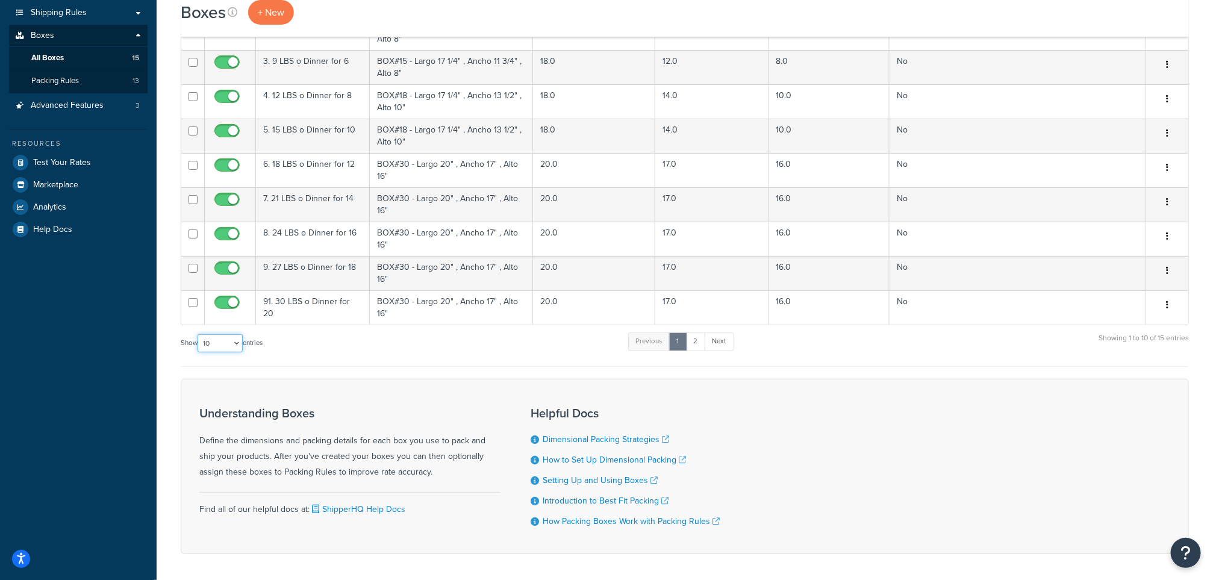
click at [237, 342] on select "10 15 25 50 100 1000" at bounding box center [220, 343] width 45 height 18
select select "1000"
click at [199, 339] on select "10 15 25 50 100 1000" at bounding box center [220, 343] width 45 height 18
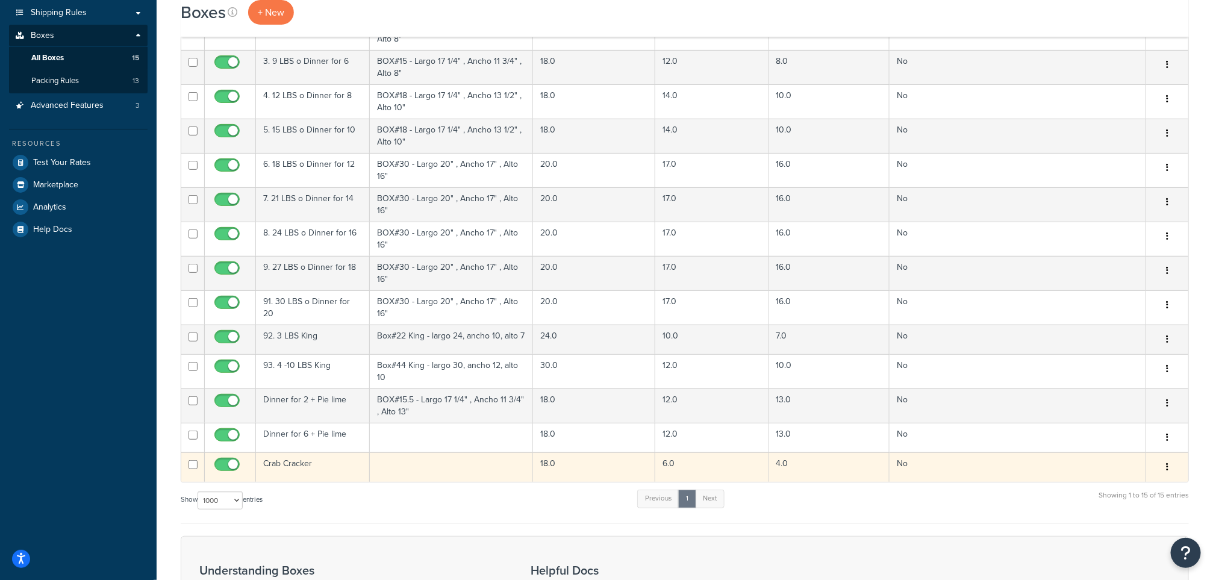
click at [310, 470] on td "Crab Cracker" at bounding box center [313, 467] width 114 height 30
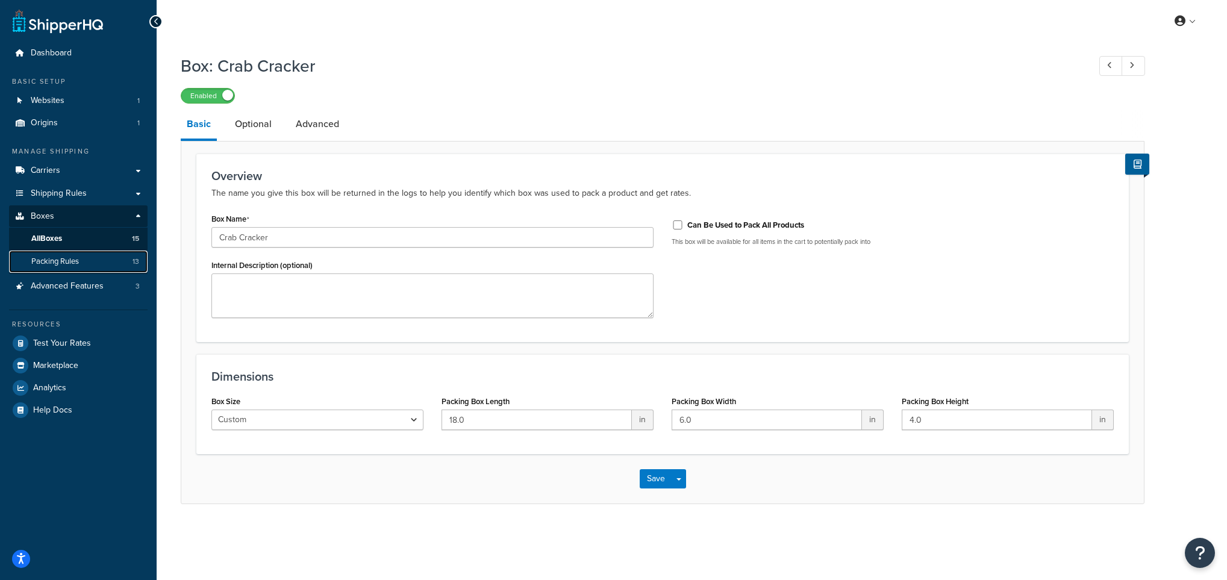
click at [58, 262] on span "Packing Rules" at bounding box center [55, 262] width 48 height 10
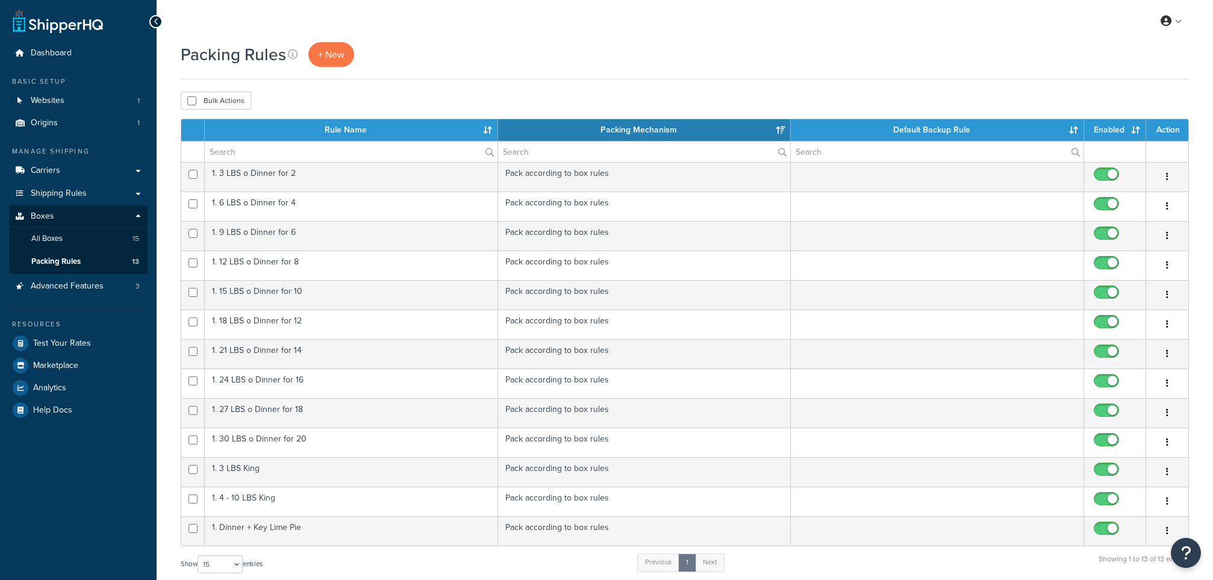
select select "15"
click at [324, 56] on span "+ New" at bounding box center [331, 55] width 27 height 14
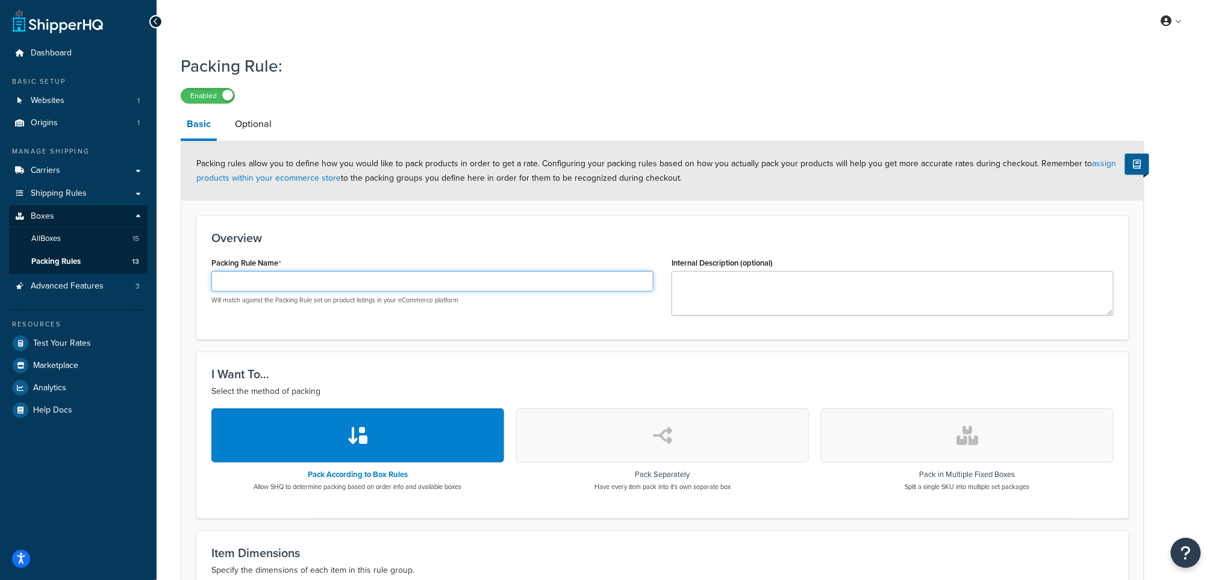
click at [293, 282] on input "Packing Rule Name" at bounding box center [432, 281] width 442 height 20
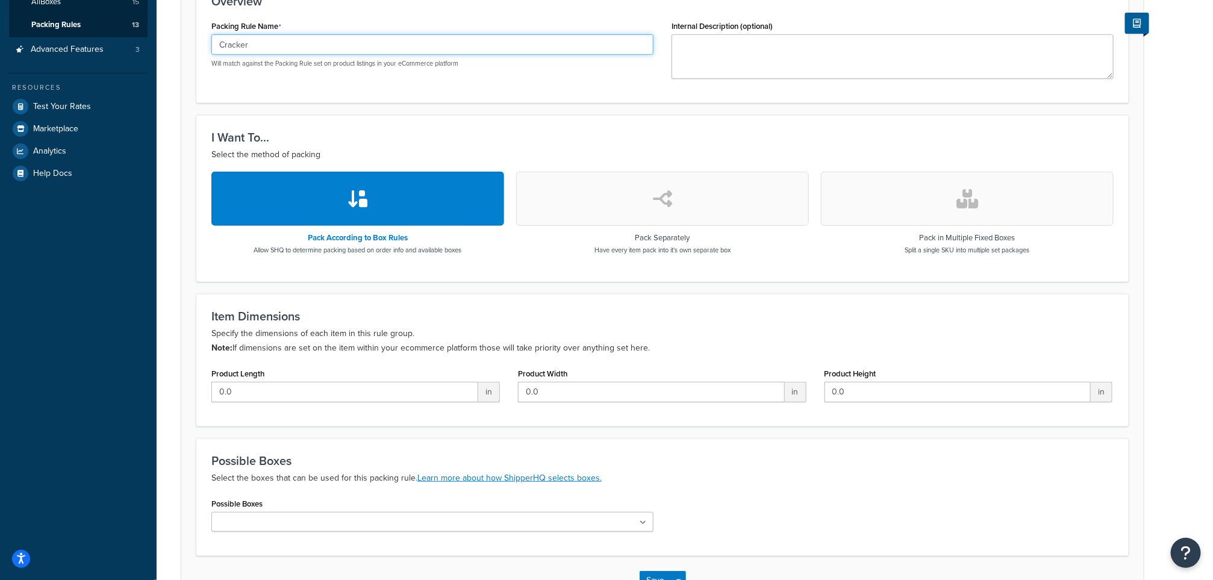
scroll to position [325, 0]
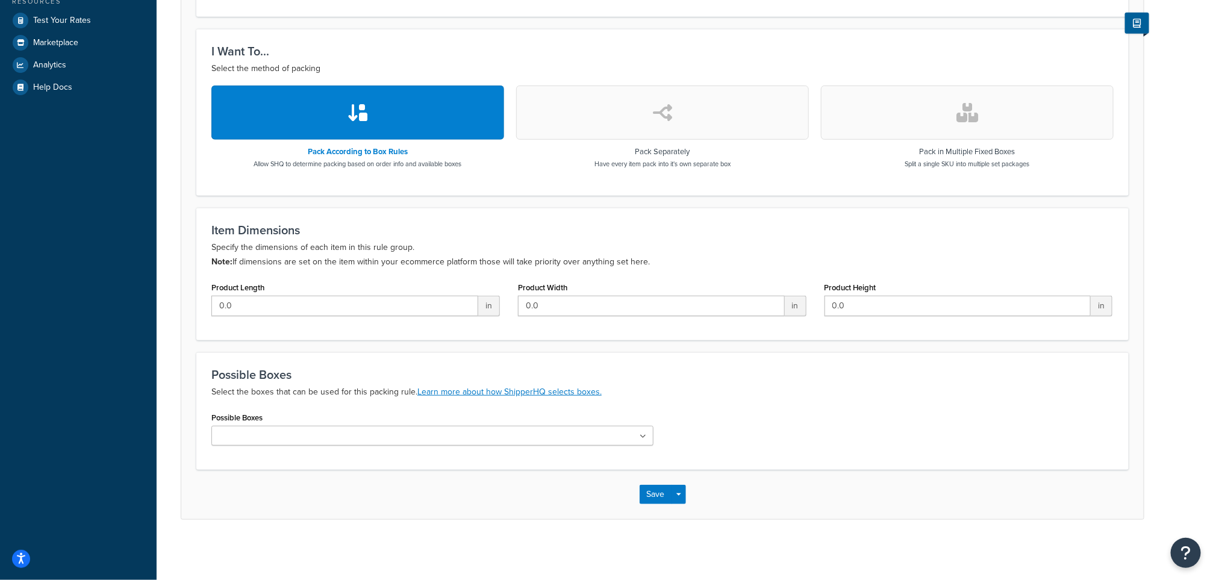
type input "Cracker"
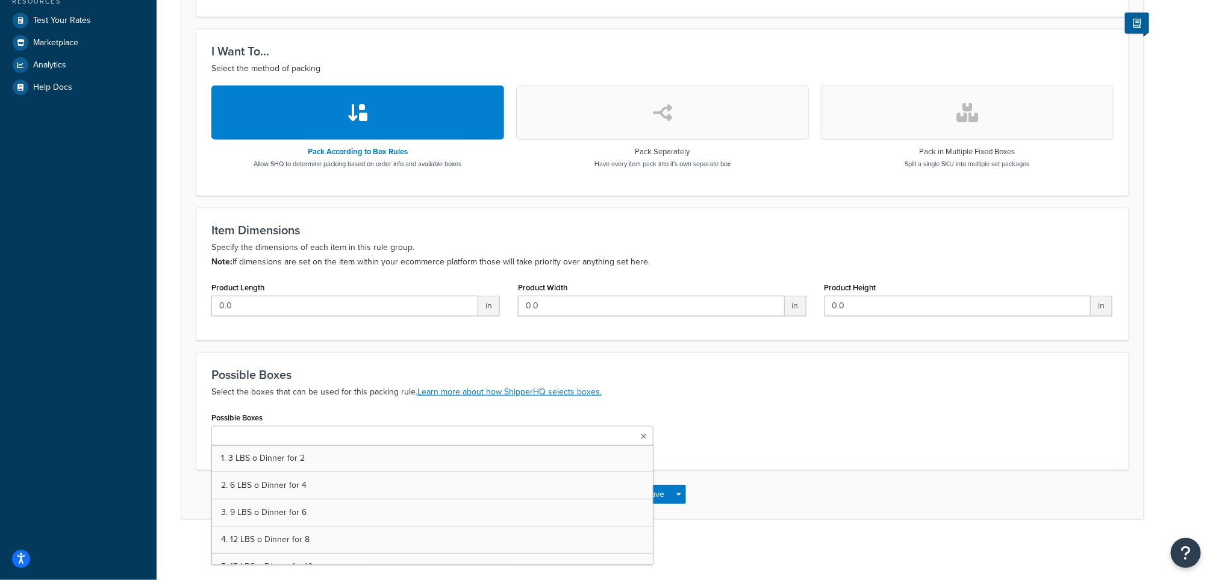
click at [647, 438] on ul at bounding box center [432, 436] width 442 height 20
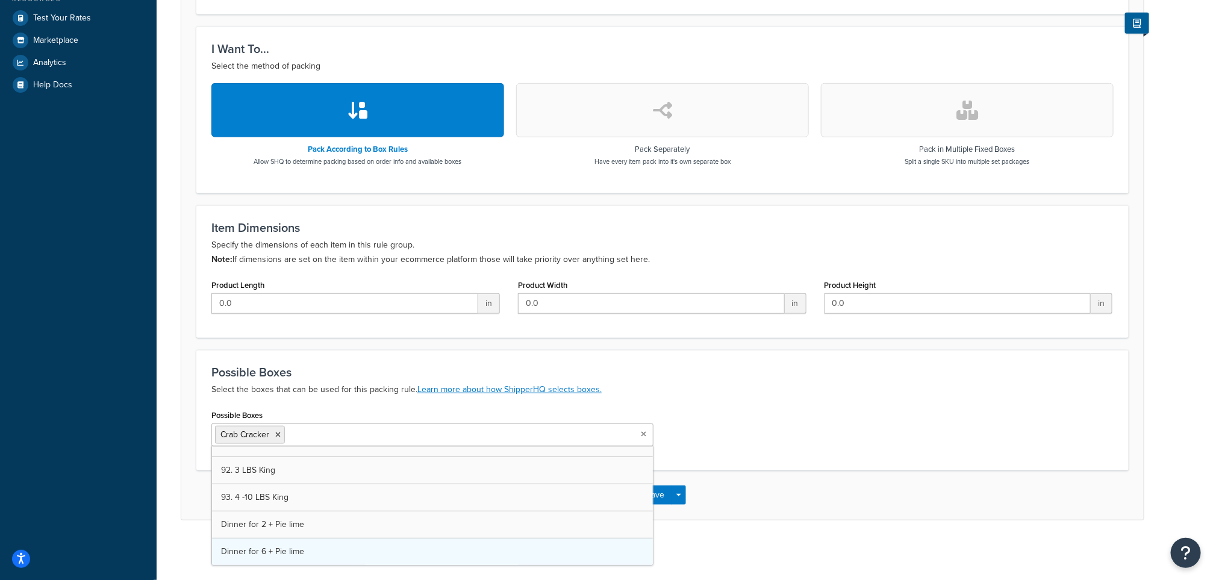
scroll to position [264, 0]
click at [794, 416] on div "Possible Boxes Crab Cracker 1. 3 LBS o Dinner for 2 2. 6 LBS o Dinner for 4 3. …" at bounding box center [662, 431] width 920 height 49
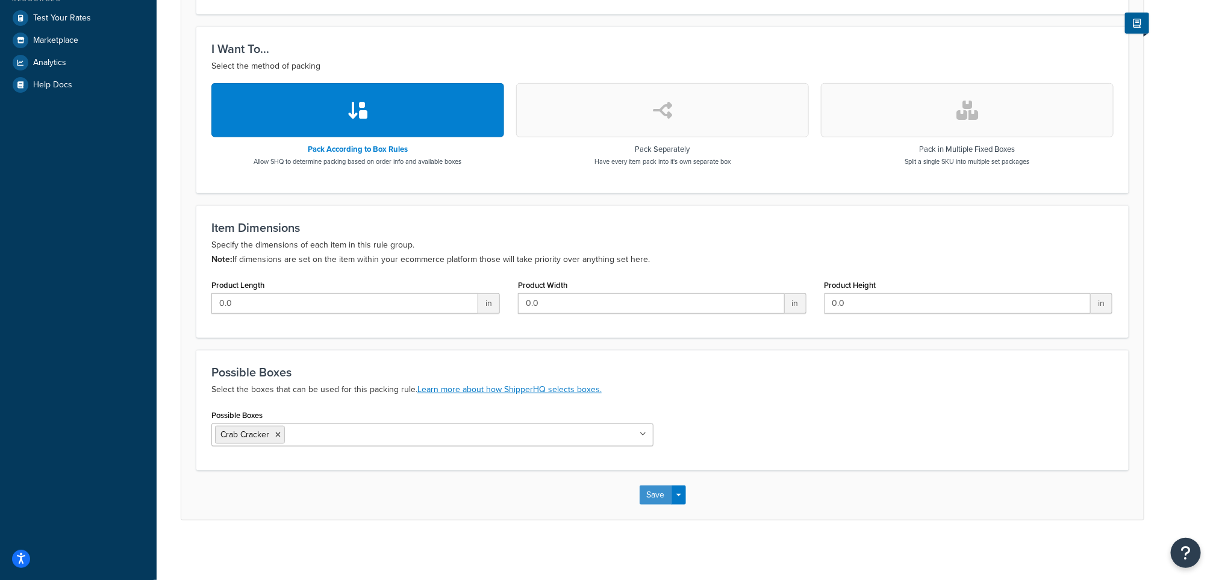
click at [641, 495] on button "Save" at bounding box center [656, 494] width 33 height 19
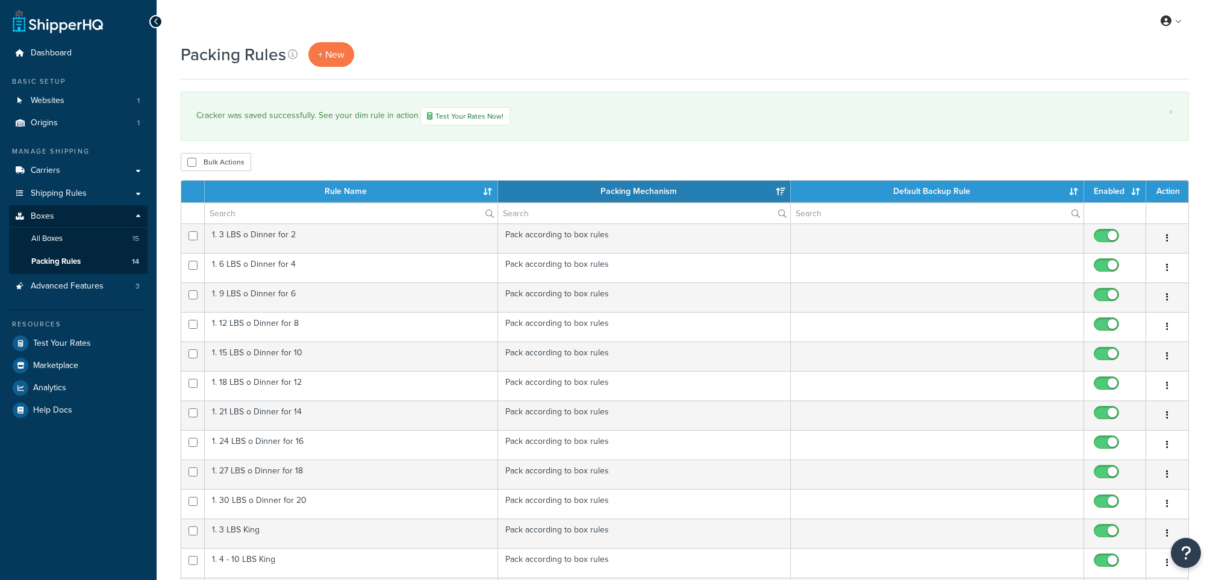
select select "15"
click at [46, 230] on link "All Boxes 15" at bounding box center [78, 239] width 139 height 22
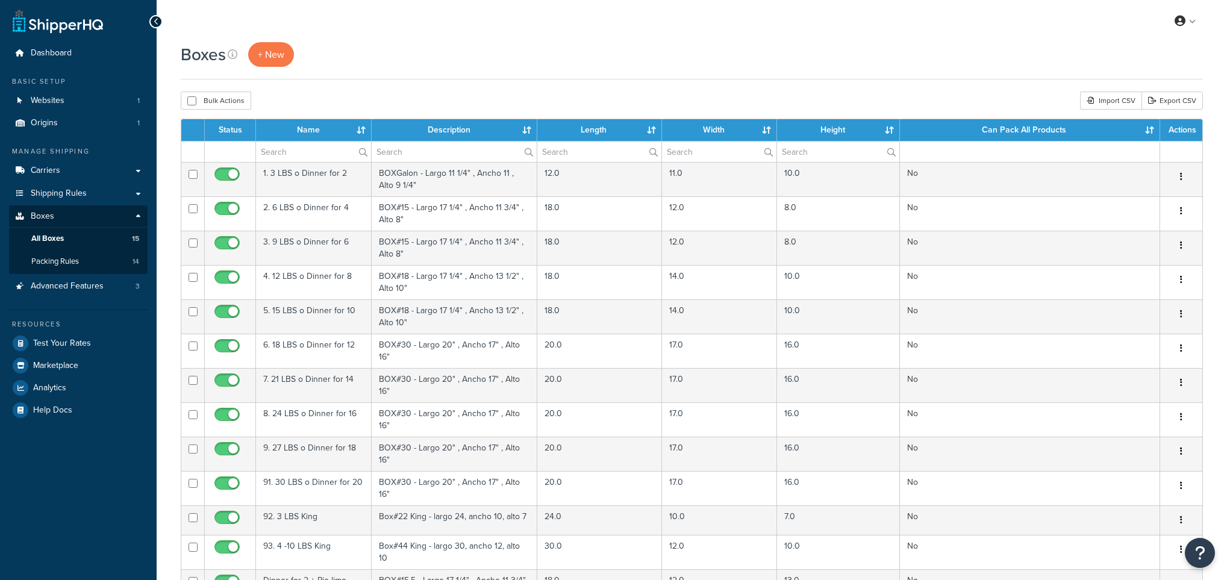
select select "1000"
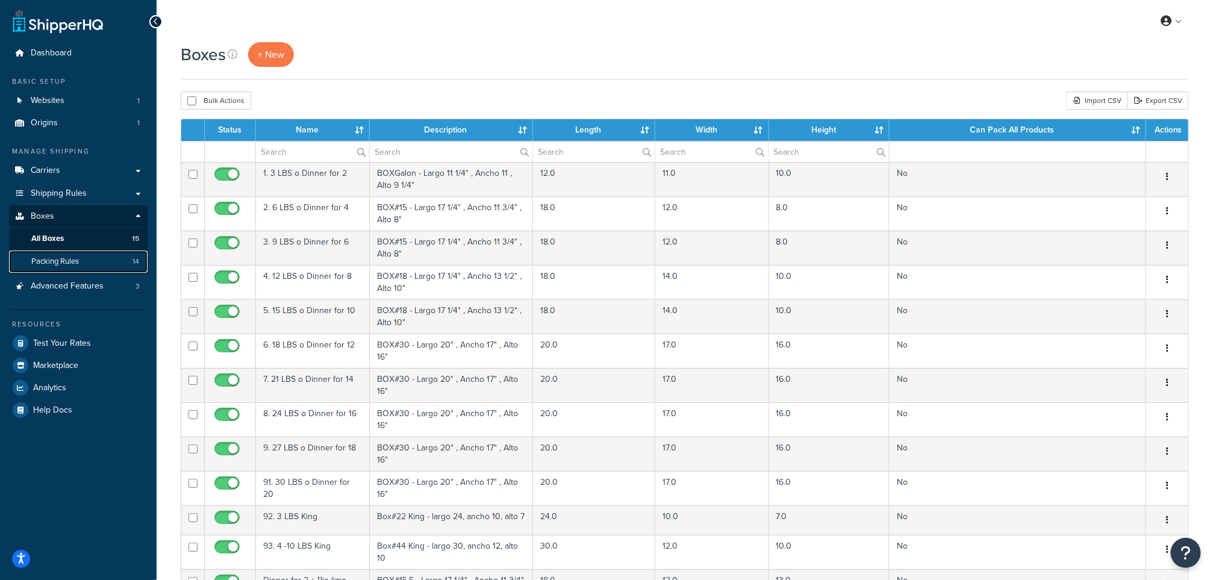
click at [58, 263] on span "Packing Rules" at bounding box center [55, 262] width 48 height 10
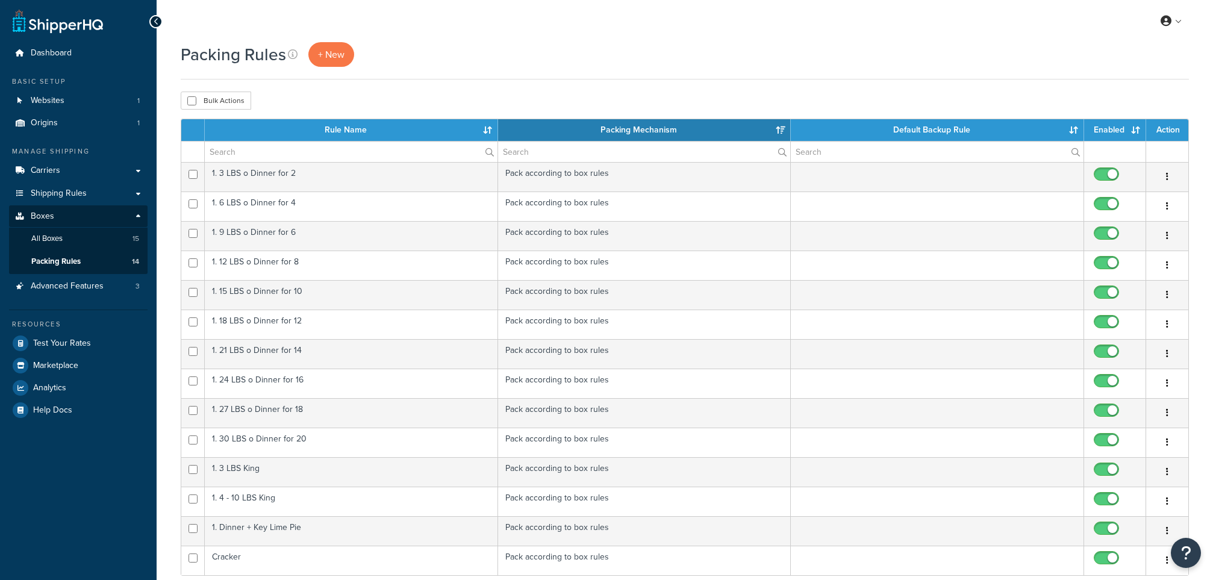
select select "15"
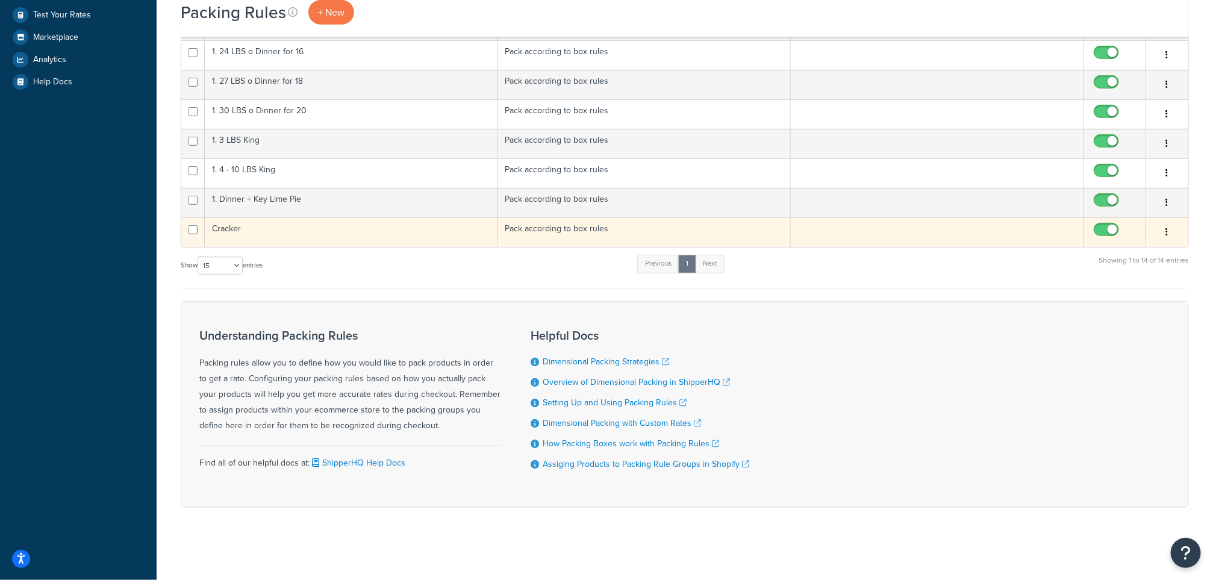
click at [243, 233] on td "Cracker" at bounding box center [351, 232] width 293 height 30
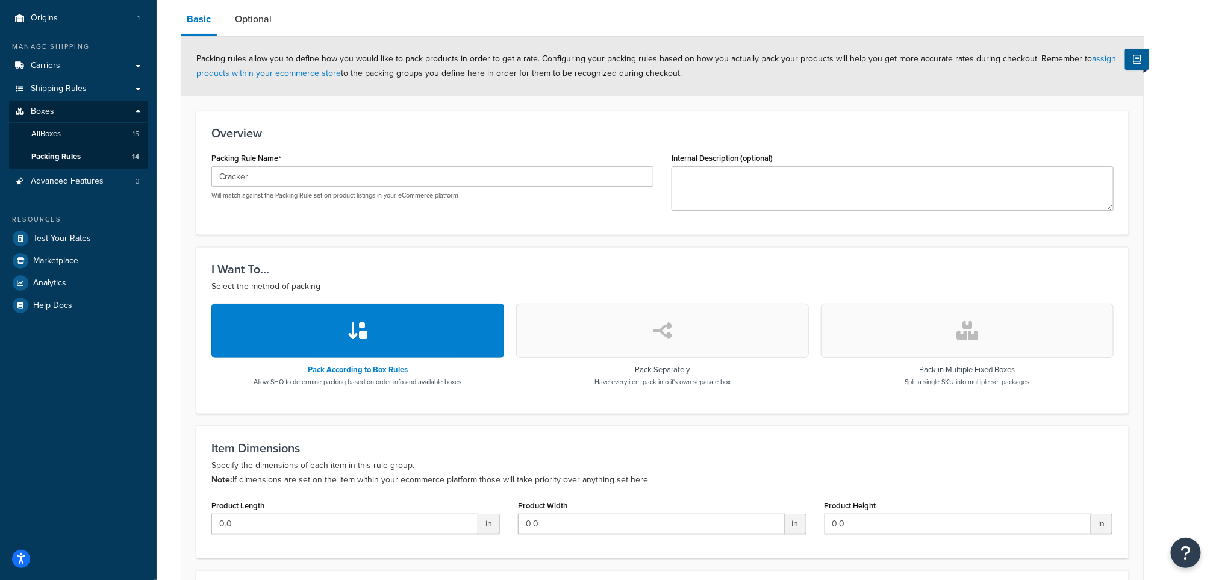
scroll to position [271, 0]
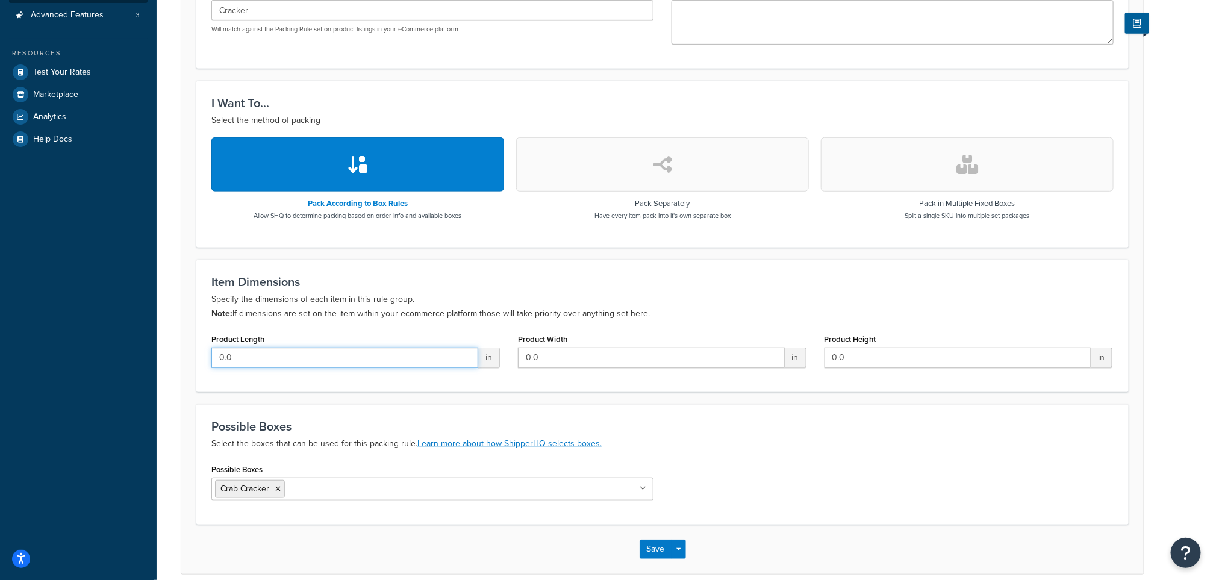
click at [351, 365] on input "0.0" at bounding box center [344, 358] width 267 height 20
drag, startPoint x: 351, startPoint y: 365, endPoint x: 179, endPoint y: 366, distance: 171.7
click at [181, 366] on div "Packing rules allow you to define how you would like to pack products in order …" at bounding box center [663, 222] width 964 height 704
type input "18"
click at [595, 360] on input "0.0" at bounding box center [651, 358] width 267 height 20
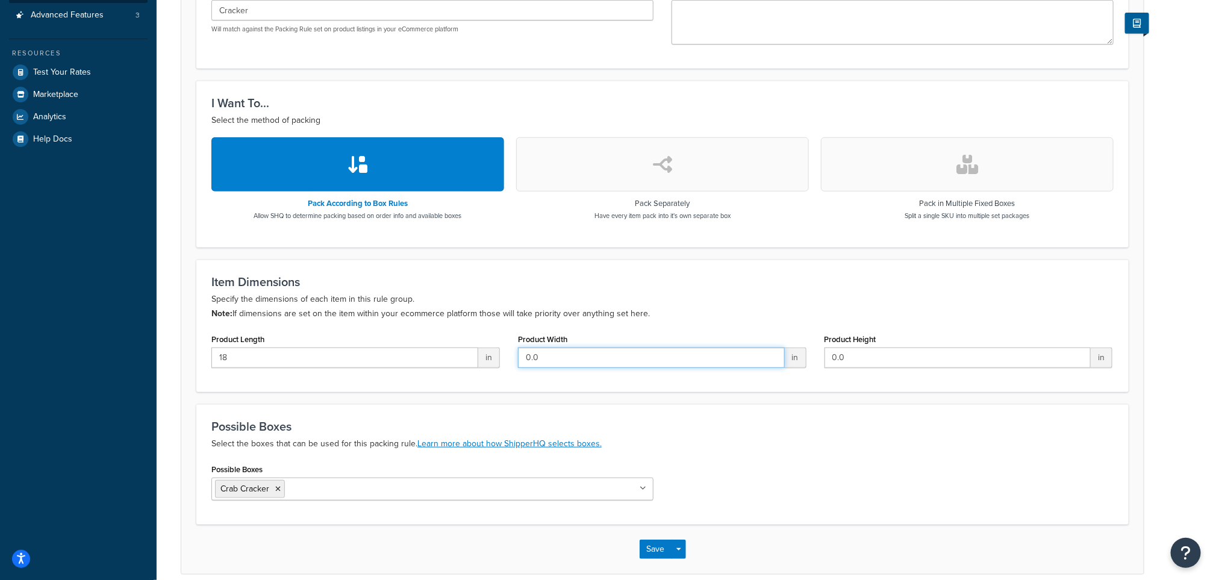
type input "0"
type input "6"
click at [866, 358] on input "0.0" at bounding box center [958, 358] width 267 height 20
type input "0"
type input "4"
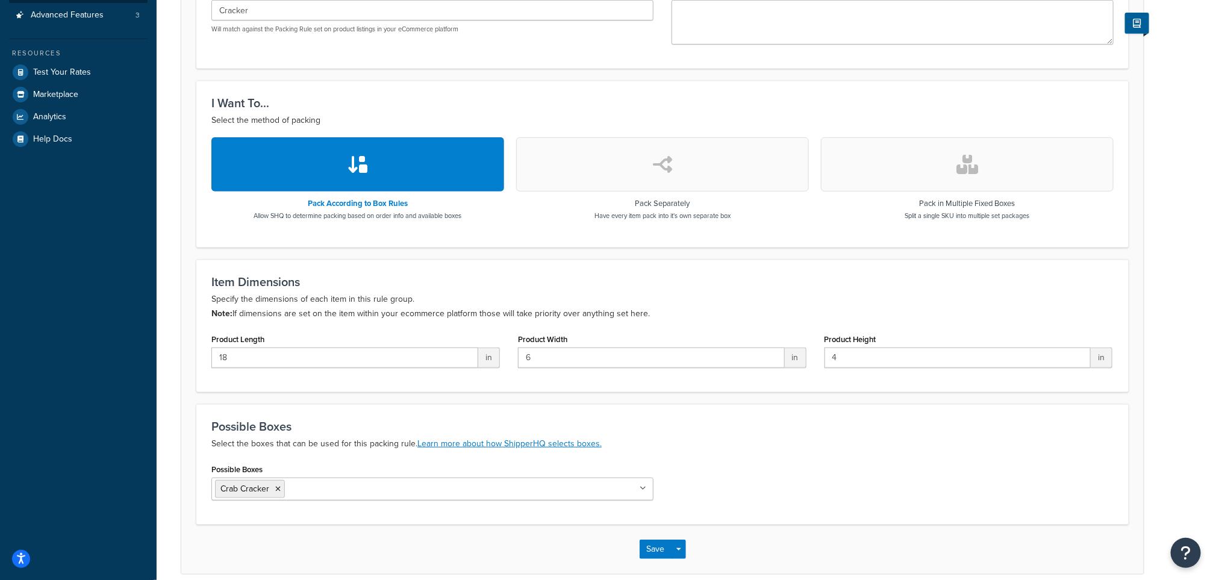
click at [872, 421] on h3 "Possible Boxes" at bounding box center [662, 426] width 902 height 13
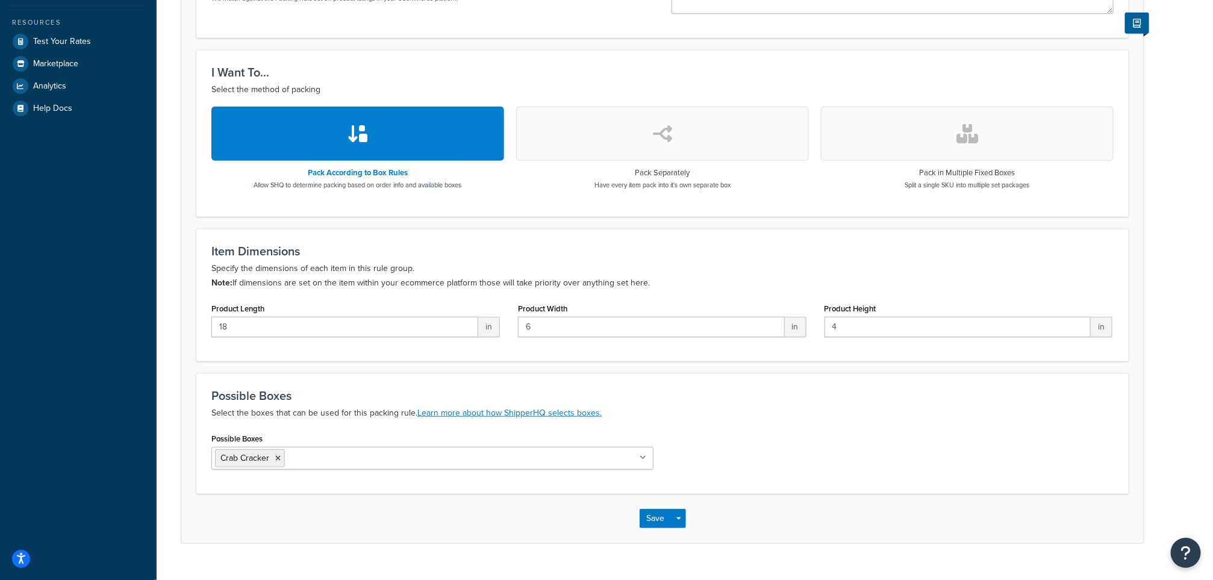
scroll to position [329, 0]
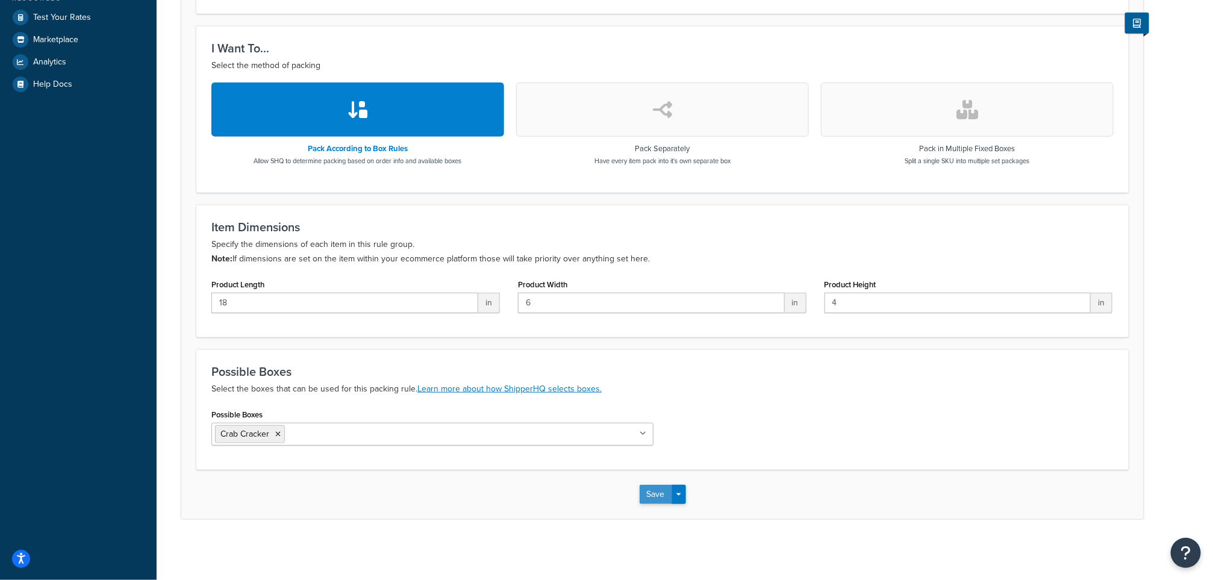
click at [660, 490] on button "Save" at bounding box center [656, 494] width 33 height 19
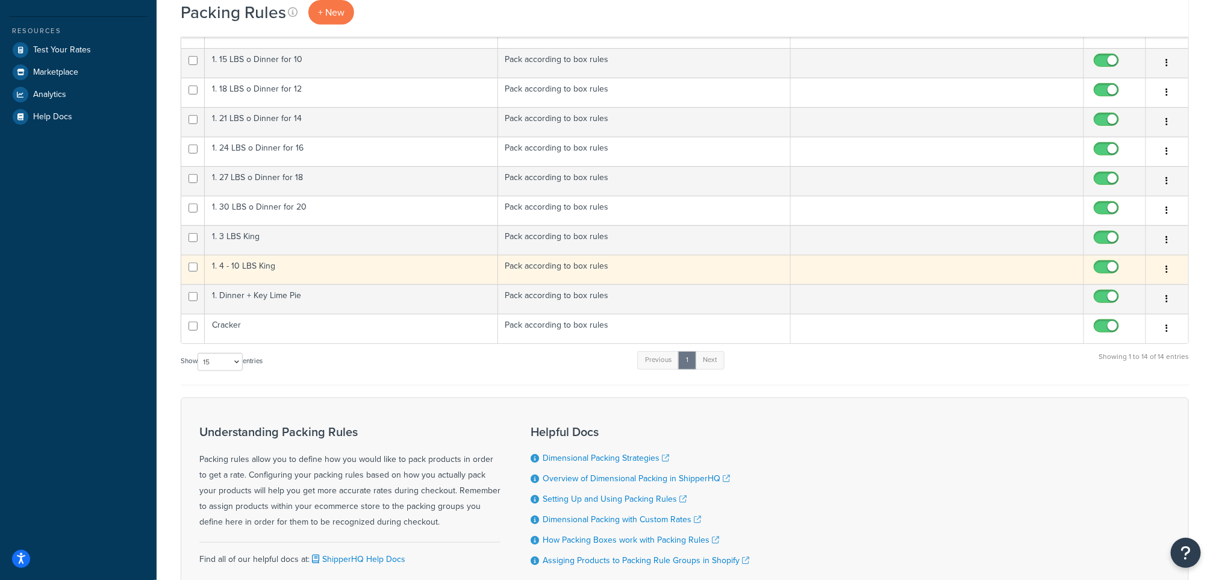
scroll to position [398, 0]
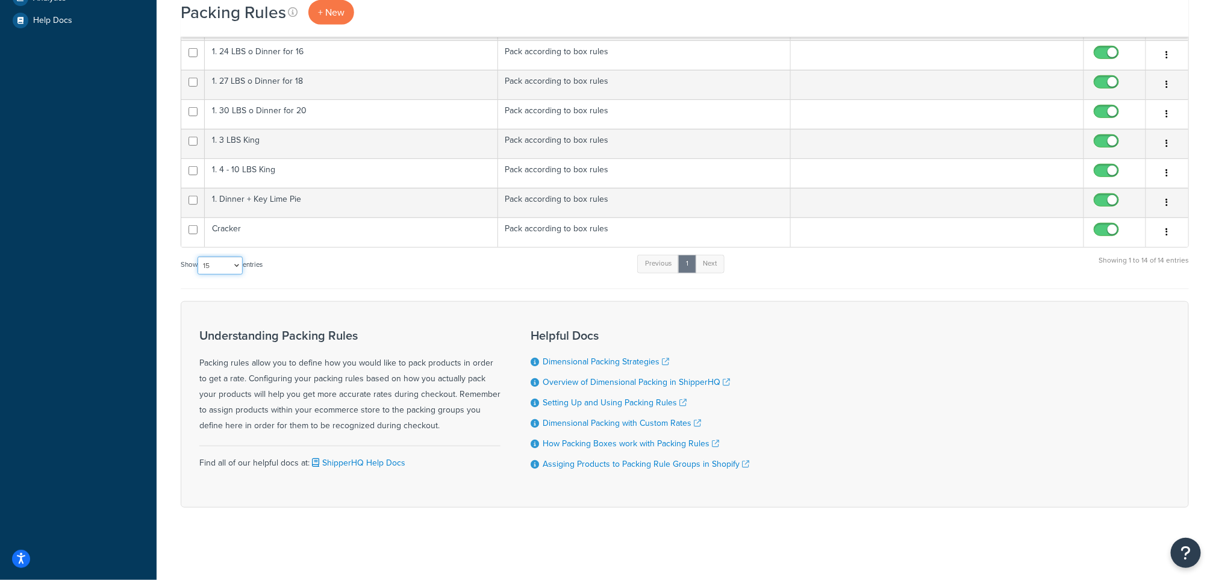
click at [240, 266] on select "10 15 25 50 100" at bounding box center [220, 266] width 45 height 18
select select "100"
click at [199, 257] on select "10 15 25 50 100" at bounding box center [220, 266] width 45 height 18
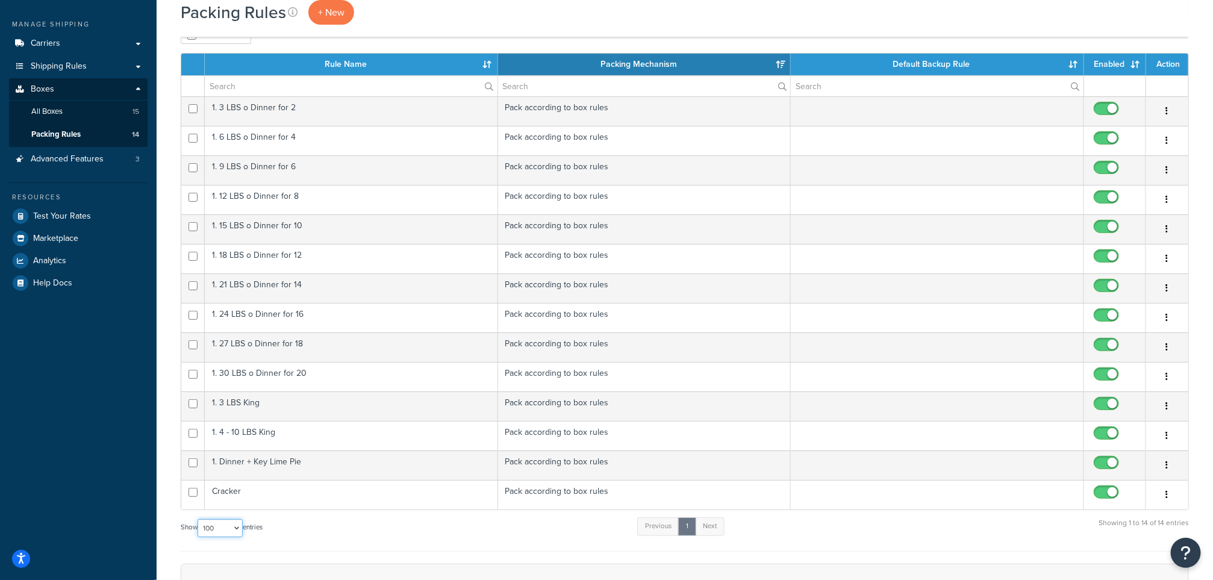
scroll to position [126, 0]
click at [69, 105] on link "All Boxes 15" at bounding box center [78, 112] width 139 height 22
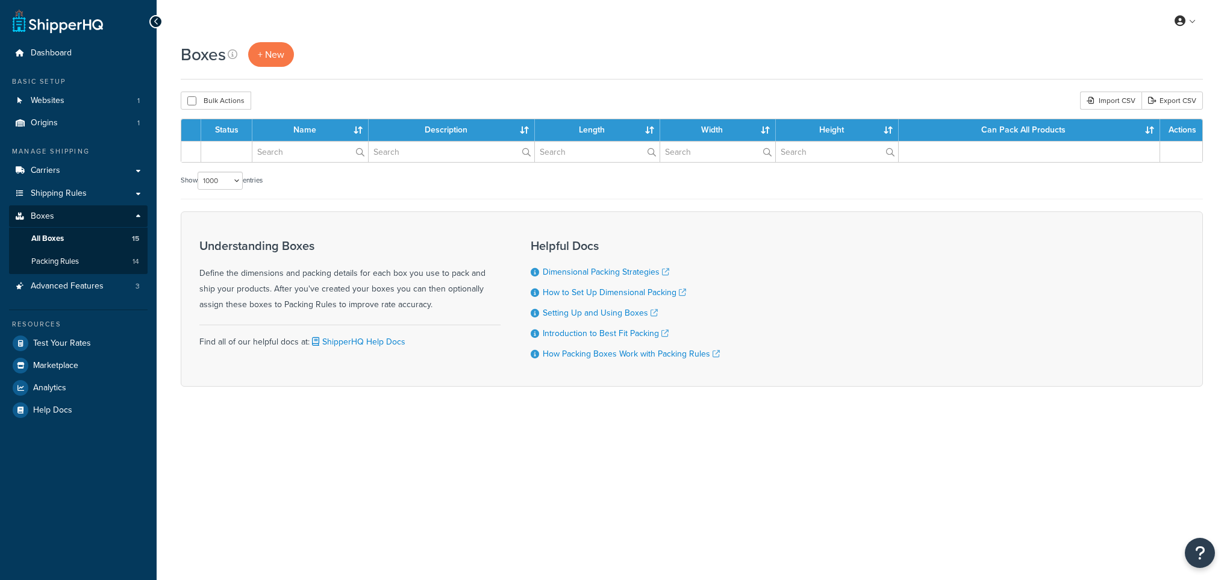
select select "1000"
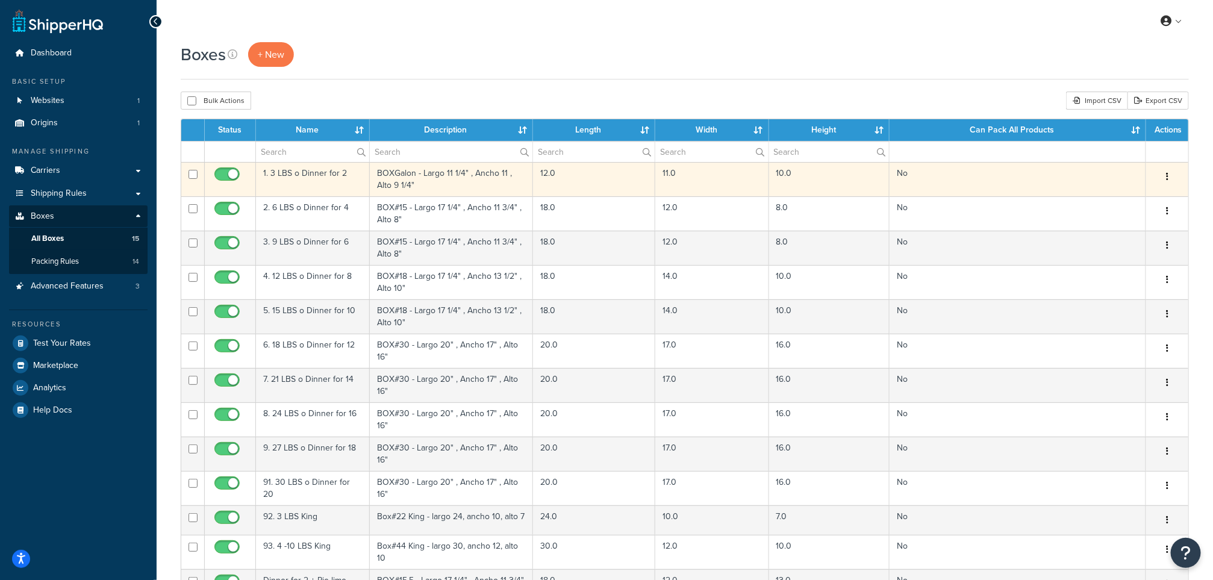
click at [327, 186] on td "1. 3 LBS o Dinner for 2" at bounding box center [313, 179] width 114 height 34
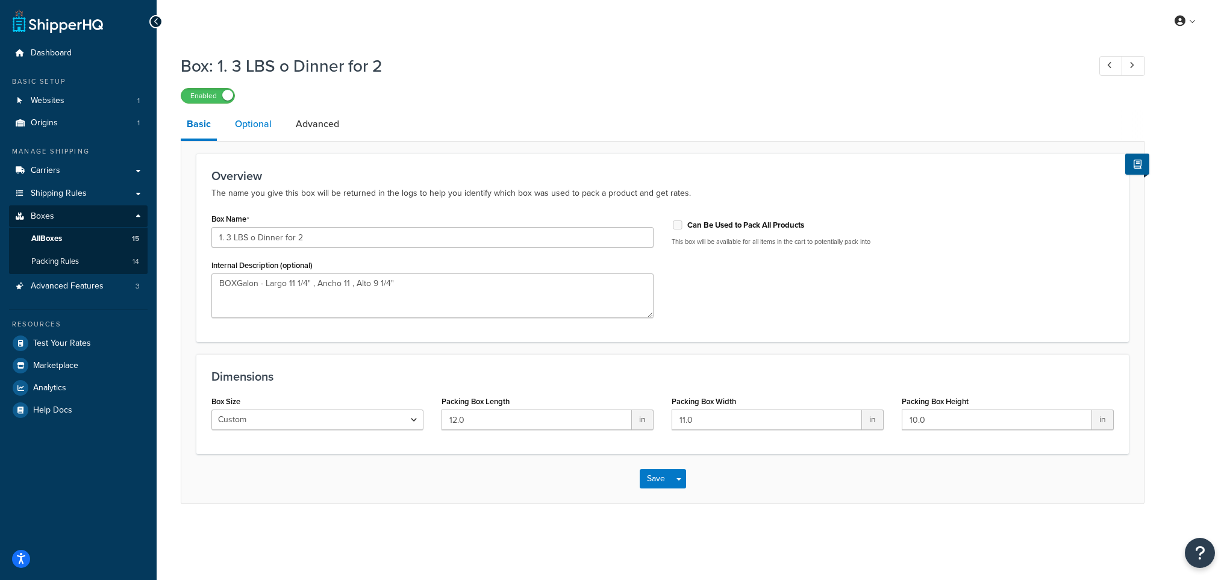
click at [270, 123] on link "Optional" at bounding box center [253, 124] width 49 height 29
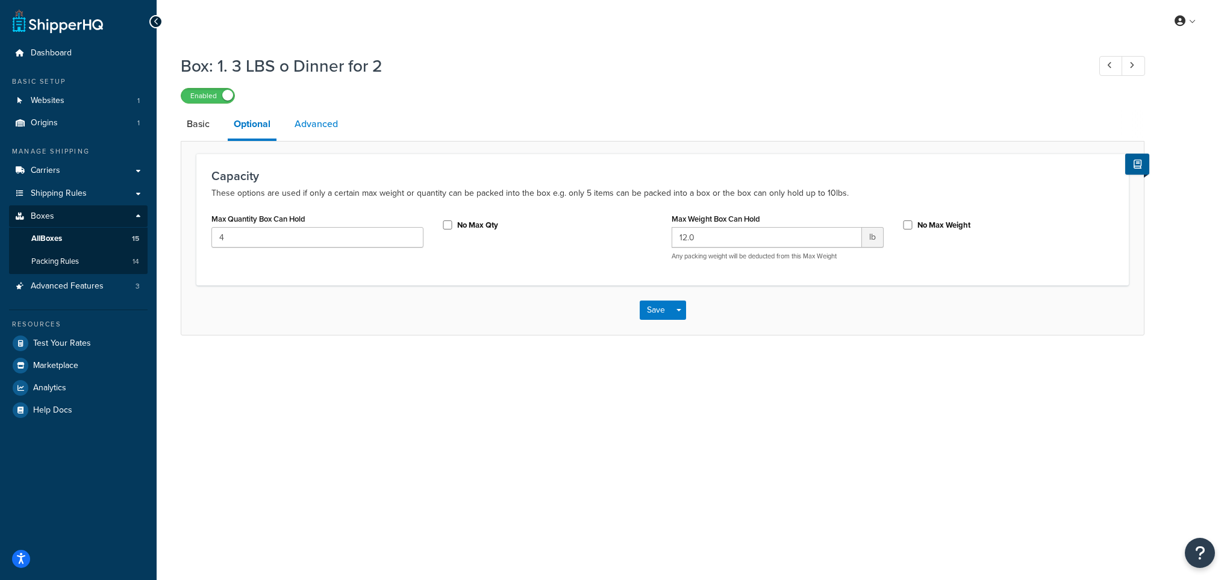
click at [322, 126] on link "Advanced" at bounding box center [316, 124] width 55 height 29
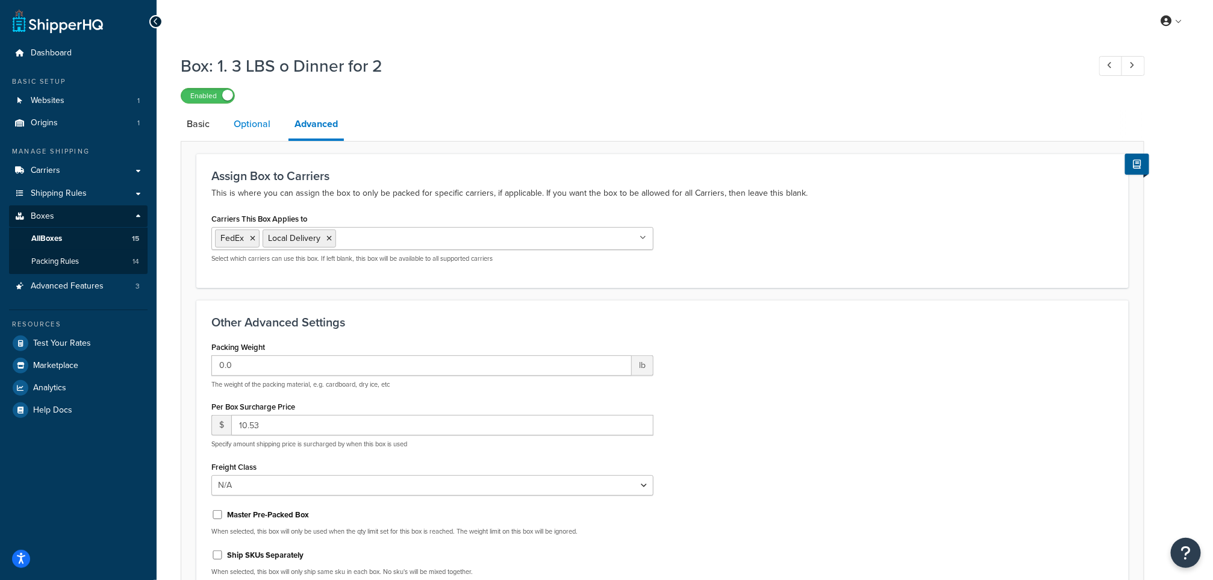
click at [255, 120] on link "Optional" at bounding box center [252, 124] width 49 height 29
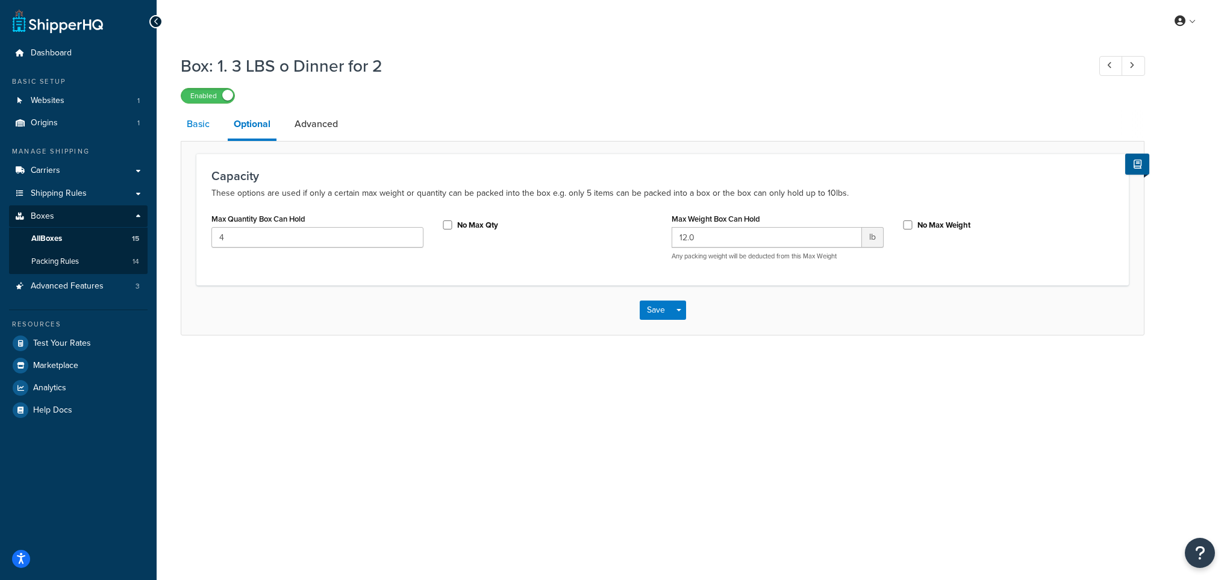
click at [199, 125] on link "Basic" at bounding box center [198, 124] width 35 height 29
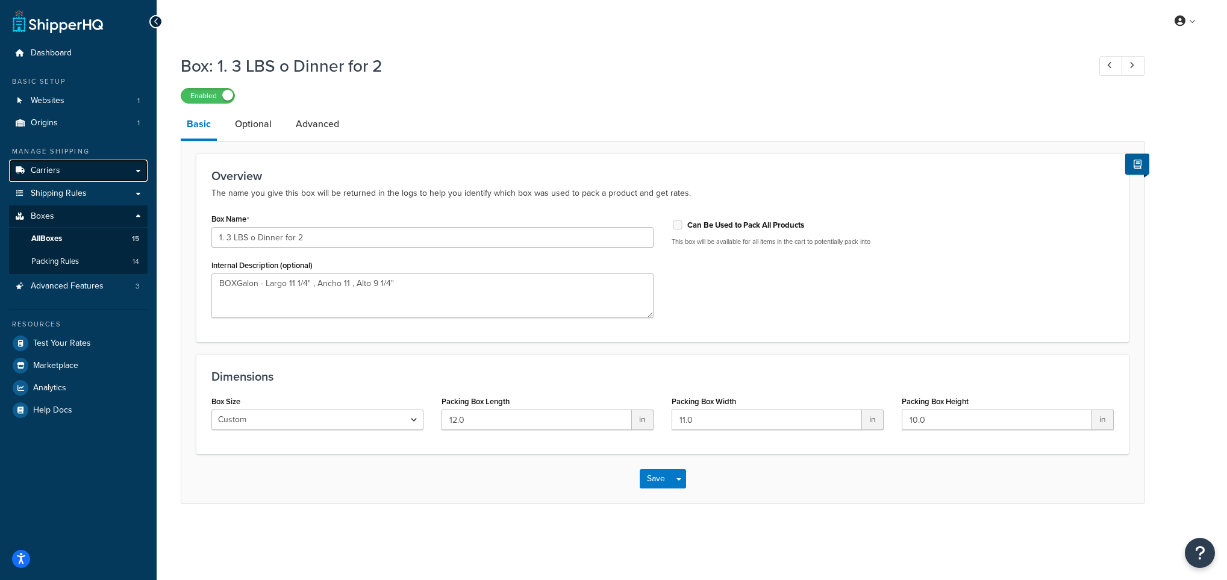
click at [58, 170] on span "Carriers" at bounding box center [46, 171] width 30 height 10
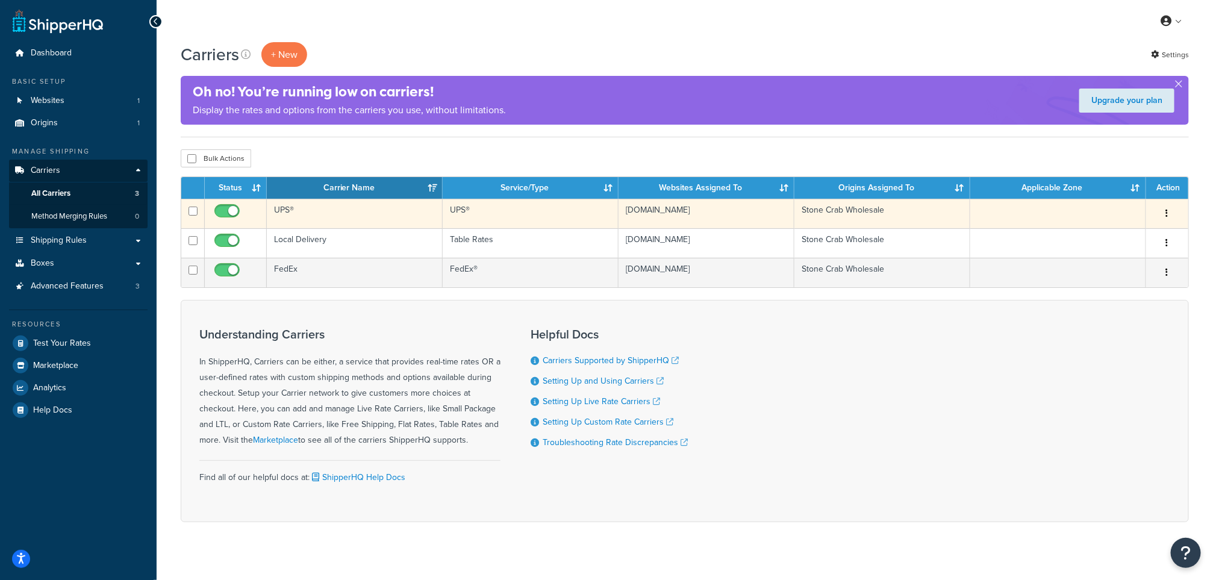
click at [307, 214] on td "UPS®" at bounding box center [355, 214] width 176 height 30
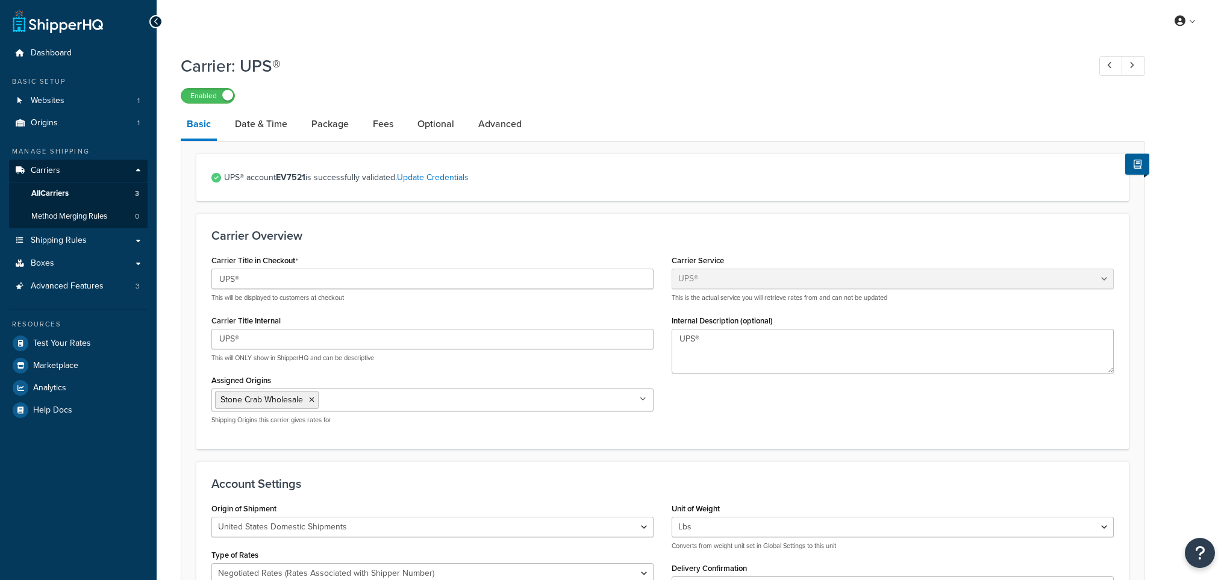
select select "ups"
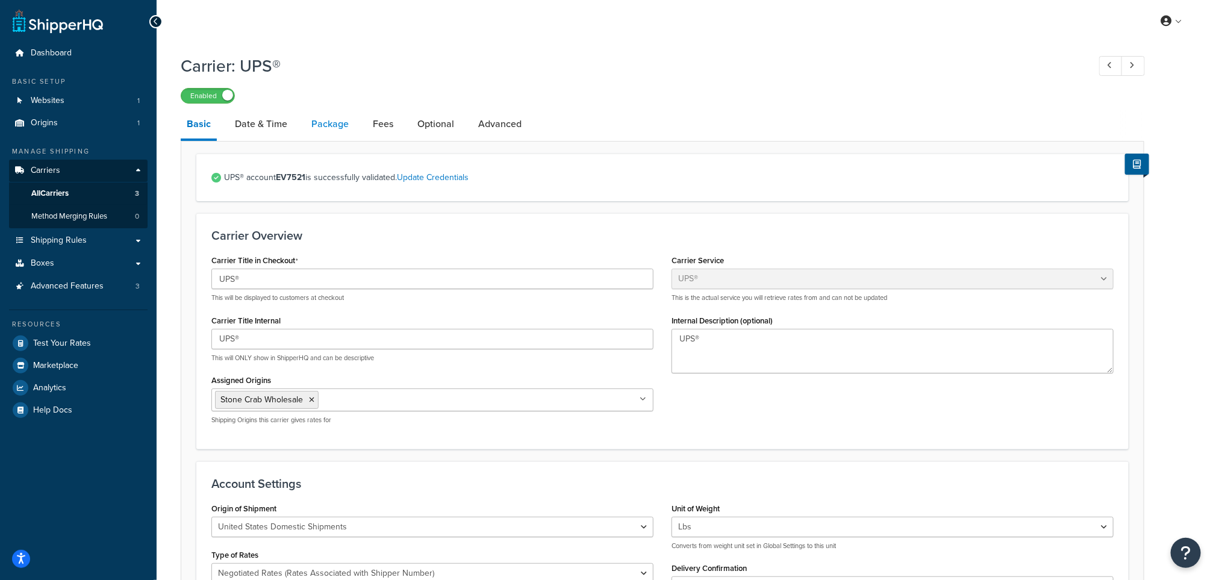
click at [329, 123] on link "Package" at bounding box center [329, 124] width 49 height 29
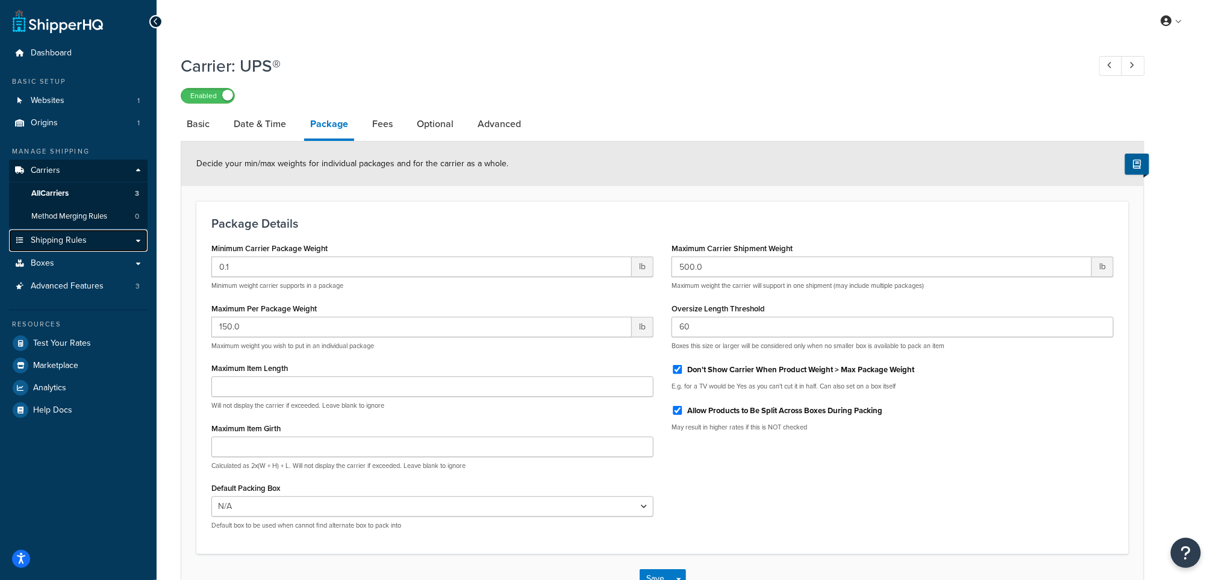
click at [58, 245] on span "Shipping Rules" at bounding box center [59, 241] width 56 height 10
